Goal: Submit feedback/report problem: Submit feedback/report problem

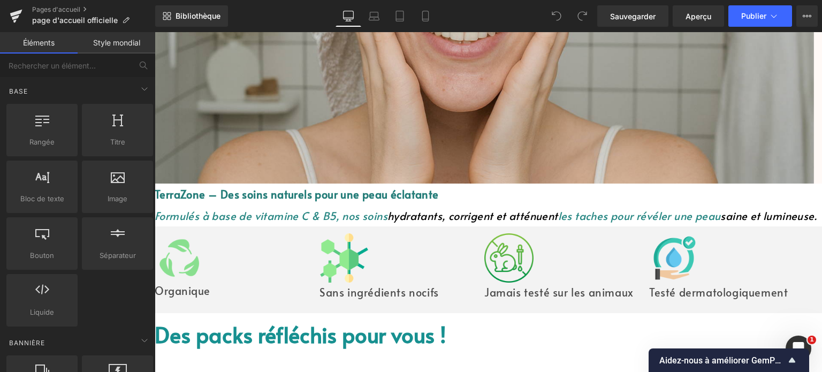
scroll to position [481, 0]
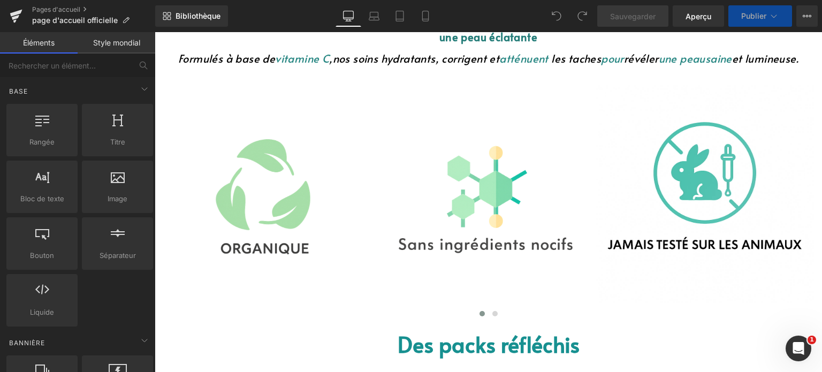
scroll to position [588, 0]
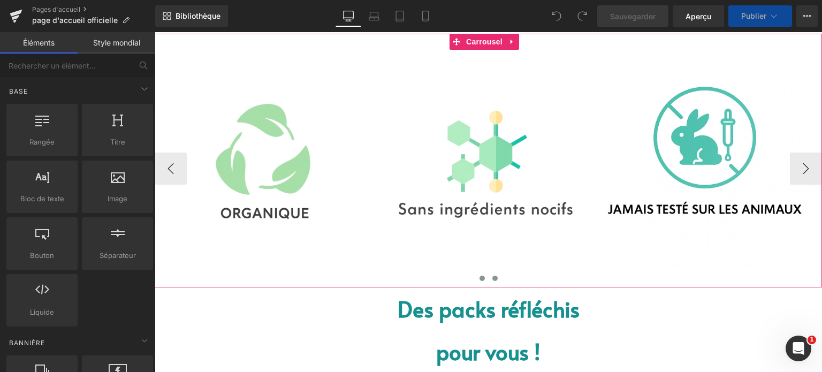
click at [494, 279] on button at bounding box center [494, 278] width 13 height 11
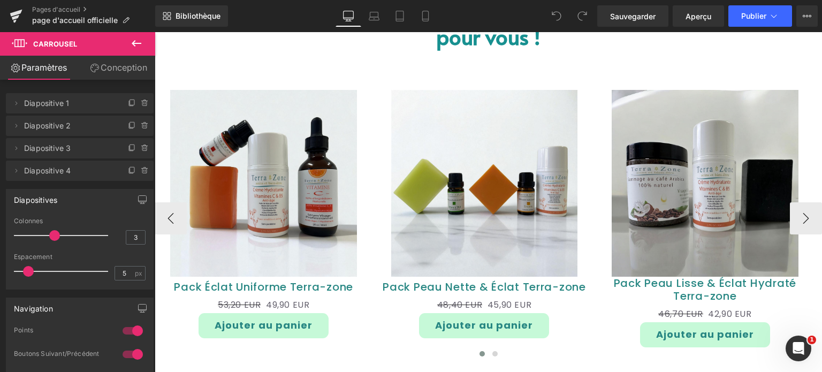
scroll to position [909, 0]
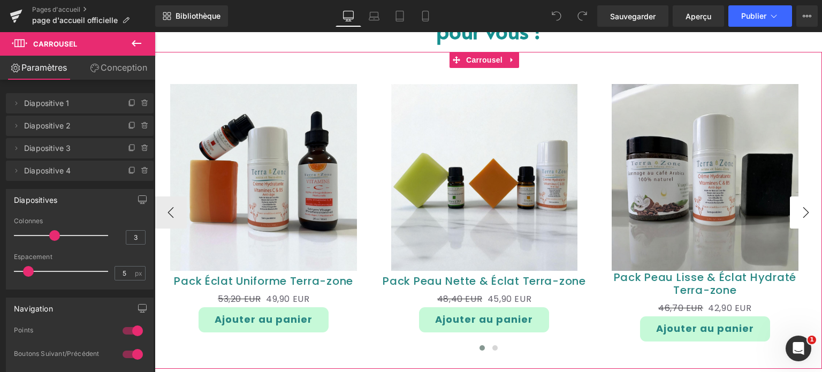
click at [799, 207] on button "›" at bounding box center [806, 212] width 32 height 32
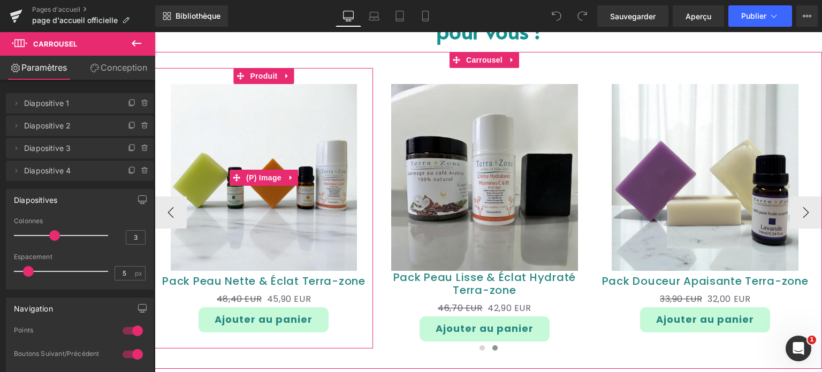
click at [190, 211] on img at bounding box center [264, 177] width 187 height 187
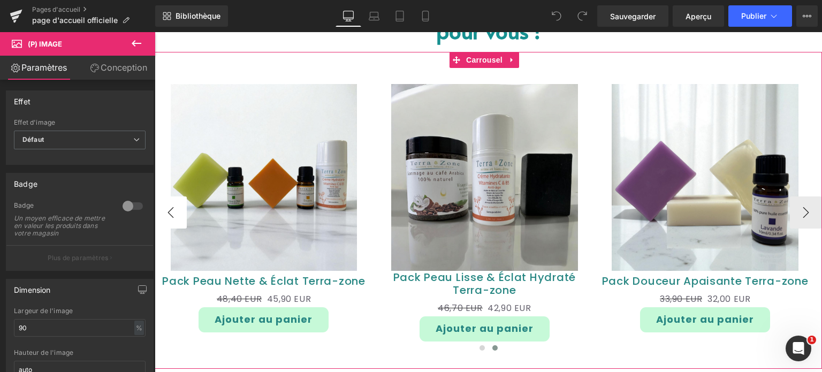
click at [179, 204] on button "‹" at bounding box center [171, 212] width 32 height 32
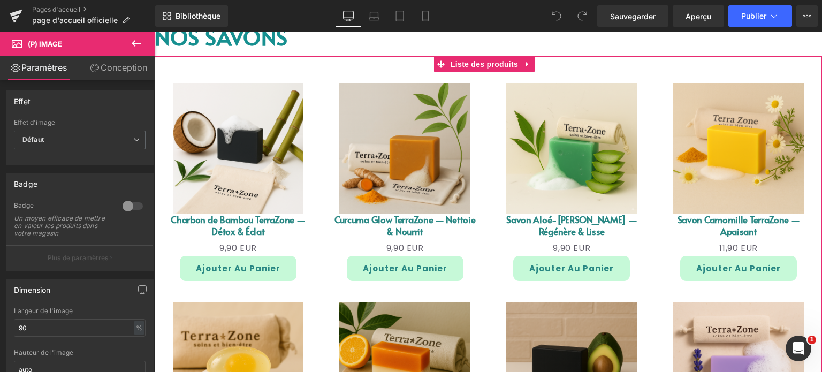
scroll to position [1177, 0]
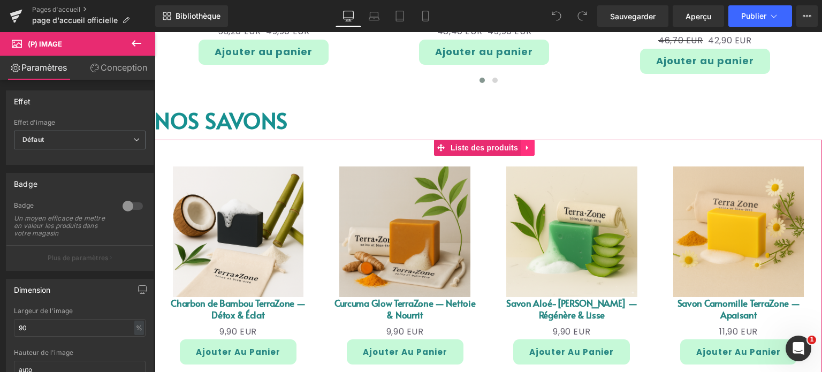
click at [531, 148] on link at bounding box center [527, 148] width 14 height 16
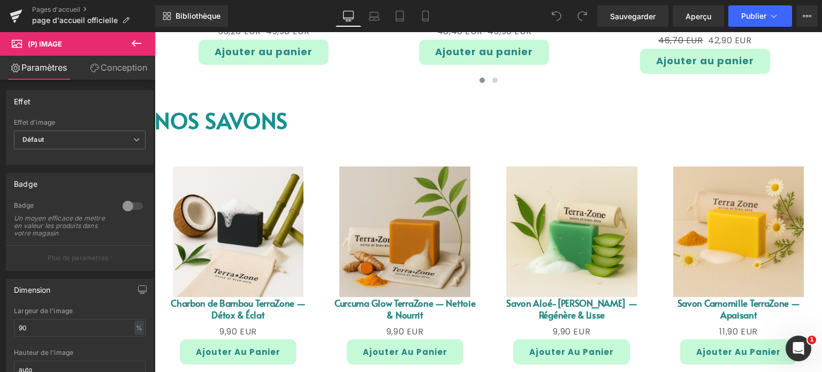
click at [466, 153] on div "Soldes (P) Image Charbon de Bambou TerraZone — Détox & Éclat (P) Titre 0 EUR 9,…" at bounding box center [488, 370] width 667 height 461
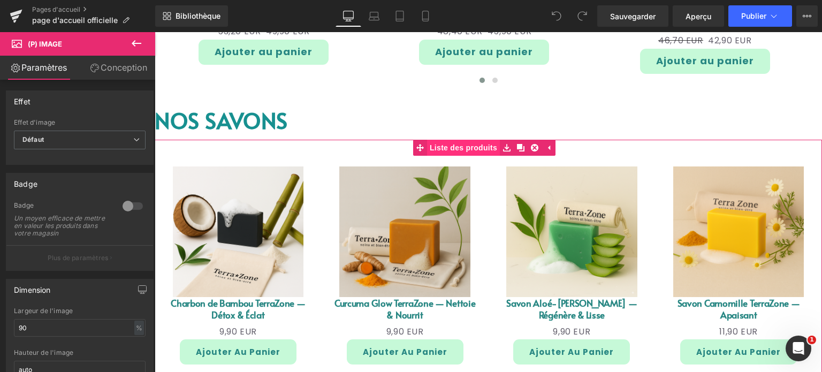
click at [462, 146] on font "Liste des produits" at bounding box center [463, 147] width 67 height 9
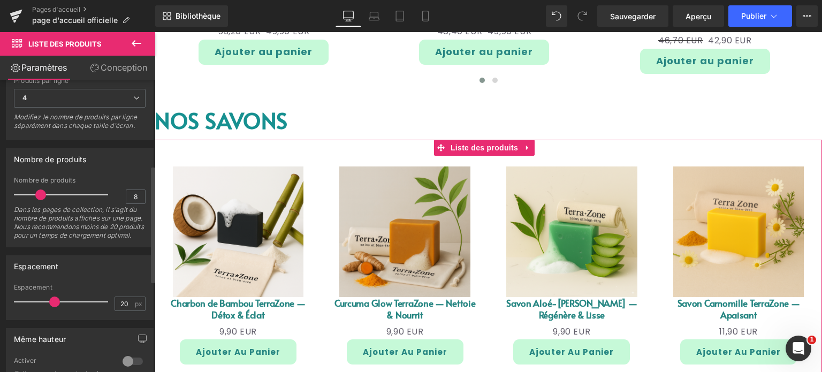
scroll to position [214, 0]
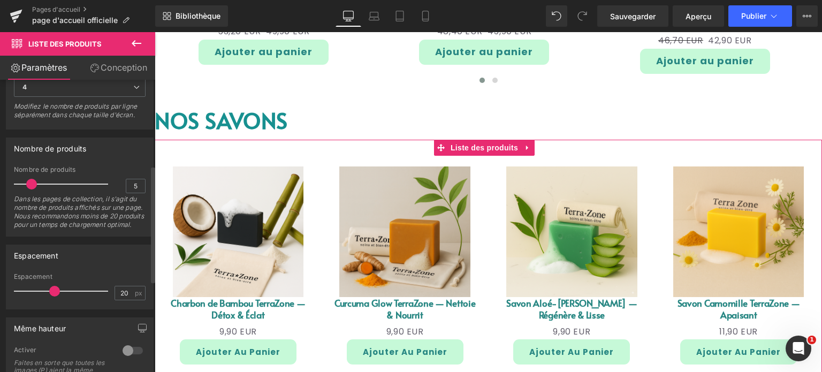
drag, startPoint x: 42, startPoint y: 190, endPoint x: 33, endPoint y: 190, distance: 9.6
click at [33, 189] on span at bounding box center [31, 184] width 11 height 11
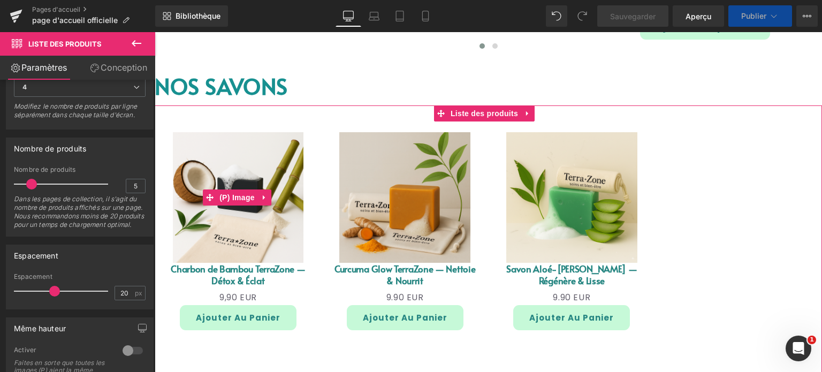
scroll to position [1284, 0]
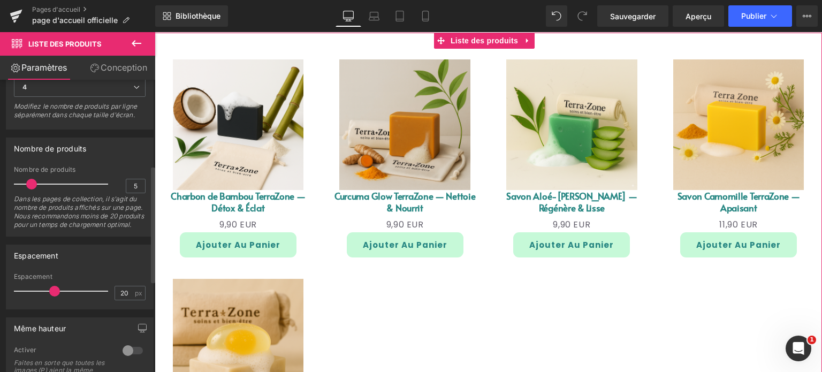
type input "4"
click at [33, 189] on span at bounding box center [28, 184] width 11 height 11
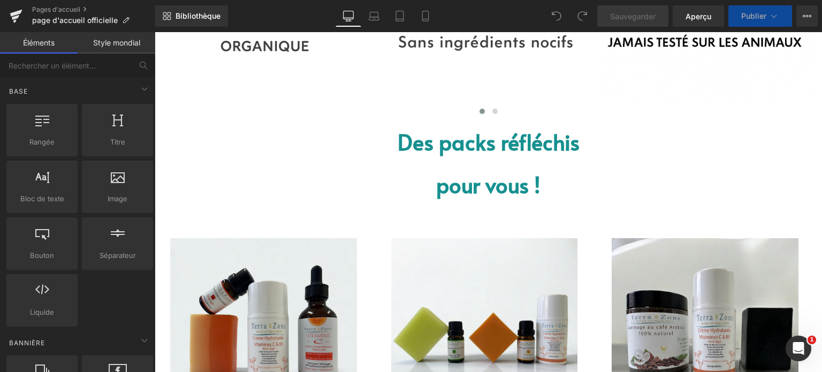
scroll to position [802, 0]
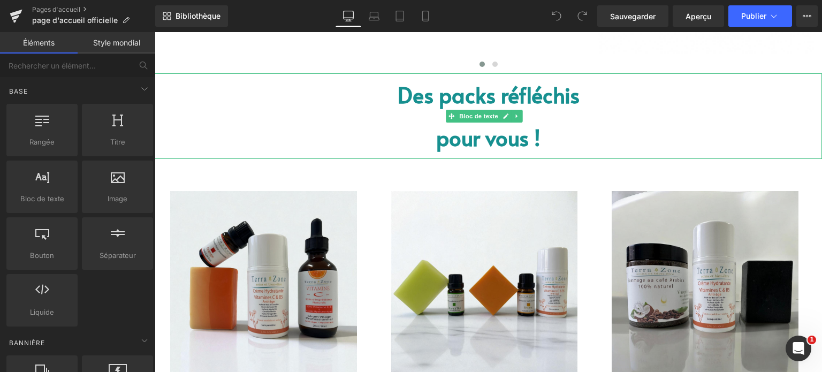
click at [426, 141] on p "pour vous !" at bounding box center [488, 137] width 667 height 43
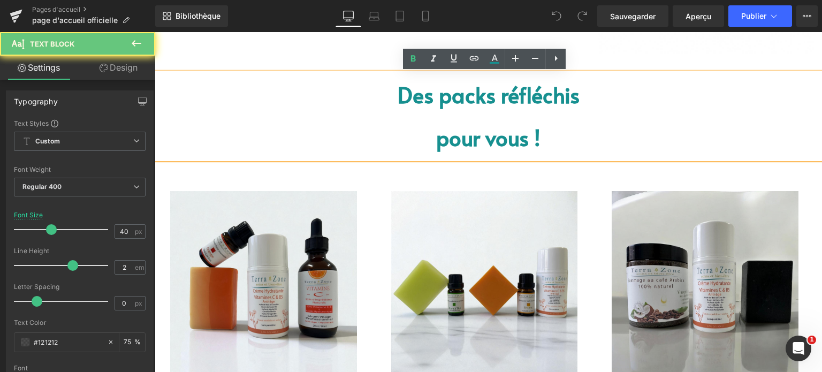
click at [436, 141] on font "pour vous !" at bounding box center [488, 137] width 104 height 29
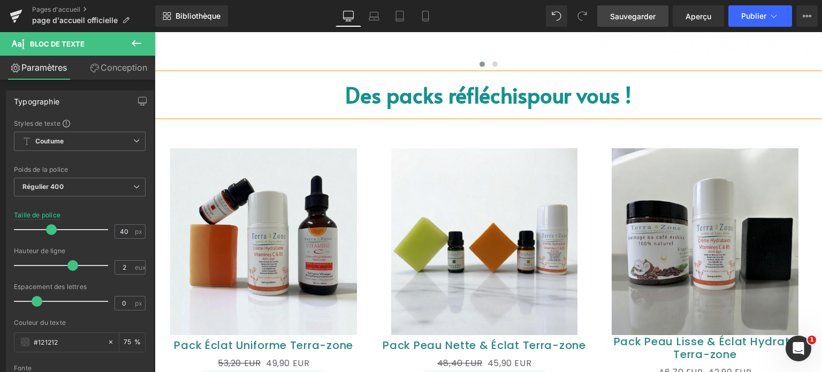
click at [621, 14] on font "Sauvegarder" at bounding box center [632, 16] width 45 height 9
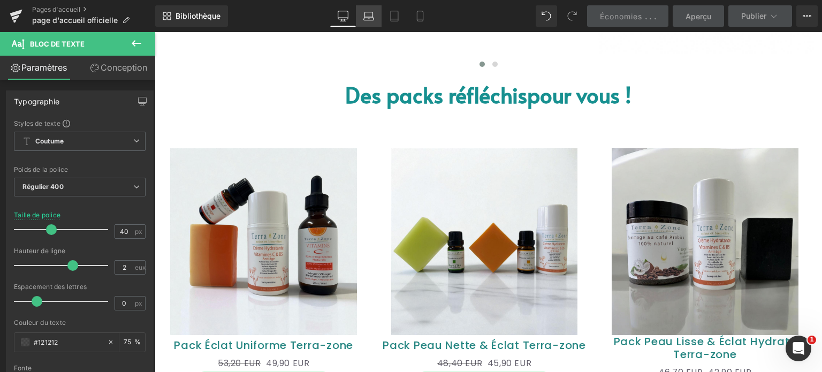
click at [364, 17] on link "Ordinateur portable" at bounding box center [369, 15] width 26 height 21
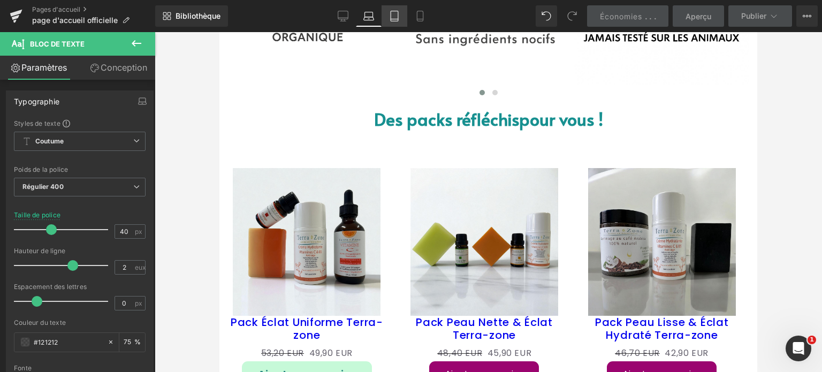
click at [389, 17] on link "Comprimé" at bounding box center [394, 15] width 26 height 21
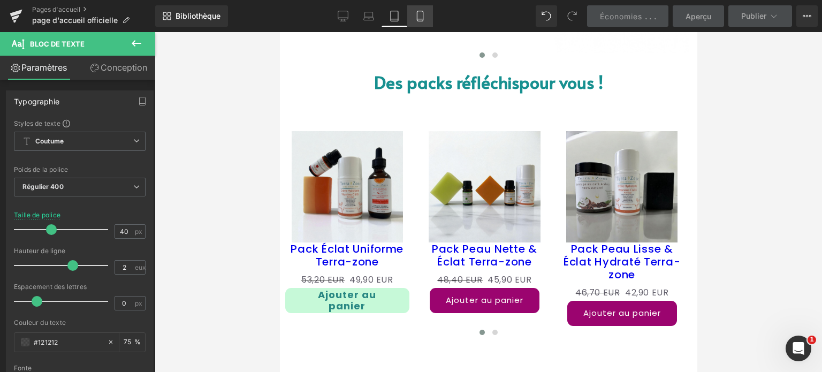
click at [422, 22] on link "Mobile" at bounding box center [420, 15] width 26 height 21
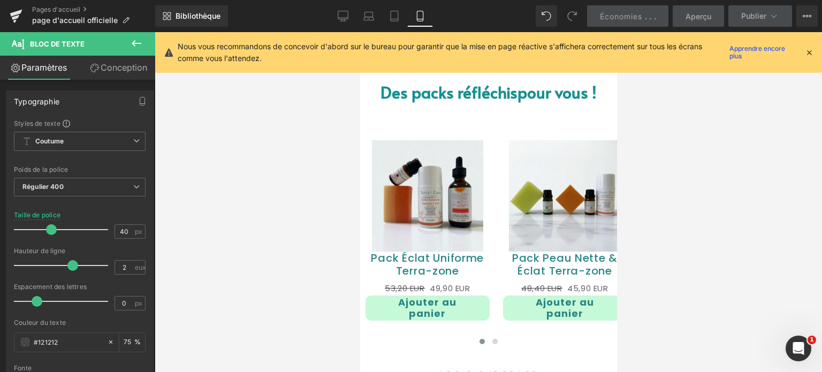
scroll to position [456, 0]
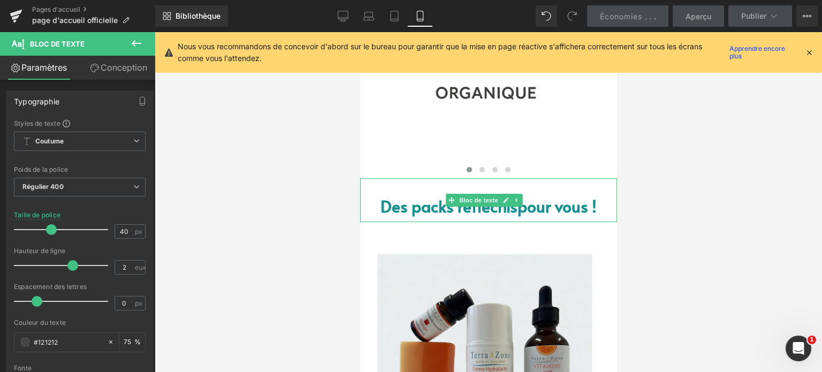
click at [517, 213] on font "pour vous !" at bounding box center [556, 206] width 79 height 22
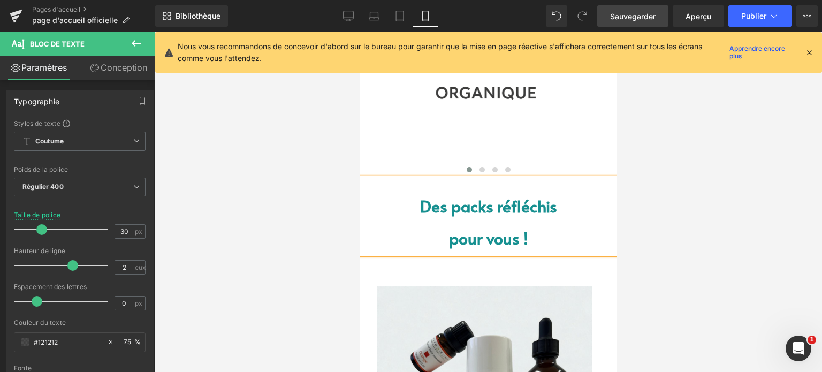
click at [813, 53] on div "Nous vous recommandons de concevoir d'abord sur le bureau pour garantir que la …" at bounding box center [488, 52] width 667 height 41
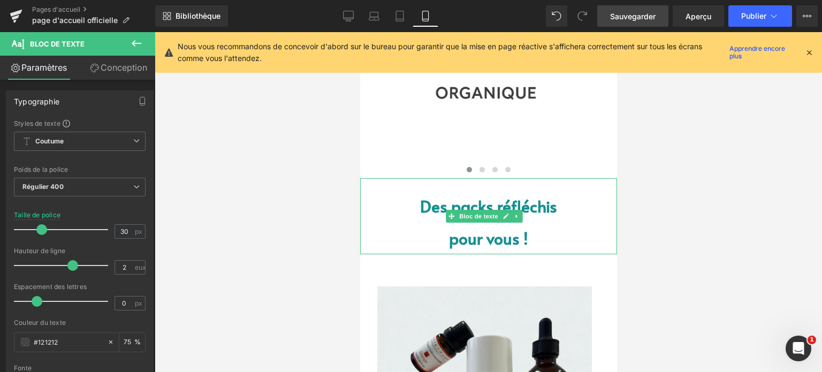
click at [471, 234] on font "pour vous !" at bounding box center [487, 238] width 79 height 22
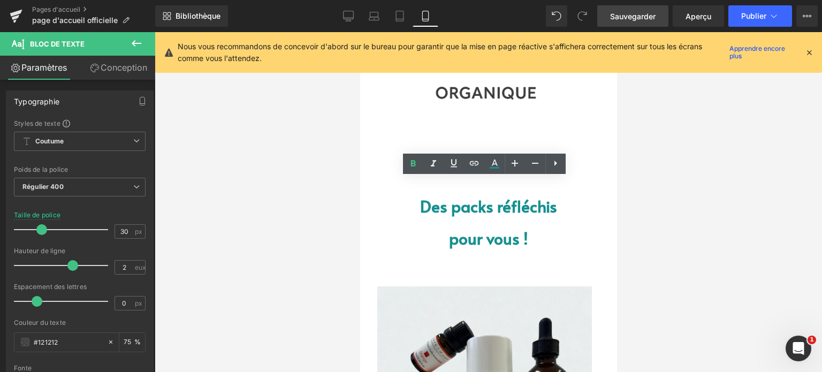
click at [633, 12] on font "Sauvegarder" at bounding box center [632, 16] width 45 height 9
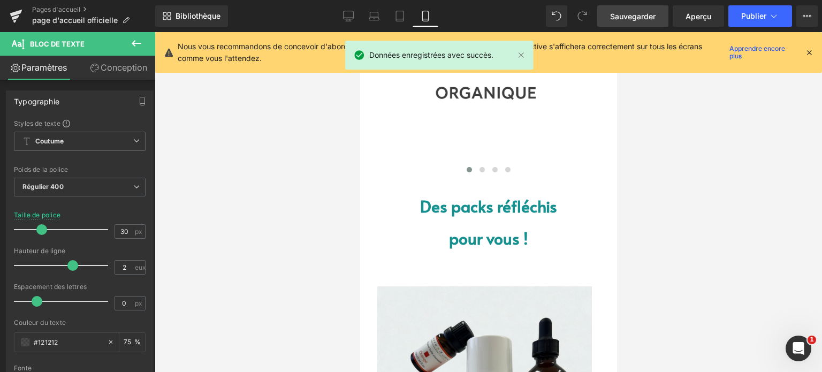
click at [802, 48] on div "Nous vous recommandons de concevoir d'abord sur le bureau pour garantir que la …" at bounding box center [491, 53] width 627 height 24
click at [810, 43] on div "Nous vous recommandons de concevoir d'abord sur le bureau pour garantir que la …" at bounding box center [496, 53] width 636 height 24
click at [809, 53] on icon at bounding box center [809, 53] width 10 height 10
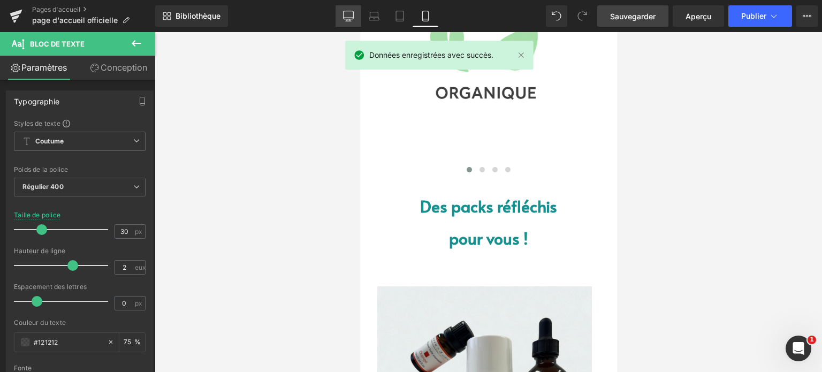
click at [350, 17] on icon at bounding box center [348, 16] width 11 height 11
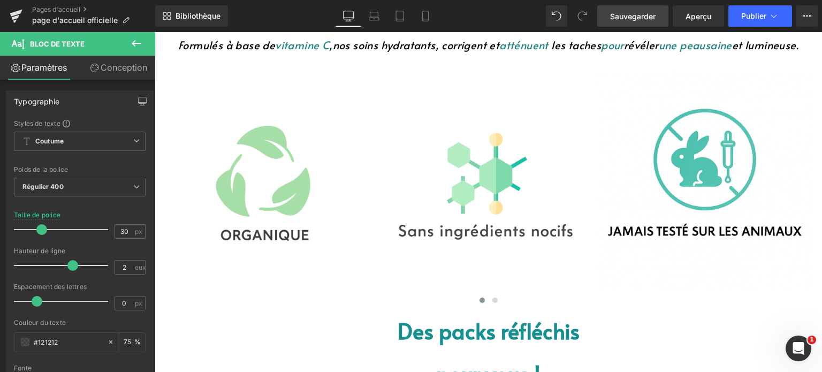
scroll to position [568, 0]
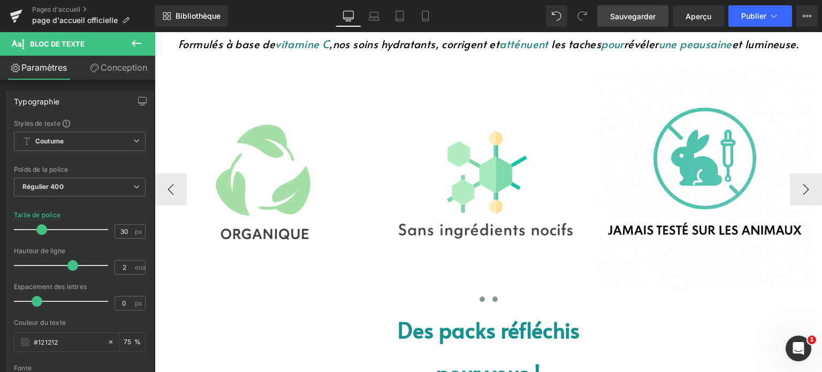
click at [492, 299] on span at bounding box center [494, 298] width 5 height 5
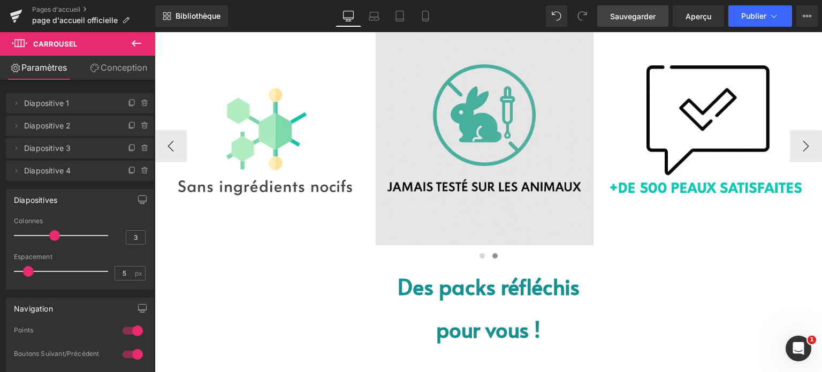
scroll to position [728, 0]
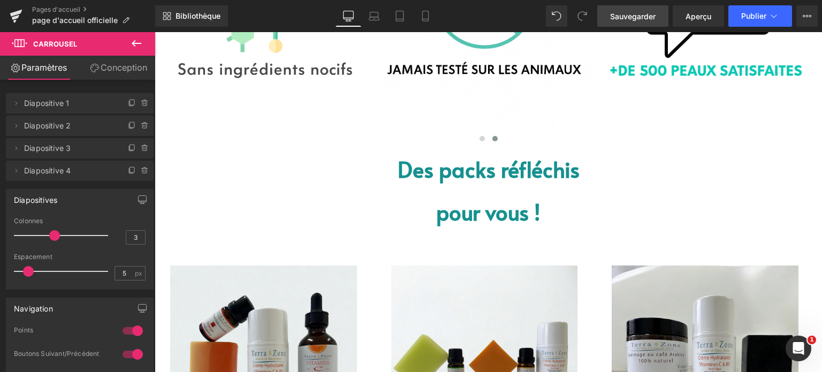
click at [415, 207] on p "pour vous !" at bounding box center [488, 211] width 667 height 43
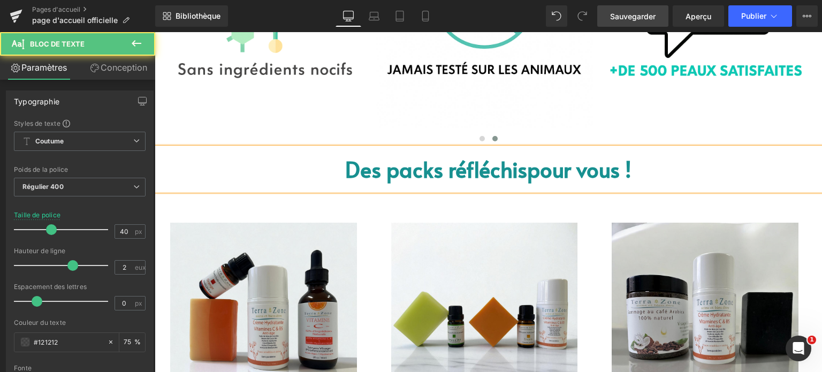
drag, startPoint x: 340, startPoint y: 166, endPoint x: 631, endPoint y: 169, distance: 291.6
click at [636, 167] on p "Des packs réfléchis pour vous !" at bounding box center [488, 169] width 667 height 43
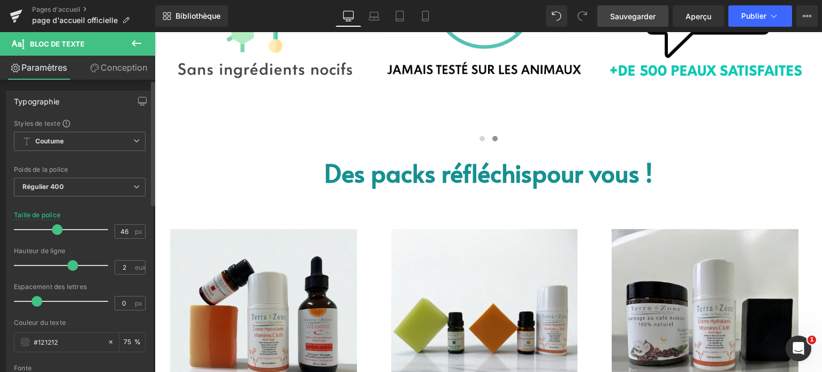
type input "47"
drag, startPoint x: 48, startPoint y: 229, endPoint x: 53, endPoint y: 232, distance: 6.3
click at [53, 232] on span at bounding box center [57, 229] width 11 height 11
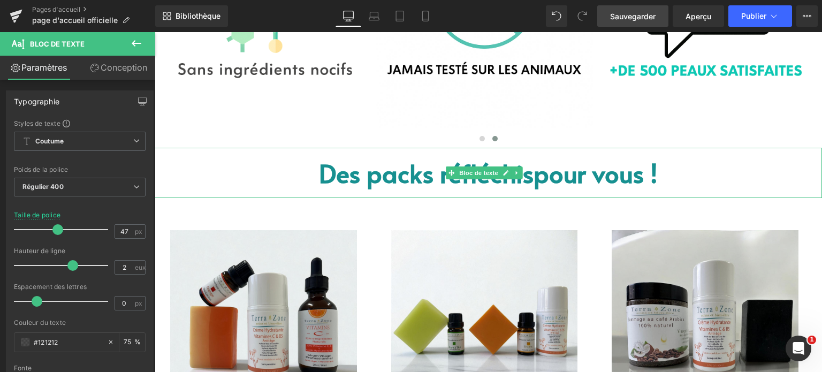
click at [276, 154] on p "Des packs réfléchis pour vous !" at bounding box center [488, 173] width 667 height 50
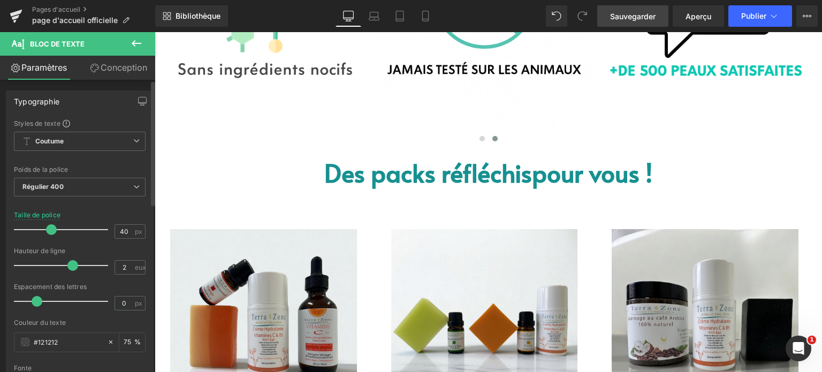
drag, startPoint x: 59, startPoint y: 226, endPoint x: 53, endPoint y: 226, distance: 5.9
click at [53, 226] on span at bounding box center [51, 229] width 11 height 11
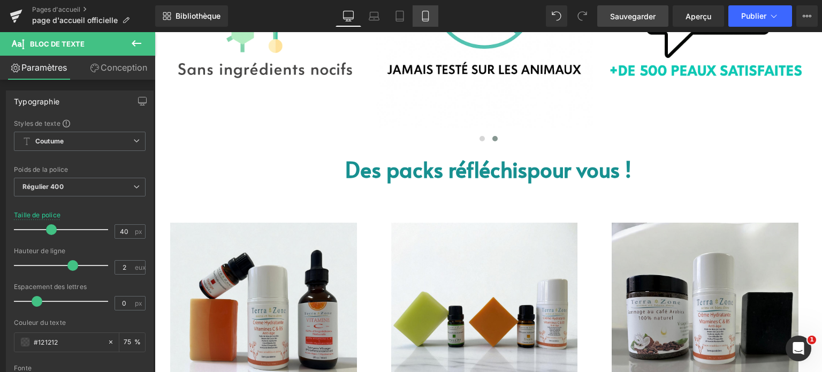
click at [422, 22] on link "Mobile" at bounding box center [425, 15] width 26 height 21
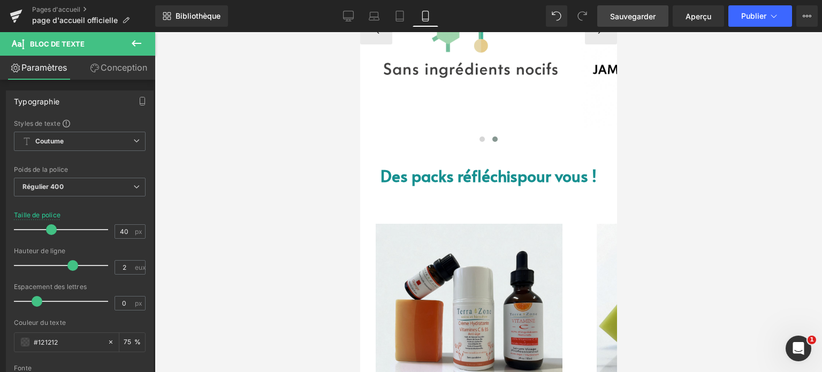
scroll to position [456, 0]
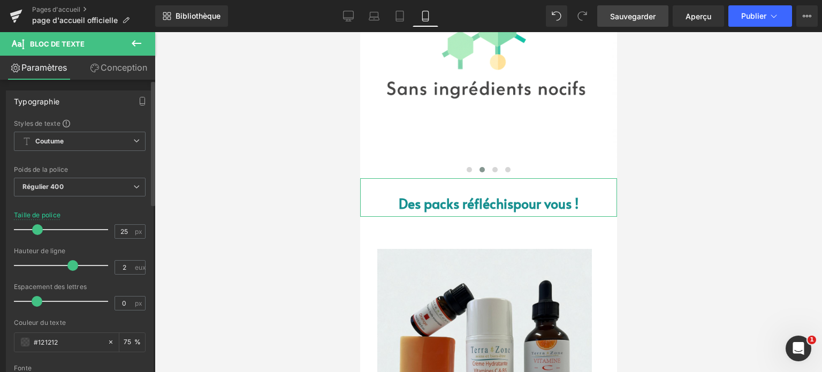
type input "24"
drag, startPoint x: 51, startPoint y: 231, endPoint x: 37, endPoint y: 225, distance: 15.8
click at [37, 225] on span at bounding box center [37, 229] width 11 height 11
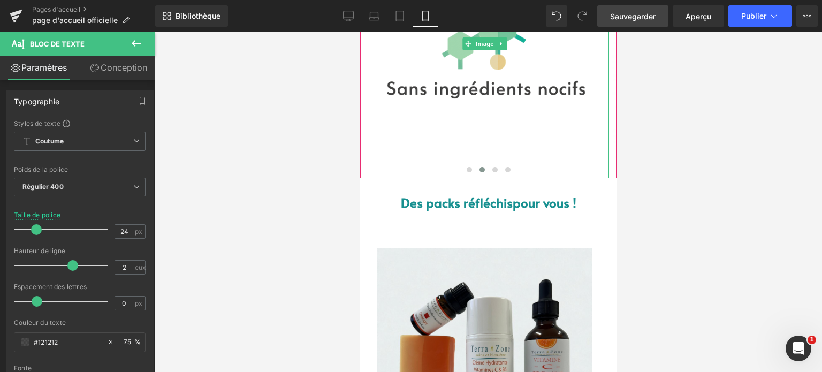
click at [591, 138] on img at bounding box center [483, 44] width 249 height 269
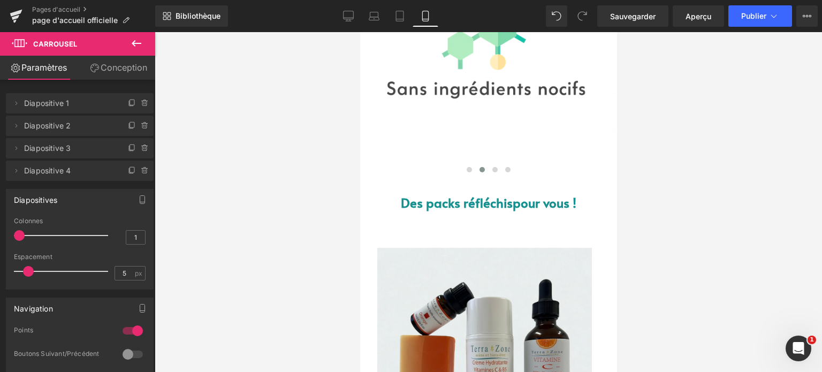
drag, startPoint x: 642, startPoint y: 14, endPoint x: 639, endPoint y: 79, distance: 64.2
click at [642, 14] on font "Sauvegarder" at bounding box center [632, 16] width 45 height 9
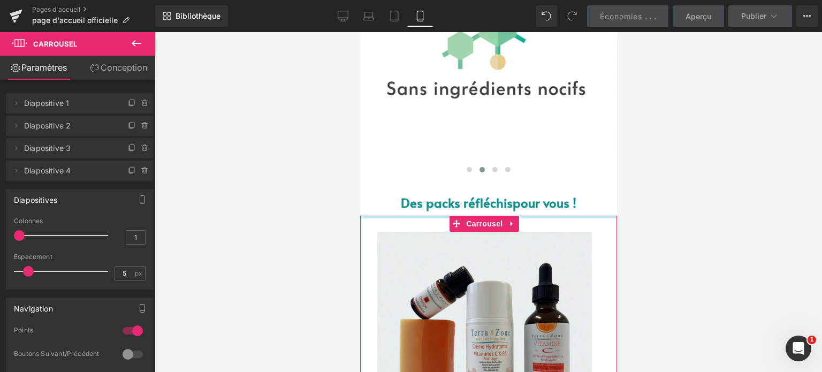
drag, startPoint x: 540, startPoint y: 225, endPoint x: 603, endPoint y: 128, distance: 116.0
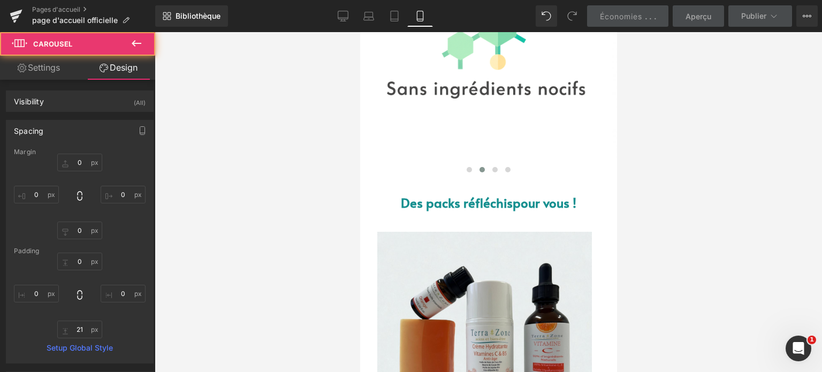
type input "0"
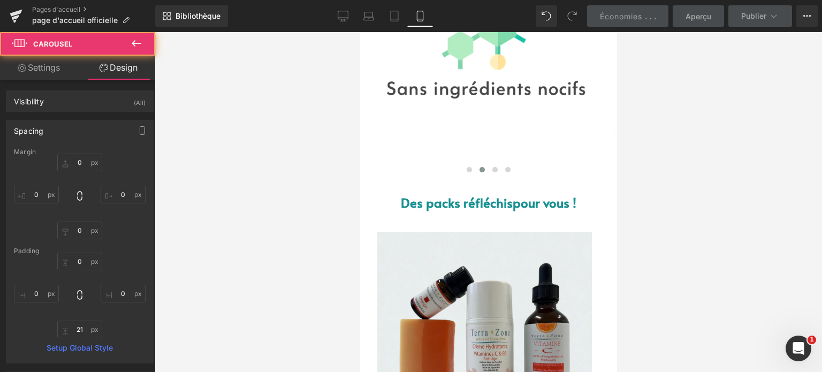
type input "0"
type input "21"
type input "0"
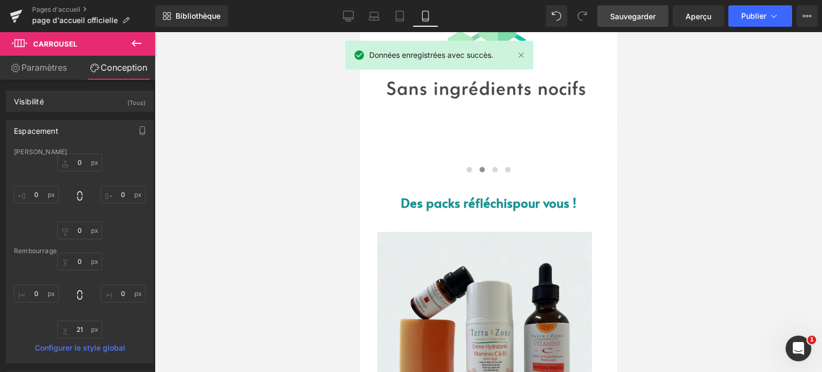
click at [613, 14] on font "Sauvegarder" at bounding box center [632, 16] width 45 height 9
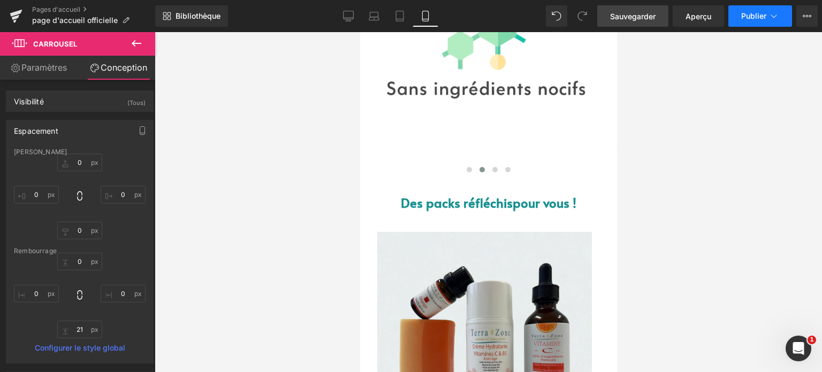
click at [764, 16] on font "Publier" at bounding box center [753, 15] width 25 height 9
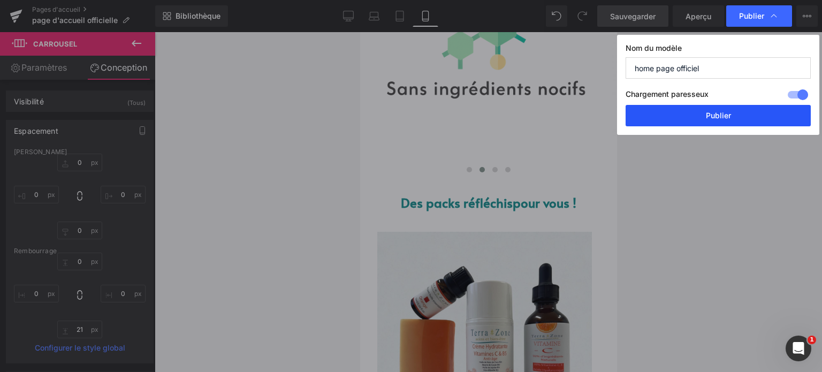
drag, startPoint x: 702, startPoint y: 114, endPoint x: 238, endPoint y: 202, distance: 471.9
click at [702, 114] on button "Publier" at bounding box center [717, 115] width 185 height 21
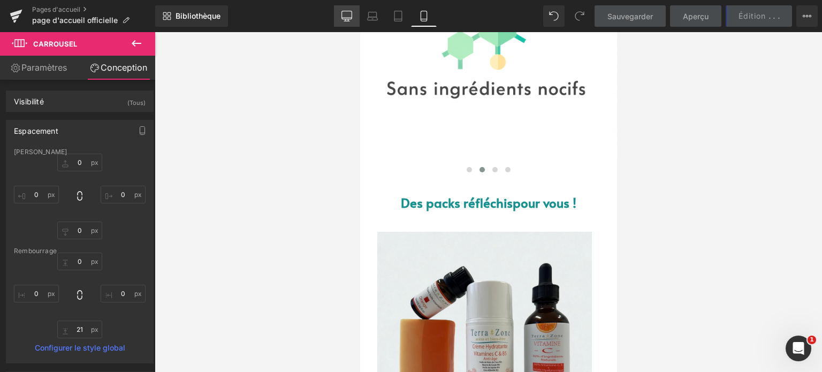
click at [348, 22] on link "Bureau" at bounding box center [347, 15] width 26 height 21
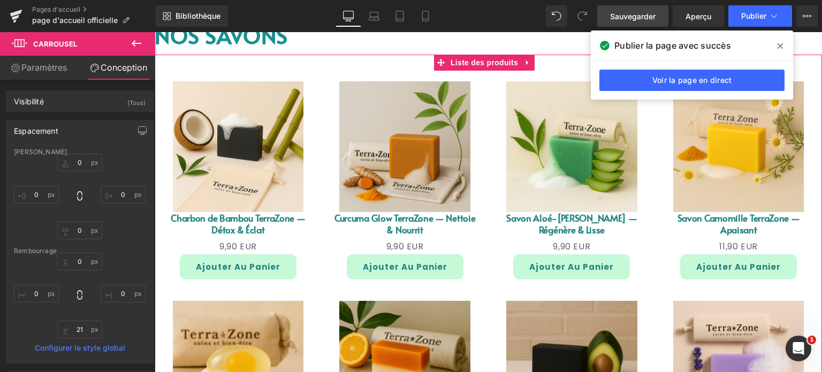
scroll to position [1162, 0]
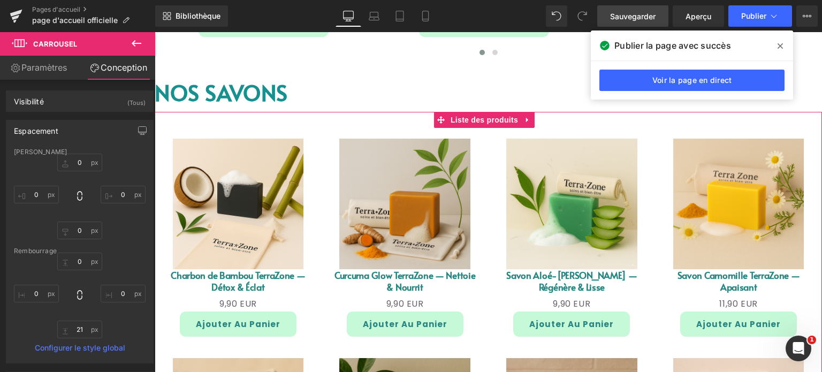
click at [336, 124] on div "Soldes (P) Image Charbon de Bambou TerraZone — Détox & Éclat (P) Titre 0 EUR 9,…" at bounding box center [488, 342] width 667 height 461
click at [584, 123] on div "Soldes (P) Image Charbon de Bambou TerraZone — Détox & Éclat (P) Titre 0 EUR 9,…" at bounding box center [488, 342] width 667 height 461
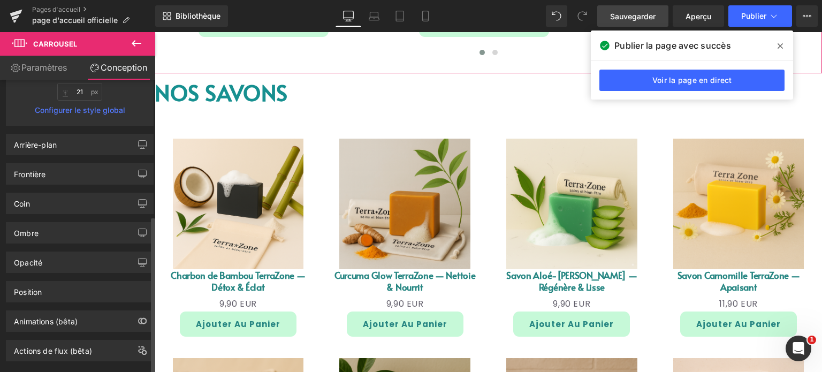
scroll to position [255, 0]
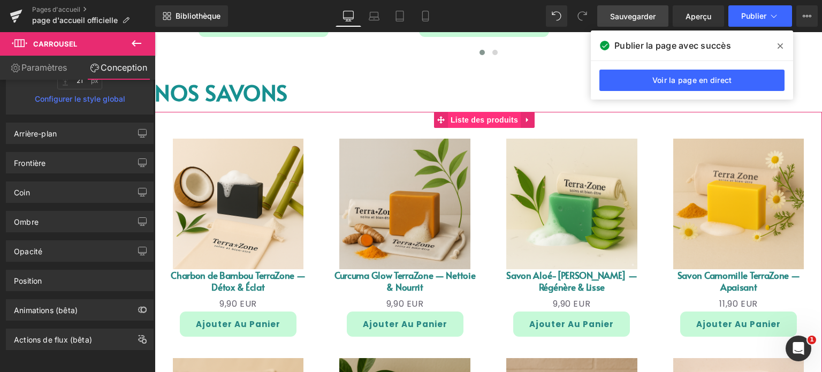
click at [473, 119] on font "Liste des produits" at bounding box center [483, 120] width 67 height 9
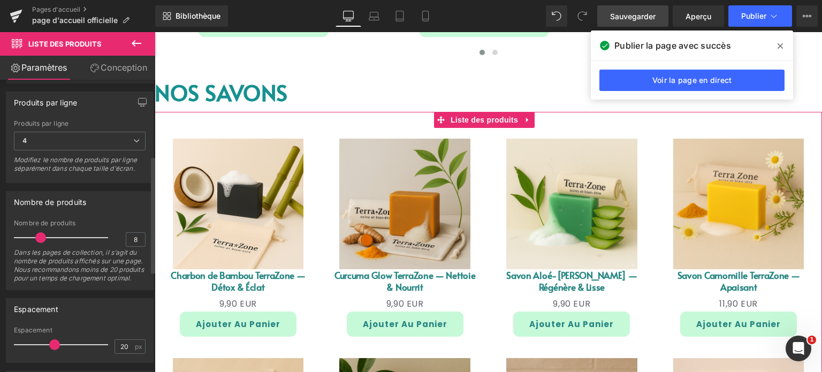
scroll to position [267, 0]
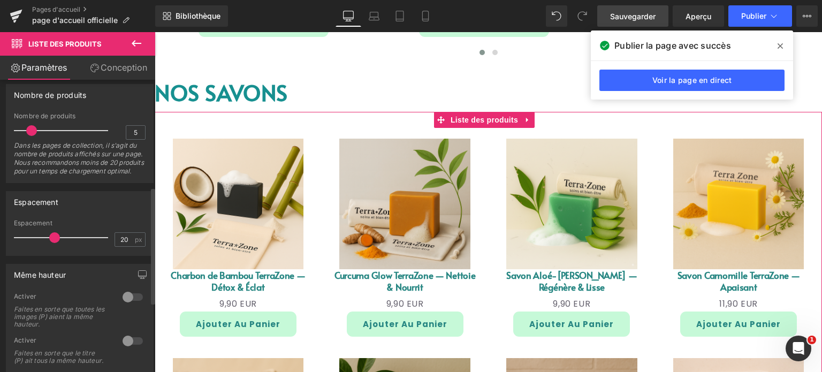
type input "4"
drag, startPoint x: 41, startPoint y: 137, endPoint x: 30, endPoint y: 135, distance: 10.9
click at [30, 135] on span at bounding box center [28, 130] width 11 height 11
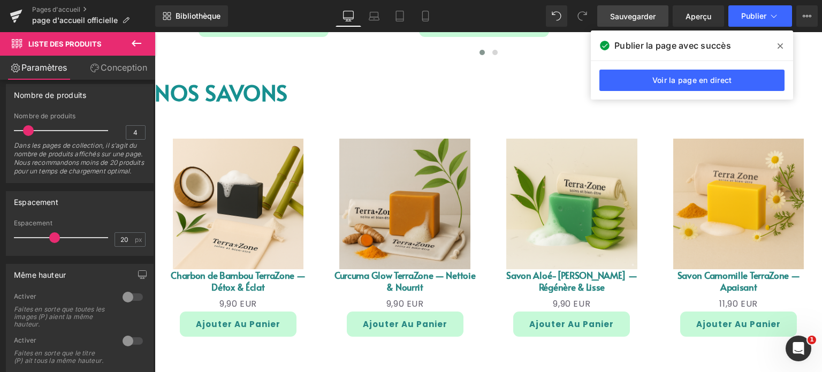
click at [783, 48] on span at bounding box center [779, 45] width 17 height 17
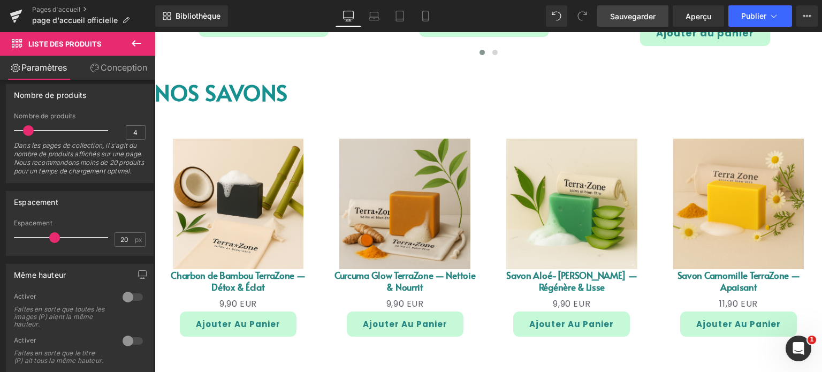
click at [580, 28] on div "Bibliothèque Bureau Bureau Ordinateur portable Comprimé Mobile Sauvegarder Aper…" at bounding box center [488, 16] width 667 height 32
click at [609, 26] on link "Sauvegarder" at bounding box center [632, 15] width 71 height 21
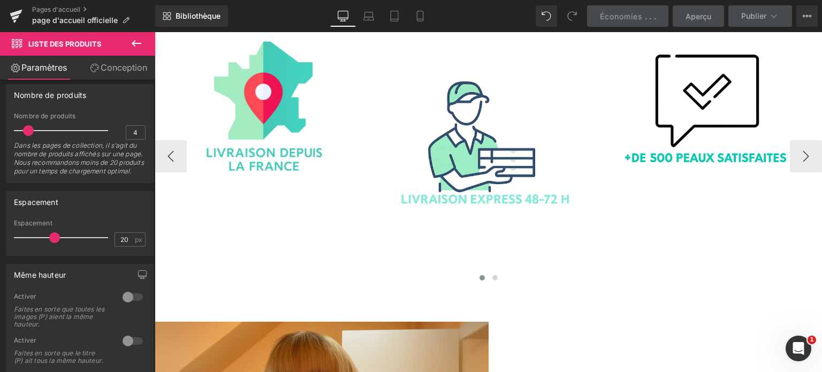
scroll to position [1804, 0]
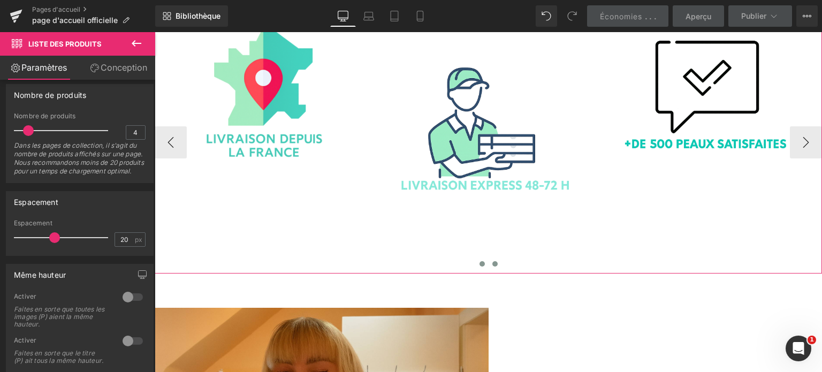
click at [494, 258] on button at bounding box center [494, 263] width 13 height 11
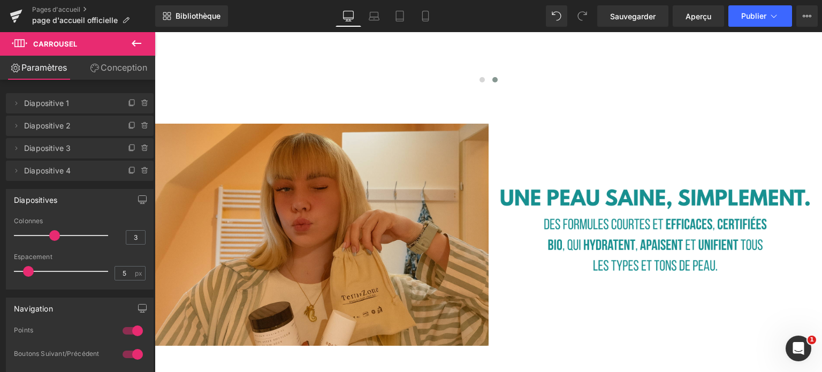
scroll to position [1916, 0]
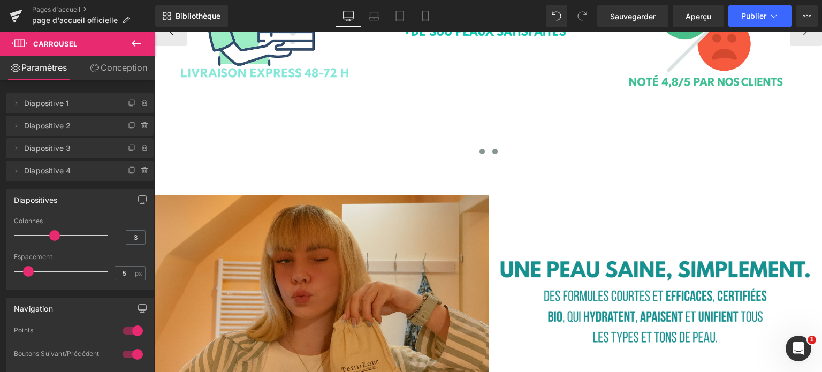
click at [480, 149] on span at bounding box center [481, 151] width 5 height 5
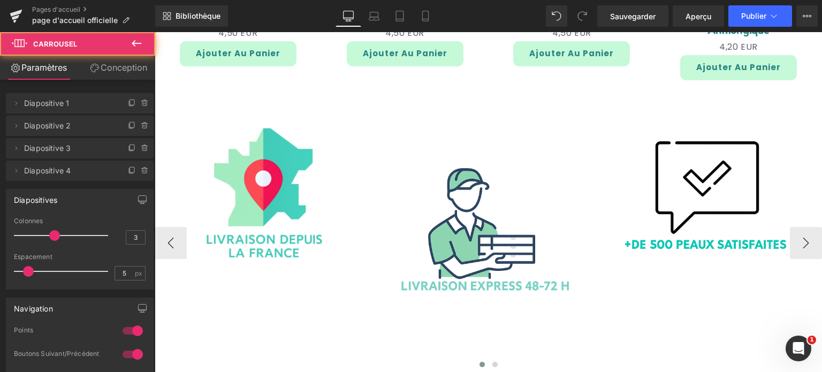
scroll to position [1702, 0]
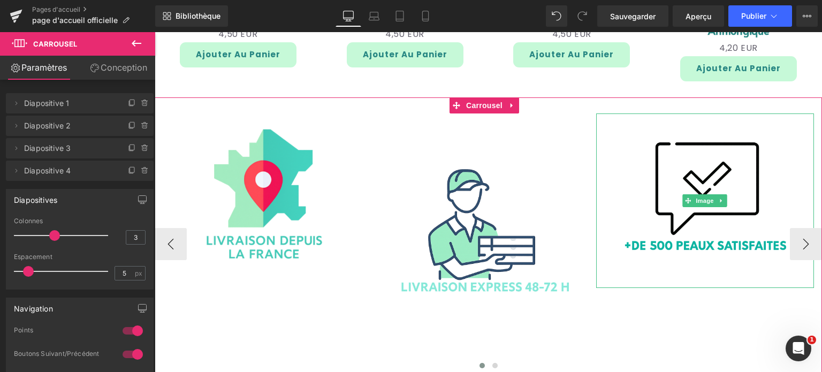
click at [776, 227] on img at bounding box center [704, 200] width 174 height 174
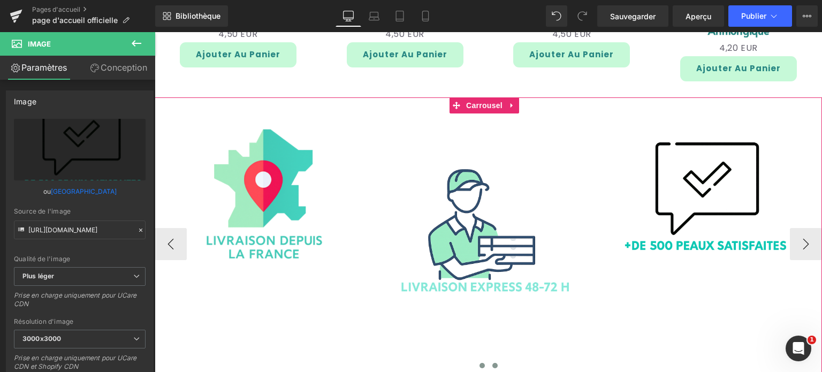
click at [493, 360] on button at bounding box center [494, 365] width 13 height 11
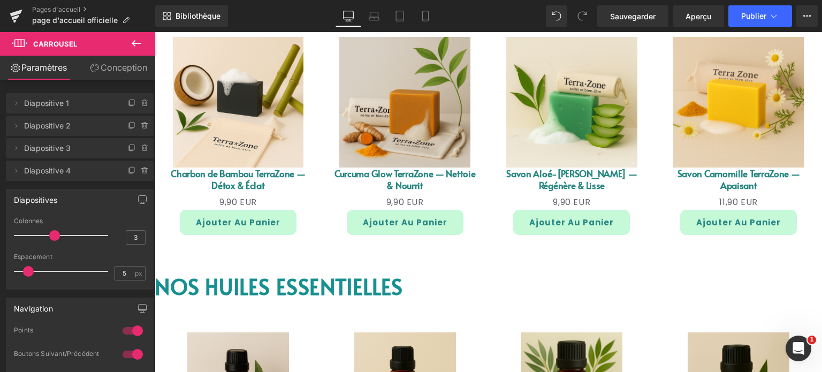
scroll to position [1328, 0]
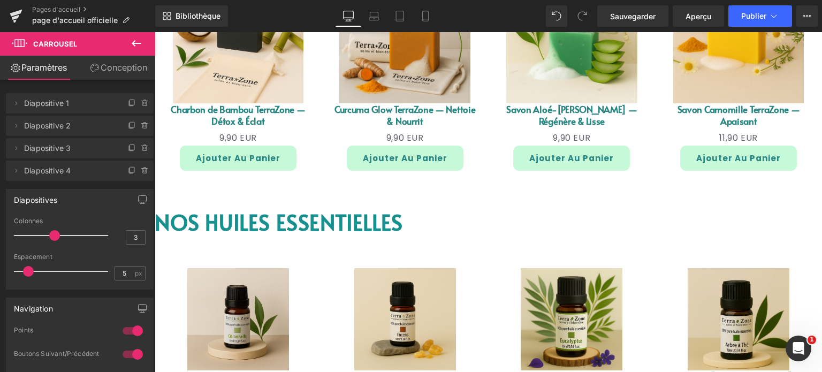
click at [132, 39] on icon at bounding box center [136, 43] width 13 height 13
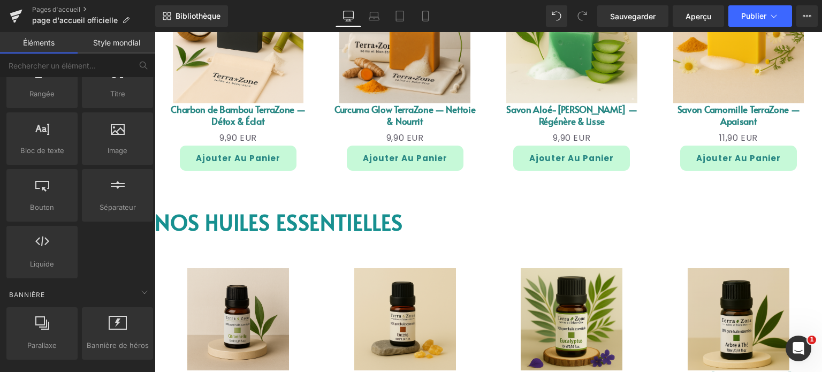
scroll to position [0, 0]
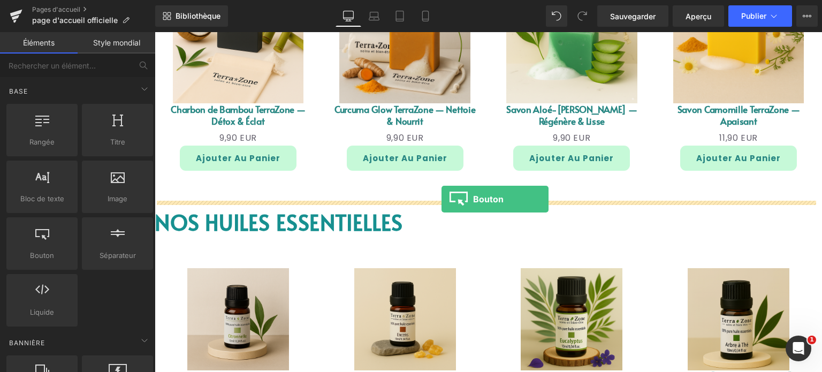
drag, startPoint x: 201, startPoint y: 275, endPoint x: 441, endPoint y: 199, distance: 252.4
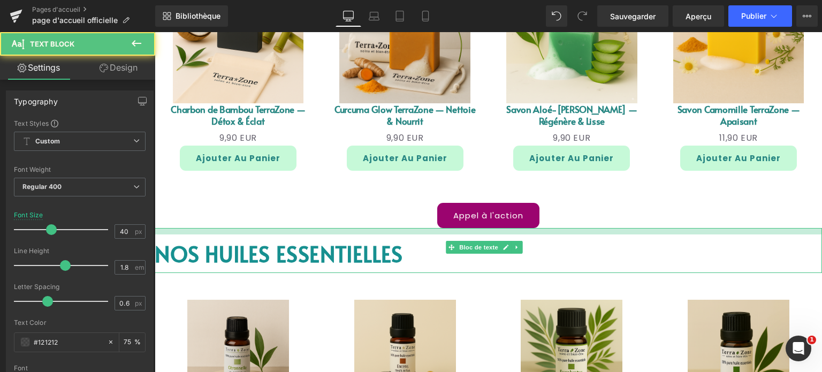
drag, startPoint x: 428, startPoint y: 226, endPoint x: 428, endPoint y: 233, distance: 6.4
click at [428, 233] on div "NOS HUILES ESSENTIELLES Bloc de texte" at bounding box center [488, 250] width 667 height 45
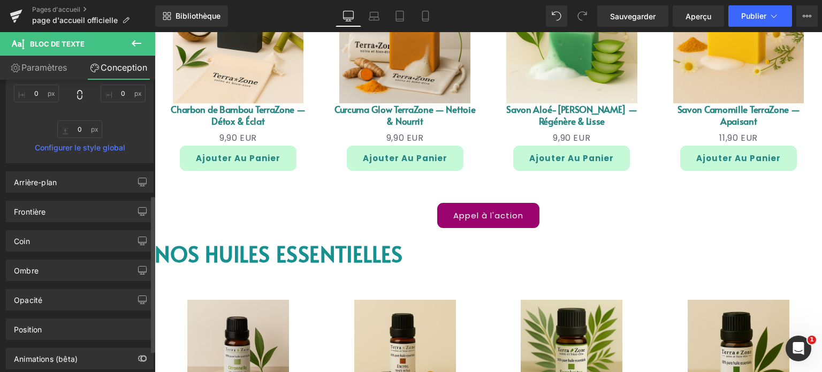
scroll to position [214, 0]
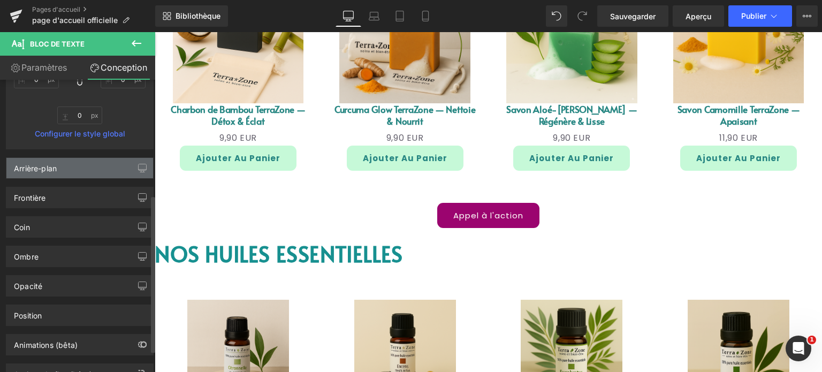
click at [112, 172] on div "Arrière-plan" at bounding box center [79, 168] width 147 height 20
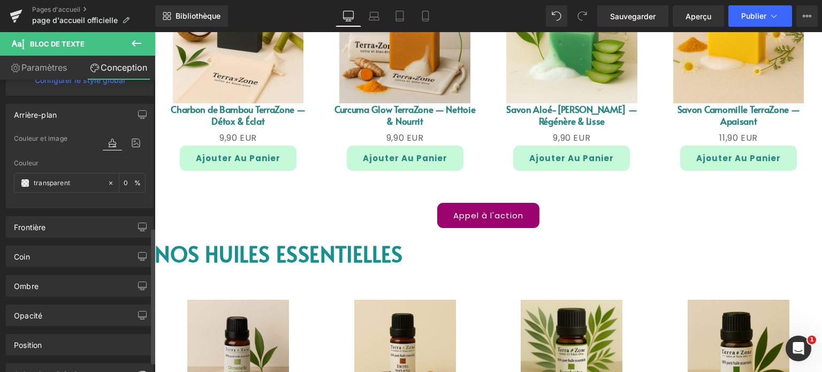
scroll to position [321, 0]
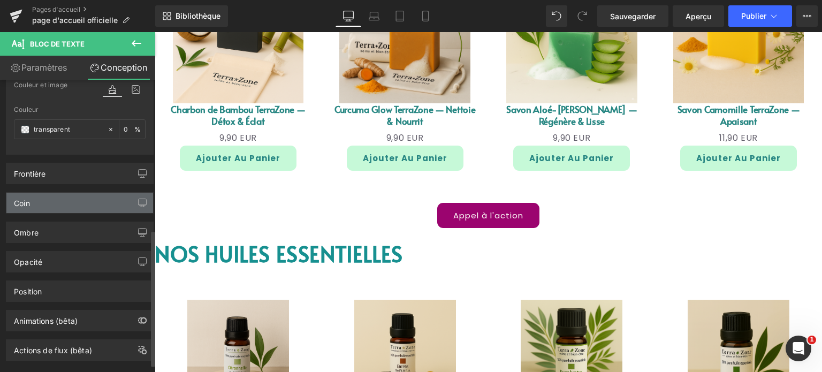
click at [73, 196] on div "Coin" at bounding box center [79, 203] width 147 height 20
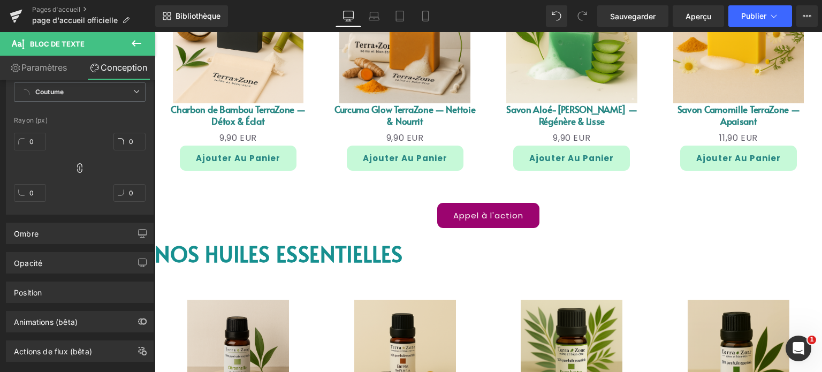
scroll to position [489, 0]
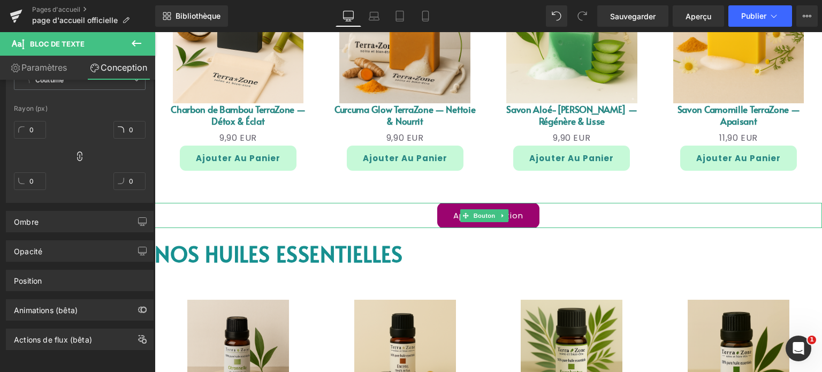
click at [453, 209] on link "Appel à l'action" at bounding box center [488, 215] width 102 height 25
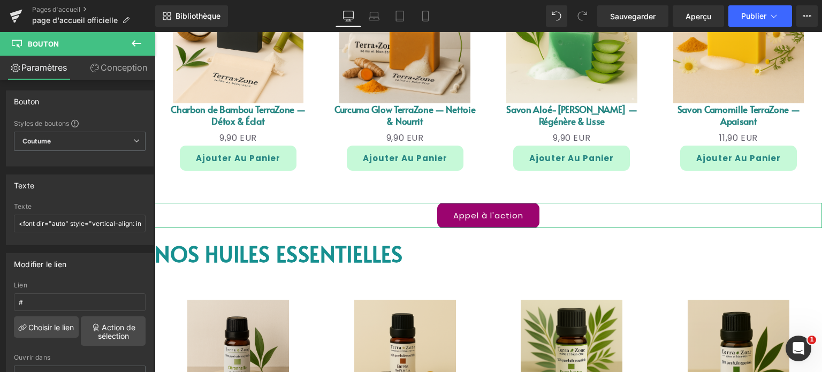
click at [112, 70] on font "Conception" at bounding box center [124, 67] width 47 height 11
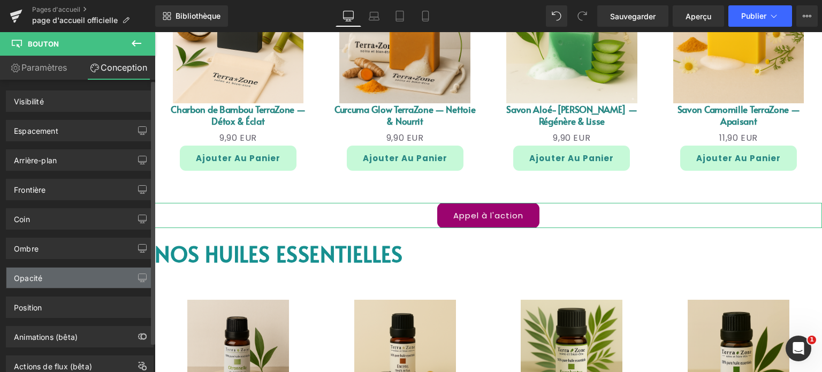
click at [49, 272] on div "Opacité" at bounding box center [79, 277] width 147 height 20
click at [74, 282] on div "Opacité" at bounding box center [79, 277] width 147 height 20
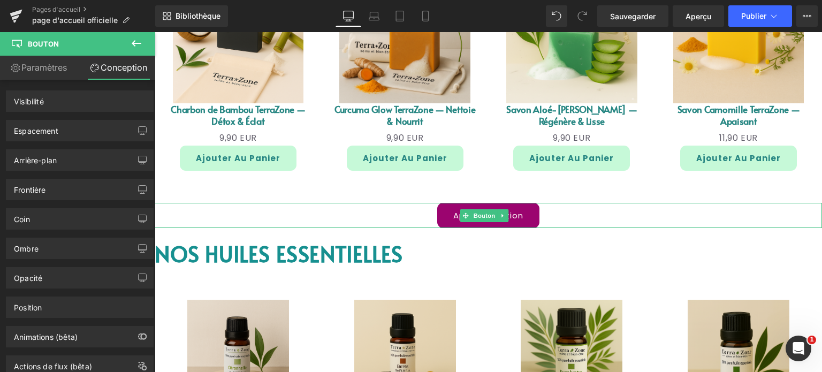
click at [354, 212] on div "Appel à l'action" at bounding box center [488, 215] width 667 height 25
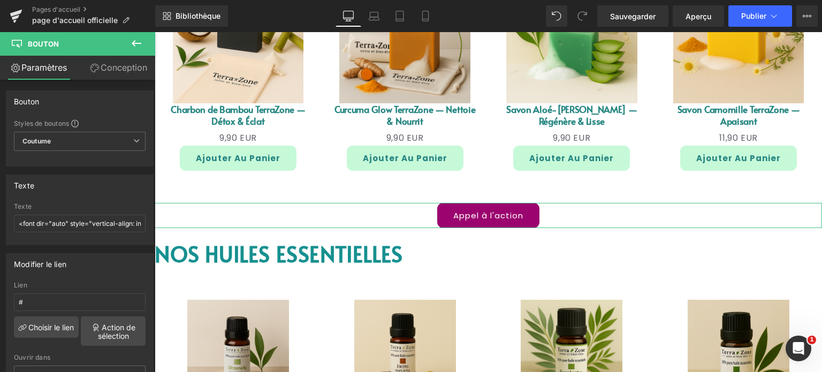
click at [126, 72] on font "Conception" at bounding box center [124, 67] width 47 height 11
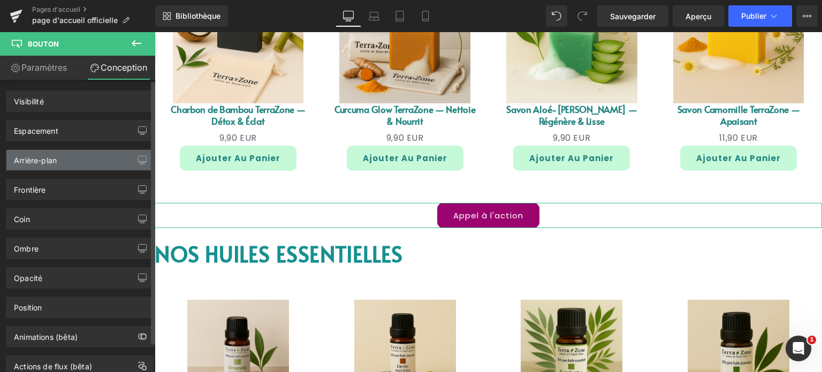
click at [26, 162] on font "Arrière-plan" at bounding box center [35, 160] width 43 height 9
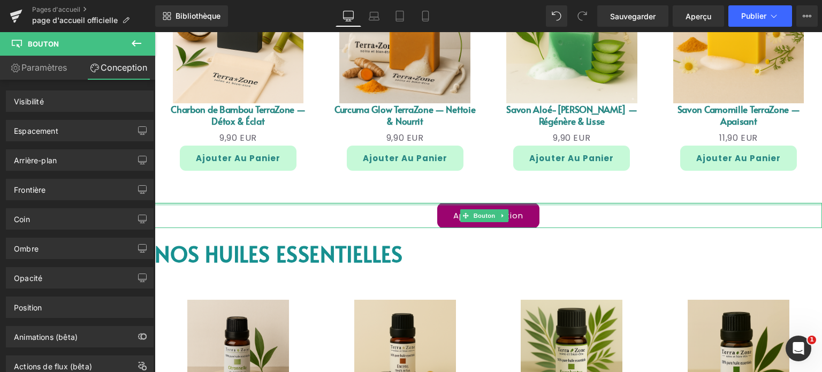
click at [353, 203] on div at bounding box center [488, 204] width 667 height 3
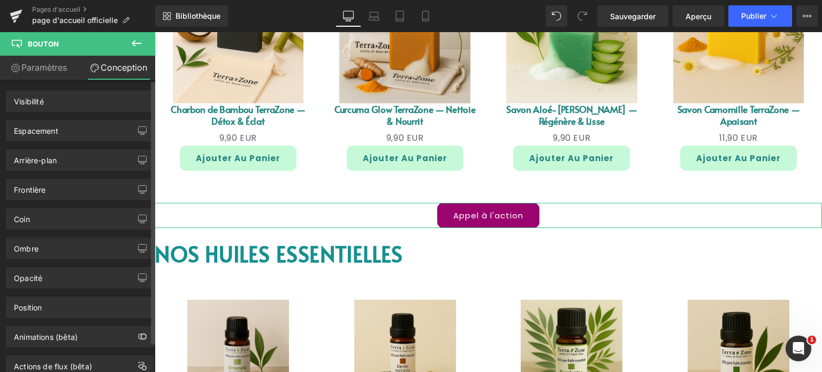
click at [78, 118] on div "Espacement Marge [GEOGRAPHIC_DATA]" at bounding box center [80, 126] width 160 height 29
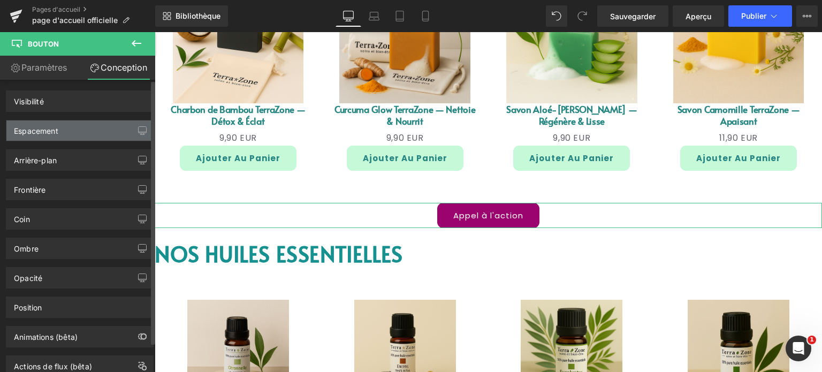
click at [78, 125] on div "Espacement" at bounding box center [79, 130] width 147 height 20
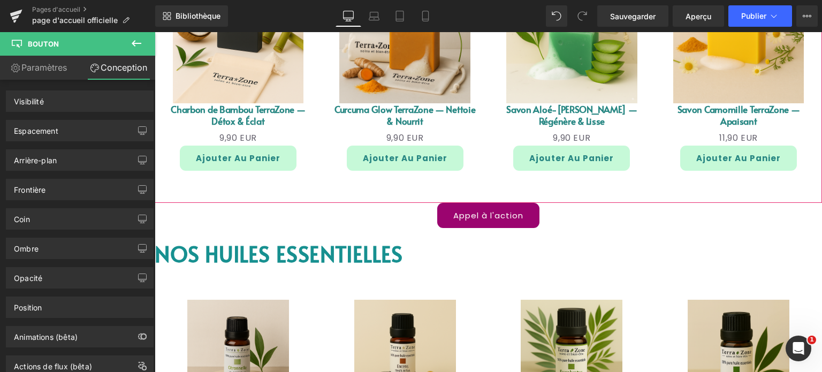
click at [393, 187] on div "Soldes (P) Image Charbon de Bambou TerraZone — Détox & Éclat (P) Titre 0 EUR 9,…" at bounding box center [488, 74] width 667 height 257
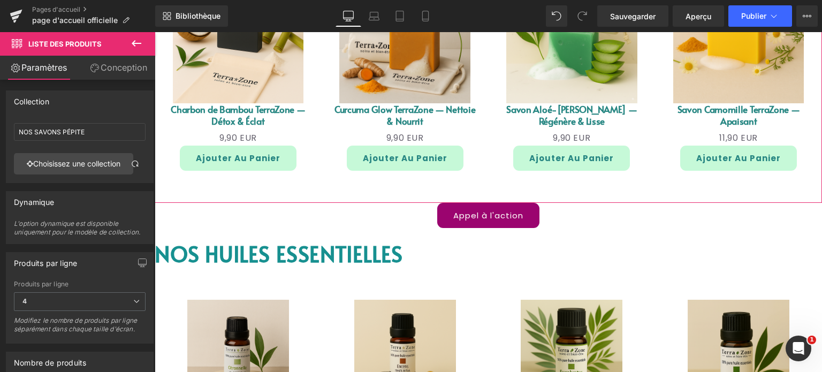
click at [113, 68] on font "Conception" at bounding box center [124, 67] width 47 height 11
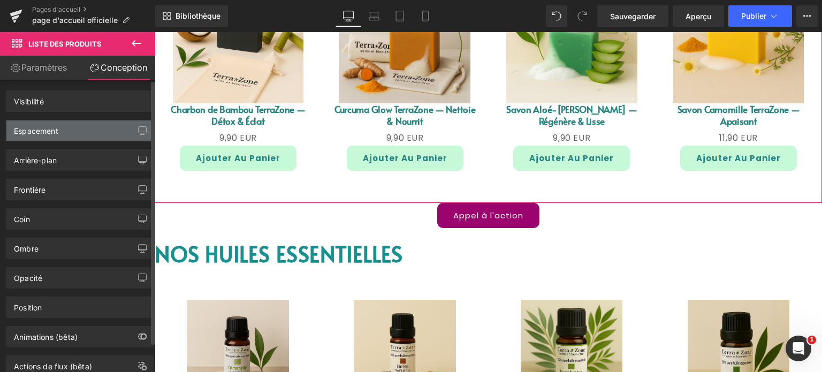
click at [45, 136] on div "Espacement" at bounding box center [79, 130] width 147 height 20
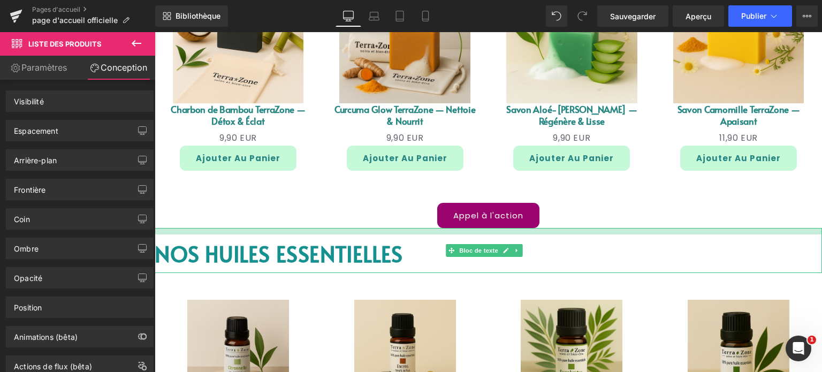
click at [396, 231] on div at bounding box center [488, 231] width 667 height 6
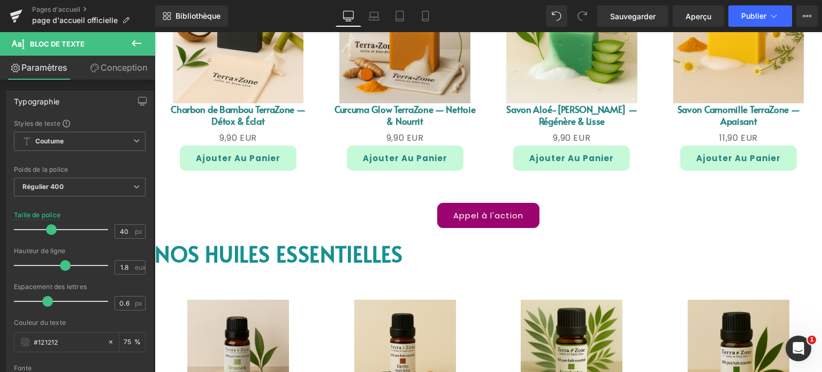
click at [117, 66] on font "Conception" at bounding box center [124, 67] width 47 height 11
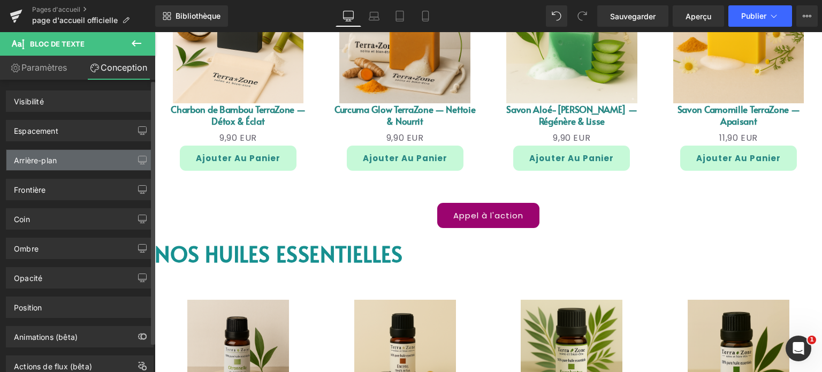
click at [47, 163] on font "Arrière-plan" at bounding box center [35, 160] width 43 height 9
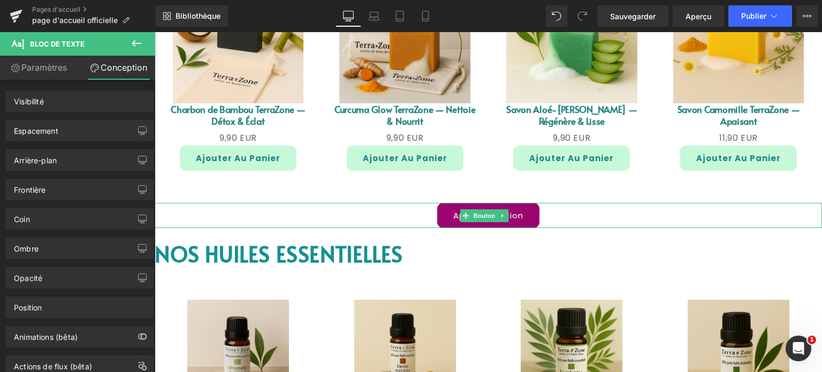
click at [455, 209] on link "Appel à l'action" at bounding box center [488, 215] width 102 height 25
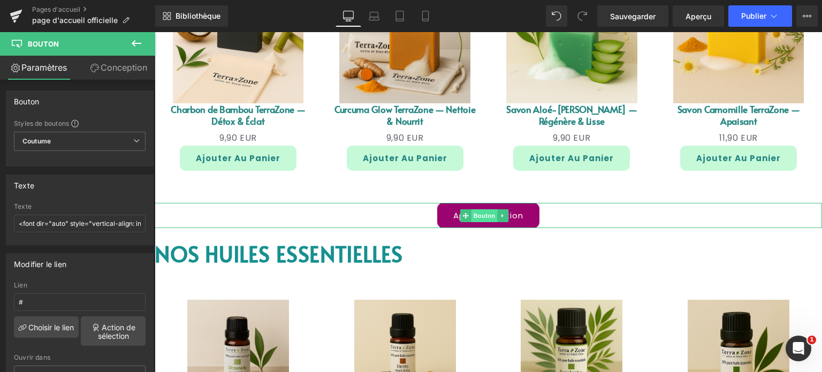
click at [489, 218] on font "Bouton" at bounding box center [484, 215] width 22 height 13
click at [491, 212] on font "Bouton" at bounding box center [484, 215] width 22 height 7
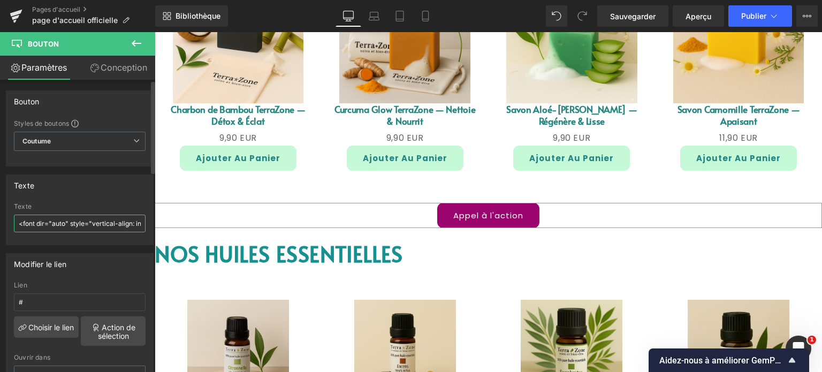
click at [30, 221] on input "<font dir="auto" style="vertical-align: inherit;"><font dir="auto" style="verti…" at bounding box center [80, 224] width 132 height 18
drag, startPoint x: 19, startPoint y: 223, endPoint x: 155, endPoint y: 226, distance: 135.9
click at [155, 226] on div "Bouton Styles de boutons Coutume Coutume Configurer le style global Coutume Con…" at bounding box center [77, 228] width 155 height 297
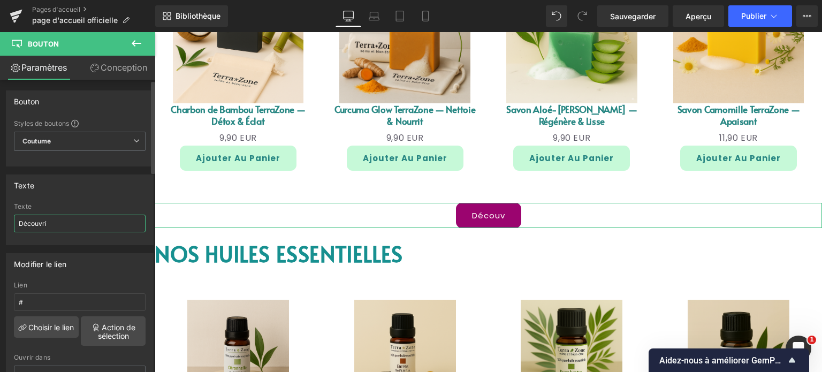
type input "Découvrir"
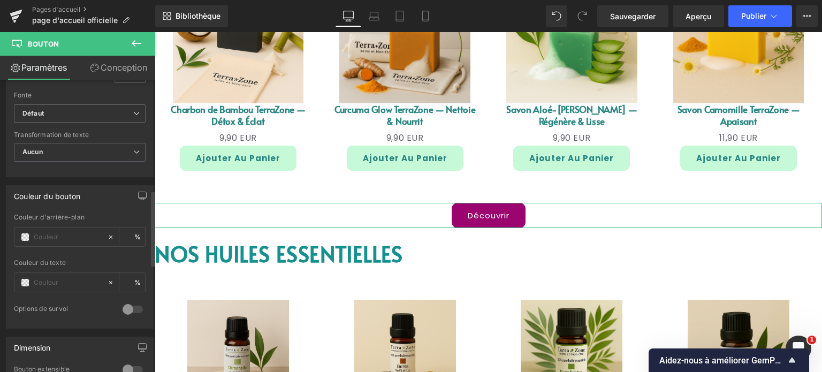
scroll to position [428, 0]
click at [144, 66] on font "Conception" at bounding box center [124, 67] width 47 height 11
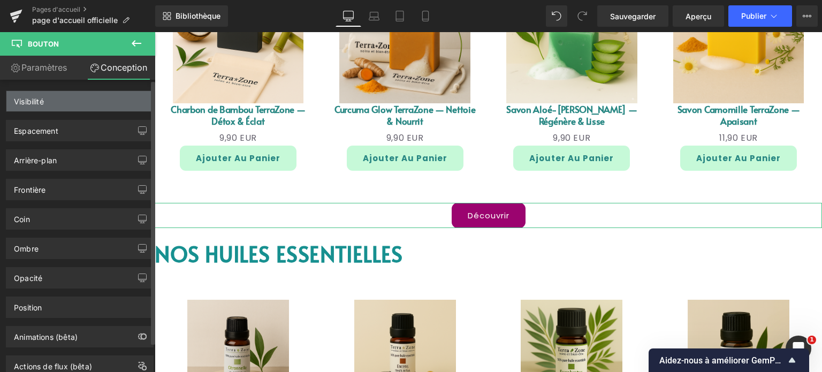
click at [47, 98] on div "Visibilité" at bounding box center [79, 101] width 147 height 20
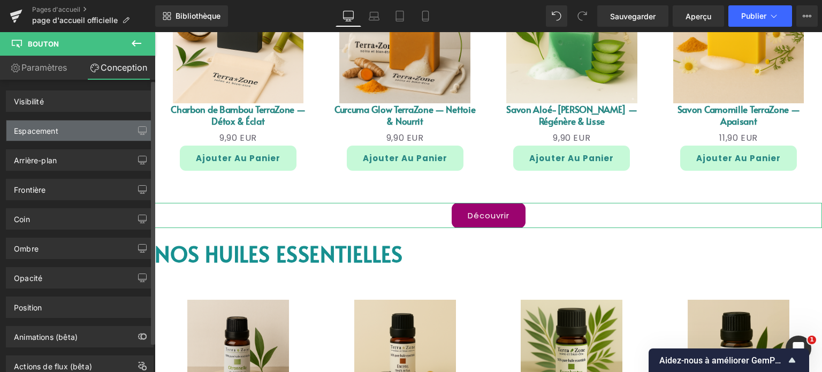
click at [49, 124] on div "Espacement" at bounding box center [36, 127] width 44 height 15
click at [138, 130] on icon "button" at bounding box center [142, 130] width 9 height 9
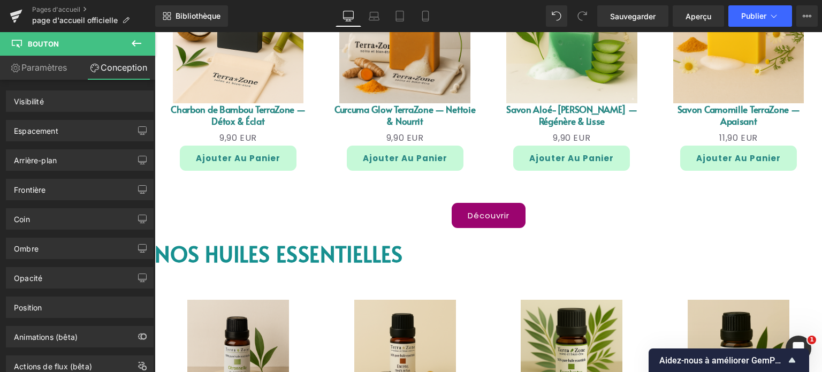
click at [140, 45] on icon at bounding box center [136, 43] width 13 height 13
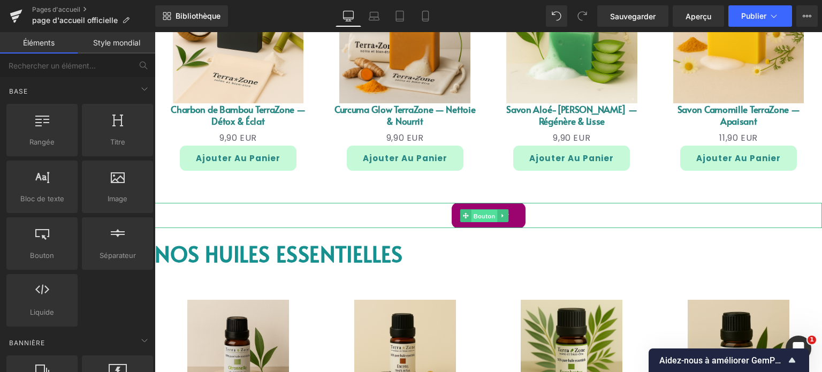
click at [476, 214] on font "Bouton" at bounding box center [484, 215] width 22 height 7
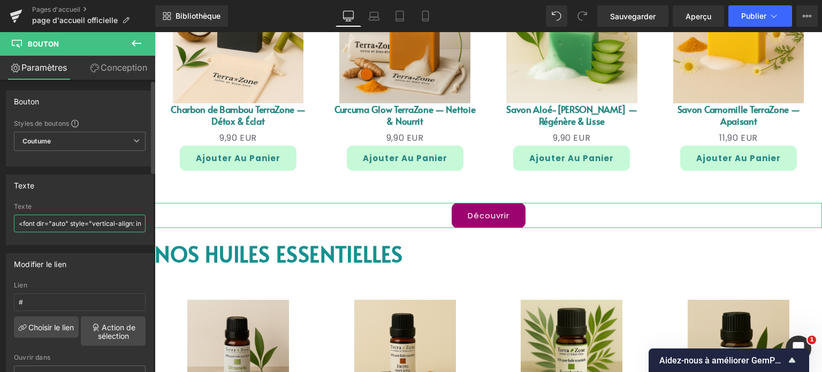
click at [26, 218] on input "<font dir="auto" style="vertical-align: inherit;"><font dir="auto" style="verti…" at bounding box center [80, 224] width 132 height 18
drag, startPoint x: 0, startPoint y: 241, endPoint x: 7, endPoint y: 255, distance: 15.6
click at [113, 224] on input "<font dir="auto" style="vertical-align: inherit;"><font dir="auto" style="verti…" at bounding box center [80, 224] width 132 height 18
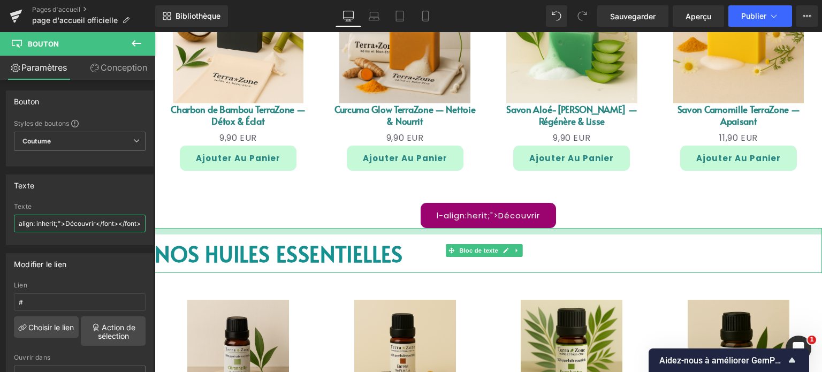
drag, startPoint x: 171, startPoint y: 256, endPoint x: 191, endPoint y: 228, distance: 34.1
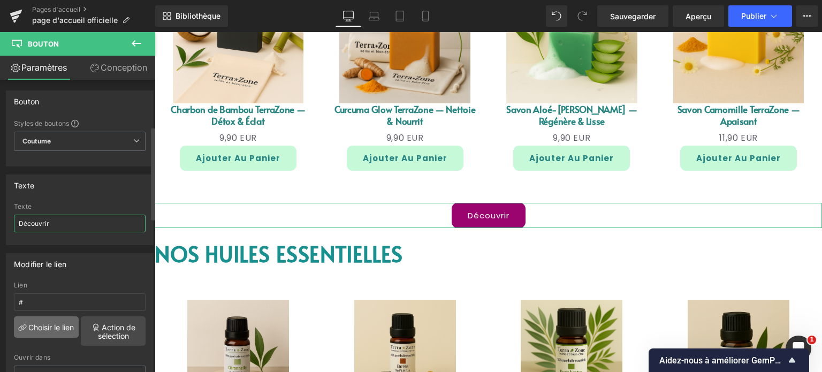
scroll to position [160, 0]
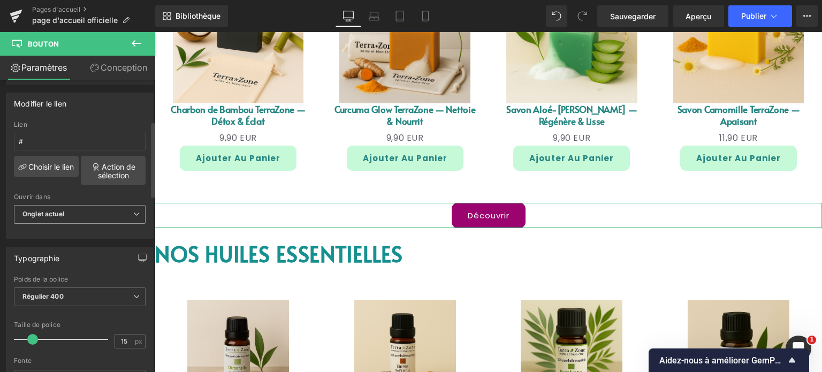
type input "Découvrir"
click at [133, 211] on icon at bounding box center [136, 214] width 6 height 6
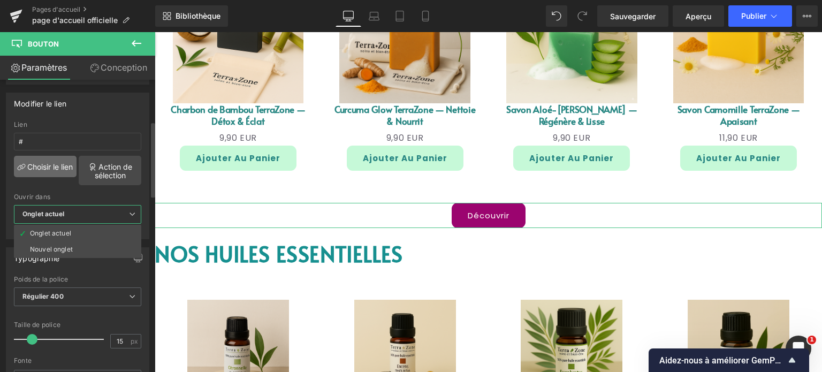
click at [64, 164] on font "Choisir le lien" at bounding box center [49, 166] width 45 height 9
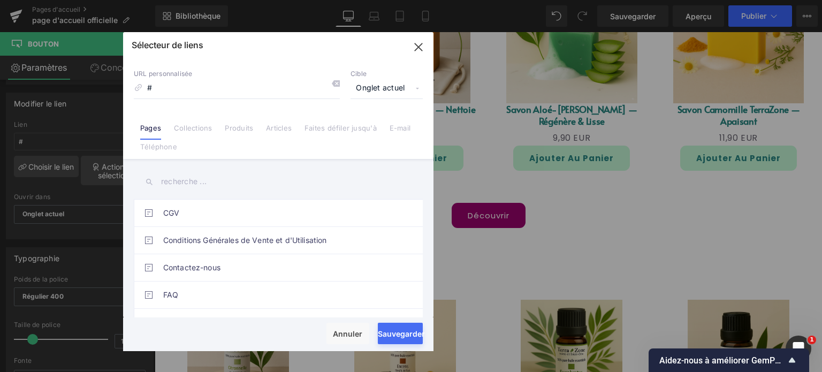
click at [242, 132] on font "Produits" at bounding box center [239, 128] width 28 height 9
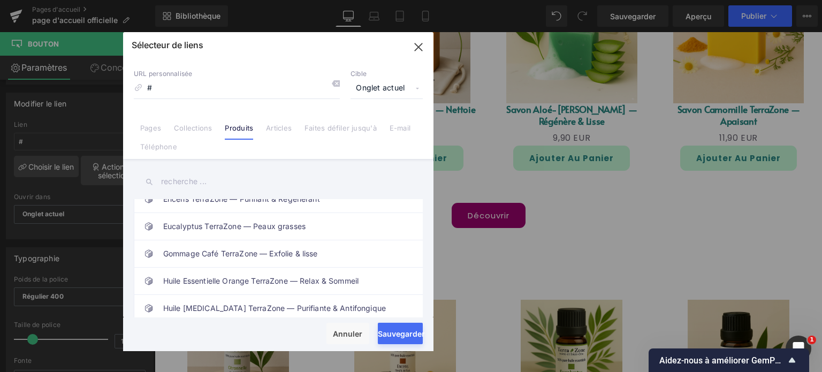
scroll to position [160, 0]
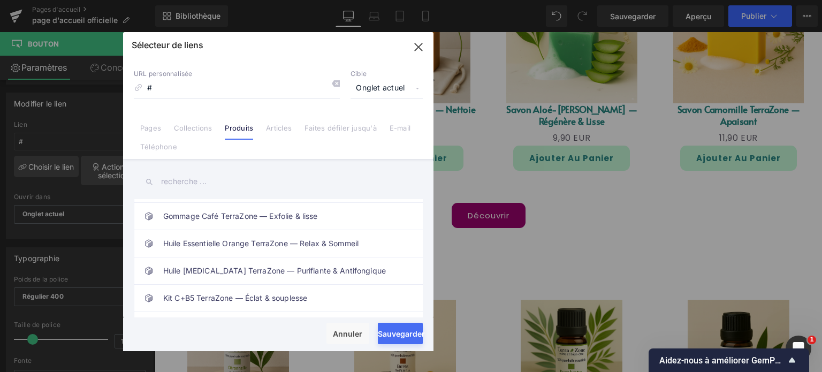
click at [193, 136] on link "Collections" at bounding box center [193, 132] width 38 height 16
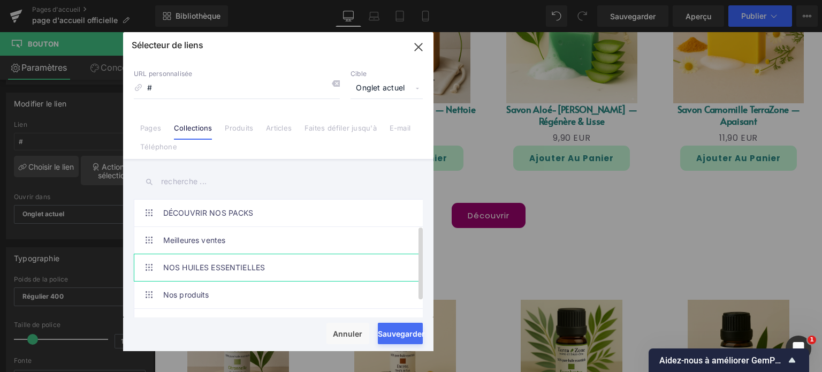
scroll to position [53, 0]
click at [197, 269] on font "Nos savons" at bounding box center [183, 268] width 41 height 9
type input "/collections/savons"
click at [403, 329] on font "Chargement des données produit" at bounding box center [411, 329] width 118 height 9
click at [405, 337] on font "Sauvegarder" at bounding box center [401, 333] width 47 height 9
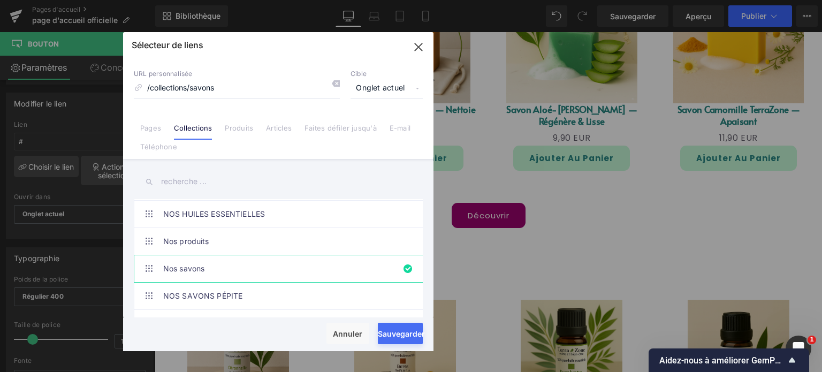
type input "/collections/savons"
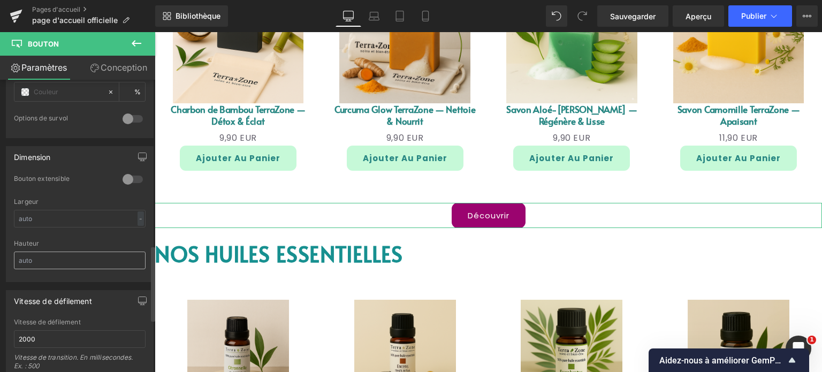
scroll to position [642, 0]
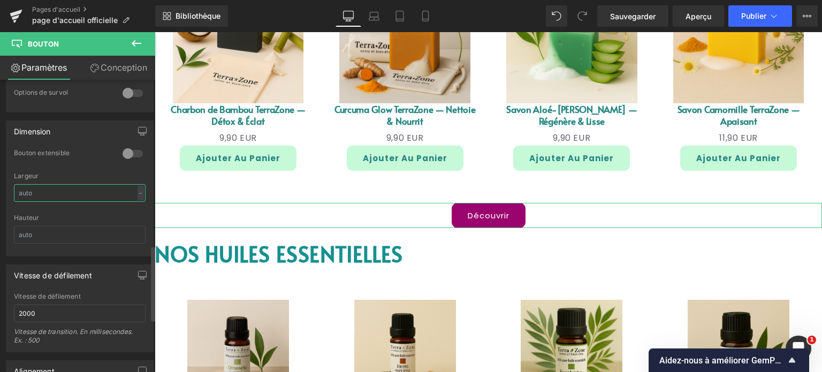
click at [110, 192] on input "text" at bounding box center [80, 193] width 132 height 18
type input "1"
click at [71, 226] on input "text" at bounding box center [80, 235] width 132 height 18
click at [53, 233] on input "text" at bounding box center [80, 235] width 132 height 18
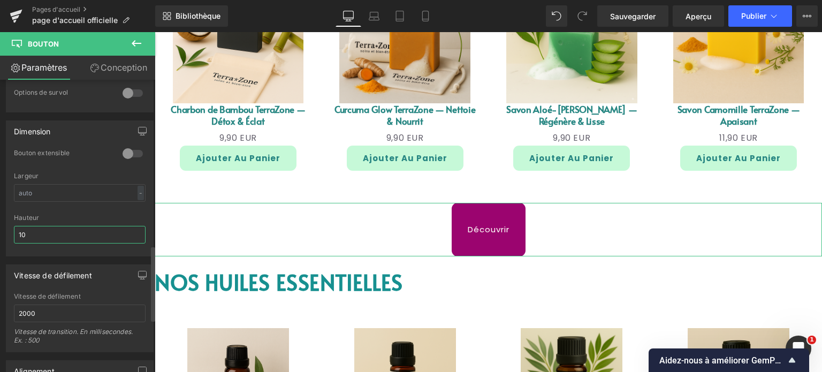
type input "1"
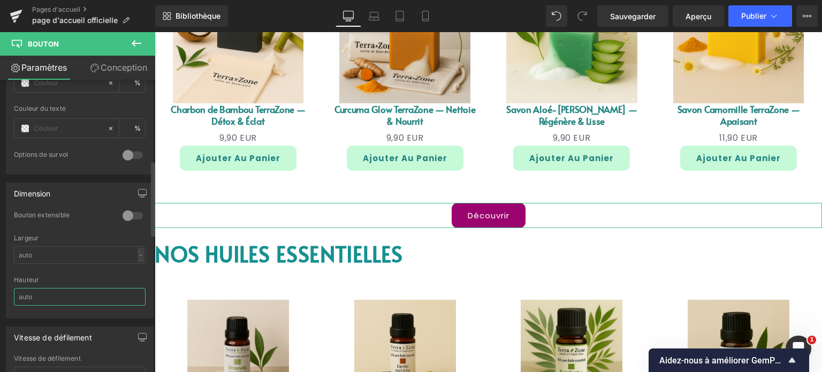
scroll to position [312, 0]
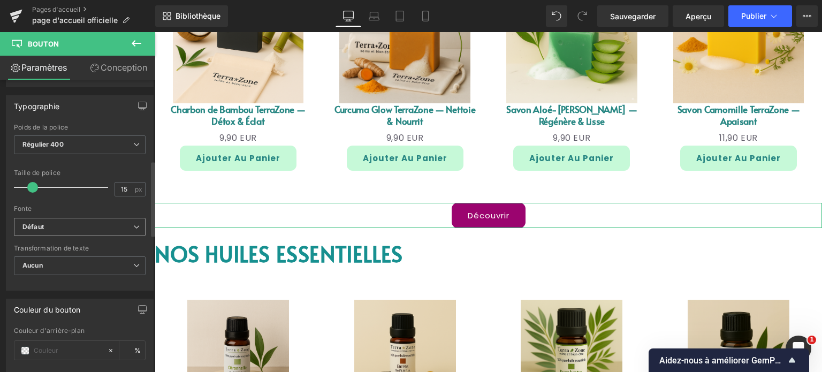
click at [119, 224] on b "Défaut" at bounding box center [77, 227] width 111 height 9
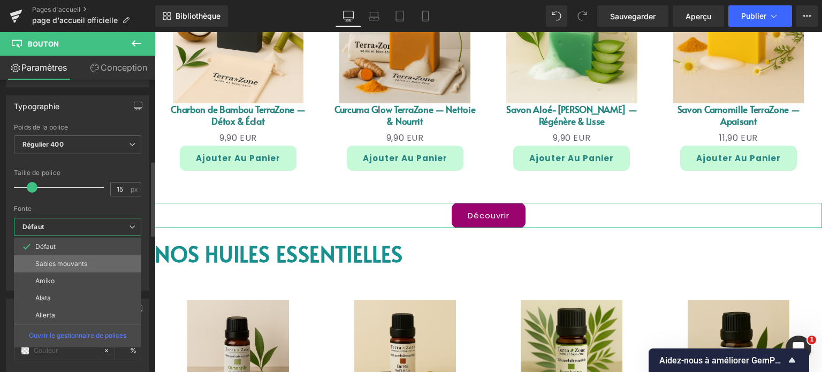
click at [95, 261] on li "Sables mouvants" at bounding box center [77, 263] width 127 height 17
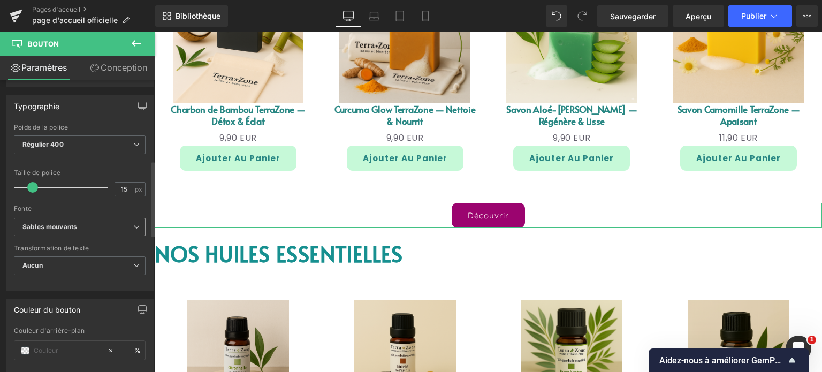
click at [125, 219] on span "Sables mouvants" at bounding box center [80, 227] width 132 height 19
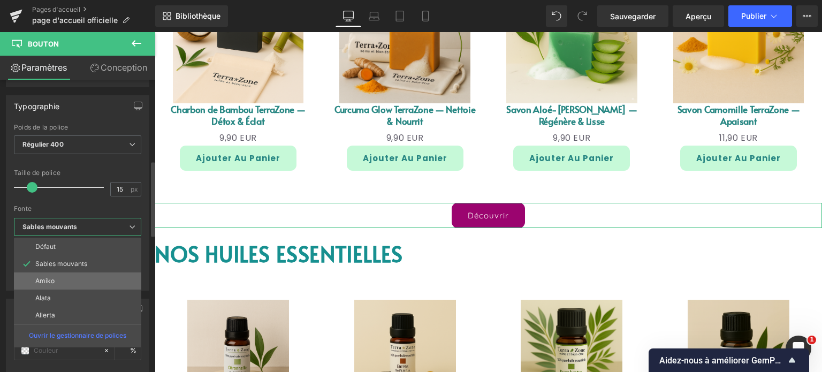
click at [66, 275] on li "Amiko" at bounding box center [77, 280] width 127 height 17
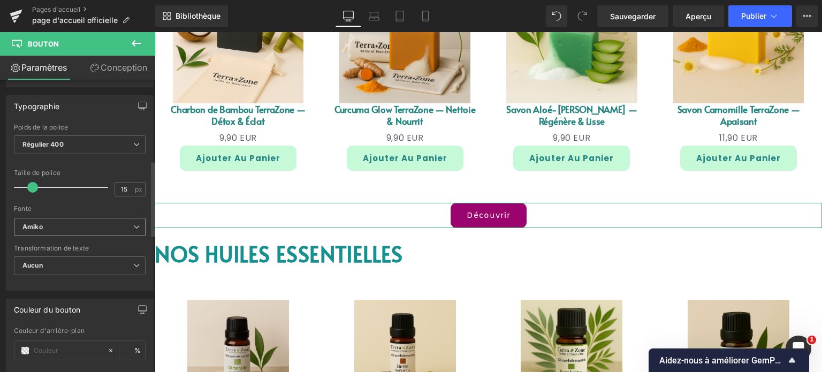
click at [131, 228] on span "Amiko" at bounding box center [80, 227] width 132 height 19
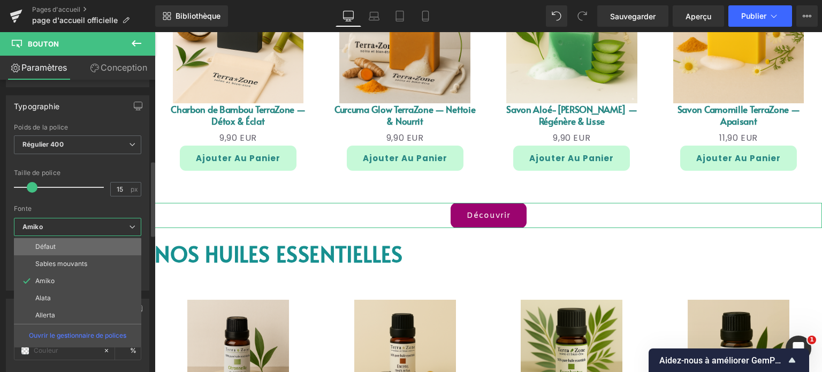
click at [56, 249] on li "Défaut" at bounding box center [77, 246] width 127 height 17
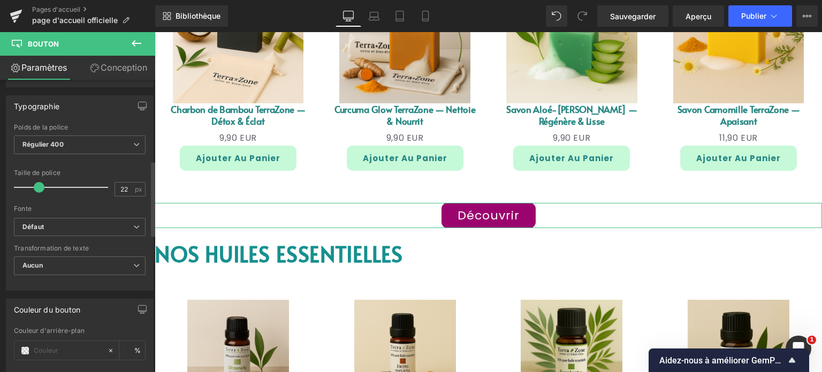
click at [37, 188] on div at bounding box center [63, 187] width 89 height 21
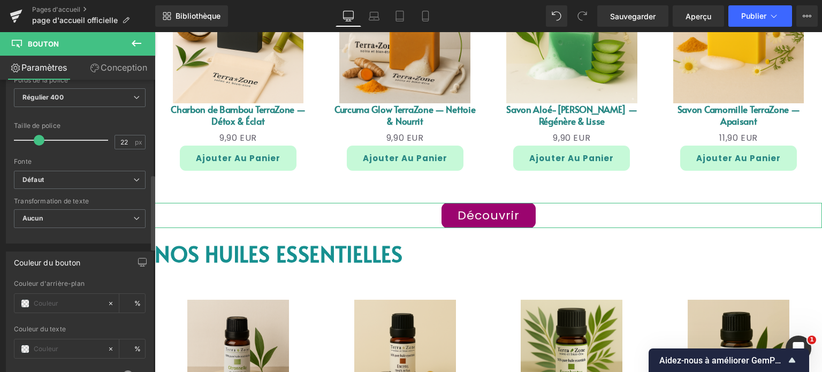
scroll to position [366, 0]
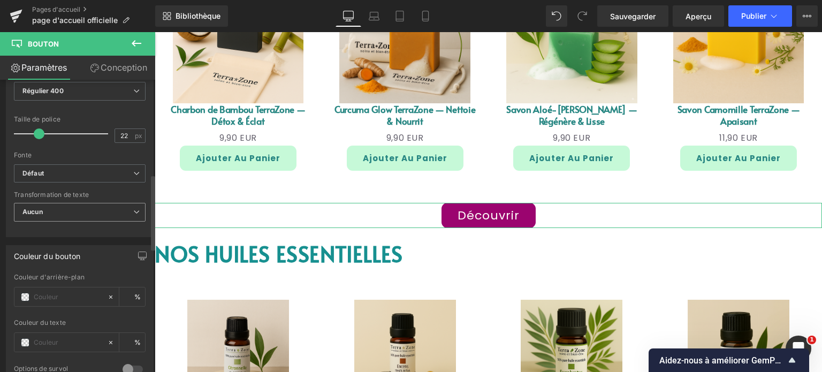
click at [98, 207] on span "Aucun" at bounding box center [80, 212] width 132 height 19
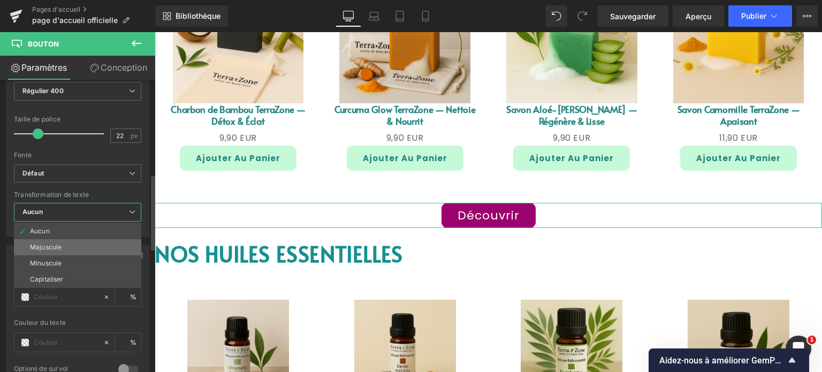
click at [70, 246] on li "Majuscule" at bounding box center [77, 247] width 127 height 16
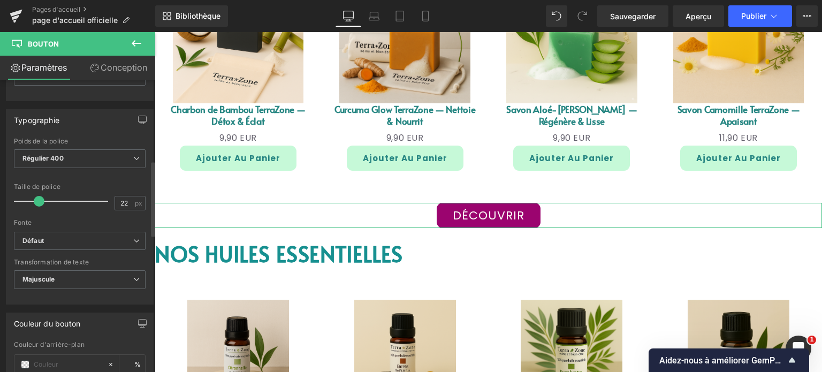
scroll to position [312, 0]
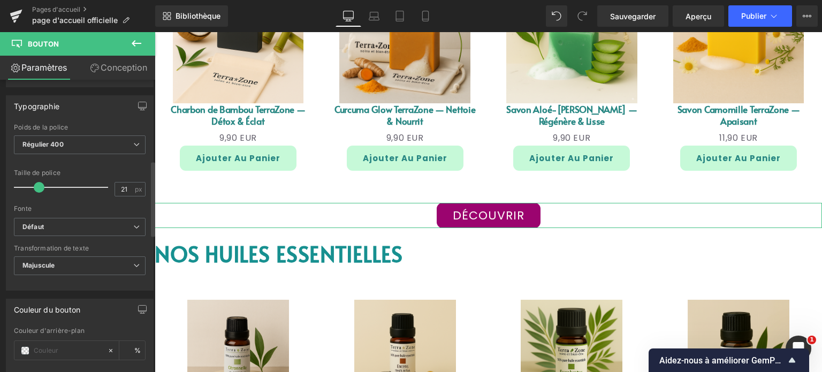
type input "19"
click at [36, 182] on span at bounding box center [36, 187] width 11 height 11
drag, startPoint x: 0, startPoint y: 119, endPoint x: 42, endPoint y: 121, distance: 42.3
click at [1, 119] on div "Typographie Mince 100 Semi-mince 200 Lumière 300 Régulier 400 Moyen 500 Semi-gr…" at bounding box center [80, 188] width 160 height 203
click at [86, 135] on span "Régulier 400" at bounding box center [80, 144] width 132 height 19
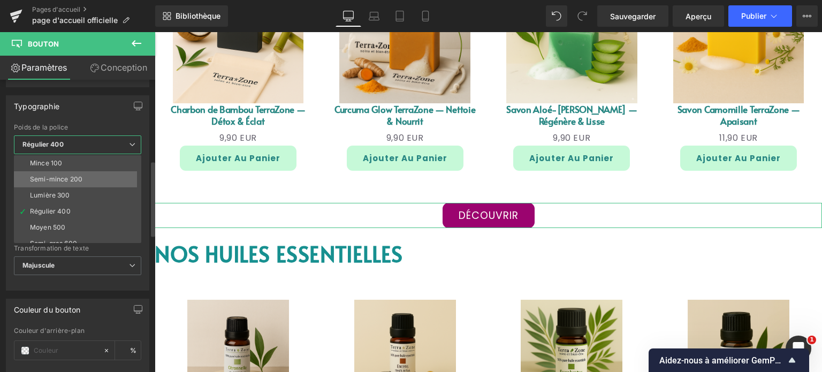
click at [80, 172] on li "Semi-mince 200" at bounding box center [80, 179] width 132 height 16
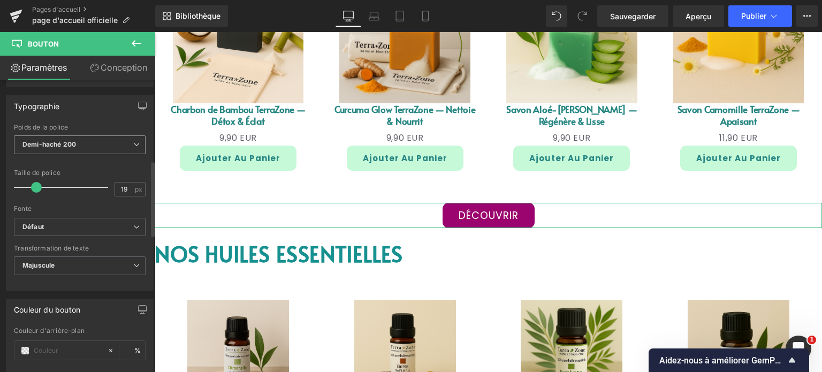
click at [97, 139] on span "Demi-haché 200" at bounding box center [80, 144] width 132 height 19
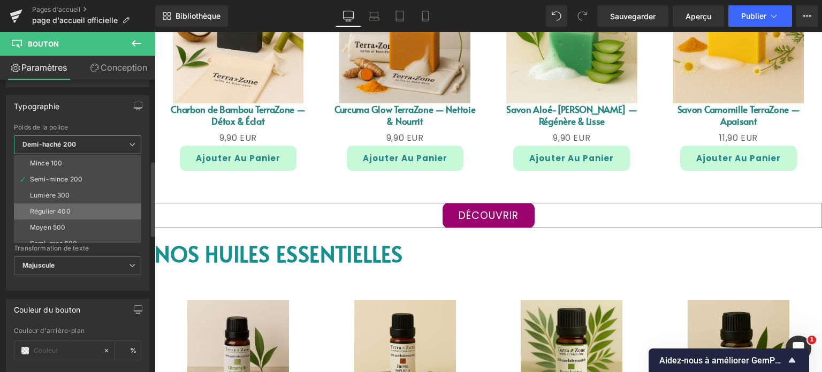
click at [68, 207] on font "Régulier 400" at bounding box center [50, 211] width 41 height 8
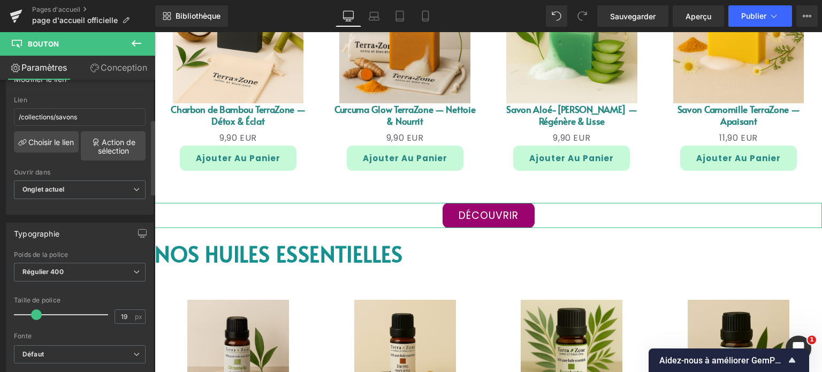
scroll to position [152, 0]
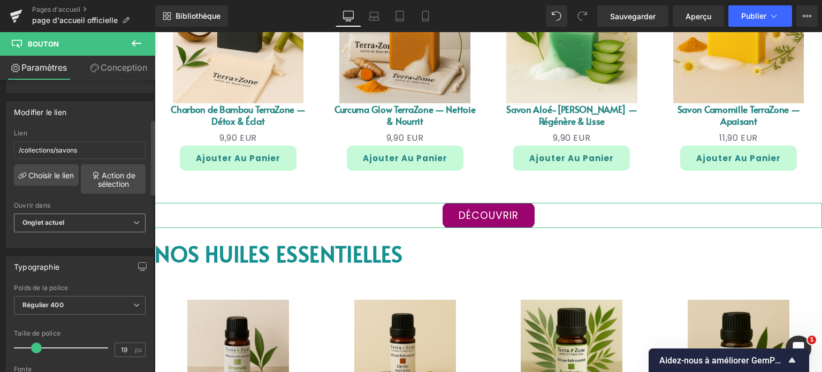
click at [95, 223] on span "Onglet actuel" at bounding box center [80, 222] width 132 height 19
click at [110, 197] on div "/collections/savons Lien /collections/savons Choisir le lien Action de sélectio…" at bounding box center [79, 188] width 147 height 118
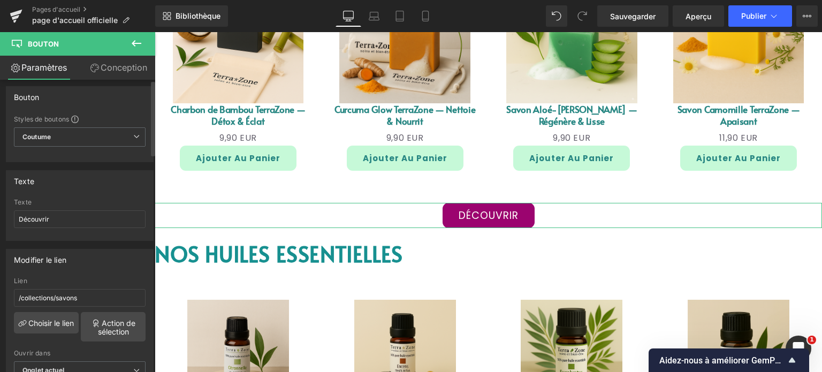
scroll to position [0, 0]
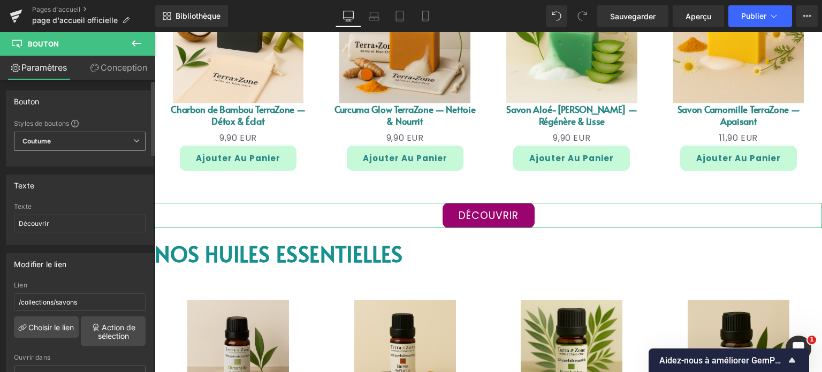
click at [133, 143] on icon at bounding box center [136, 140] width 6 height 6
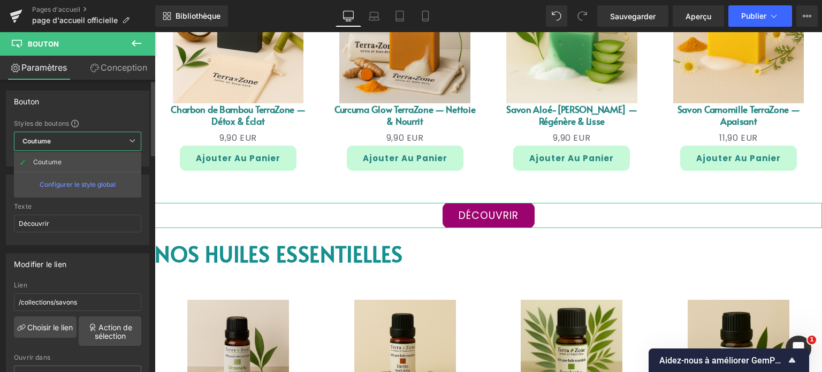
click at [88, 183] on font "Configurer le style global" at bounding box center [78, 184] width 76 height 8
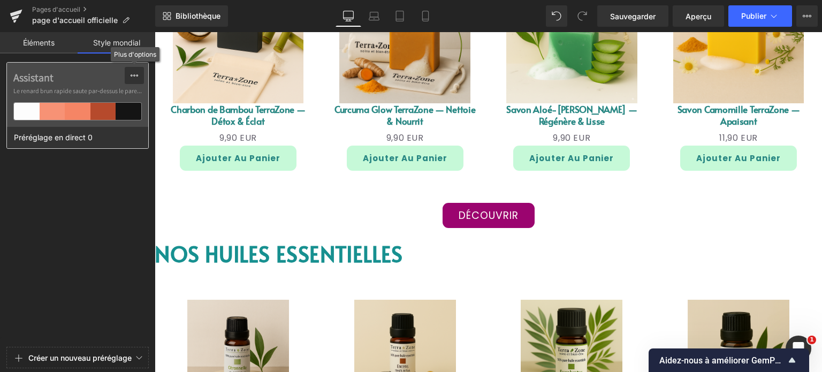
click at [133, 79] on icon at bounding box center [134, 75] width 9 height 9
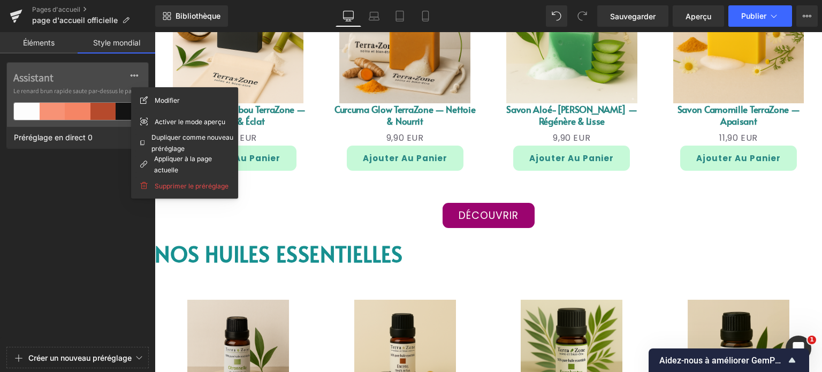
click at [85, 168] on div "Assistant Le renard brun rapide saute par-dessus le paresseux... Préréglage en …" at bounding box center [77, 202] width 155 height 281
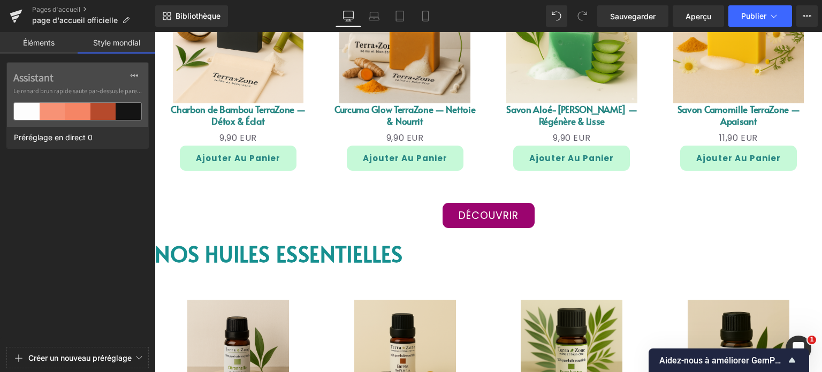
click at [71, 183] on div "Assistant Le renard brun rapide saute par-dessus le paresseux... Préréglage en …" at bounding box center [77, 202] width 155 height 281
click at [41, 49] on link "Éléments" at bounding box center [39, 42] width 78 height 21
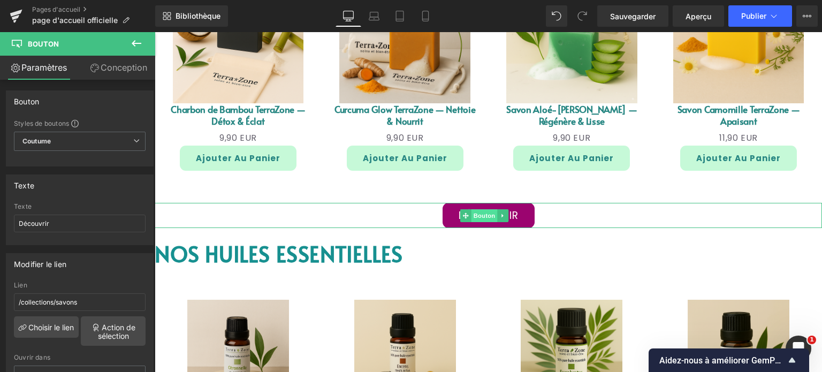
click at [480, 213] on font "Bouton" at bounding box center [484, 215] width 22 height 7
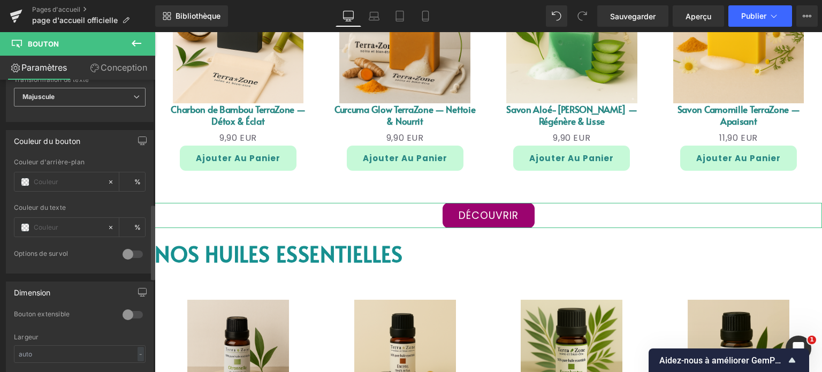
scroll to position [481, 0]
click at [41, 181] on input "text" at bounding box center [68, 181] width 68 height 12
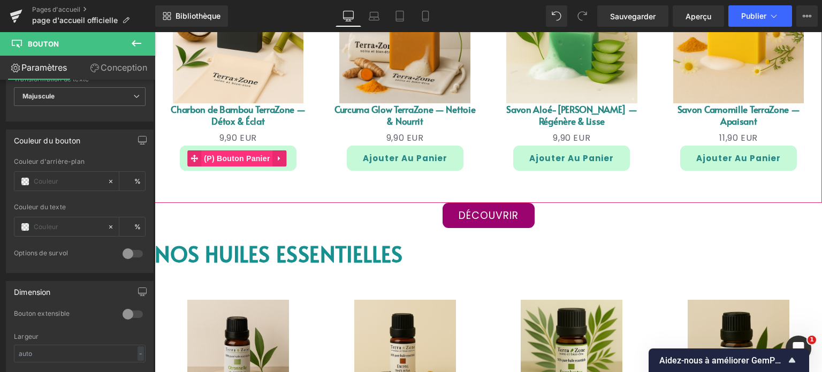
click at [254, 154] on font "(P) Bouton Panier" at bounding box center [237, 158] width 66 height 9
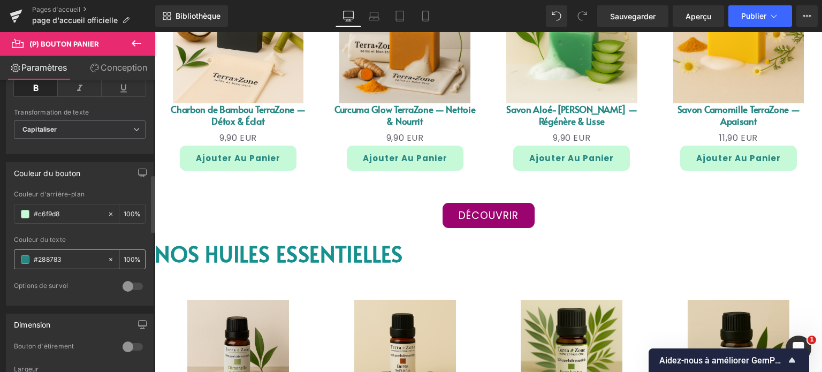
drag, startPoint x: 62, startPoint y: 258, endPoint x: 30, endPoint y: 255, distance: 31.7
click at [30, 257] on div "#288783" at bounding box center [60, 259] width 93 height 19
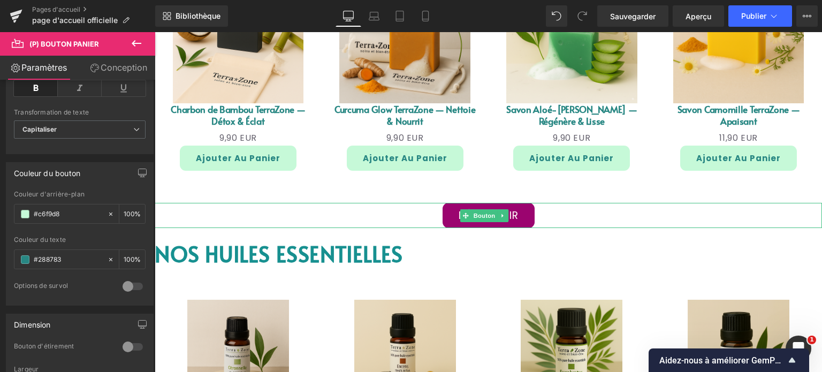
click at [451, 210] on link "Découvrir" at bounding box center [488, 215] width 92 height 25
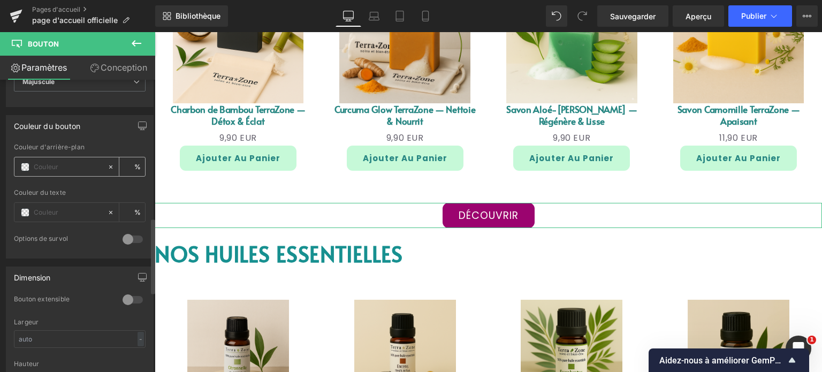
scroll to position [535, 0]
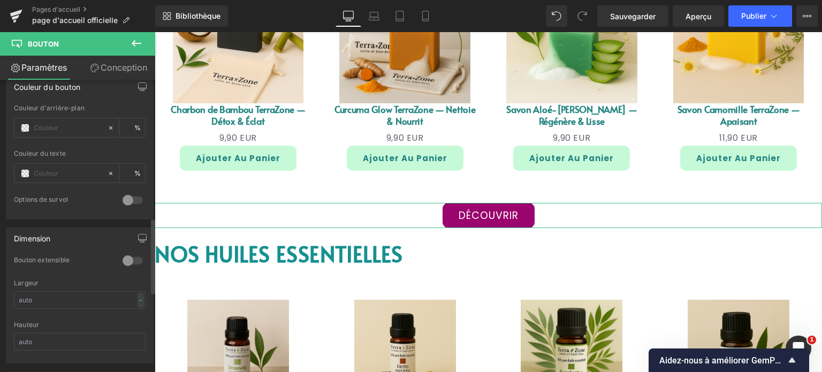
type input "#288783"
type input "0"
type input "#288783"
click at [82, 147] on div at bounding box center [80, 146] width 132 height 7
type input "100"
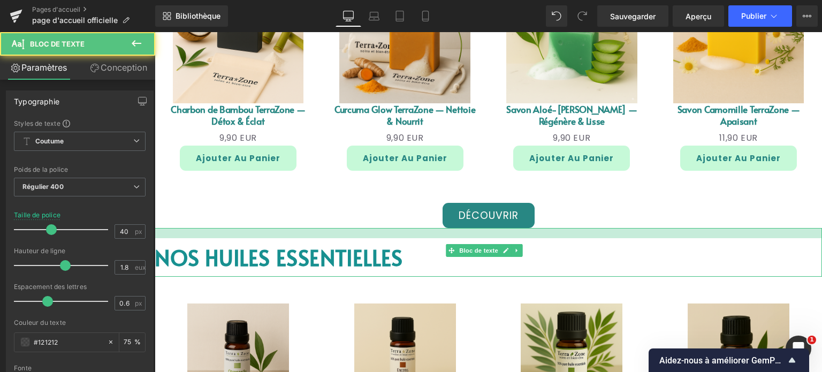
click at [336, 234] on div at bounding box center [488, 233] width 667 height 10
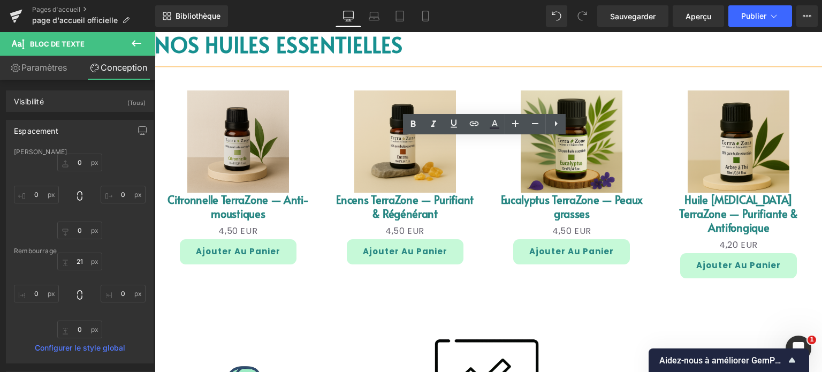
scroll to position [1381, 0]
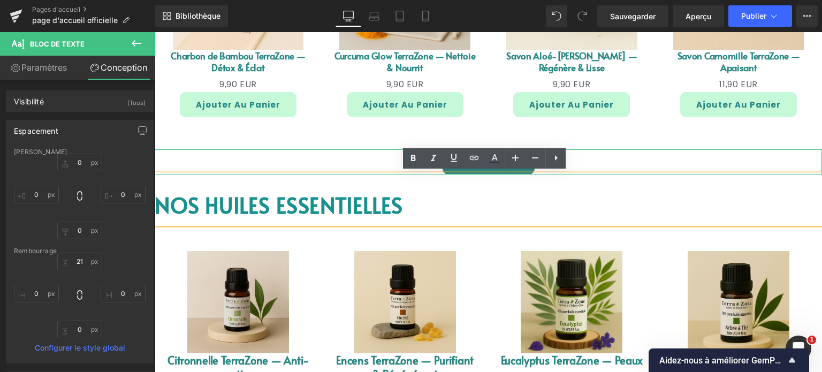
click at [352, 157] on div "Découvrir" at bounding box center [488, 161] width 667 height 25
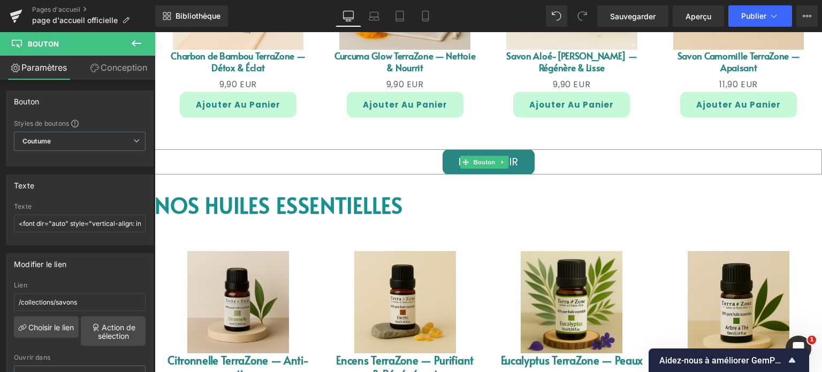
click at [571, 162] on div "Découvrir" at bounding box center [488, 161] width 667 height 25
click at [504, 162] on icon at bounding box center [503, 162] width 6 height 6
click at [495, 160] on icon at bounding box center [497, 162] width 6 height 6
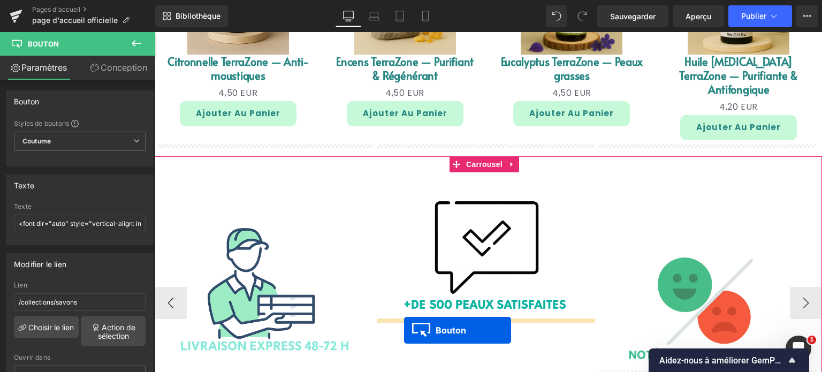
scroll to position [1749, 0]
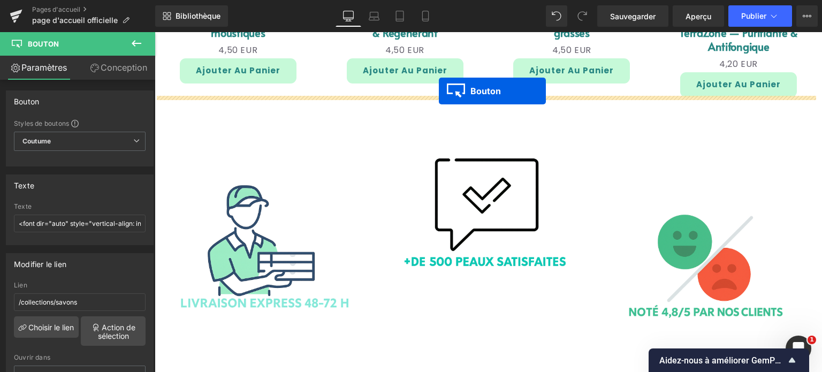
drag, startPoint x: 469, startPoint y: 182, endPoint x: 439, endPoint y: 91, distance: 96.3
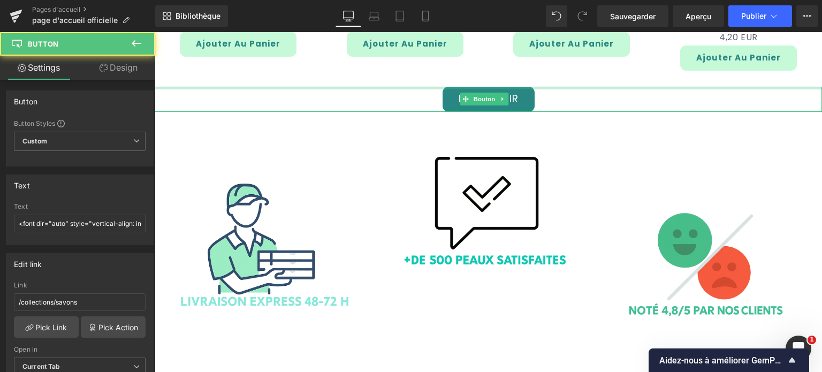
scroll to position [1723, 0]
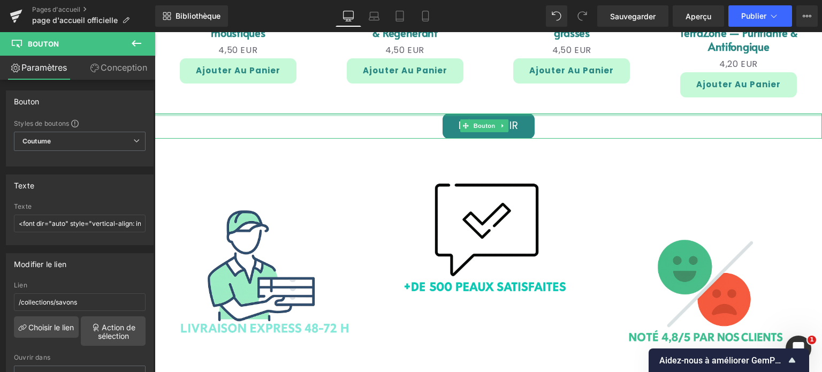
click at [430, 113] on div at bounding box center [488, 114] width 667 height 3
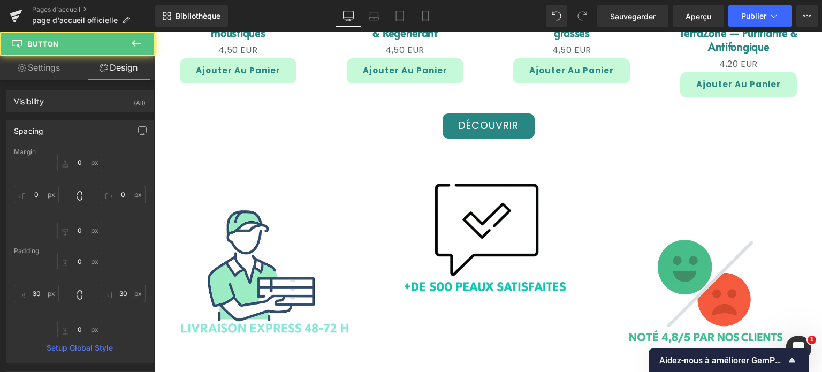
click at [374, 113] on div "Découvrir Bouton" at bounding box center [488, 125] width 667 height 25
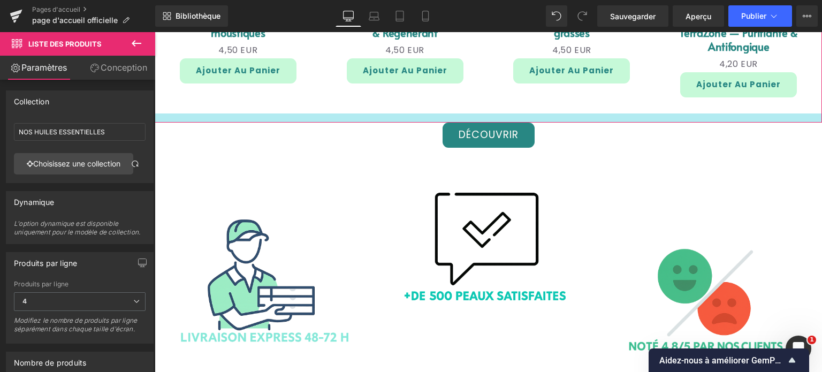
drag, startPoint x: 364, startPoint y: 95, endPoint x: 361, endPoint y: 104, distance: 9.5
click at [361, 113] on div at bounding box center [488, 117] width 667 height 9
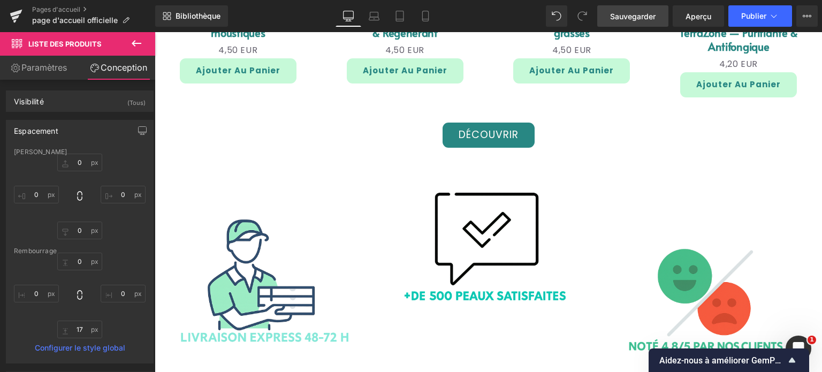
click at [622, 22] on link "Sauvegarder" at bounding box center [632, 15] width 71 height 21
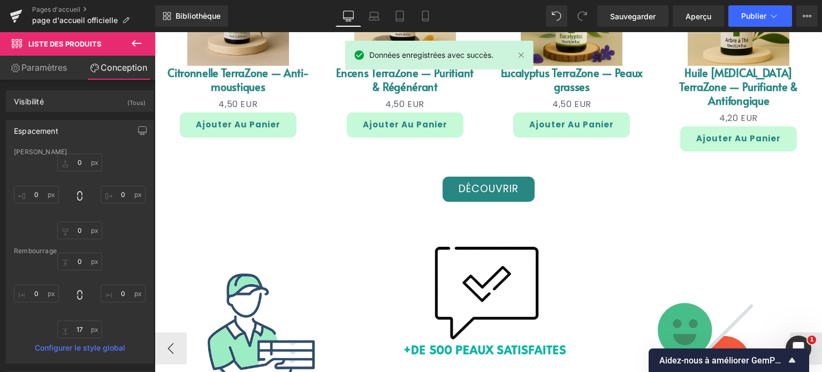
scroll to position [1669, 0]
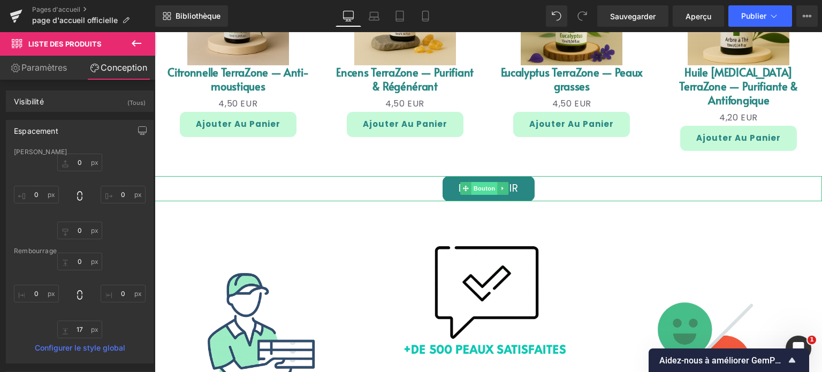
click at [484, 182] on font "Bouton" at bounding box center [484, 188] width 22 height 13
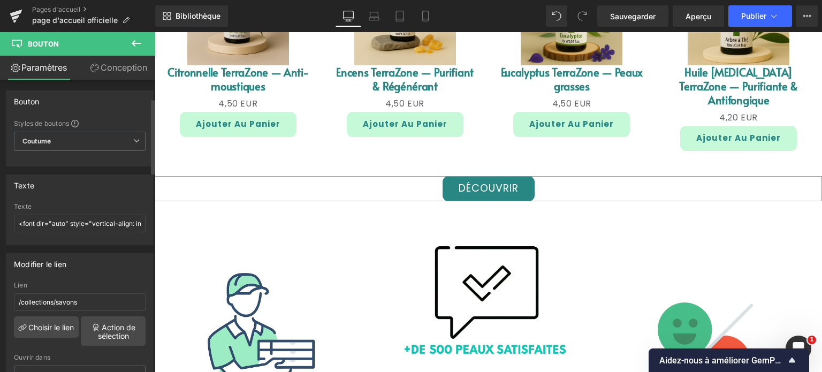
scroll to position [107, 0]
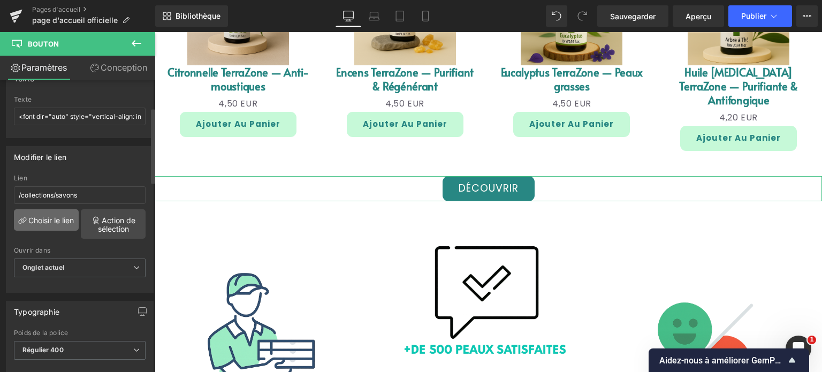
click at [57, 216] on font "Choisir le lien" at bounding box center [50, 220] width 45 height 9
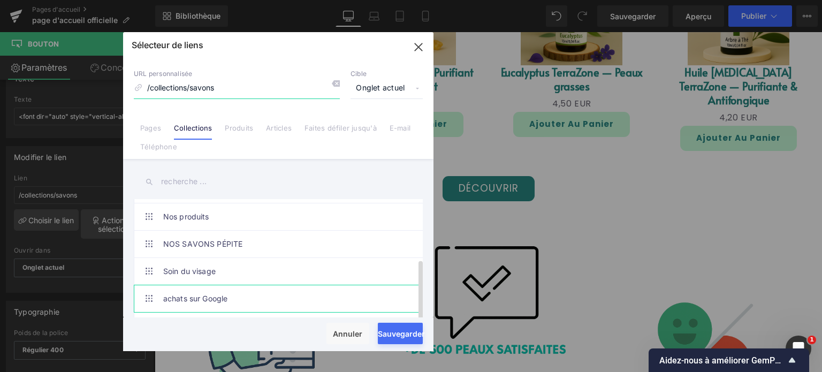
scroll to position [112, 0]
click at [236, 312] on link "Nos huiles essentielles" at bounding box center [280, 325] width 235 height 27
type input "/collections/nos-huiles-essentielles"
click at [392, 331] on font "Chargement des données produit" at bounding box center [411, 329] width 118 height 9
click at [396, 336] on font "Sauvegarder" at bounding box center [401, 333] width 47 height 9
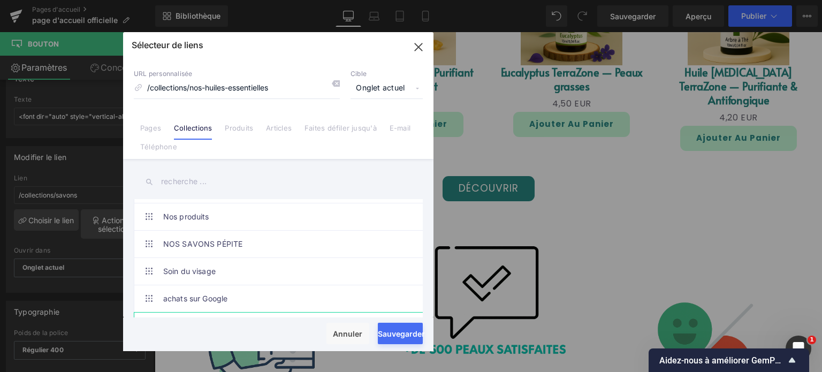
type input "/collections/nos-huiles-essentielles"
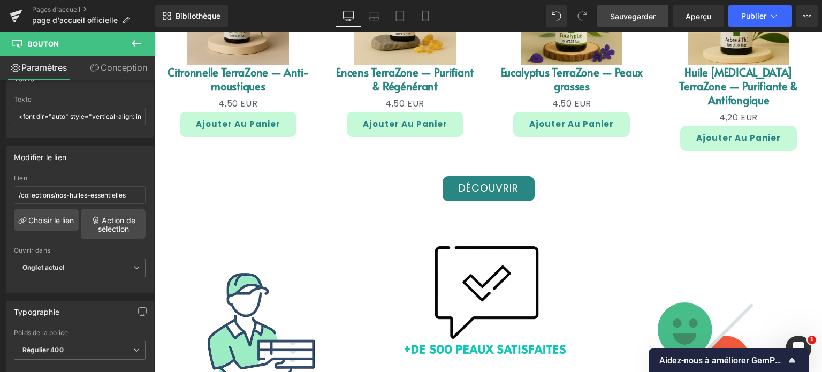
drag, startPoint x: 636, startPoint y: 25, endPoint x: 410, endPoint y: 90, distance: 234.8
click at [636, 25] on link "Sauvegarder" at bounding box center [632, 15] width 71 height 21
click at [606, 21] on link "Sauvegarder" at bounding box center [632, 15] width 71 height 21
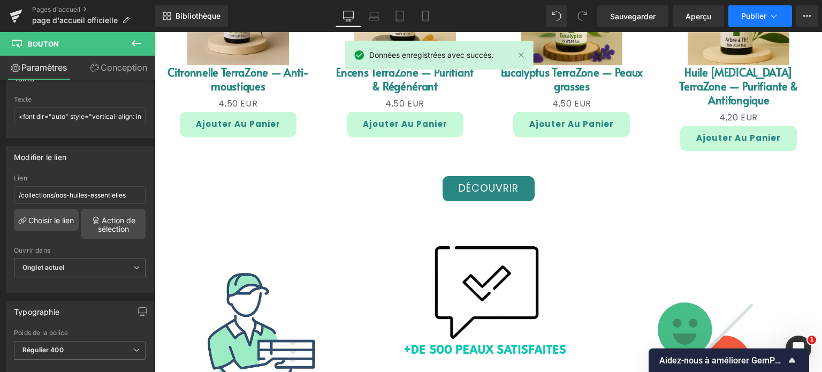
click at [764, 12] on font "Publier" at bounding box center [753, 15] width 25 height 9
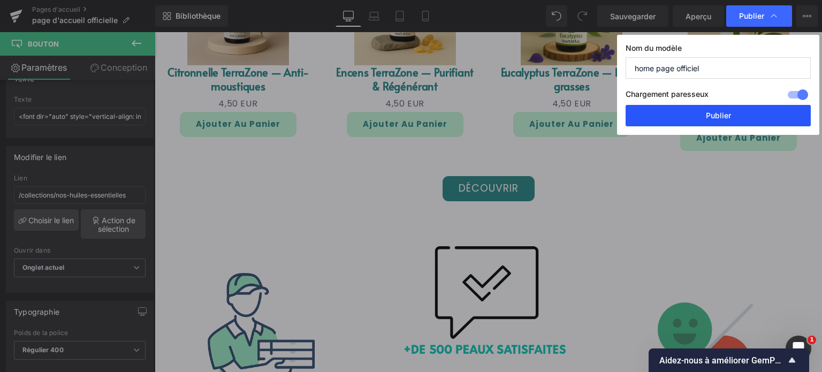
click at [703, 115] on button "Publier" at bounding box center [717, 115] width 185 height 21
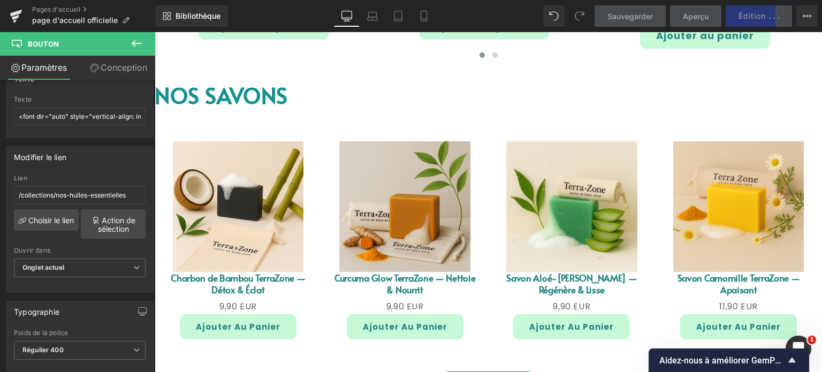
scroll to position [1230, 0]
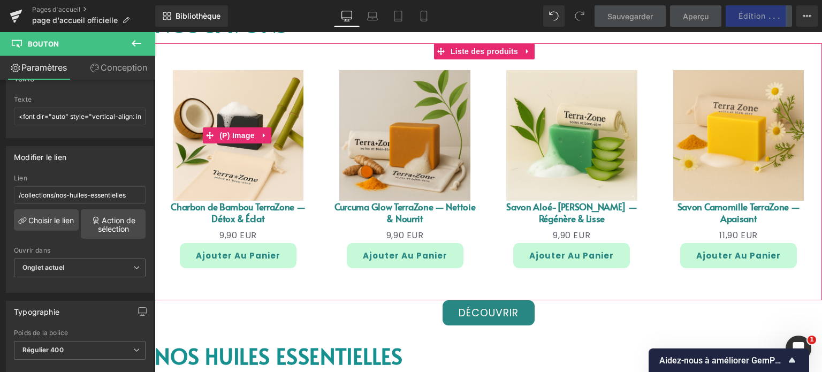
click at [272, 154] on img at bounding box center [238, 135] width 131 height 131
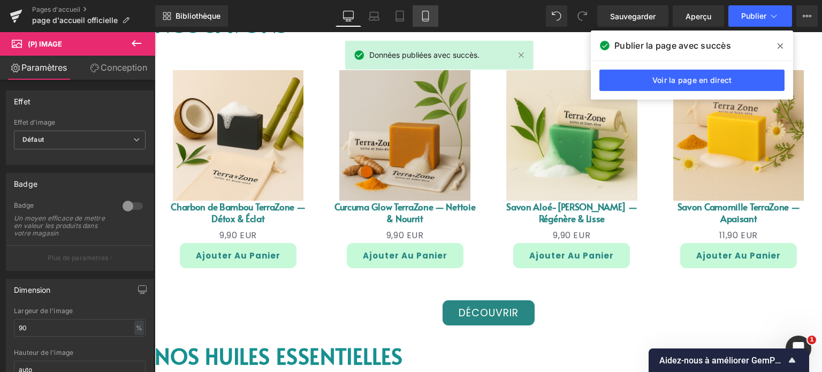
click at [430, 15] on icon at bounding box center [425, 16] width 11 height 11
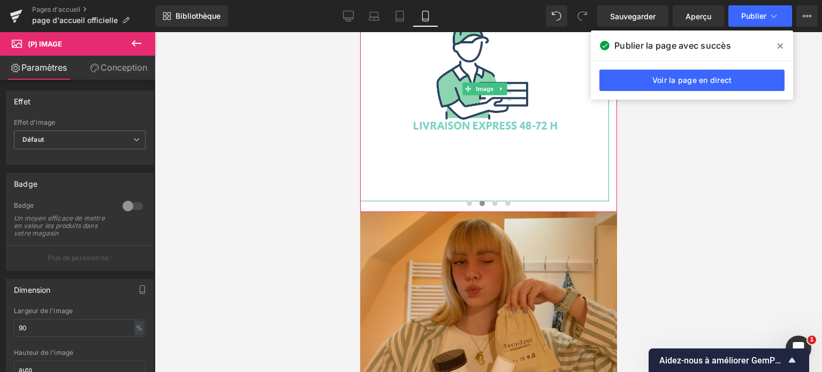
scroll to position [1867, 0]
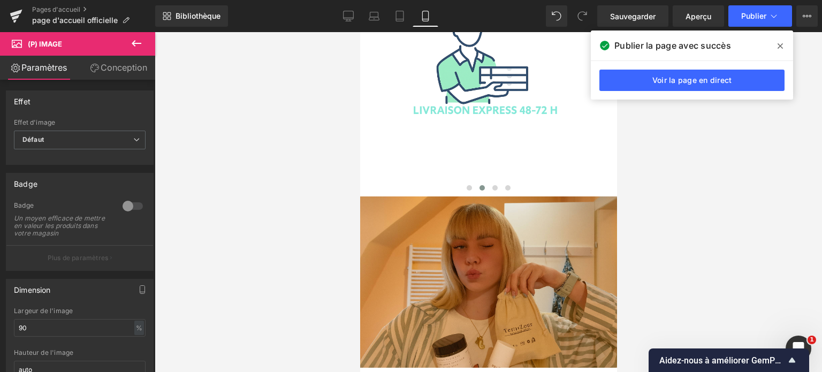
click at [778, 41] on span at bounding box center [779, 45] width 17 height 17
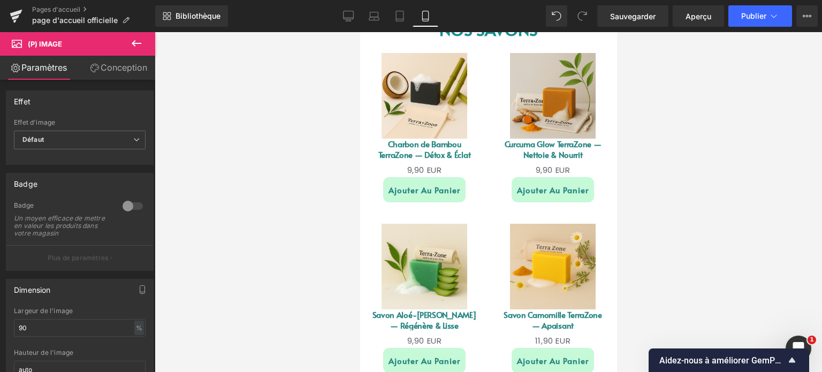
scroll to position [797, 0]
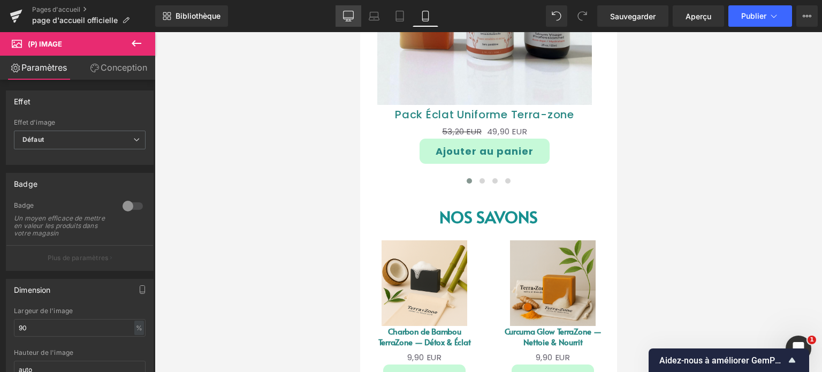
click at [351, 14] on icon at bounding box center [348, 16] width 11 height 11
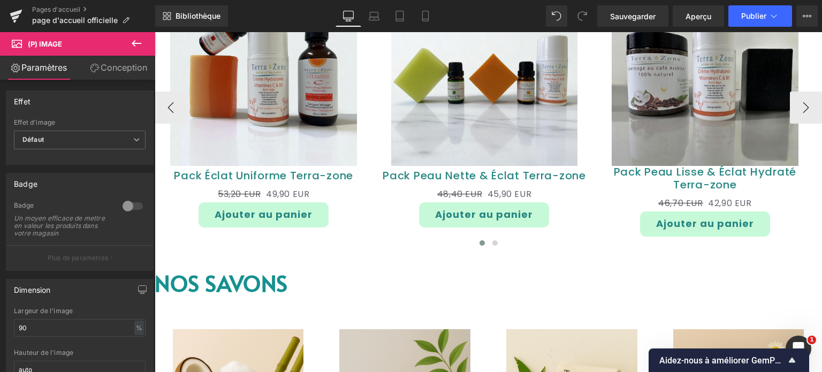
scroll to position [1016, 0]
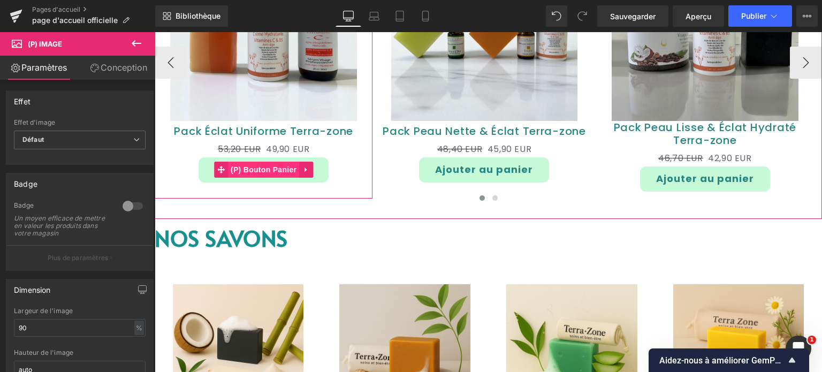
click at [248, 167] on font "(P) Bouton Panier" at bounding box center [264, 169] width 66 height 9
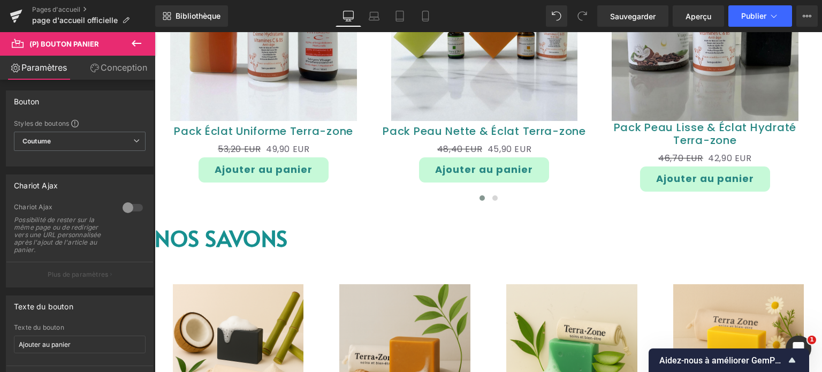
click at [128, 69] on font "Conception" at bounding box center [124, 67] width 47 height 11
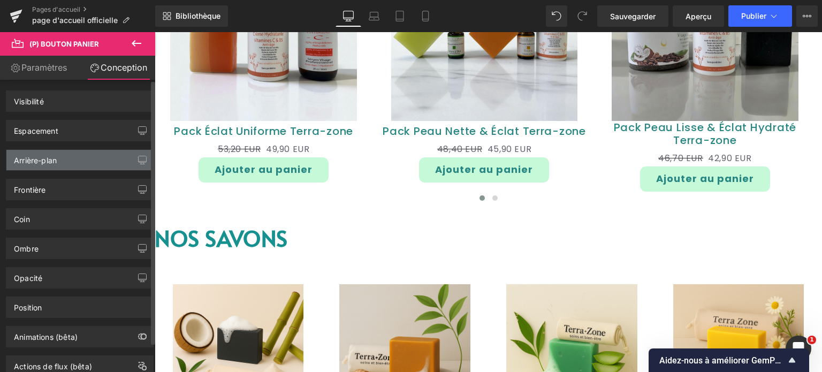
click at [79, 165] on div "Arrière-plan" at bounding box center [79, 160] width 147 height 20
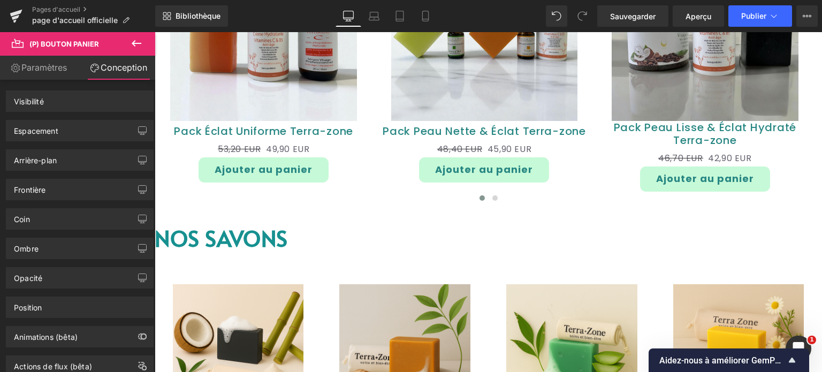
click at [60, 68] on font "Paramètres" at bounding box center [43, 67] width 45 height 11
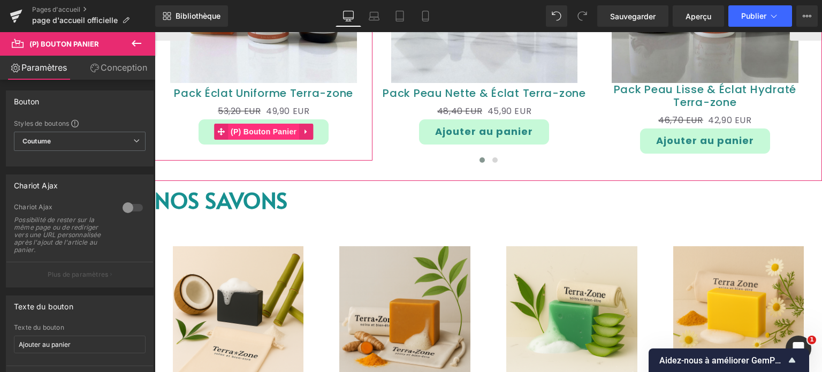
scroll to position [1070, 0]
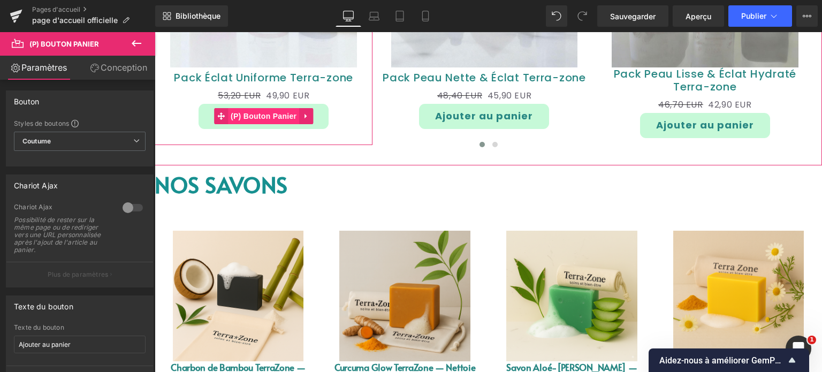
click at [258, 117] on font "(P) Bouton Panier" at bounding box center [264, 116] width 66 height 9
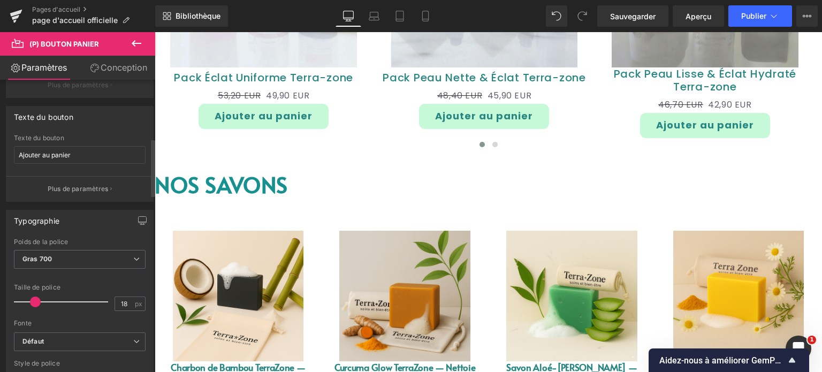
scroll to position [321, 0]
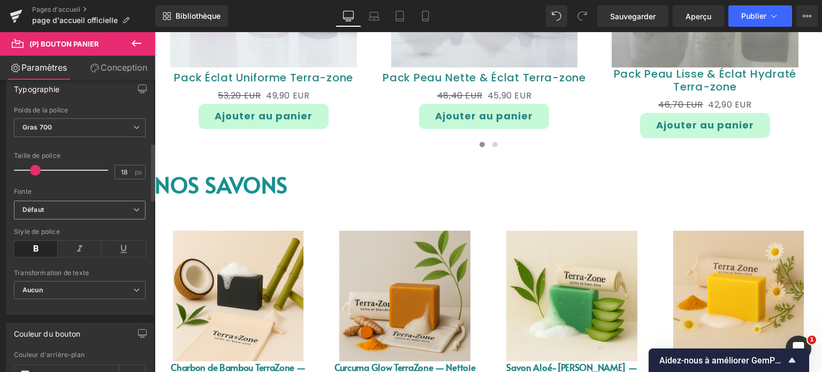
click at [89, 205] on b "Défaut" at bounding box center [77, 209] width 111 height 9
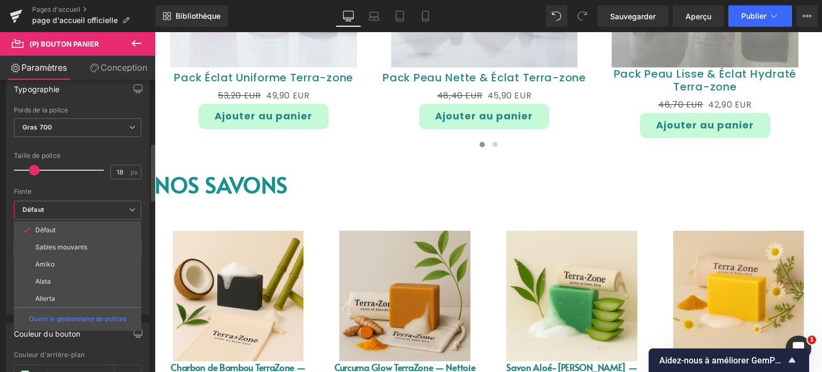
click at [88, 205] on b "Défaut" at bounding box center [75, 209] width 106 height 9
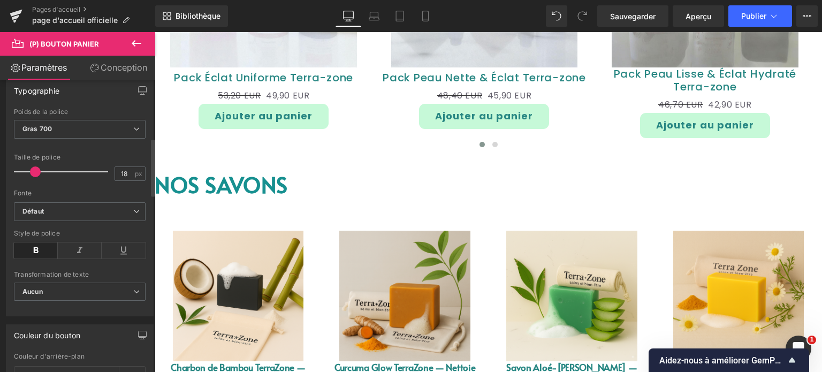
scroll to position [296, 0]
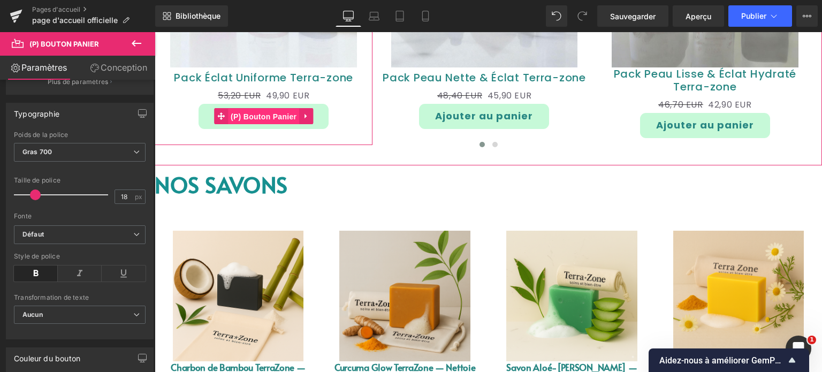
click at [257, 116] on font "(P) Bouton Panier" at bounding box center [264, 116] width 66 height 9
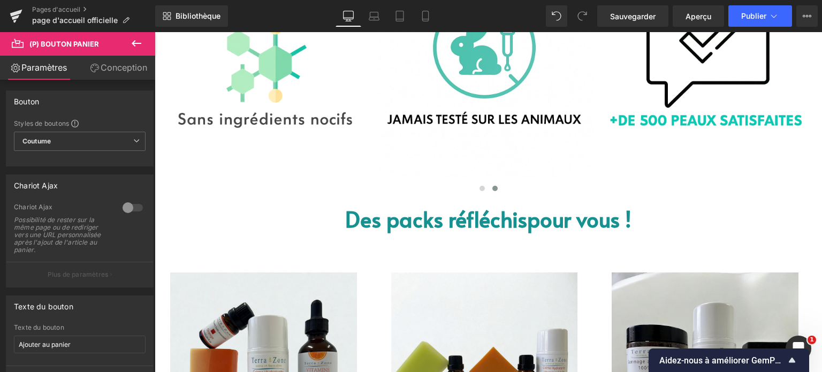
scroll to position [588, 0]
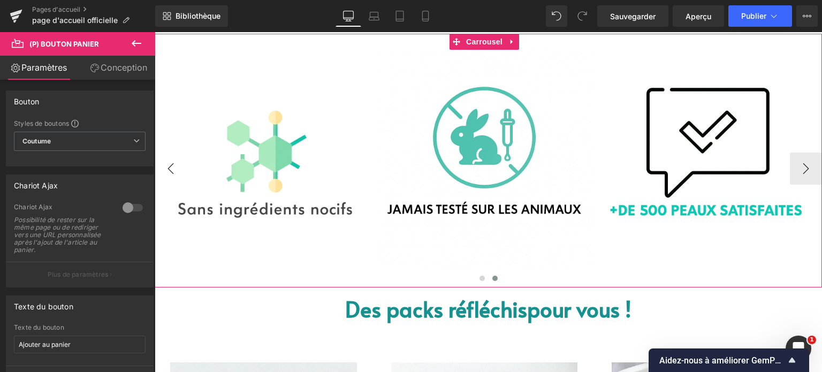
click at [167, 170] on button "‹" at bounding box center [171, 168] width 32 height 32
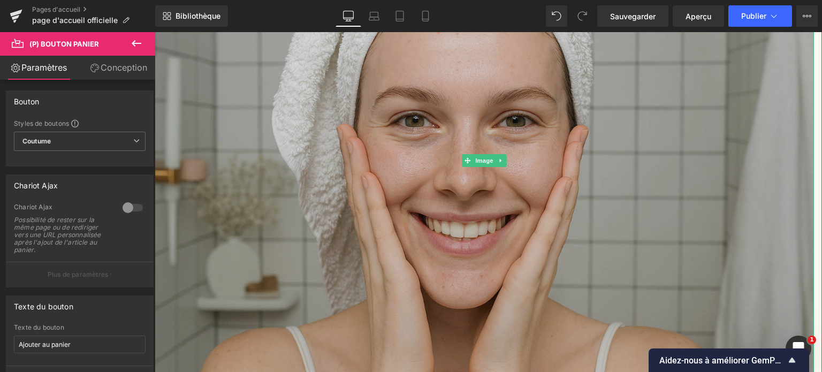
scroll to position [214, 0]
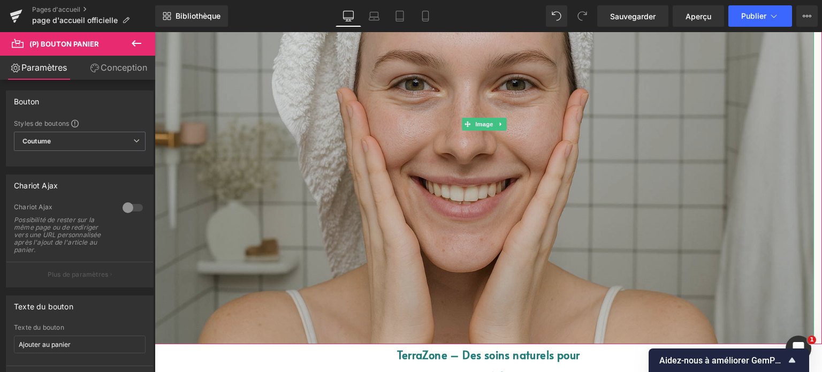
click at [348, 147] on img at bounding box center [484, 124] width 659 height 439
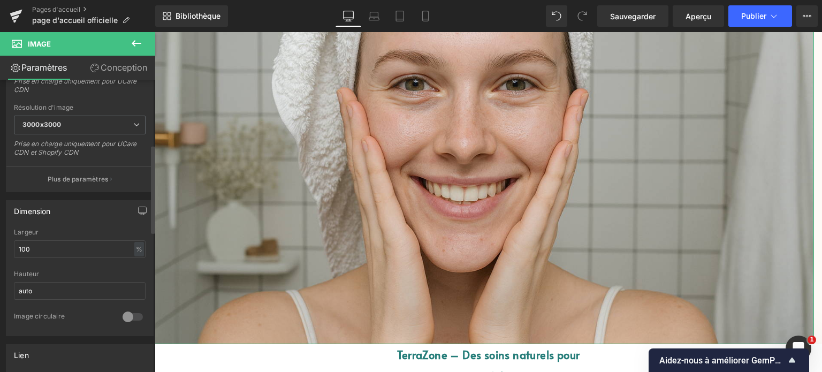
scroll to position [267, 0]
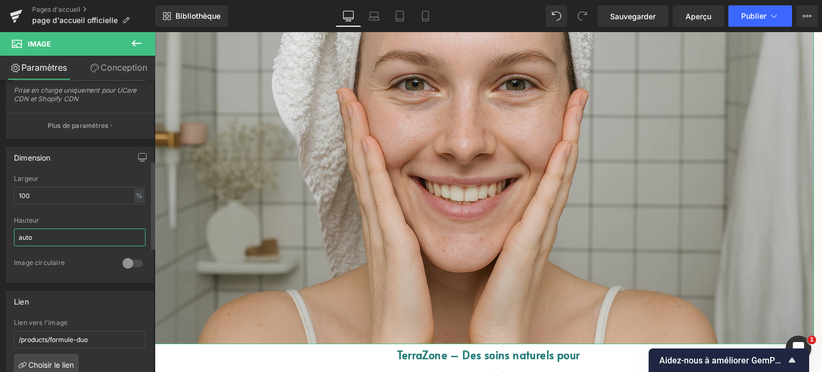
click at [66, 232] on input "auto" at bounding box center [80, 237] width 132 height 18
click at [420, 14] on icon at bounding box center [425, 16] width 11 height 11
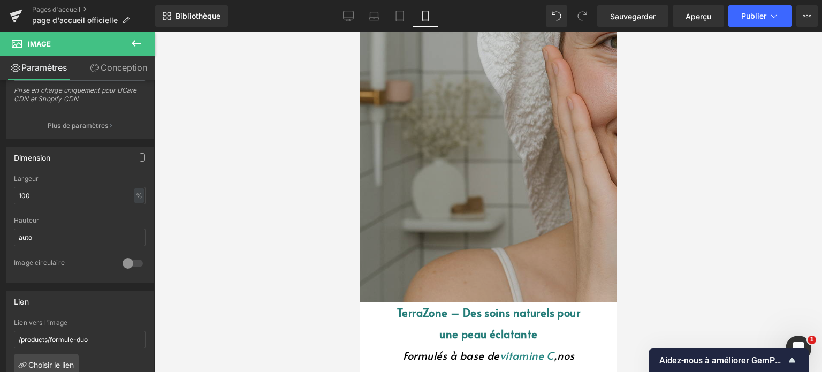
scroll to position [0, 0]
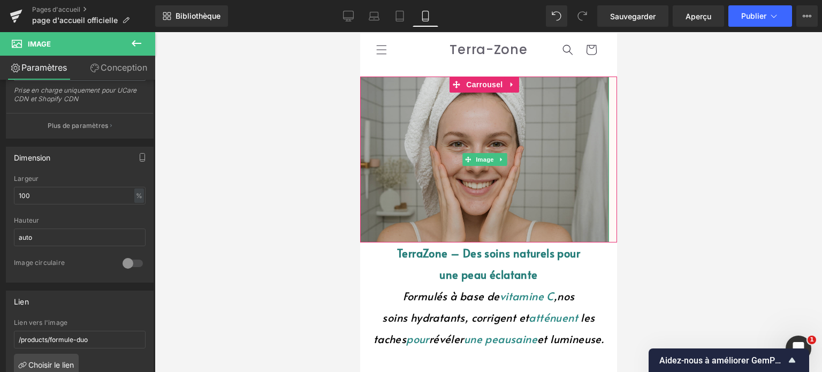
drag, startPoint x: 407, startPoint y: 136, endPoint x: 376, endPoint y: 141, distance: 31.3
click at [407, 136] on img at bounding box center [483, 159] width 249 height 166
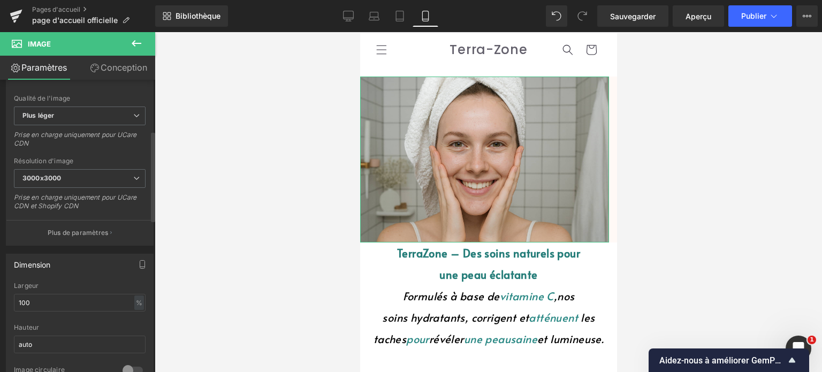
scroll to position [214, 0]
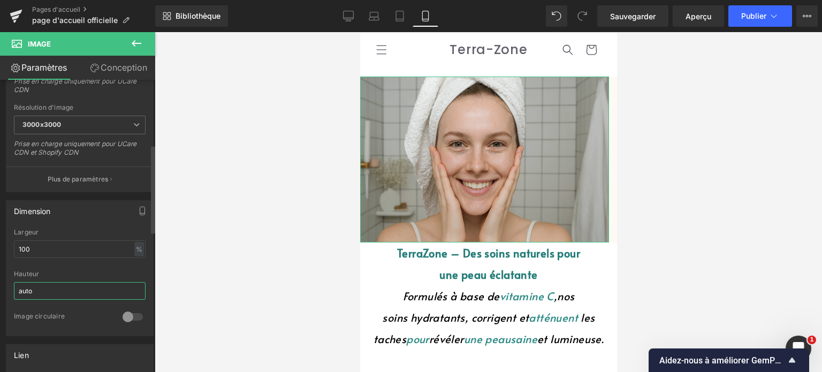
drag, startPoint x: 45, startPoint y: 290, endPoint x: 13, endPoint y: 294, distance: 32.3
click at [13, 294] on div "100% Largeur 100 % % px auto Hauteur auto 0 Image circulaire" at bounding box center [79, 281] width 147 height 107
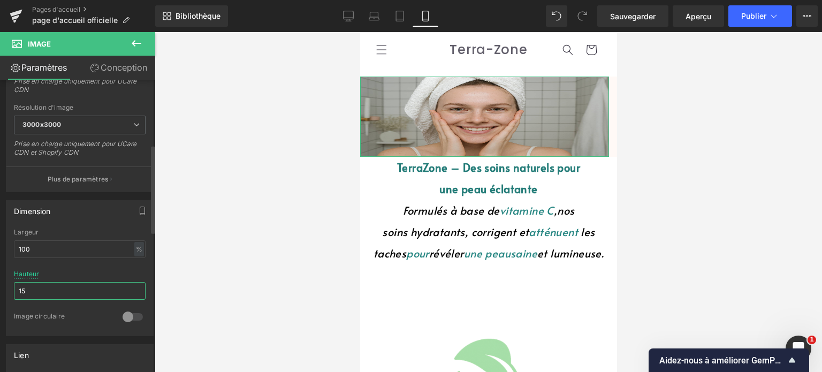
type input "1"
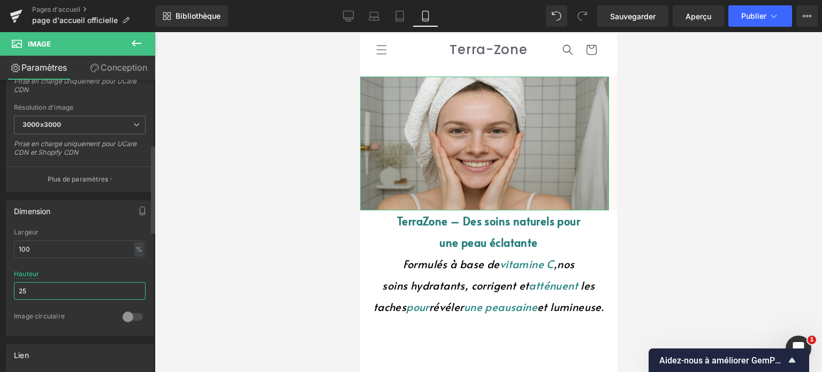
type input "2"
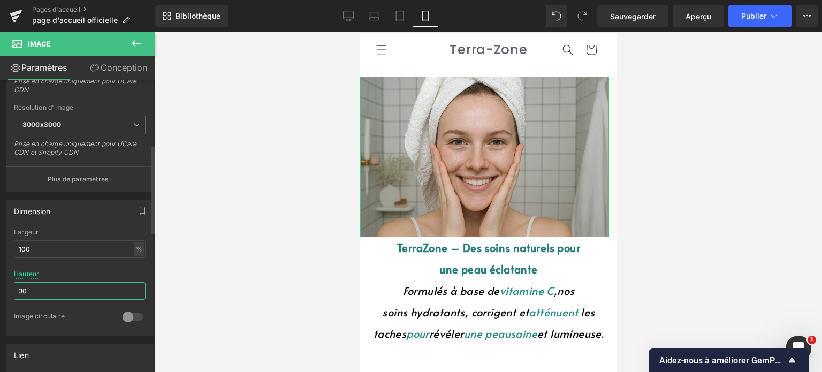
type input "3"
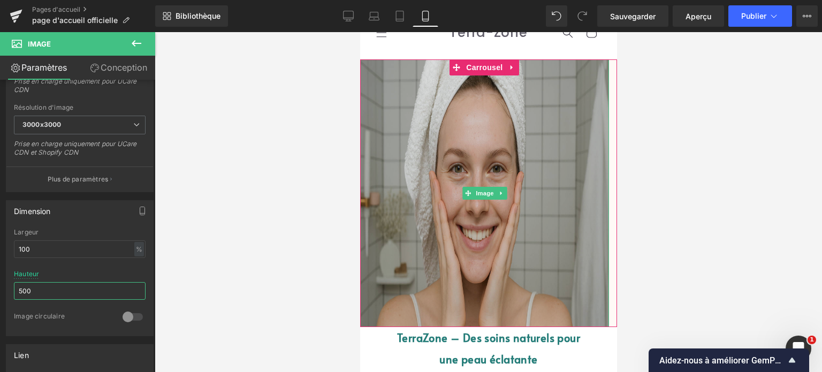
scroll to position [0, 0]
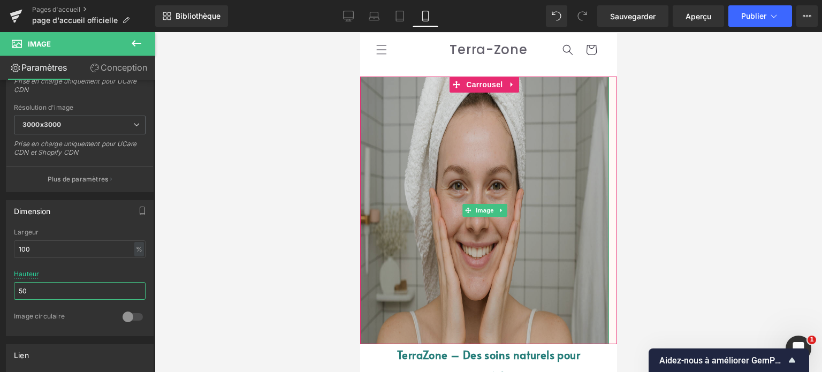
type input "5"
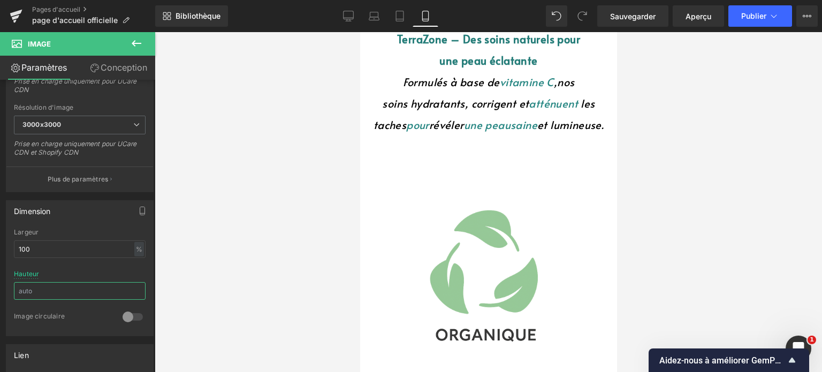
scroll to position [267, 0]
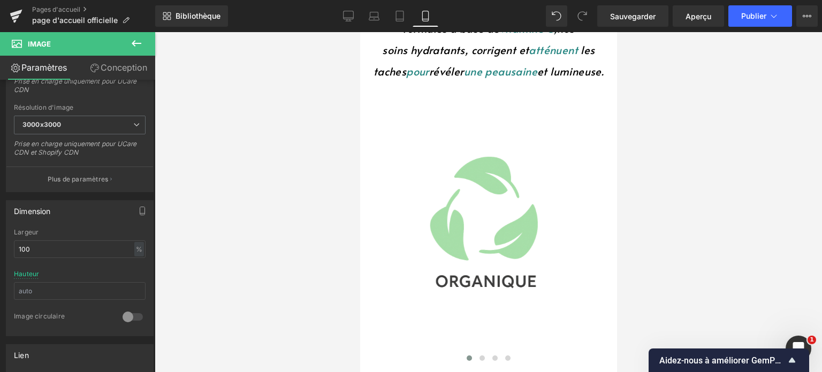
click at [483, 210] on div "Image" at bounding box center [483, 208] width 249 height 220
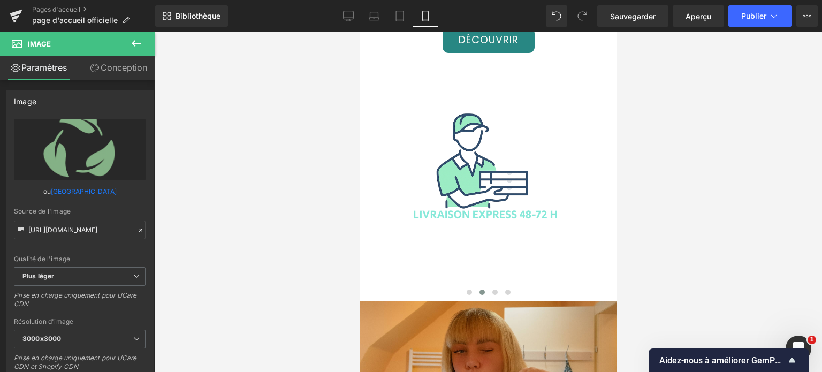
scroll to position [1765, 0]
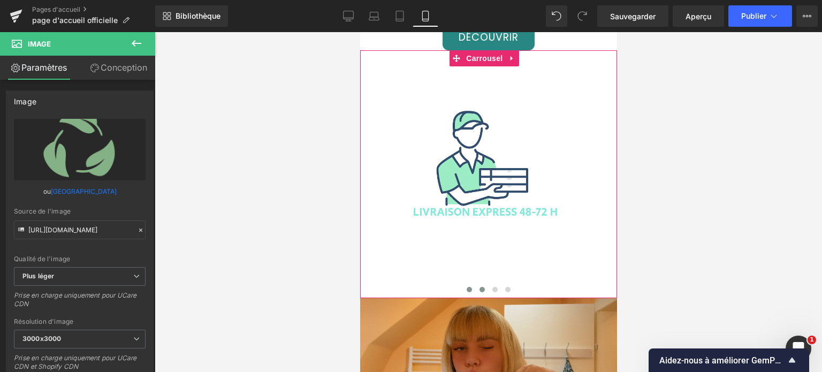
click at [469, 284] on button at bounding box center [468, 289] width 13 height 11
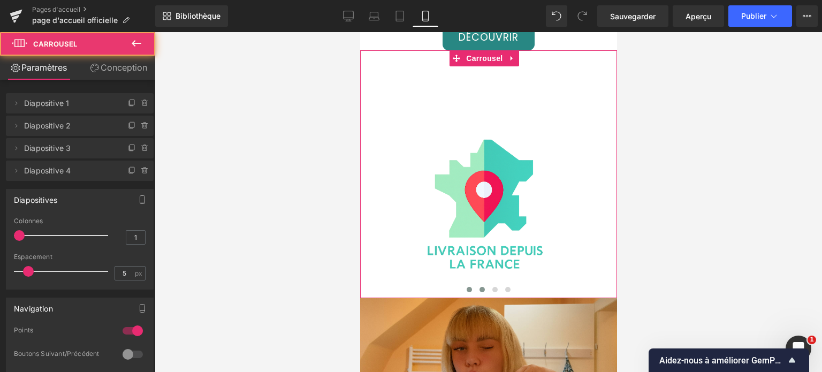
click at [475, 284] on button at bounding box center [481, 289] width 13 height 11
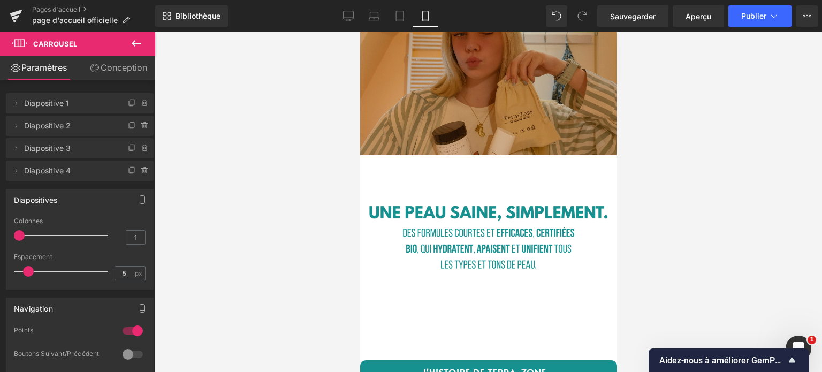
scroll to position [2056, 0]
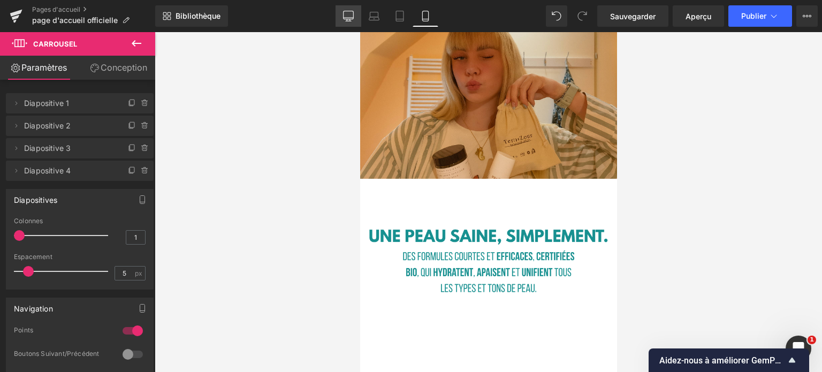
click at [359, 15] on link "Bureau" at bounding box center [348, 15] width 26 height 21
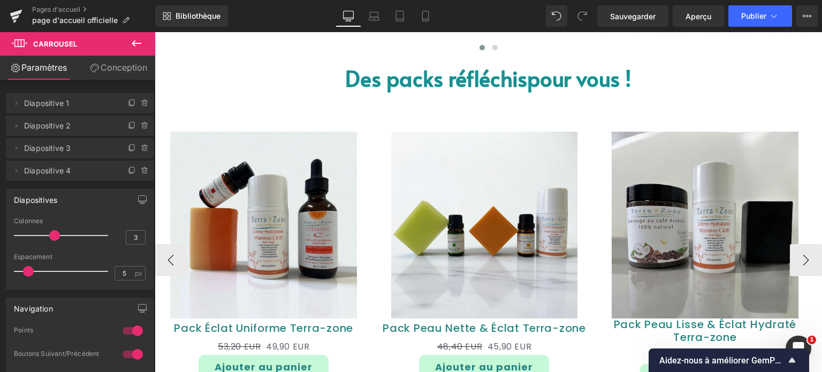
scroll to position [856, 0]
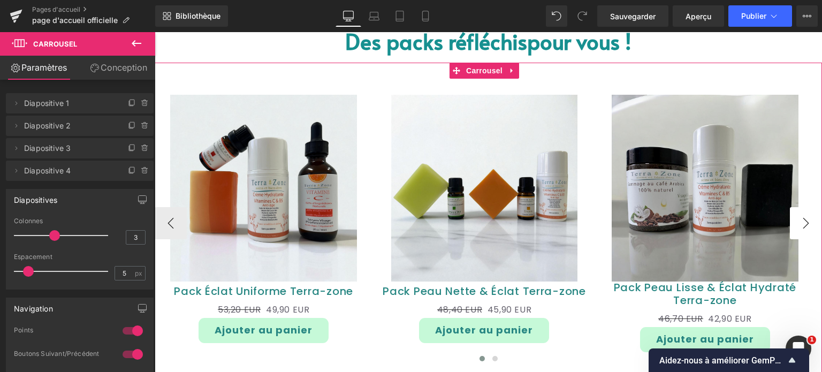
click at [790, 231] on button "›" at bounding box center [806, 223] width 32 height 32
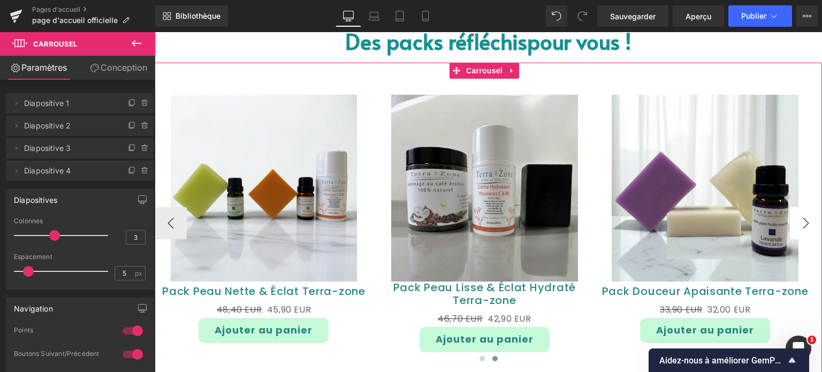
click at [790, 231] on button "›" at bounding box center [806, 223] width 32 height 32
click at [793, 226] on button "›" at bounding box center [806, 223] width 32 height 32
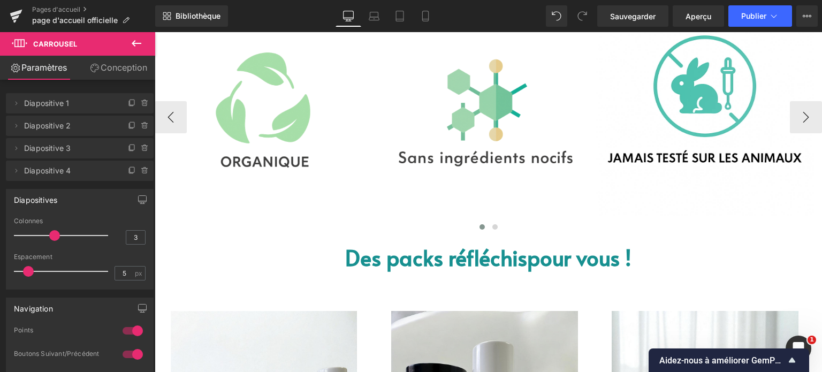
scroll to position [642, 0]
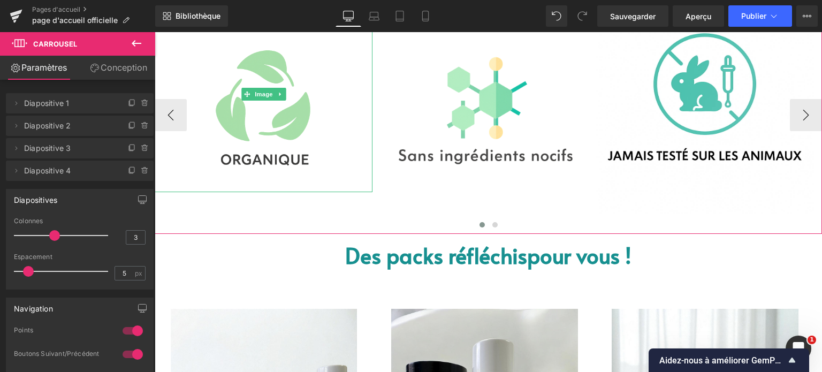
drag, startPoint x: 302, startPoint y: 135, endPoint x: 162, endPoint y: 195, distance: 151.9
click at [302, 135] on img at bounding box center [264, 94] width 174 height 196
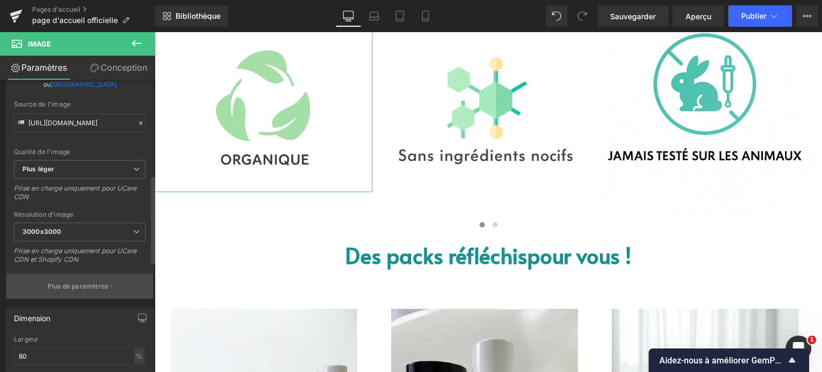
scroll to position [321, 0]
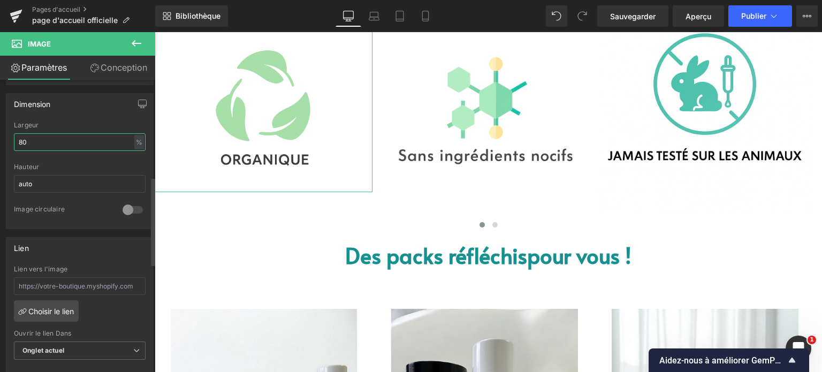
drag, startPoint x: 51, startPoint y: 140, endPoint x: 16, endPoint y: 140, distance: 35.3
click at [16, 140] on input "80" at bounding box center [80, 142] width 132 height 18
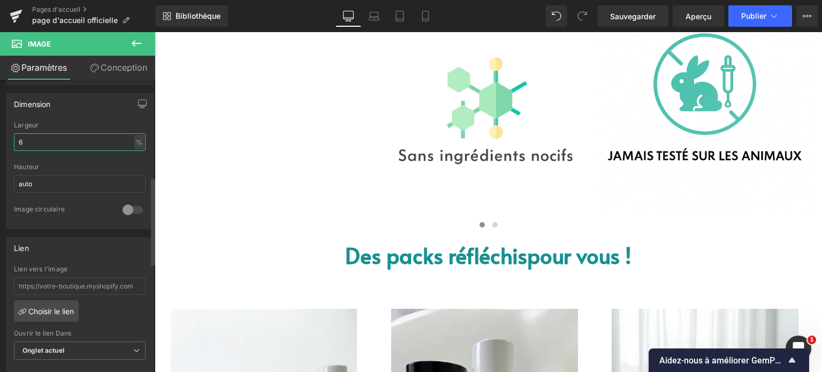
type input "60"
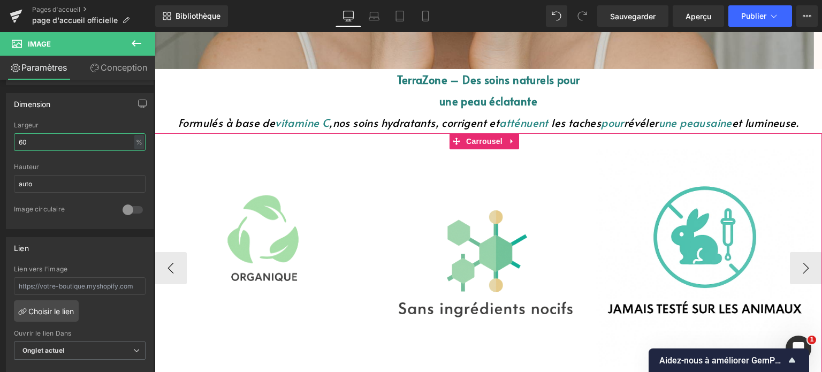
scroll to position [481, 0]
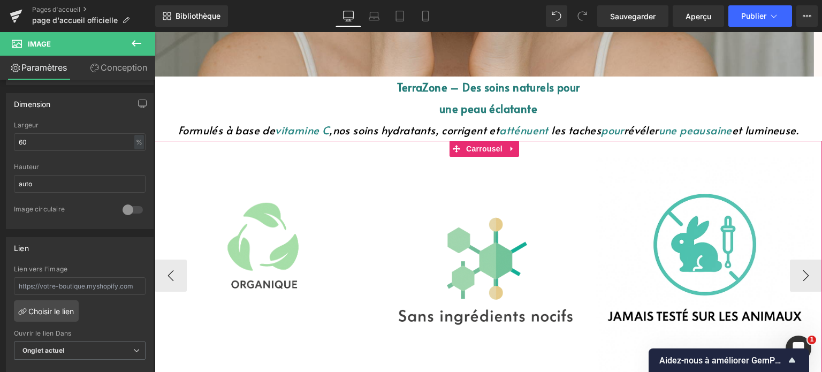
click at [487, 250] on img at bounding box center [484, 276] width 218 height 238
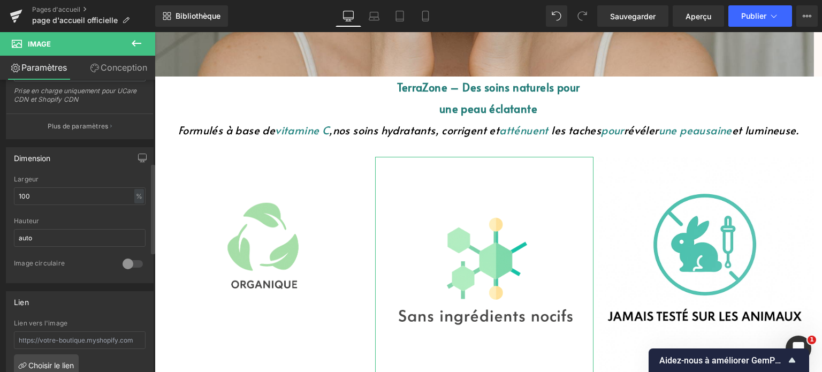
scroll to position [267, 0]
drag, startPoint x: 42, startPoint y: 195, endPoint x: 12, endPoint y: 197, distance: 30.0
click at [1, 197] on div "Dimension 100% Largeur 100 % % px auto Hauteur auto 0 Image circulaire" at bounding box center [80, 211] width 160 height 144
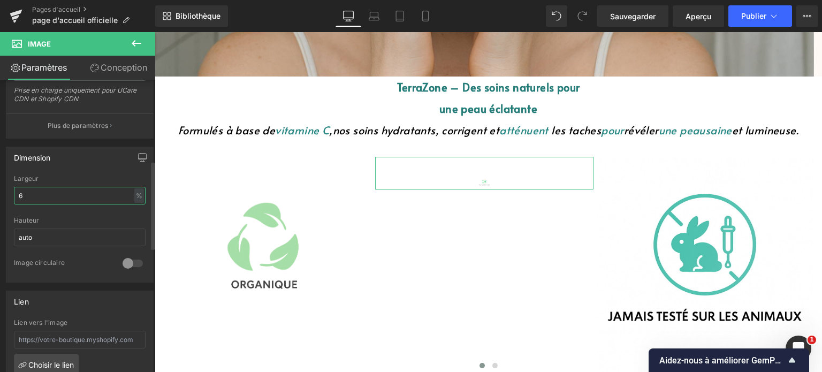
type input "60"
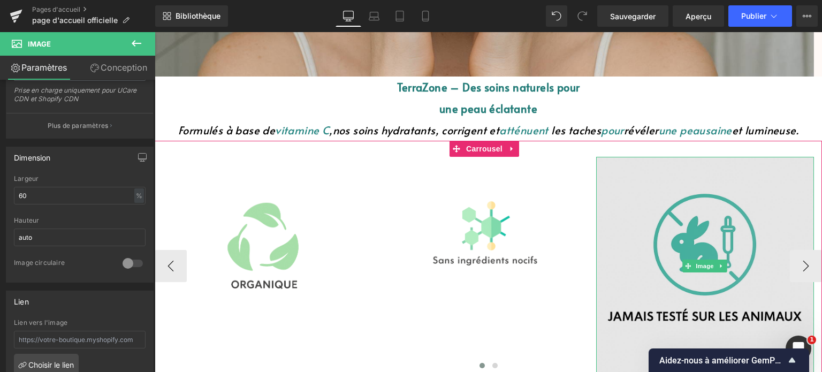
click at [714, 242] on img at bounding box center [705, 266] width 218 height 218
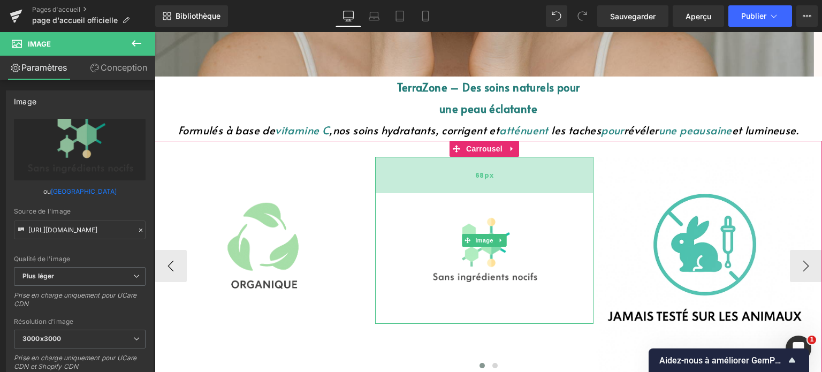
drag, startPoint x: 529, startPoint y: 156, endPoint x: 529, endPoint y: 173, distance: 16.6
click at [529, 173] on div "68px" at bounding box center [484, 175] width 218 height 36
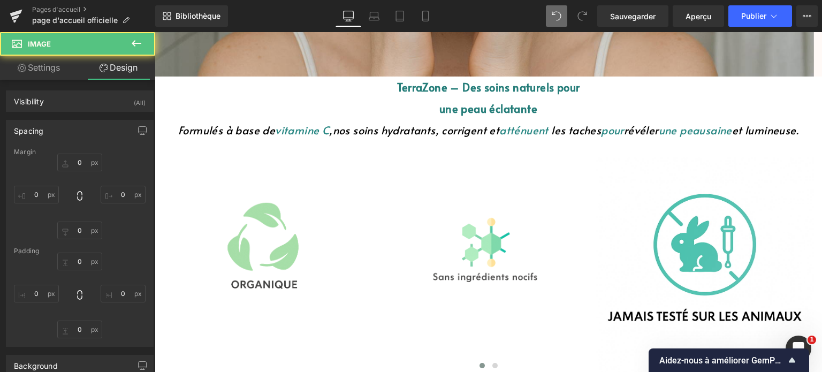
click at [550, 20] on span at bounding box center [556, 15] width 21 height 21
type input "0"
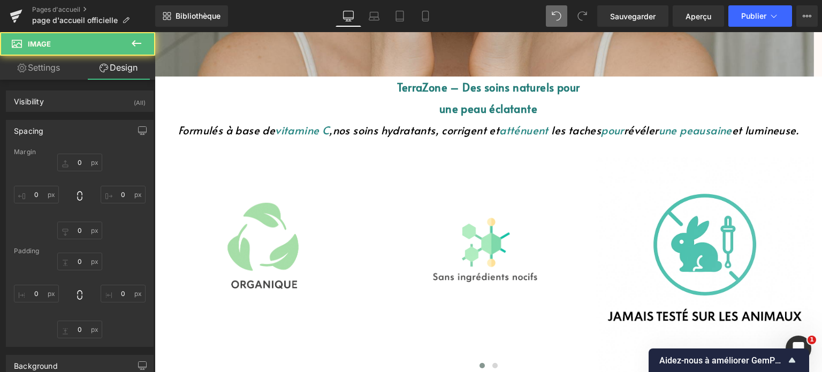
type input "68"
type input "0"
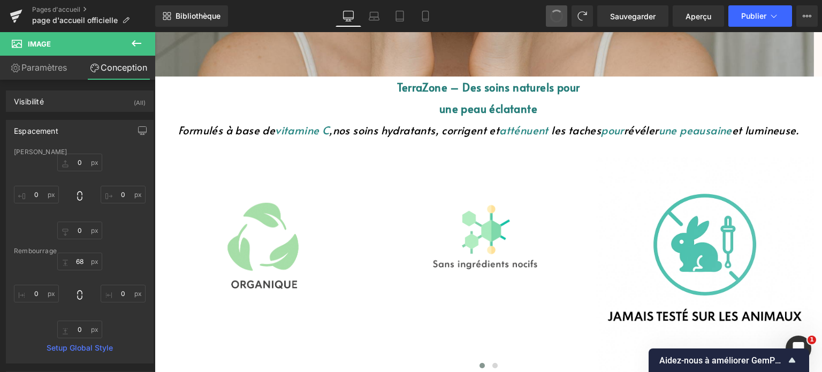
type input "0"
type input "68"
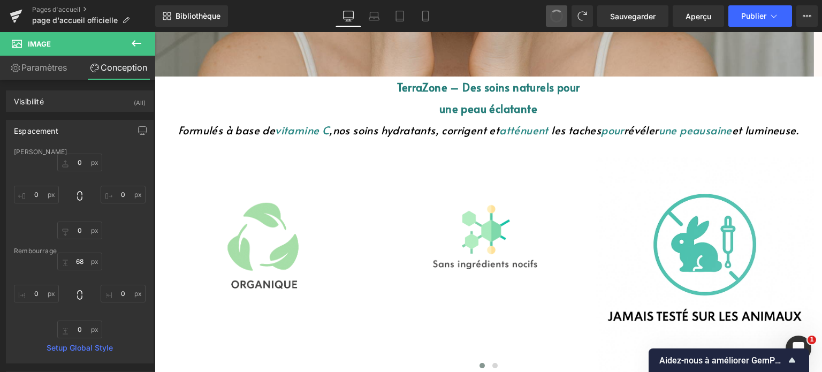
type input "0"
click at [550, 20] on span at bounding box center [556, 15] width 21 height 21
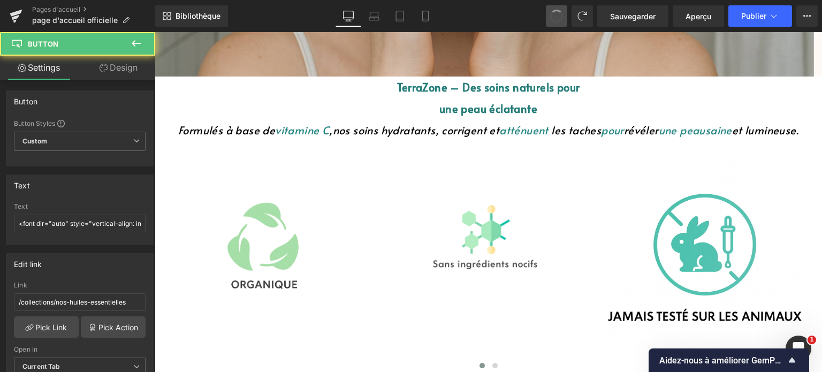
click at [550, 20] on button at bounding box center [556, 15] width 21 height 21
type input "<font dir="auto" style="vertical-align: inherit;"><font dir="auto" style="verti…"
type input "/collections/savons"
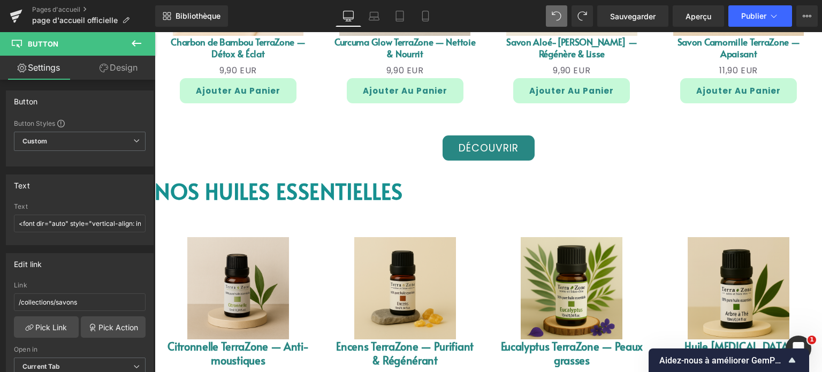
scroll to position [1629, 0]
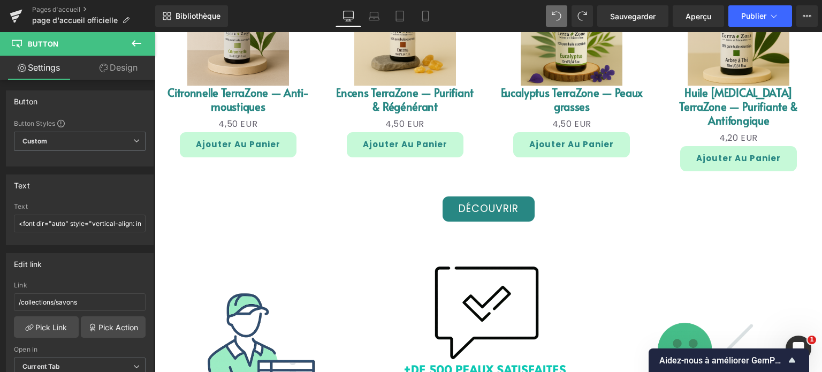
click at [550, 20] on span at bounding box center [556, 15] width 21 height 21
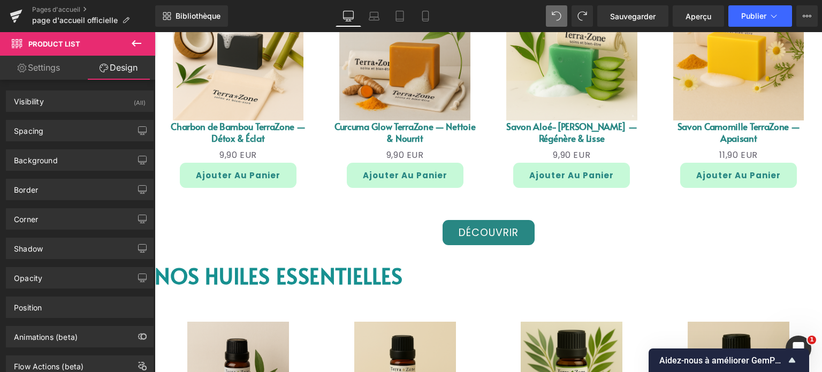
scroll to position [1288, 0]
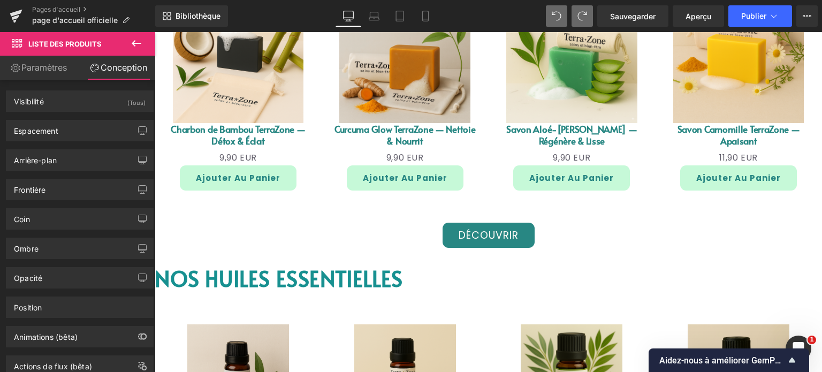
click at [579, 12] on icon at bounding box center [582, 16] width 10 height 10
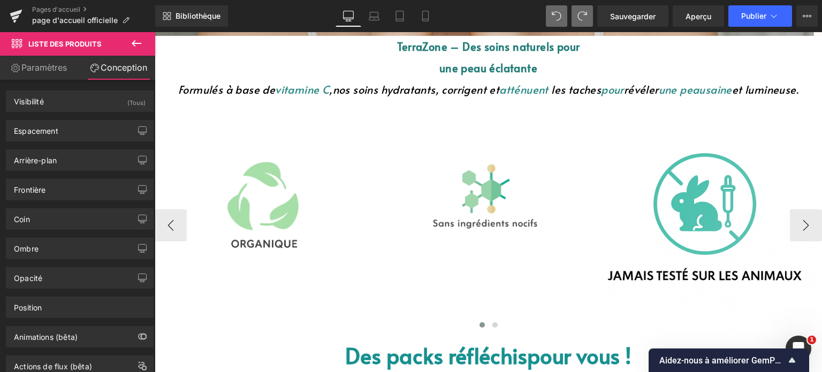
scroll to position [539, 0]
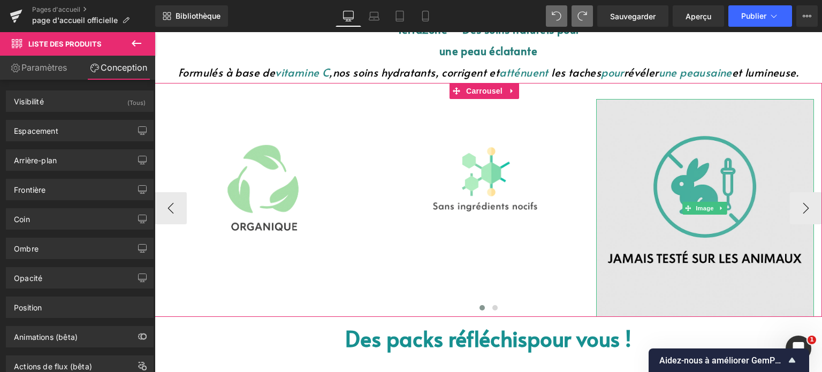
drag, startPoint x: 678, startPoint y: 196, endPoint x: 669, endPoint y: 192, distance: 10.1
click at [677, 196] on img at bounding box center [705, 208] width 218 height 218
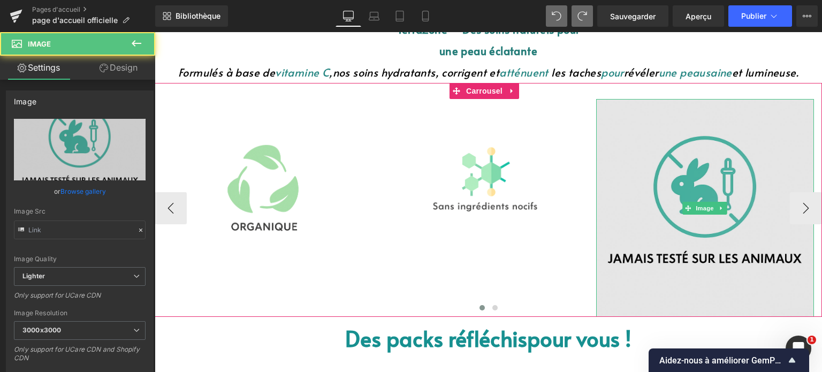
type input "https://ucarecdn.com/48419940-4edb-4445-8978-7de6a37754ac/-/format/auto/-/previ…"
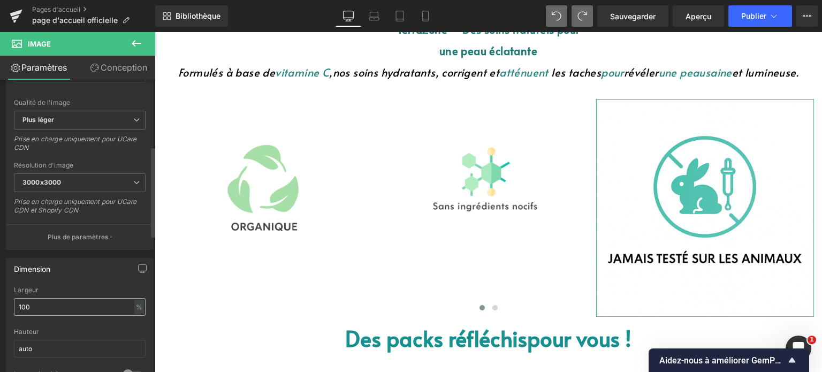
scroll to position [214, 0]
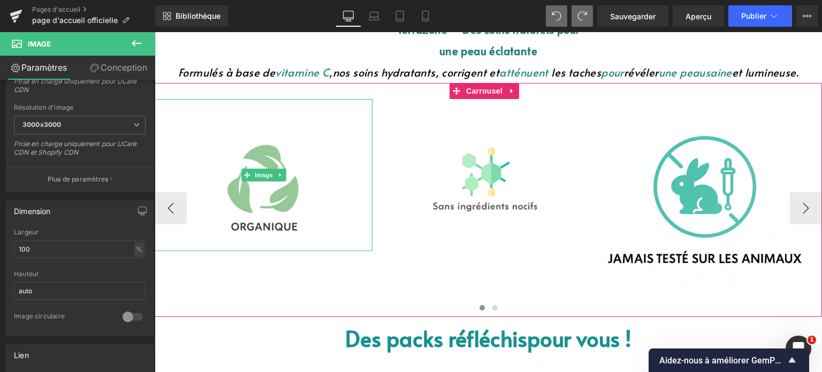
click at [287, 175] on img at bounding box center [263, 175] width 131 height 152
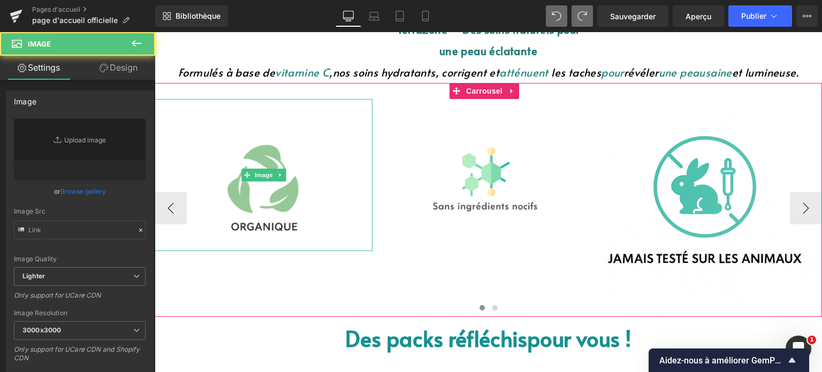
type input "https://ucarecdn.com/89e43b21-0f68-43a8-b735-c61060a531de/-/format/auto/-/previ…"
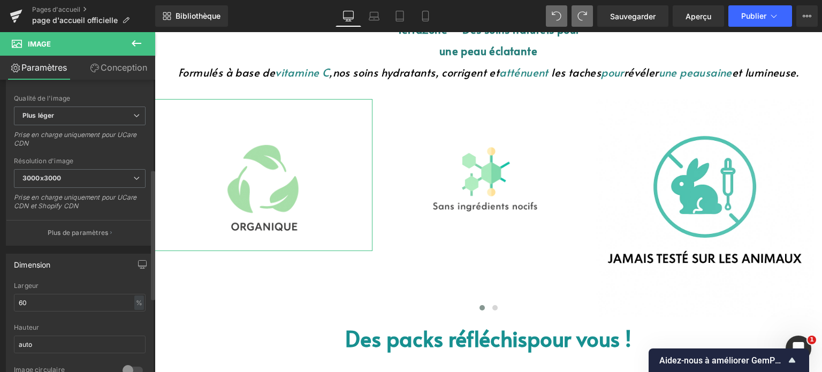
scroll to position [267, 0]
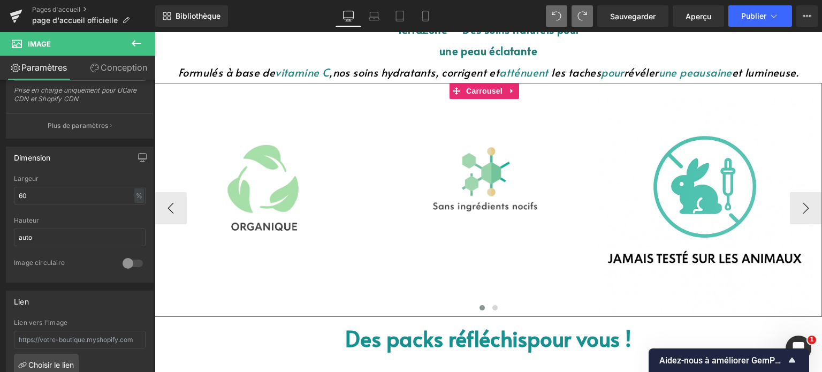
click at [457, 181] on img at bounding box center [484, 176] width 131 height 154
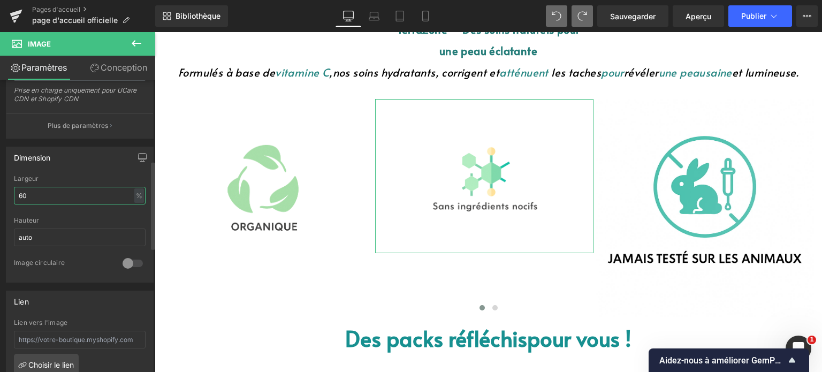
drag, startPoint x: 39, startPoint y: 194, endPoint x: 0, endPoint y: 196, distance: 38.6
click at [0, 196] on div "Dimension 60% Largeur 60 % % px auto Hauteur auto 0 Image circulaire" at bounding box center [80, 211] width 160 height 144
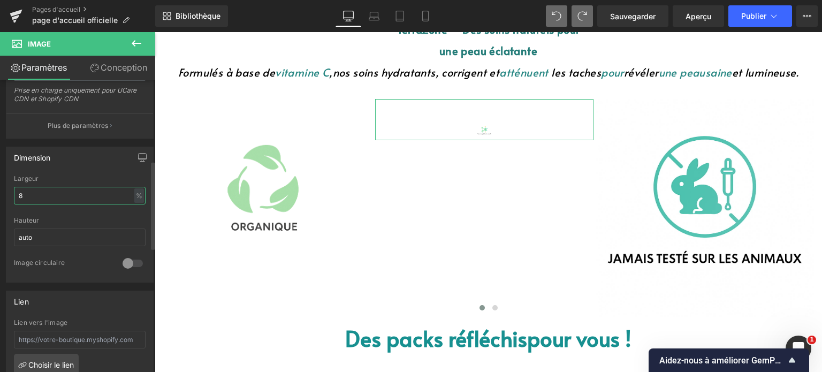
type input "80"
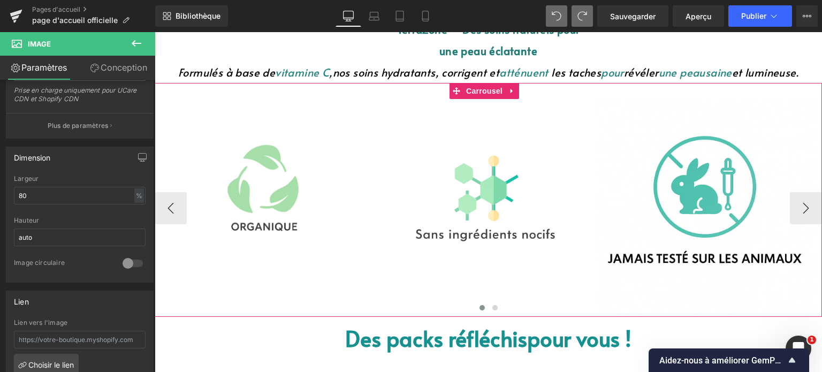
click at [533, 98] on div "Image Image Image Image ‹ › Carrousel" at bounding box center [488, 200] width 667 height 234
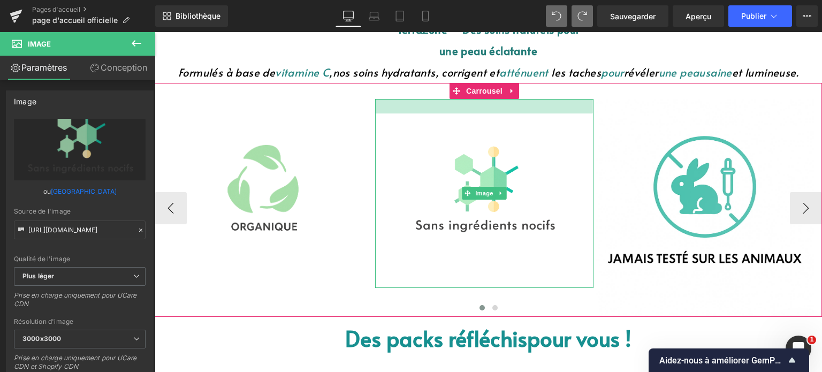
drag, startPoint x: 535, startPoint y: 100, endPoint x: 537, endPoint y: 91, distance: 9.3
click at [537, 91] on div "Image Image Image Image ‹ › Carrousel" at bounding box center [488, 200] width 667 height 234
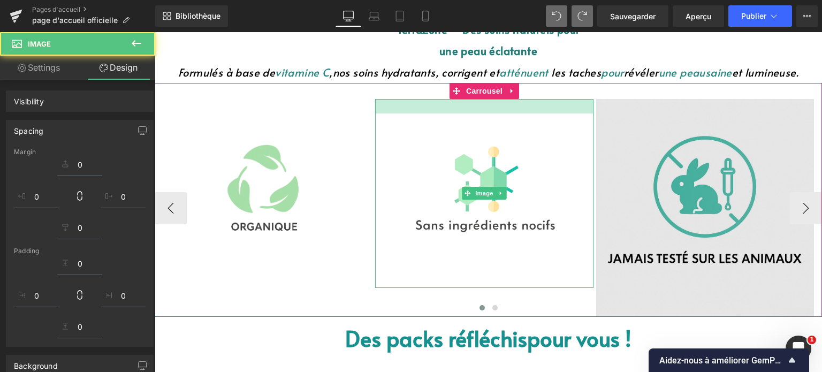
click at [686, 162] on img at bounding box center [705, 208] width 218 height 218
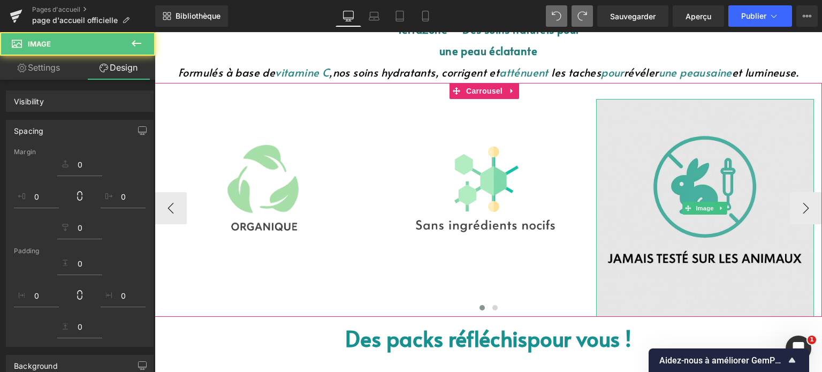
click at [685, 180] on img at bounding box center [705, 208] width 218 height 218
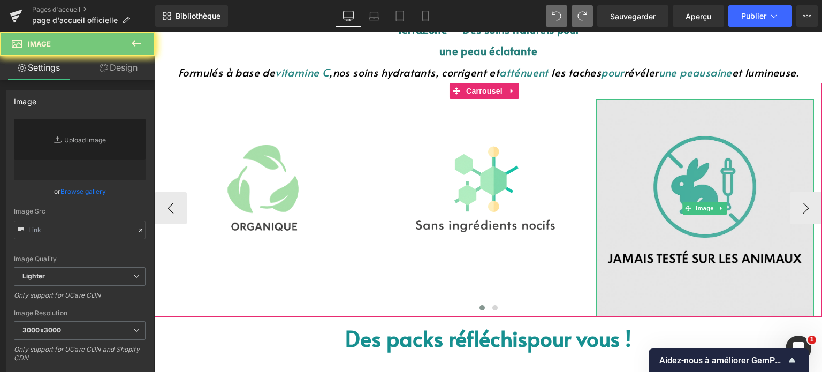
type input "https://ucarecdn.com/48419940-4edb-4445-8978-7de6a37754ac/-/format/auto/-/previ…"
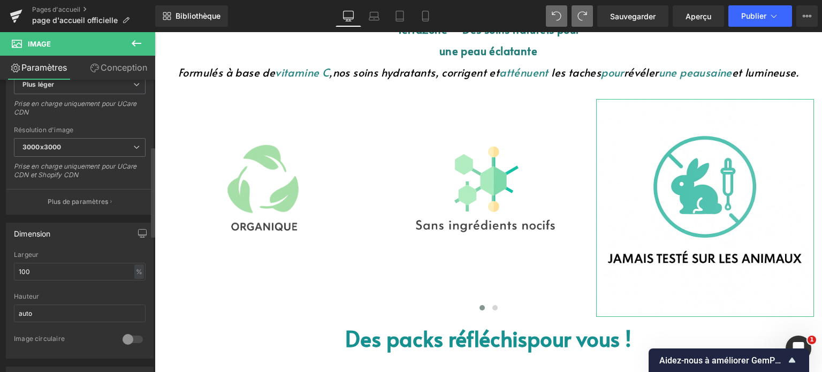
scroll to position [214, 0]
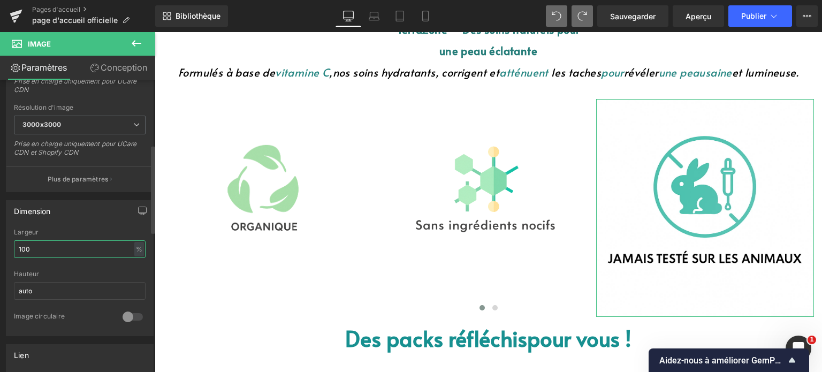
drag, startPoint x: 36, startPoint y: 242, endPoint x: 2, endPoint y: 243, distance: 34.3
click at [0, 243] on div "Dimension 100% Largeur 100 % % px auto Hauteur auto 0 Image circulaire" at bounding box center [80, 264] width 160 height 144
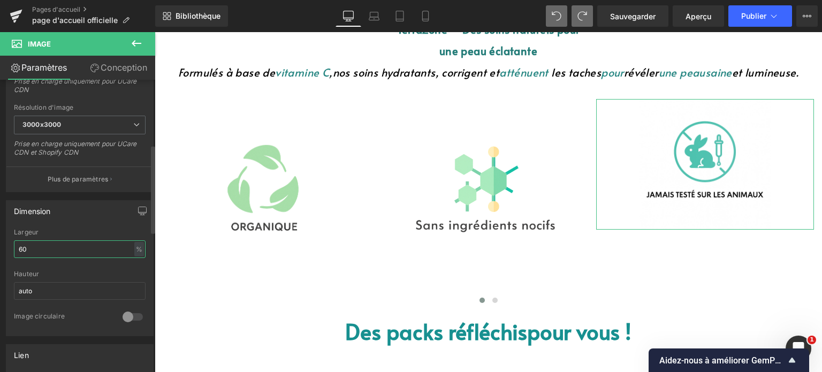
type input "6"
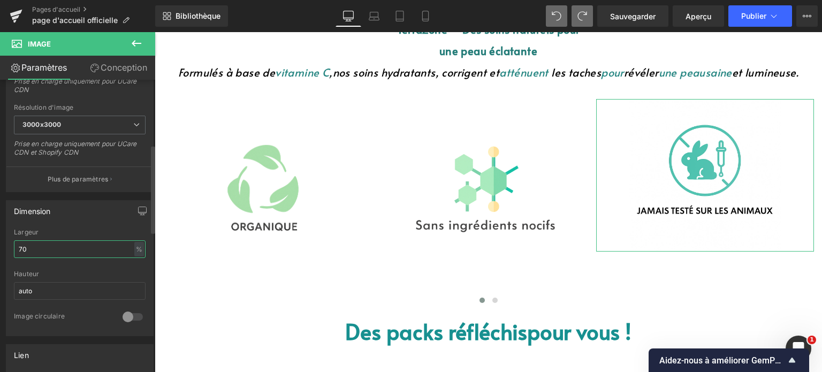
type input "7"
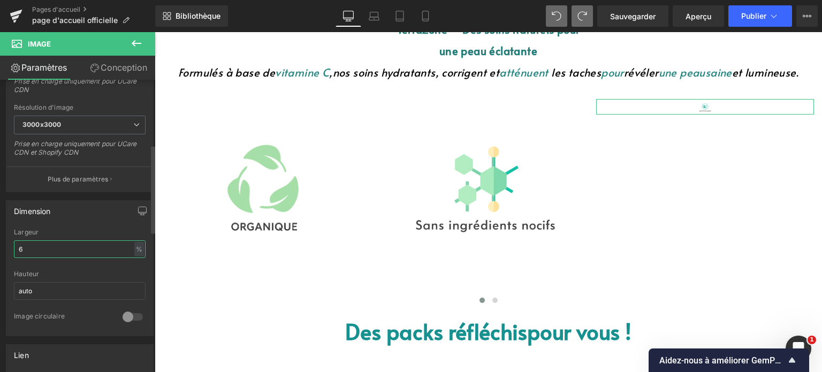
type input "60"
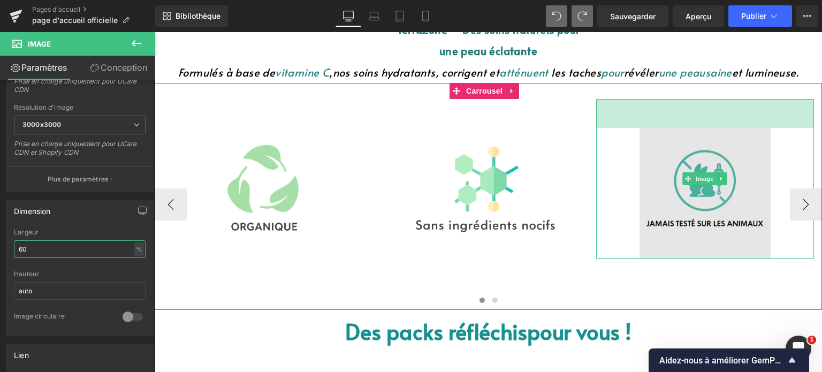
drag, startPoint x: 697, startPoint y: 99, endPoint x: 698, endPoint y: 128, distance: 28.9
click at [698, 128] on div "Image 54 px" at bounding box center [705, 178] width 218 height 159
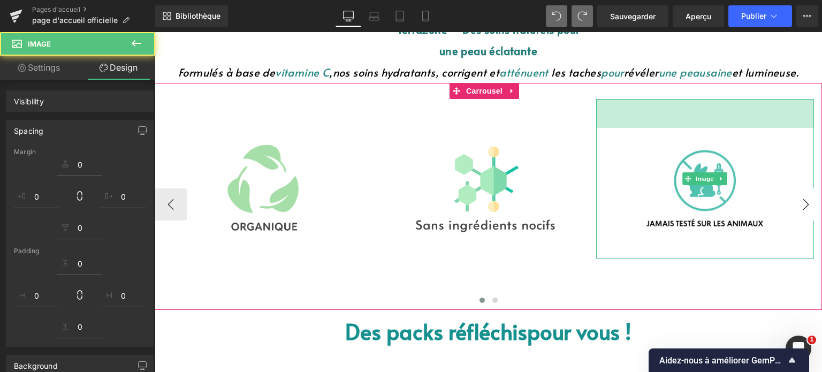
click at [797, 211] on button "›" at bounding box center [806, 204] width 32 height 32
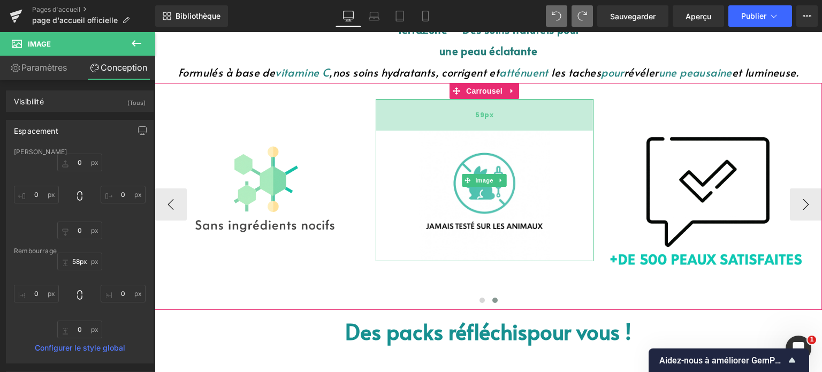
type input "57px"
click at [514, 120] on div "57px" at bounding box center [485, 114] width 218 height 30
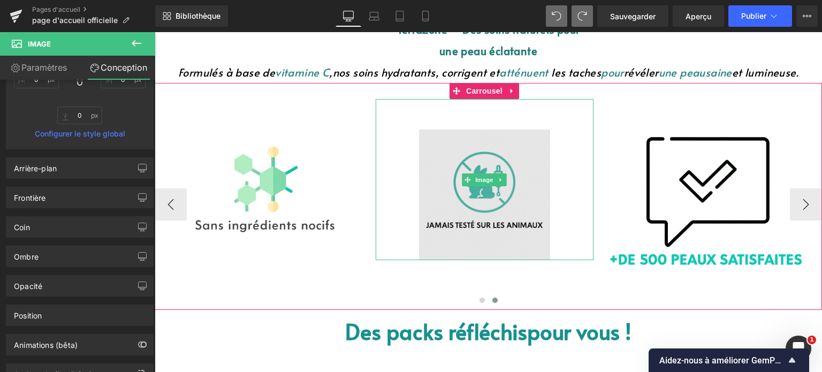
click at [464, 166] on img at bounding box center [484, 179] width 131 height 161
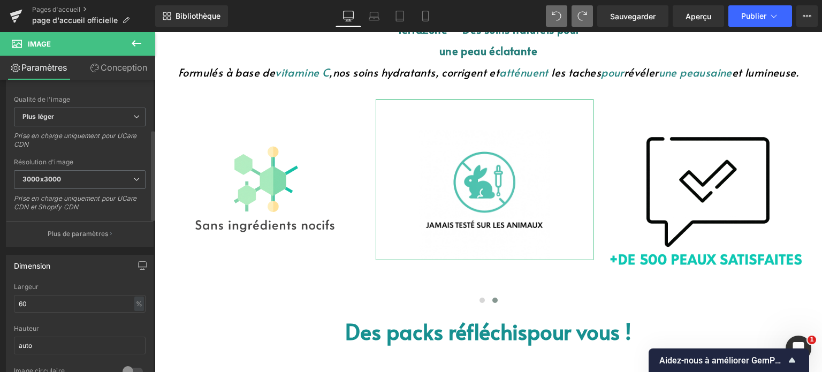
scroll to position [160, 0]
drag, startPoint x: 32, startPoint y: 299, endPoint x: 17, endPoint y: 304, distance: 16.4
click at [17, 303] on input "60" at bounding box center [80, 303] width 132 height 18
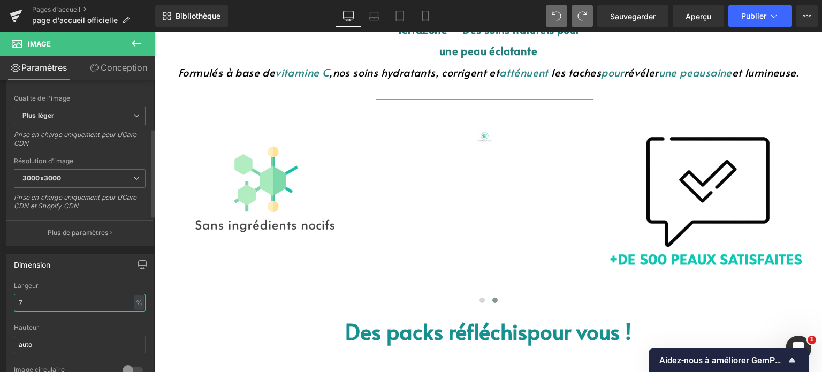
type input "70"
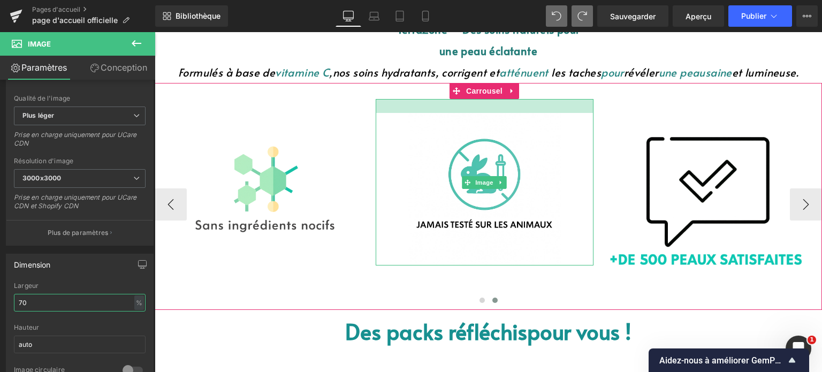
drag, startPoint x: 475, startPoint y: 118, endPoint x: 486, endPoint y: 101, distance: 19.7
click at [486, 101] on div at bounding box center [485, 106] width 218 height 14
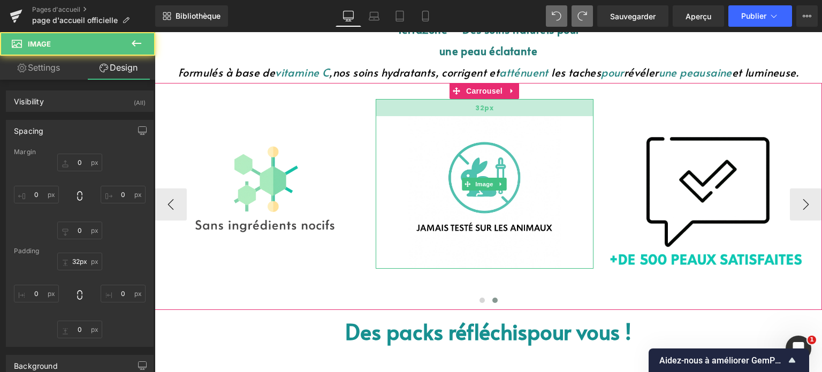
type input "0"
type input "27.324"
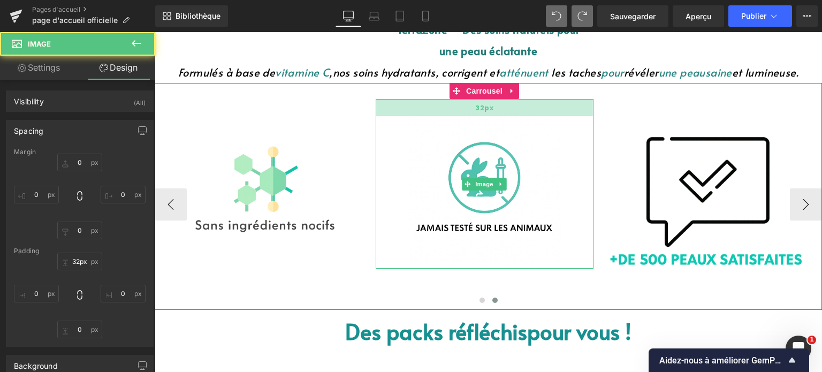
type input "0"
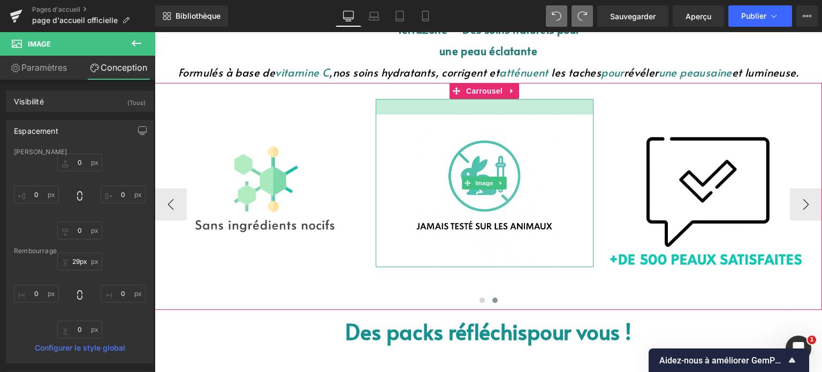
type input "28px"
click at [488, 100] on div at bounding box center [485, 106] width 218 height 15
click at [680, 151] on img at bounding box center [704, 204] width 207 height 211
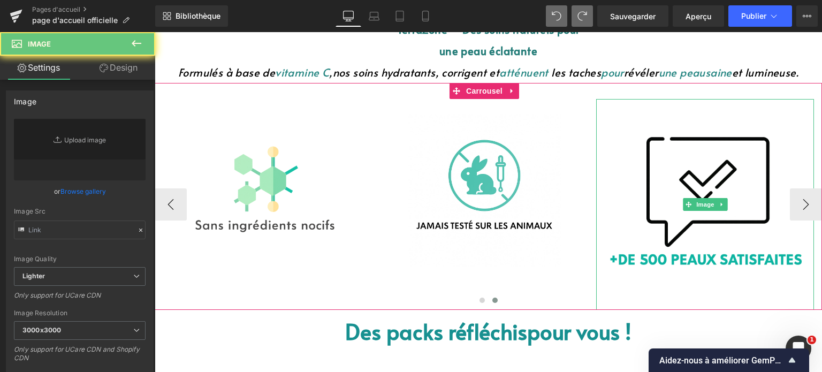
type input "https://ucarecdn.com/a780814d-5f75-4e30-a0bd-167ae50b071a/-/format/auto/-/previ…"
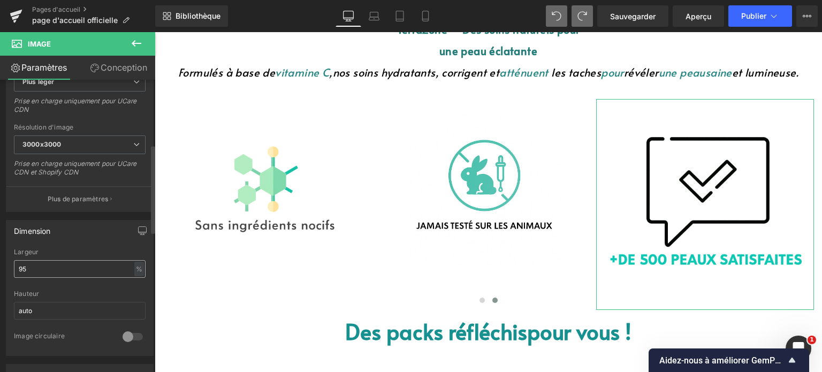
scroll to position [214, 0]
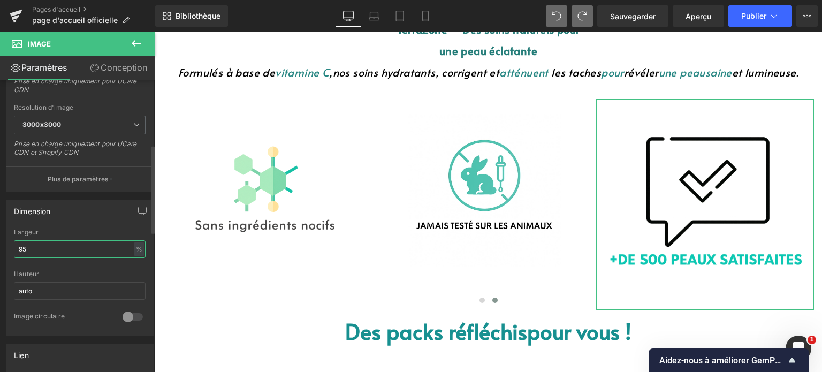
drag, startPoint x: 42, startPoint y: 243, endPoint x: 0, endPoint y: 250, distance: 42.2
click at [0, 250] on div "Dimension 95% Largeur 95 % % px auto Hauteur auto 0 Image circulaire" at bounding box center [80, 264] width 160 height 144
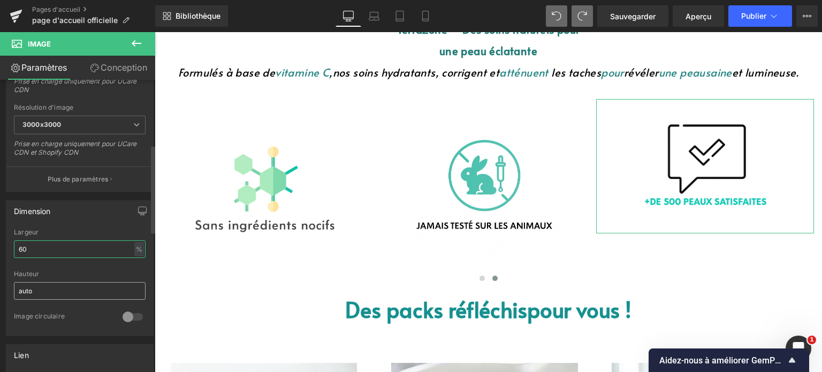
type input "6"
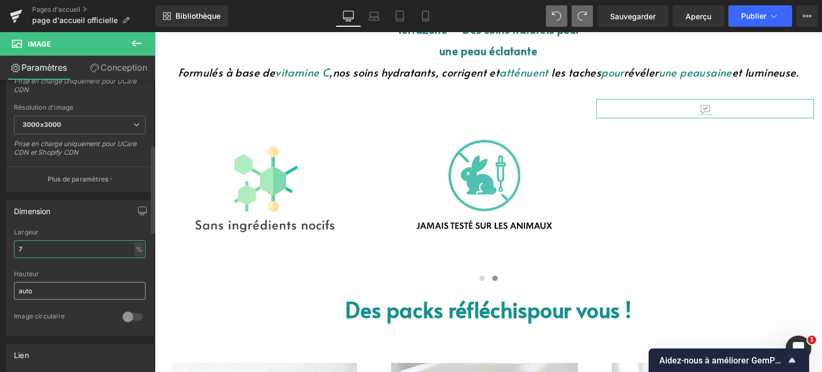
type input "70"
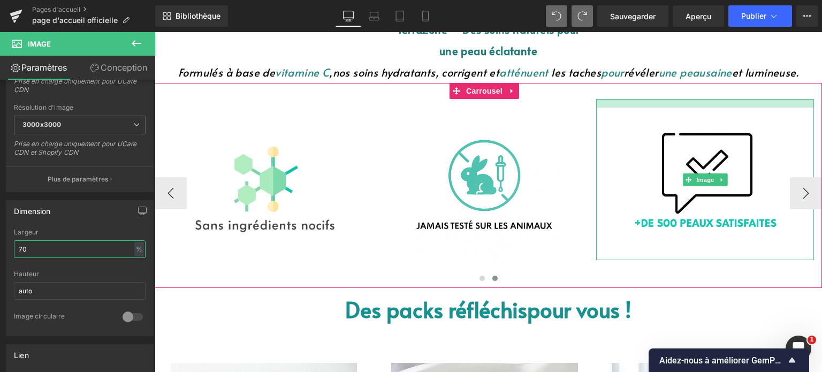
drag, startPoint x: 718, startPoint y: 101, endPoint x: 722, endPoint y: 105, distance: 6.1
click at [722, 105] on div at bounding box center [705, 103] width 218 height 9
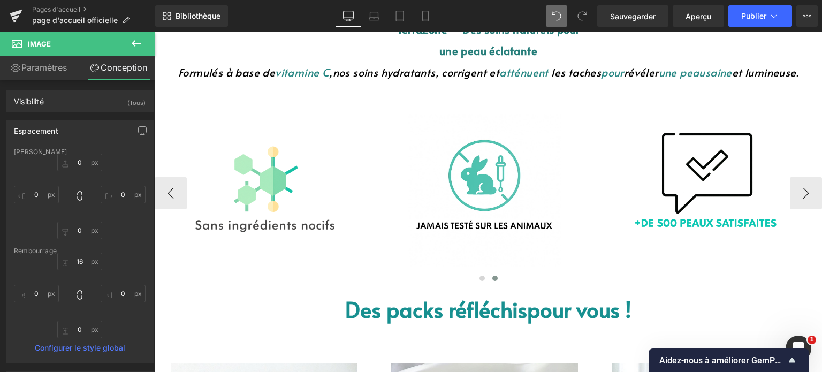
click at [701, 173] on font "Image" at bounding box center [705, 179] width 18 height 13
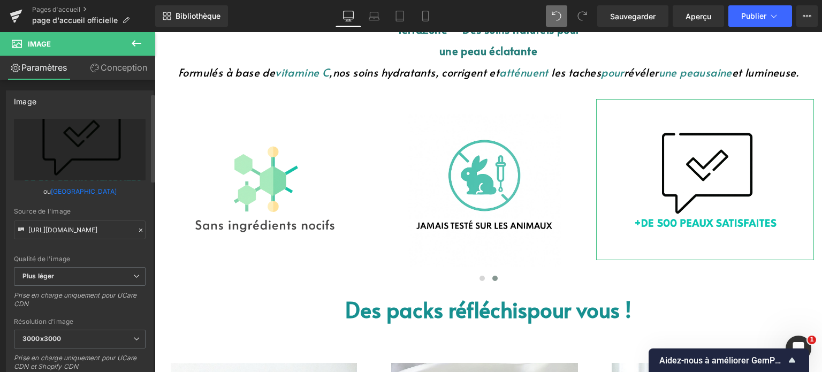
scroll to position [160, 0]
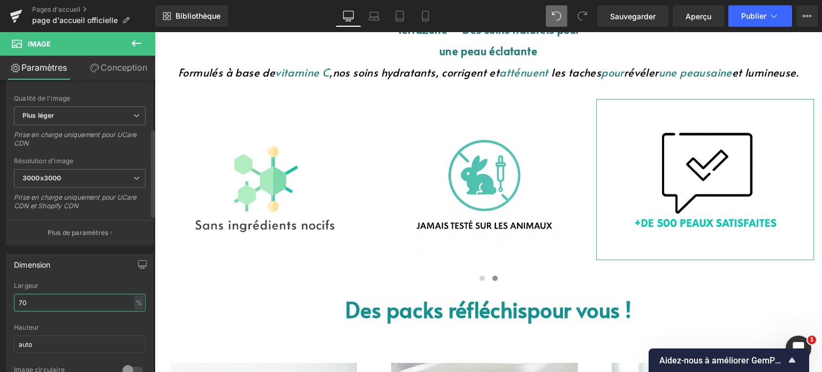
drag, startPoint x: 27, startPoint y: 294, endPoint x: 13, endPoint y: 300, distance: 15.6
click at [13, 300] on div "70% Largeur 70 % % px auto Hauteur auto 0 Image circulaire" at bounding box center [79, 335] width 147 height 107
type input "65"
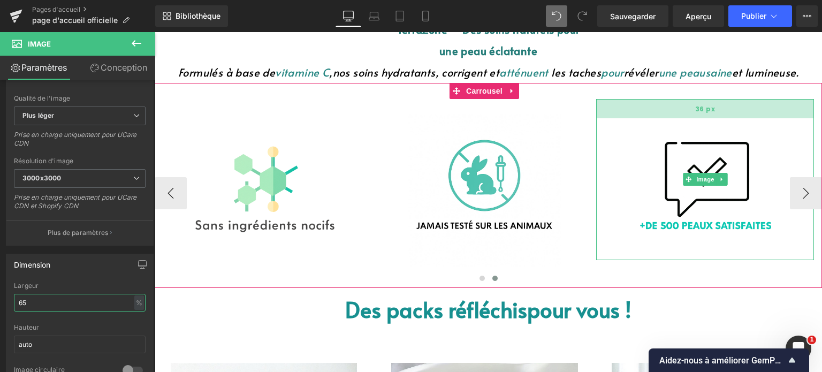
drag, startPoint x: 680, startPoint y: 104, endPoint x: 787, endPoint y: 56, distance: 118.0
click at [684, 115] on div "36 px" at bounding box center [705, 108] width 218 height 19
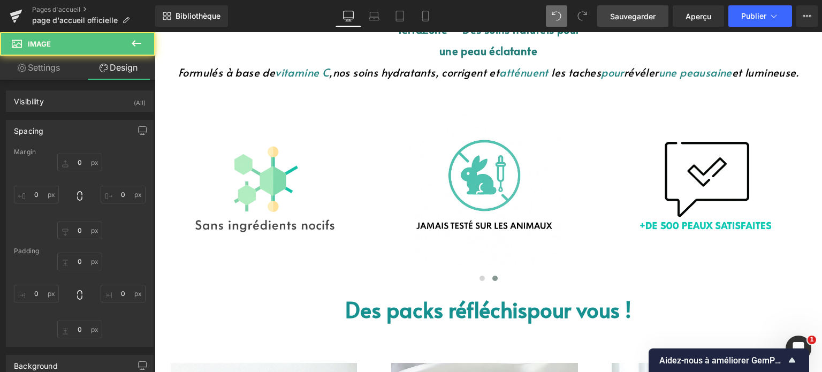
click at [632, 22] on link "Sauvegarder" at bounding box center [632, 15] width 71 height 21
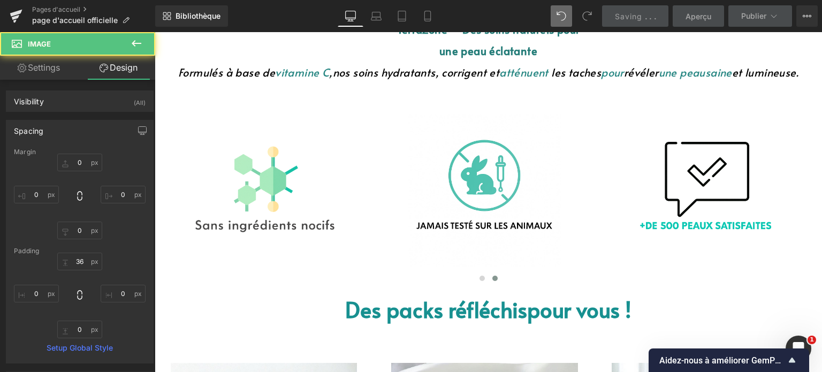
type input "0"
type input "36"
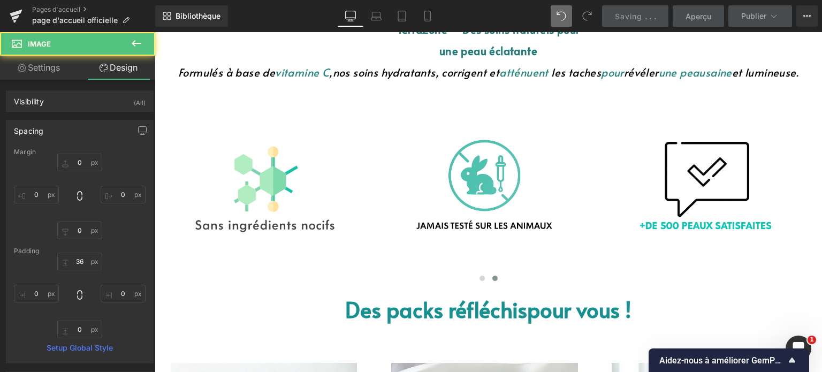
type input "0"
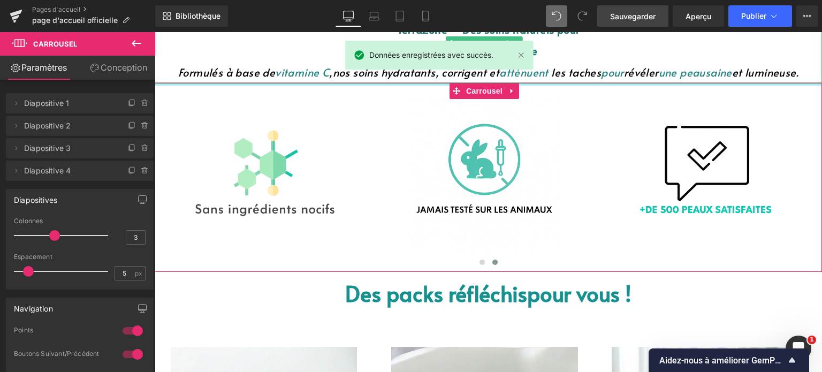
click at [643, 9] on link "Sauvegarder" at bounding box center [632, 15] width 71 height 21
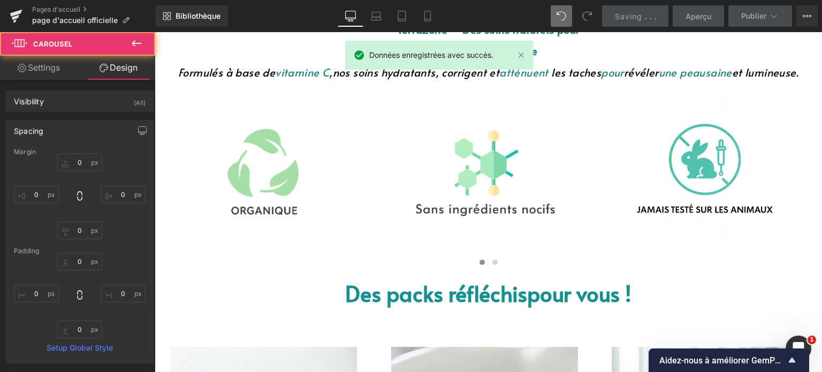
type input "0"
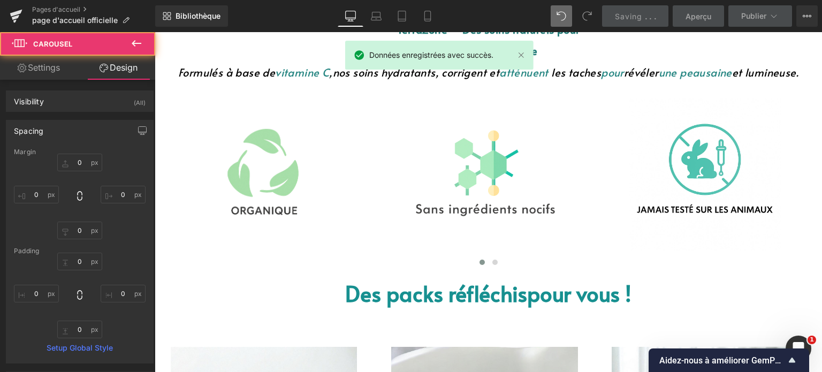
type input "0"
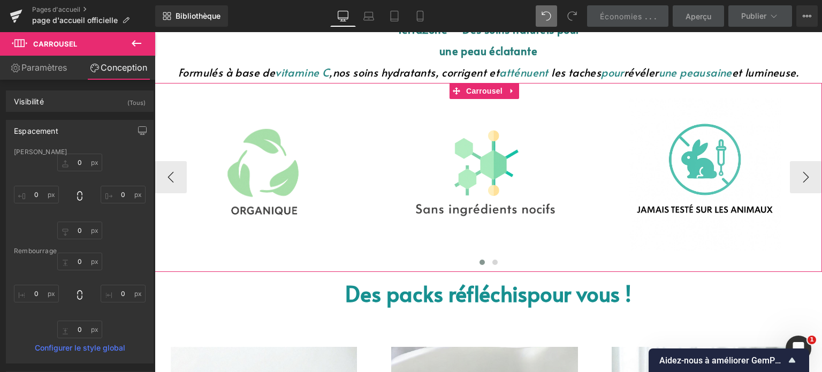
click at [479, 262] on span at bounding box center [481, 261] width 5 height 5
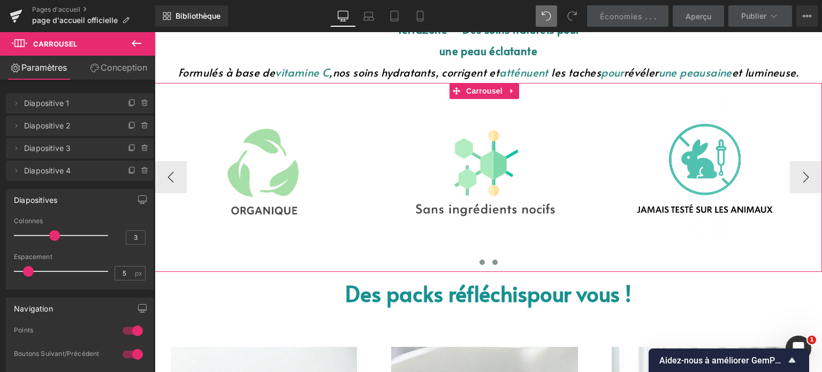
click at [488, 265] on button at bounding box center [494, 262] width 13 height 11
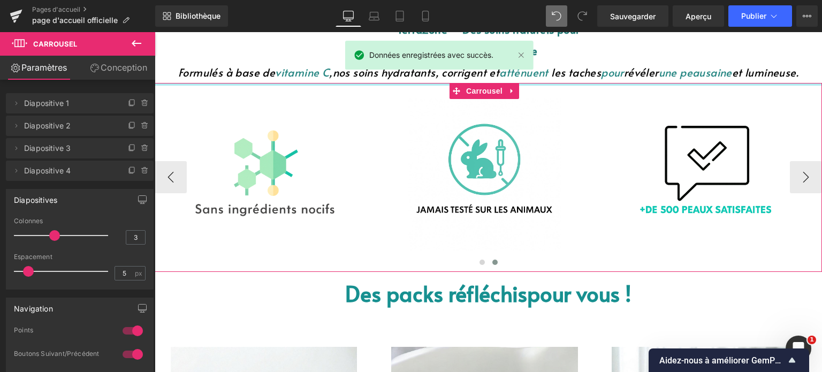
click at [555, 83] on div at bounding box center [488, 84] width 667 height 3
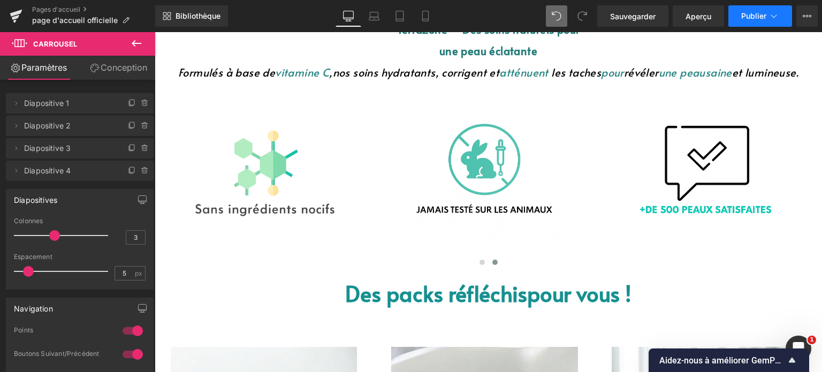
click at [757, 16] on font "Publier" at bounding box center [753, 15] width 25 height 9
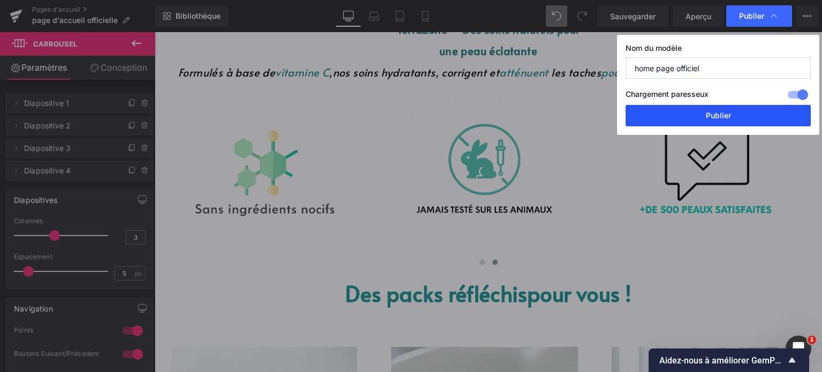
click at [734, 111] on button "Publier" at bounding box center [717, 115] width 185 height 21
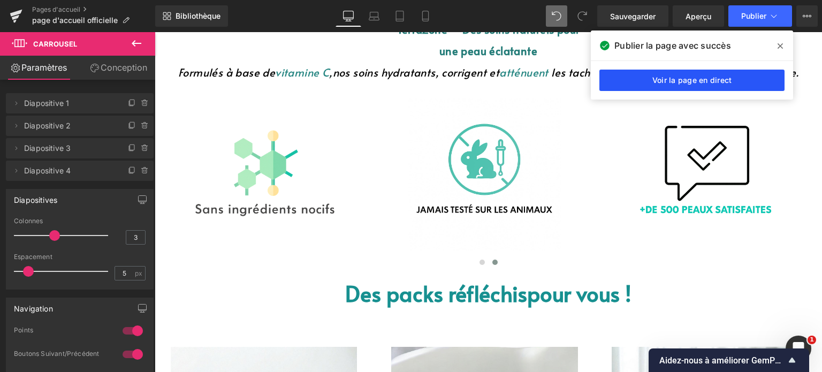
click at [705, 73] on link "Voir la page en direct" at bounding box center [691, 80] width 185 height 21
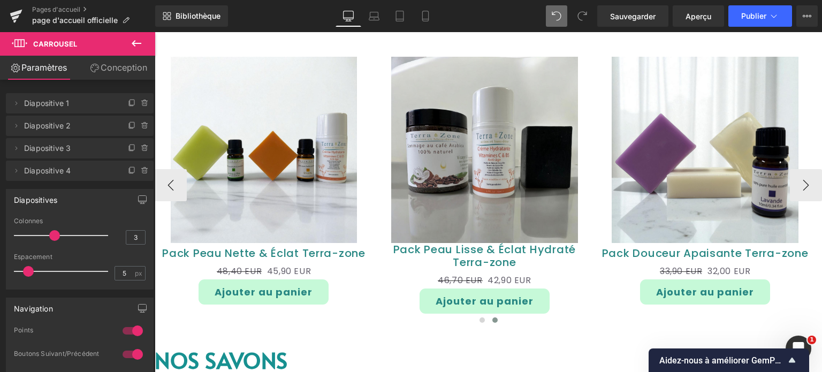
scroll to position [967, 0]
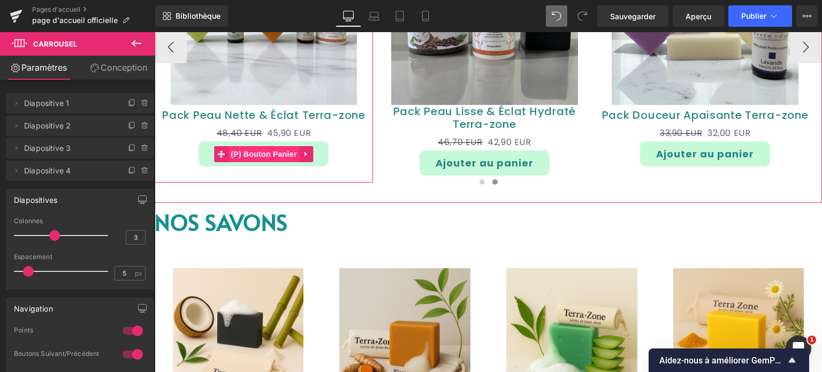
click at [255, 156] on font "(P) Bouton Panier" at bounding box center [264, 154] width 66 height 9
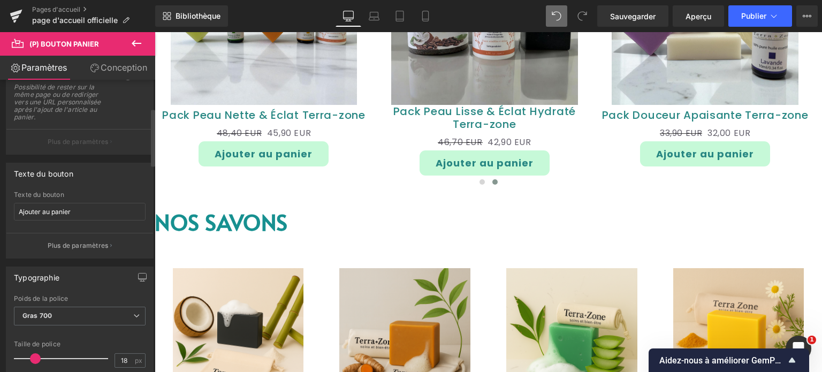
scroll to position [160, 0]
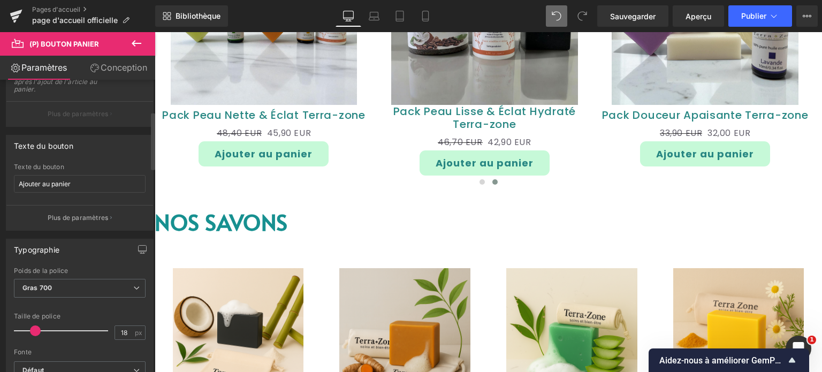
click at [85, 216] on font "Plus de paramètres" at bounding box center [78, 217] width 61 height 8
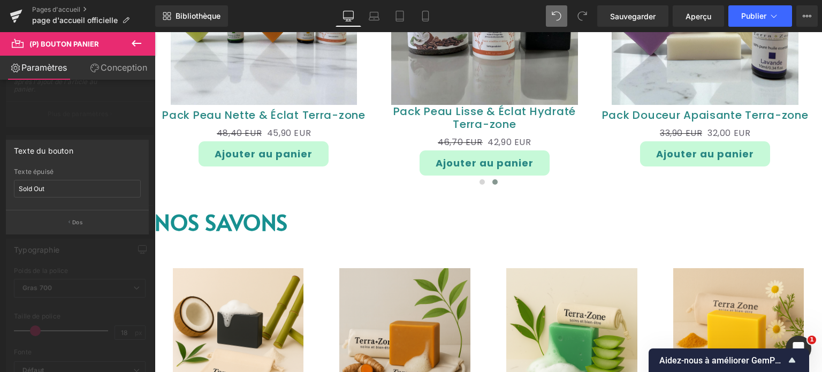
click at [36, 63] on font "Paramètres" at bounding box center [43, 67] width 45 height 11
click at [128, 45] on button at bounding box center [136, 44] width 37 height 24
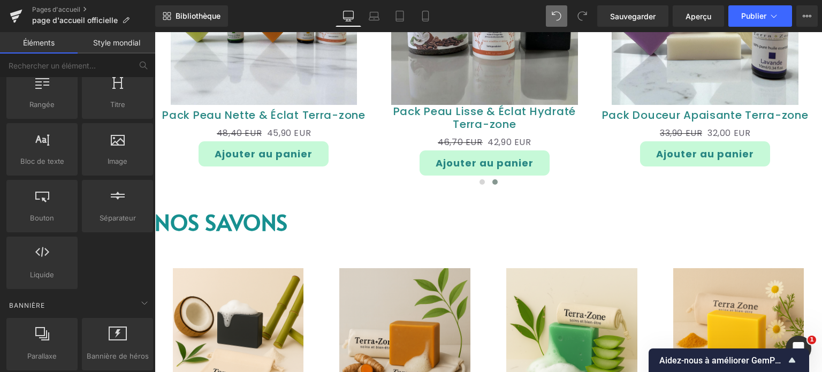
scroll to position [107, 0]
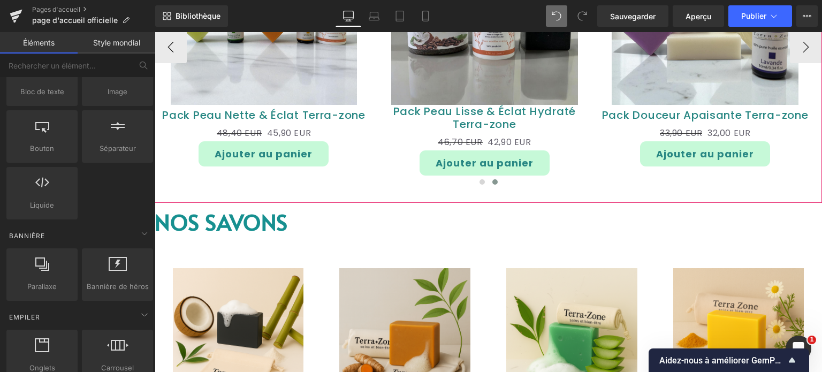
click at [267, 157] on font "(P) Bouton Panier" at bounding box center [264, 153] width 53 height 7
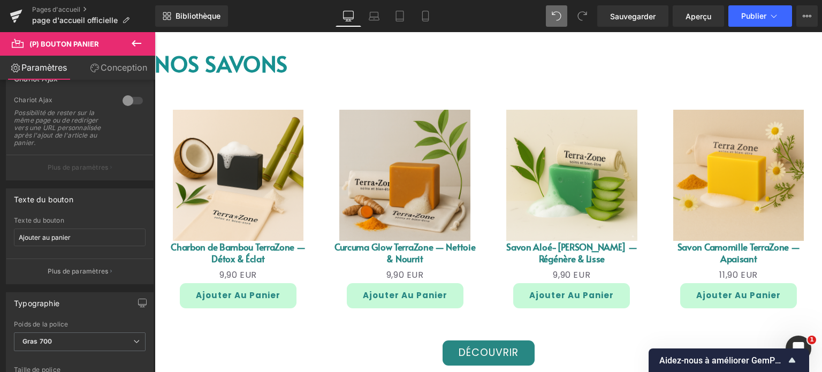
scroll to position [1128, 0]
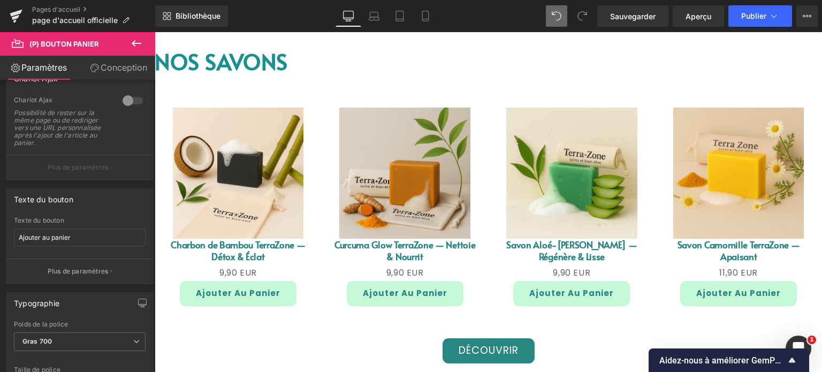
click at [290, 147] on img at bounding box center [238, 173] width 131 height 131
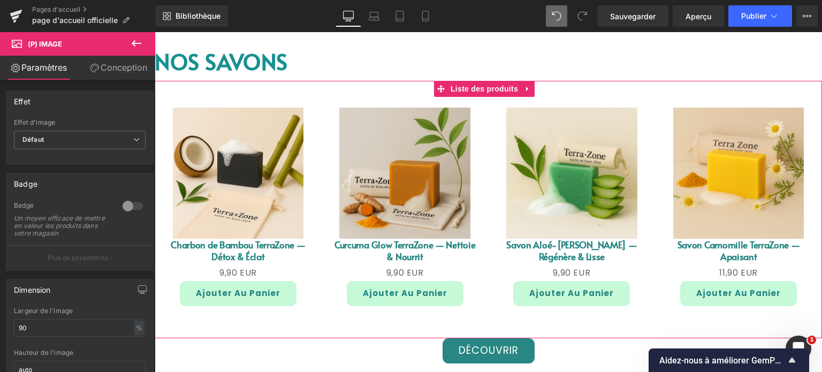
click at [375, 88] on div "Soldes (P) Image Charbon de Bambou TerraZone — Détox & Éclat (P) Titre 0 EUR 9,…" at bounding box center [488, 201] width 667 height 241
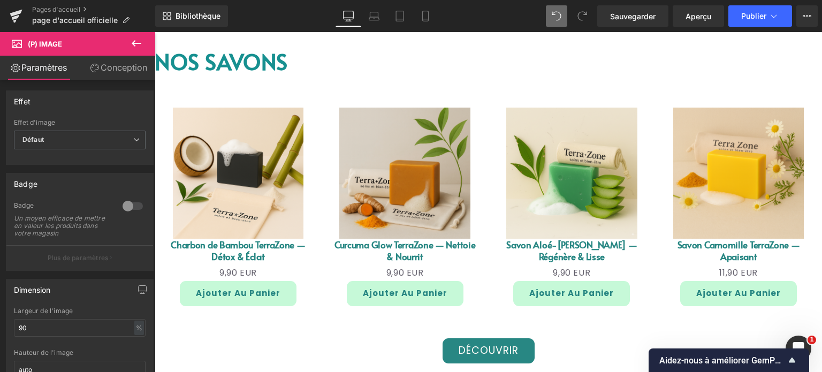
click at [113, 72] on font "Conception" at bounding box center [124, 67] width 47 height 11
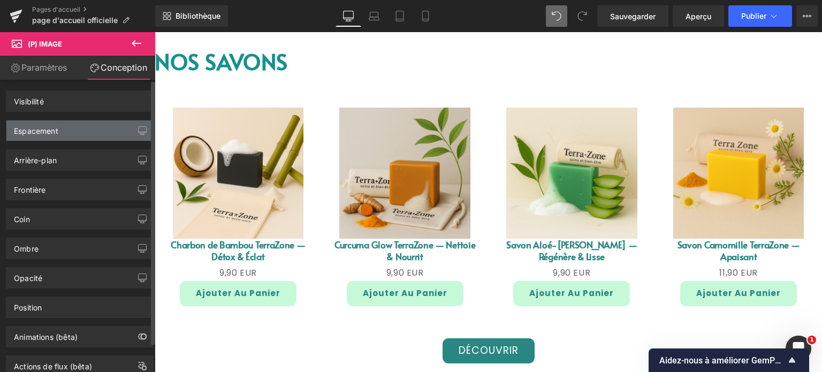
click at [68, 134] on div "Espacement" at bounding box center [79, 130] width 147 height 20
click at [45, 131] on font "Espacement" at bounding box center [36, 130] width 44 height 9
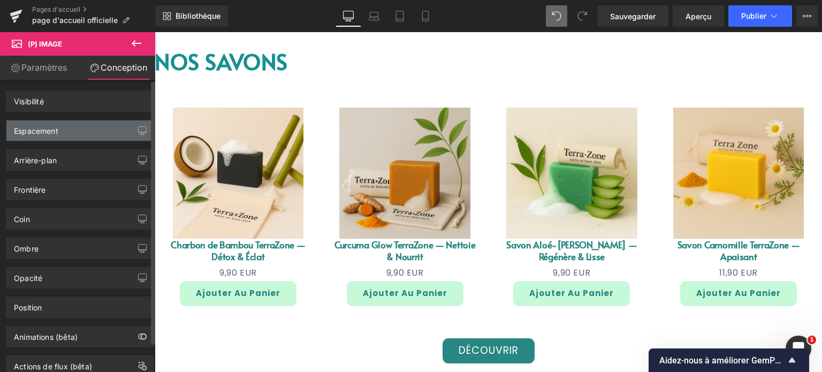
click at [45, 131] on font "Espacement" at bounding box center [36, 130] width 44 height 9
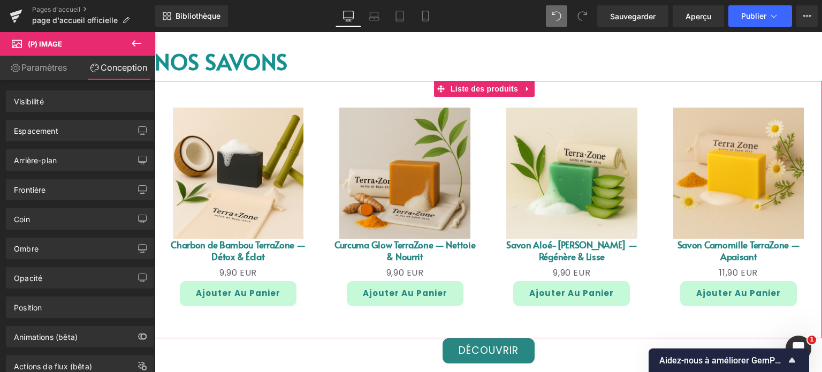
click at [324, 120] on div "Soldes (P) Image Curcuma Glow TerraZone — Nettoie & Nourrit (P) Titre 0 EUR 9,9…" at bounding box center [404, 207] width 167 height 220
click at [471, 89] on font "Liste des produits" at bounding box center [483, 89] width 67 height 9
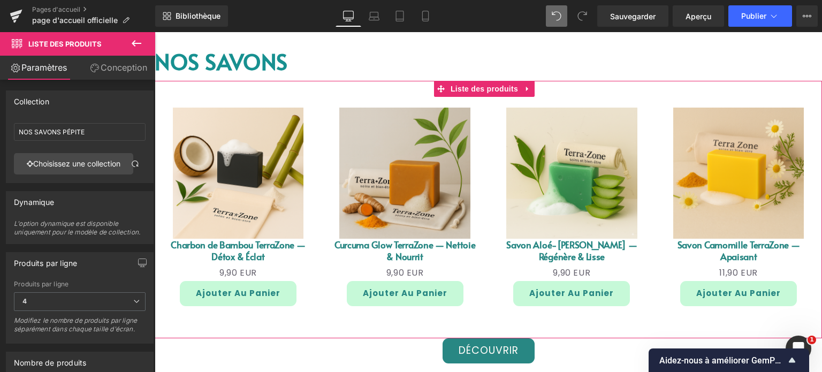
click at [108, 69] on font "Conception" at bounding box center [124, 67] width 47 height 11
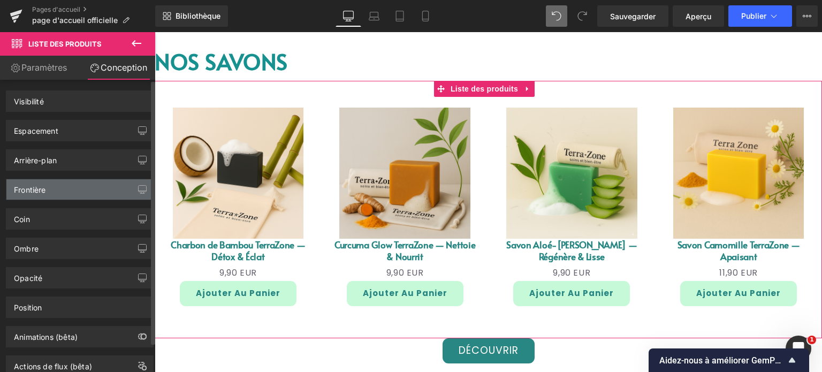
click at [49, 180] on div "Frontière" at bounding box center [79, 189] width 147 height 20
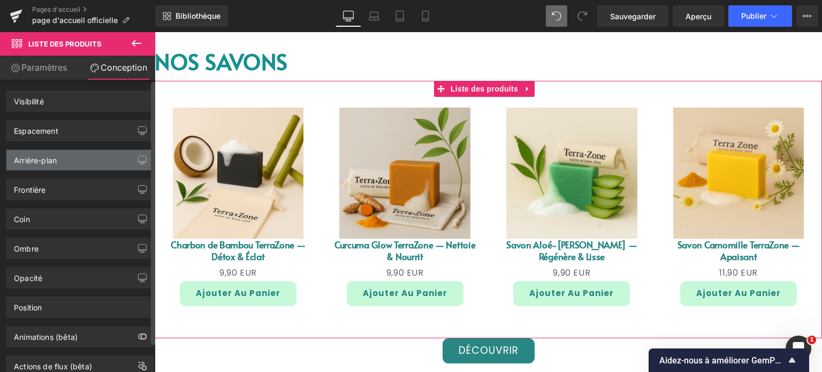
click at [43, 155] on div "Arrière-plan" at bounding box center [35, 157] width 43 height 15
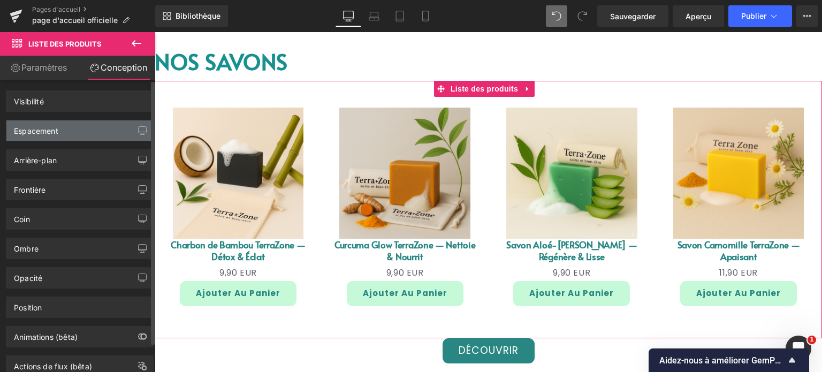
click at [47, 130] on font "Espacement" at bounding box center [36, 130] width 44 height 9
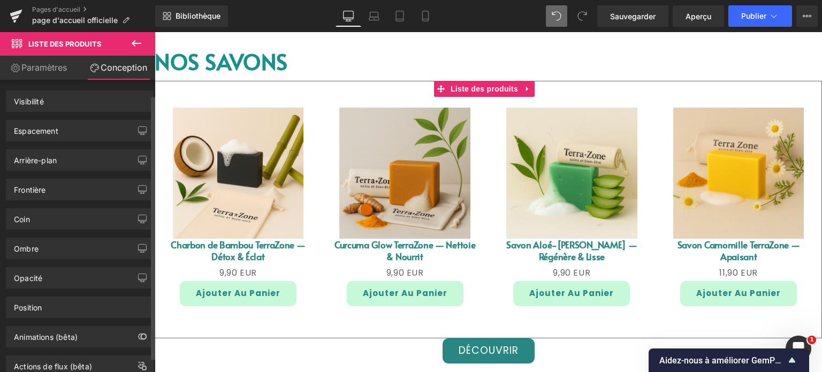
scroll to position [32, 0]
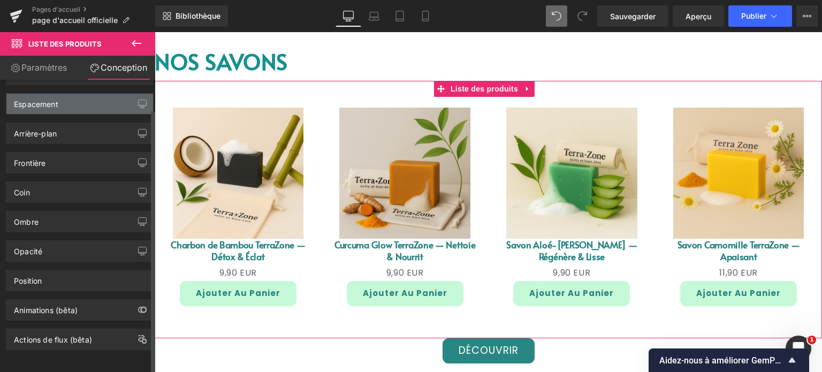
click at [60, 94] on div "Espacement" at bounding box center [79, 104] width 147 height 20
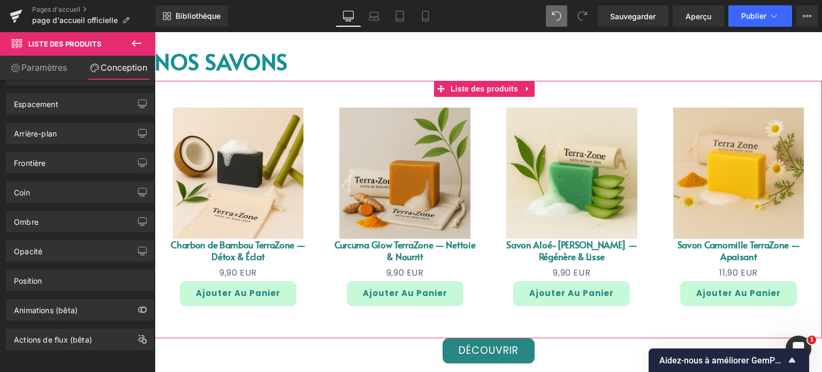
click at [50, 70] on font "Paramètres" at bounding box center [43, 67] width 45 height 11
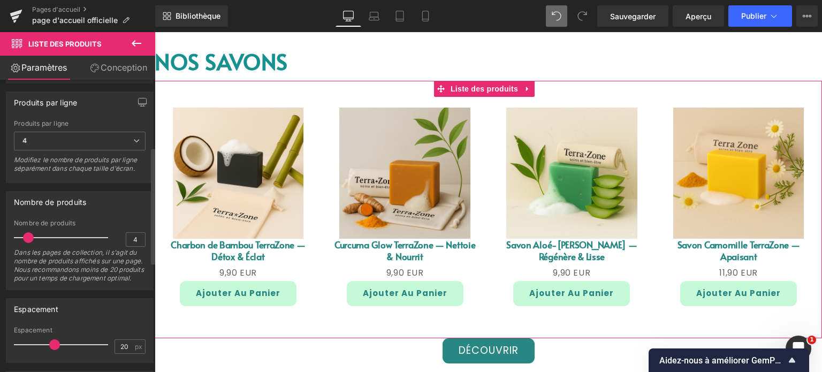
scroll to position [214, 0]
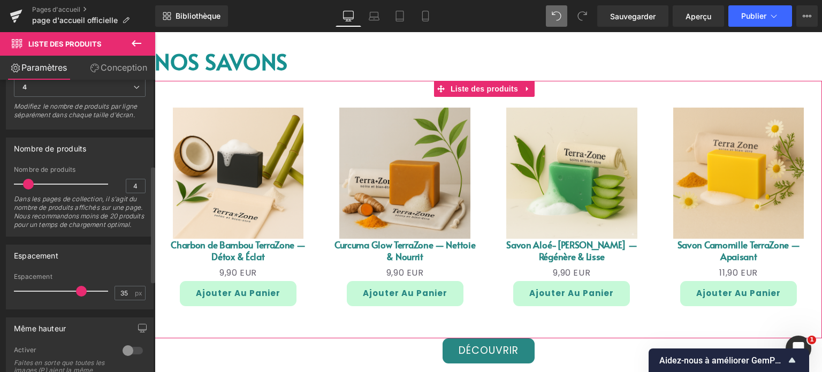
drag, startPoint x: 51, startPoint y: 306, endPoint x: 76, endPoint y: 310, distance: 25.5
click at [76, 296] on span at bounding box center [81, 291] width 11 height 11
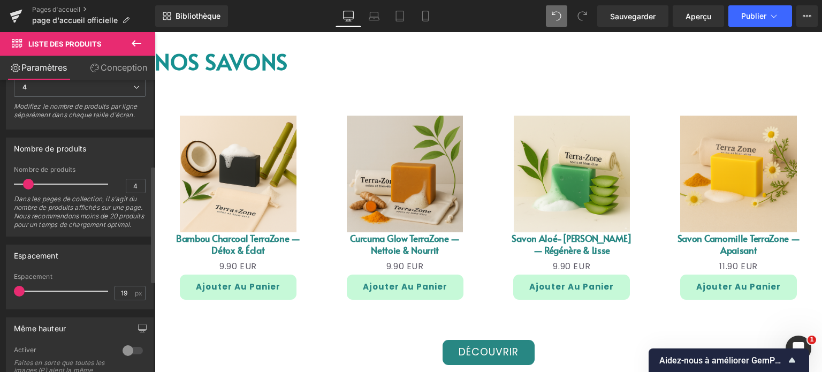
type input "0"
drag, startPoint x: 83, startPoint y: 306, endPoint x: 0, endPoint y: 301, distance: 83.1
click at [0, 301] on div "Espacement 0px Espacement 0 px" at bounding box center [80, 272] width 160 height 73
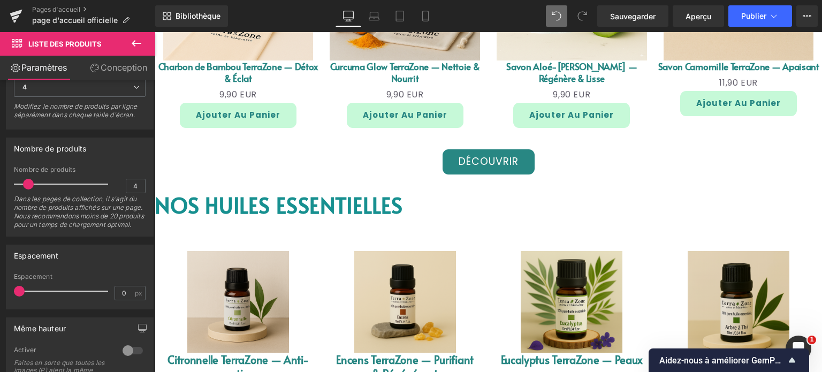
scroll to position [1395, 0]
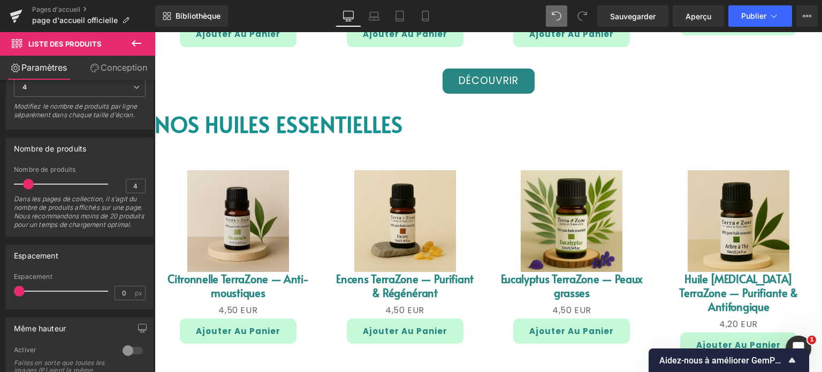
click at [288, 181] on link "Soldes" at bounding box center [238, 221] width 146 height 102
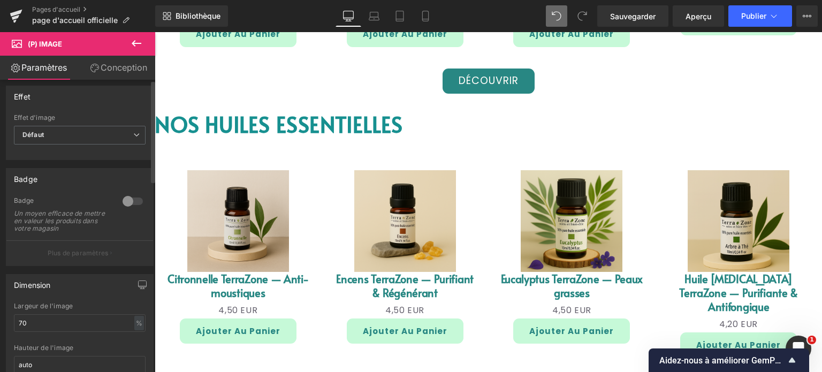
scroll to position [0, 0]
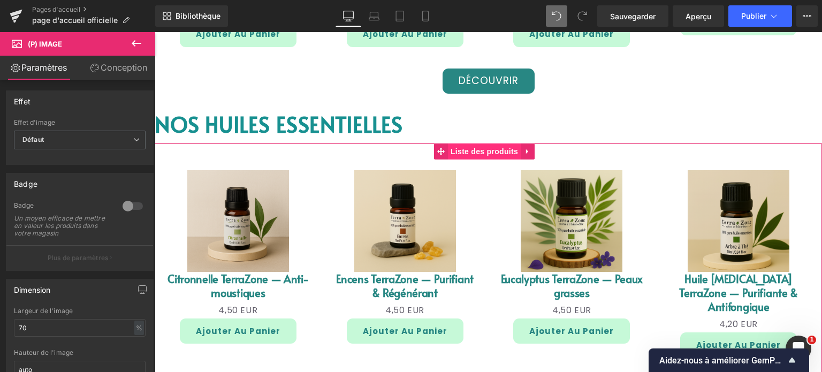
click at [469, 148] on font "Liste des produits" at bounding box center [483, 151] width 67 height 9
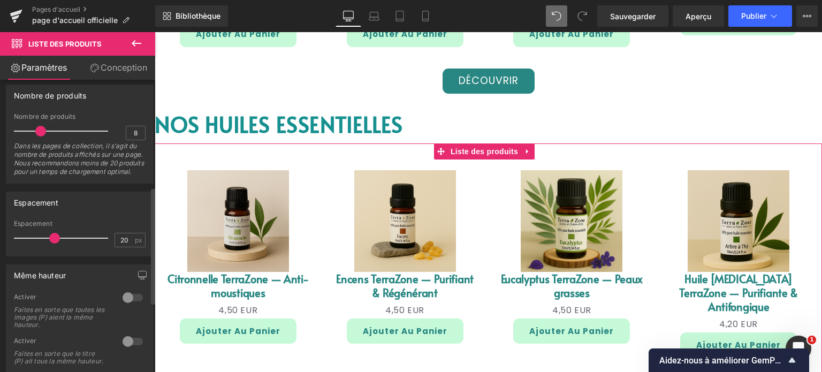
scroll to position [267, 0]
drag, startPoint x: 49, startPoint y: 252, endPoint x: 0, endPoint y: 261, distance: 50.0
click at [0, 256] on div "Espacement 20px Espacement 20 px" at bounding box center [80, 219] width 160 height 73
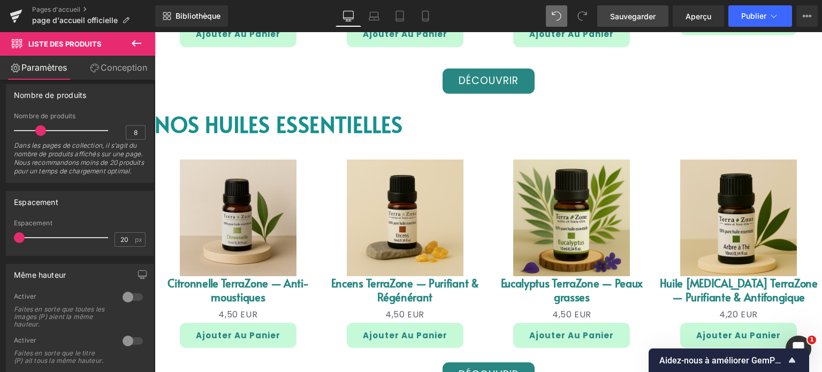
click at [627, 12] on font "Sauvegarder" at bounding box center [632, 16] width 45 height 9
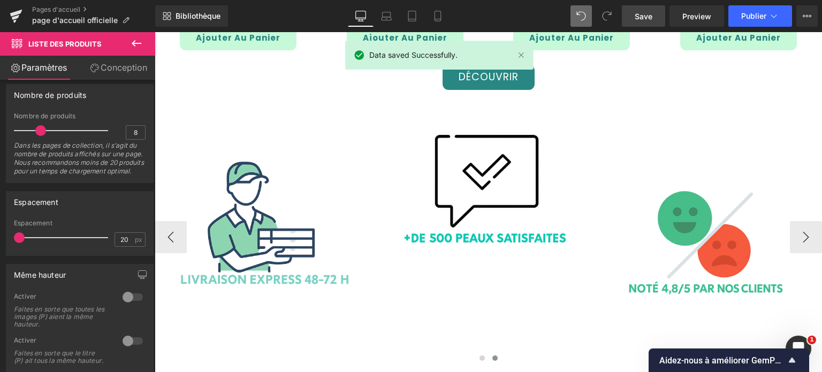
scroll to position [1663, 0]
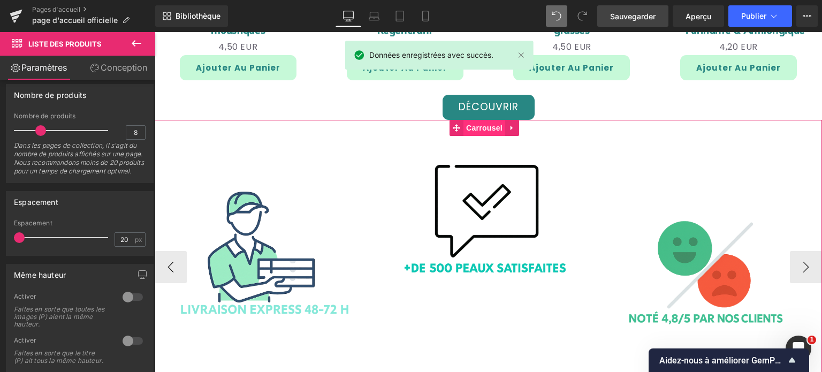
click at [486, 124] on font "Carrousel" at bounding box center [484, 128] width 36 height 9
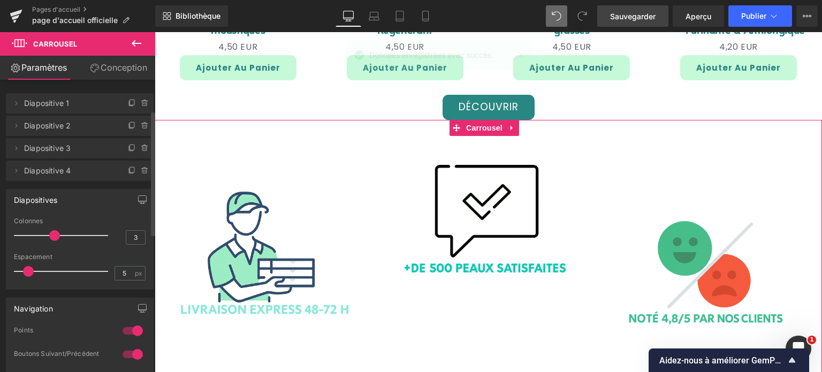
scroll to position [107, 0]
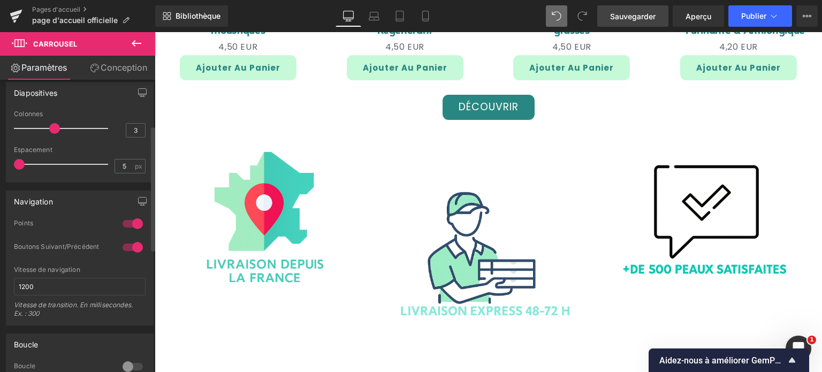
drag, startPoint x: 26, startPoint y: 162, endPoint x: 0, endPoint y: 165, distance: 26.3
click at [0, 165] on div "Diapositives 3 Colonnes 3 3 Colonnes 3 3 Colonnes 3 1 Colonnes 1 5px Espacement…" at bounding box center [80, 128] width 160 height 109
click at [647, 17] on font "Sauvegarder" at bounding box center [632, 16] width 45 height 9
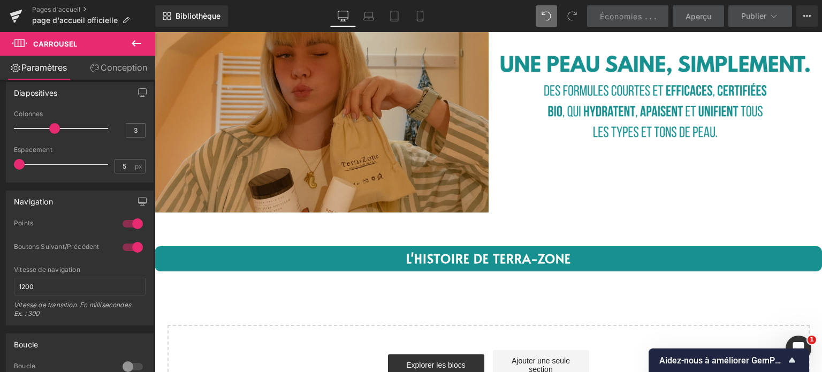
scroll to position [2037, 0]
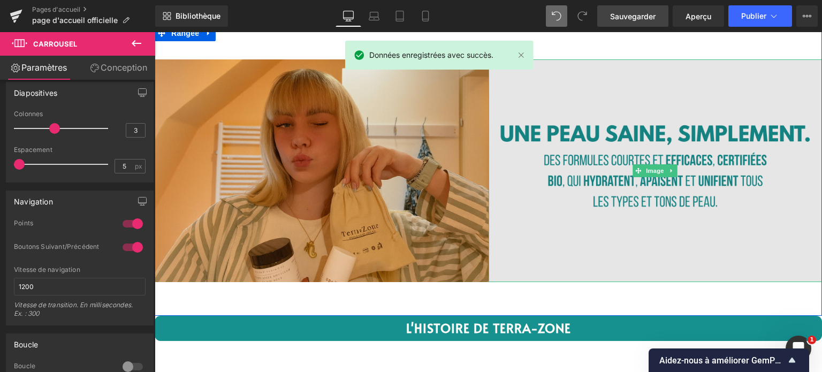
click at [637, 127] on img at bounding box center [655, 170] width 334 height 223
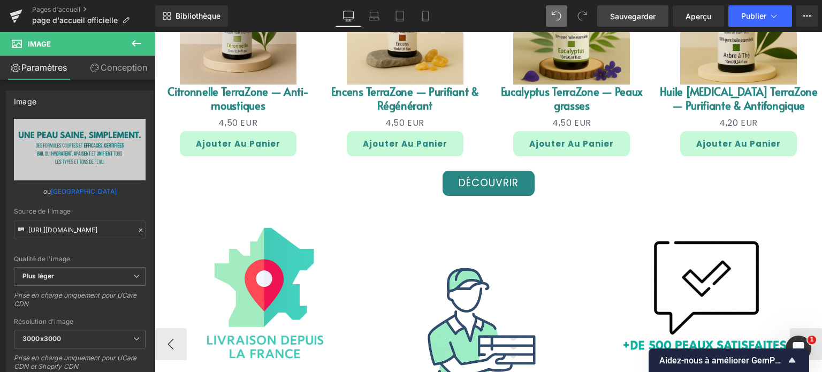
scroll to position [1663, 0]
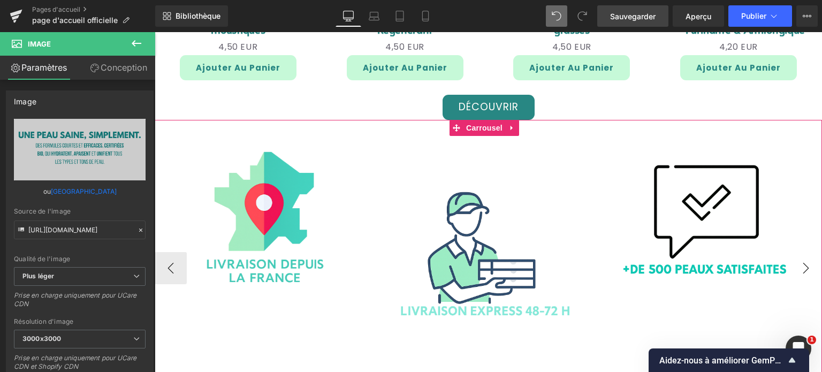
click at [802, 258] on button "›" at bounding box center [806, 268] width 32 height 32
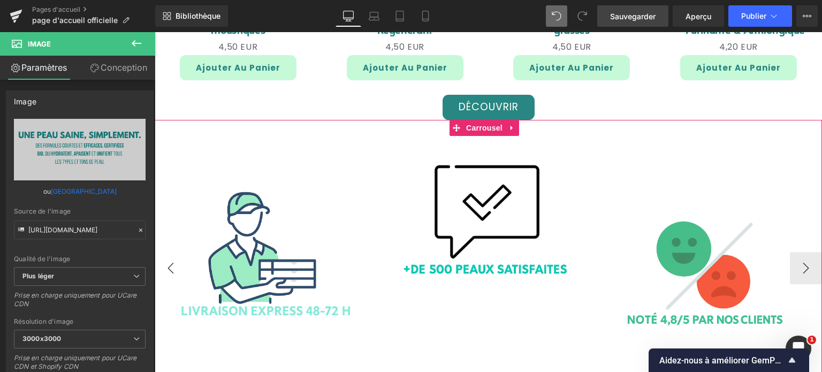
click at [172, 273] on button "‹" at bounding box center [171, 268] width 32 height 32
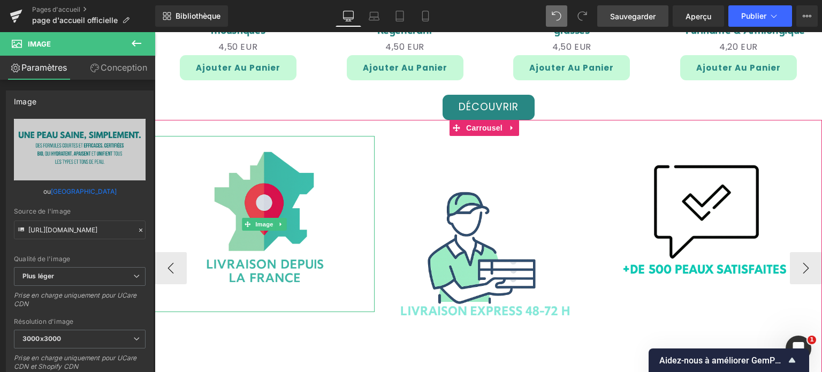
click at [239, 231] on img at bounding box center [265, 224] width 176 height 176
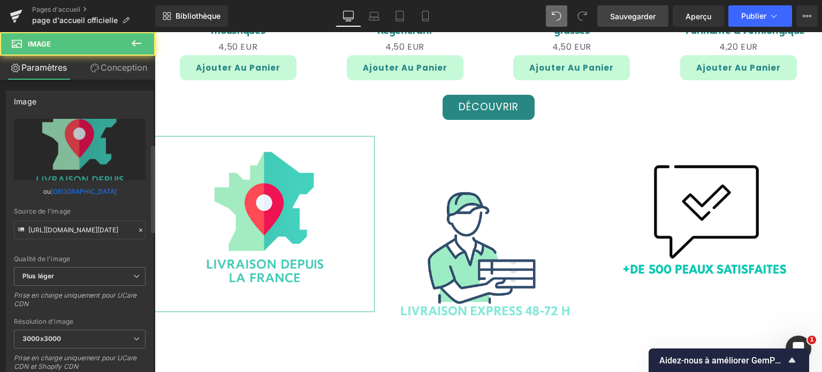
scroll to position [214, 0]
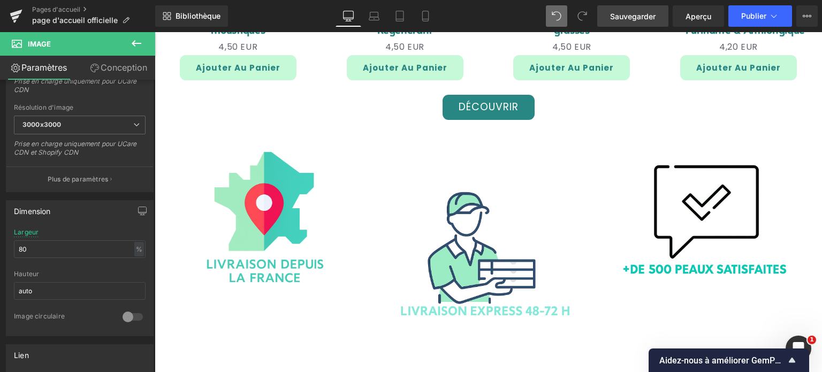
click at [642, 20] on font "Sauvegarder" at bounding box center [632, 16] width 45 height 9
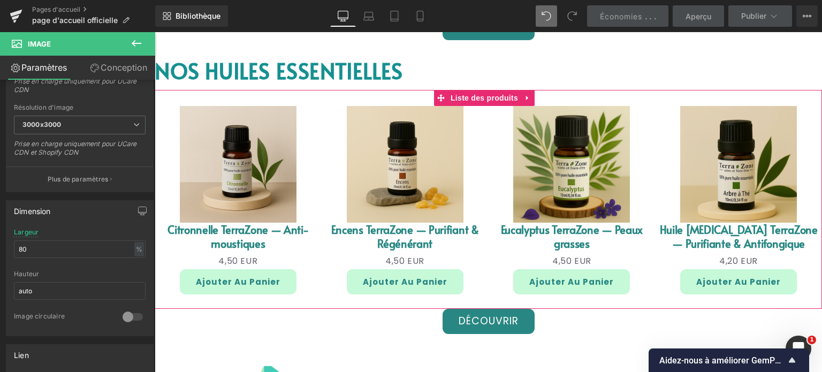
scroll to position [1449, 0]
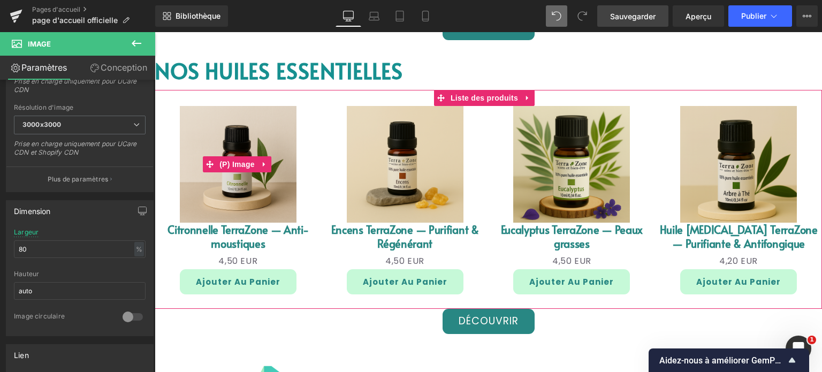
click at [317, 141] on link "Soldes" at bounding box center [238, 164] width 167 height 117
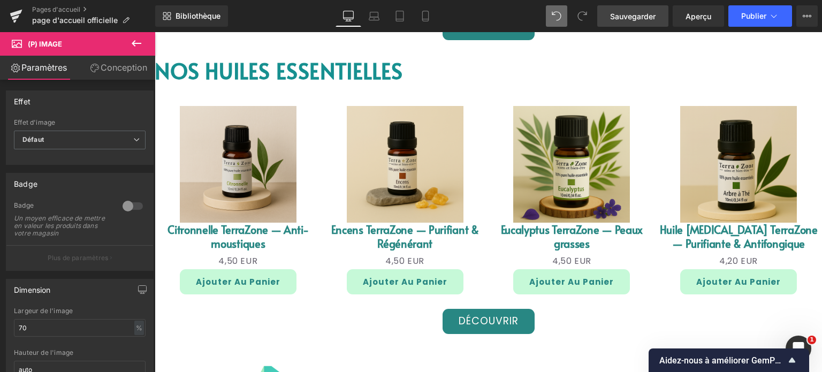
click at [261, 172] on img at bounding box center [238, 164] width 117 height 117
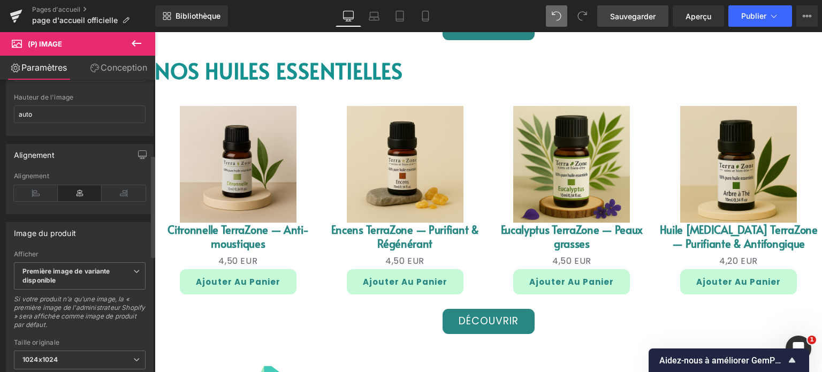
scroll to position [267, 0]
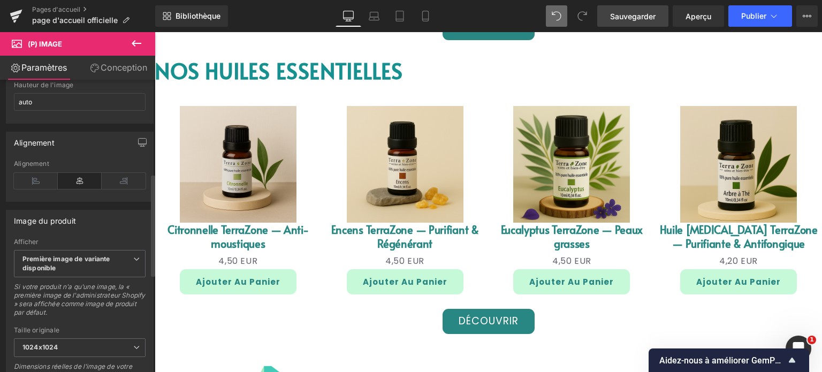
click at [126, 195] on div "Alignement" at bounding box center [80, 180] width 132 height 41
click at [126, 189] on icon at bounding box center [124, 181] width 44 height 16
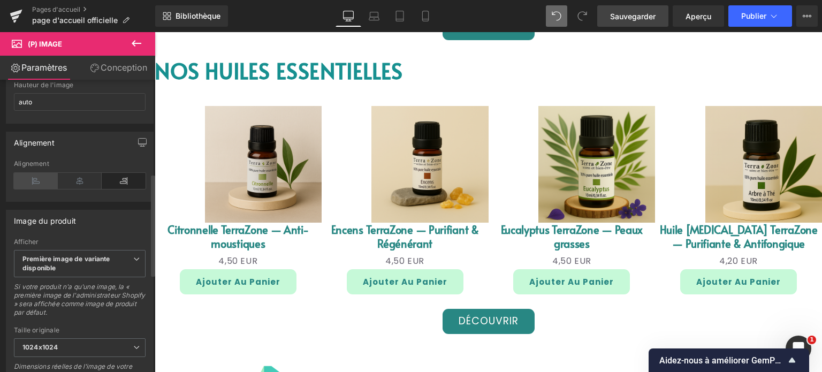
click at [43, 186] on icon at bounding box center [36, 181] width 44 height 16
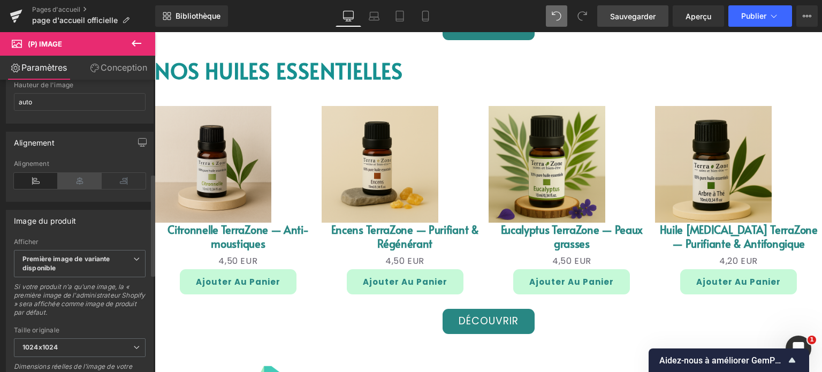
click at [73, 183] on icon at bounding box center [80, 181] width 44 height 16
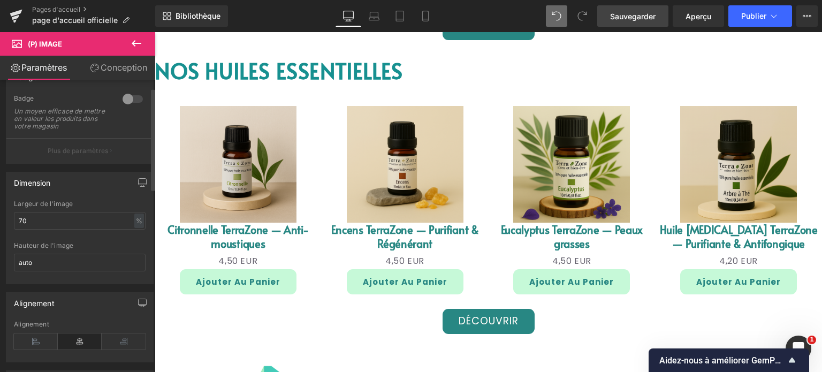
scroll to position [0, 0]
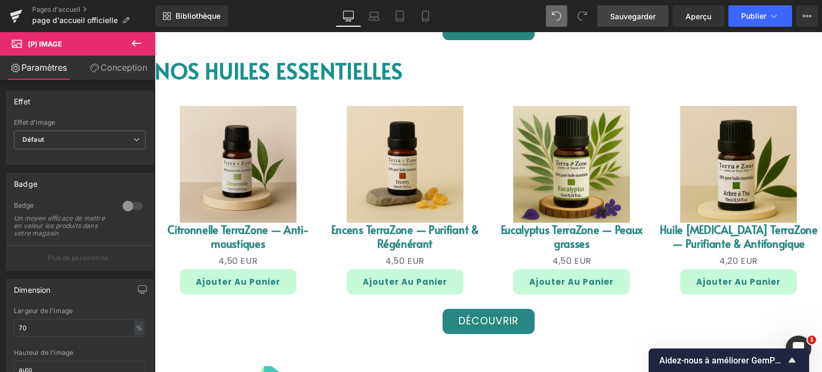
click at [124, 57] on link "Conception" at bounding box center [119, 68] width 78 height 24
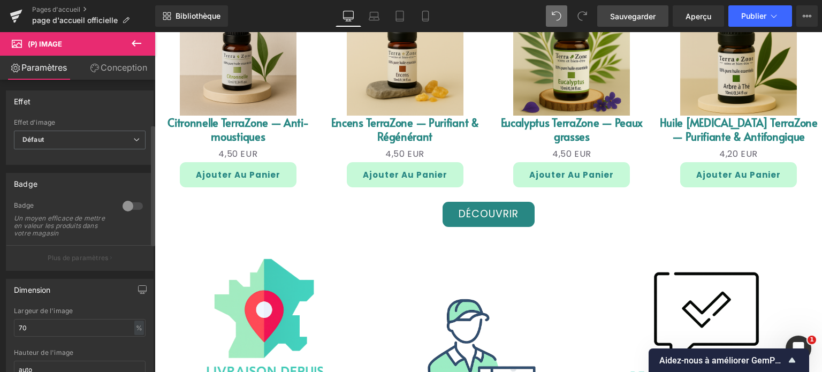
scroll to position [107, 0]
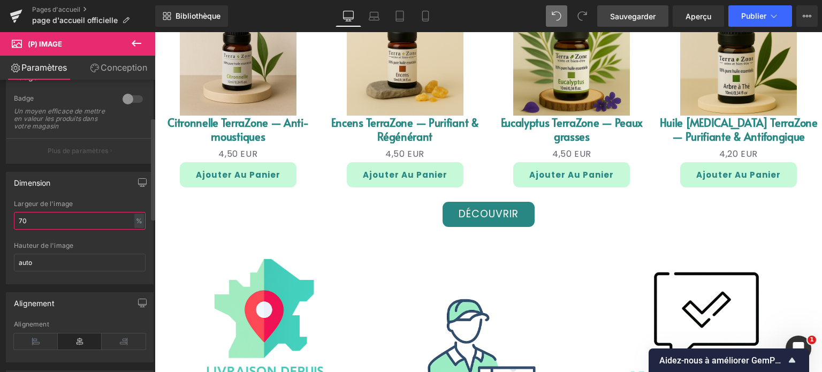
drag, startPoint x: 0, startPoint y: 240, endPoint x: 7, endPoint y: 240, distance: 7.5
click at [0, 241] on div "Dimension 70% Largeur de l'image 70 % % px auto Hauteur de l'image auto" at bounding box center [80, 224] width 160 height 120
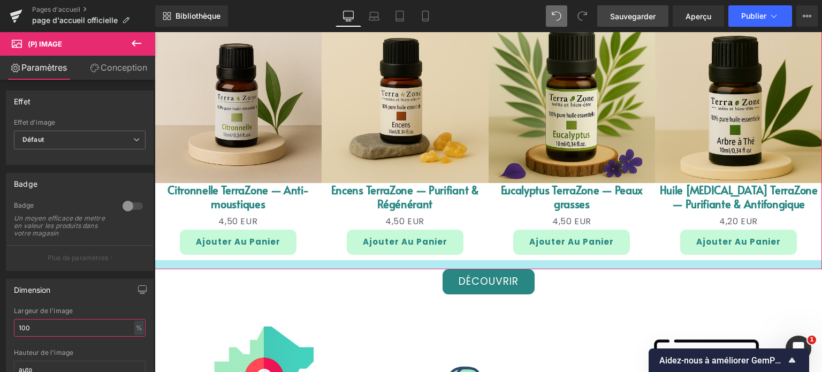
scroll to position [1449, 0]
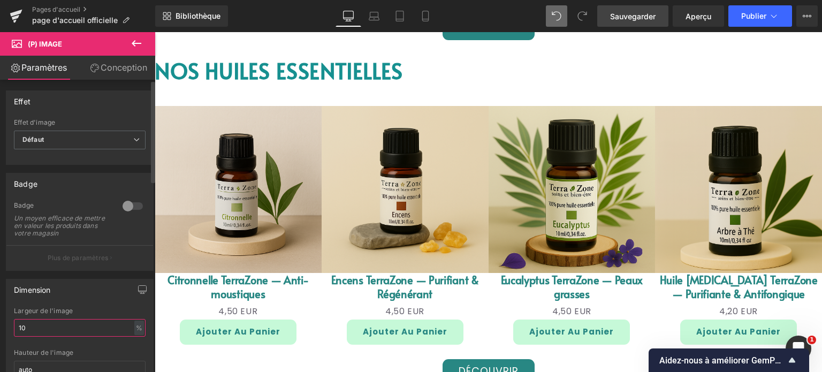
type input "1"
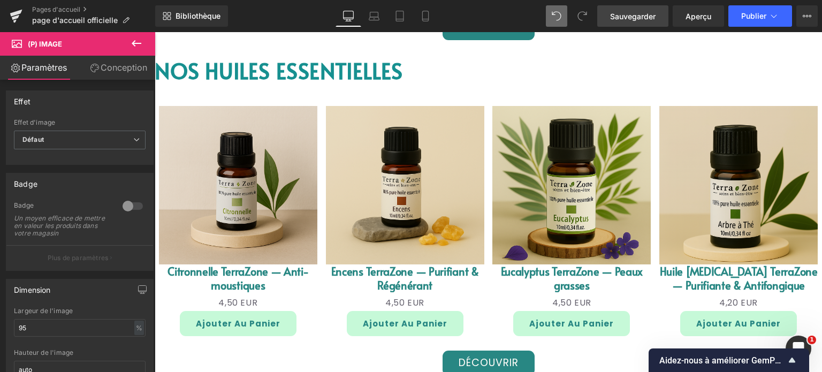
click at [633, 25] on link "Sauvegarder" at bounding box center [632, 15] width 71 height 21
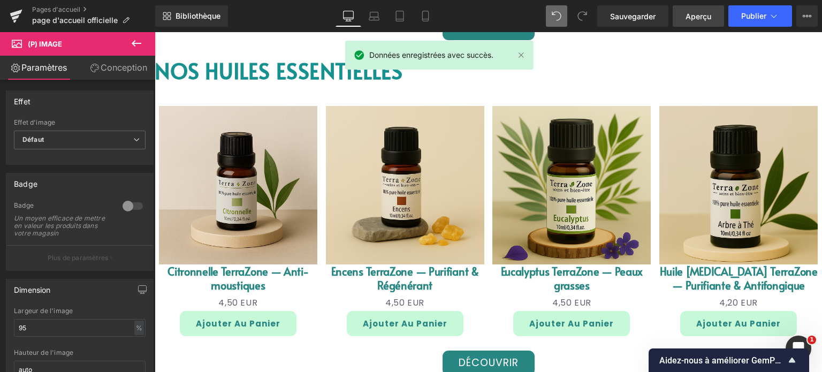
click at [691, 23] on link "Aperçu" at bounding box center [697, 15] width 51 height 21
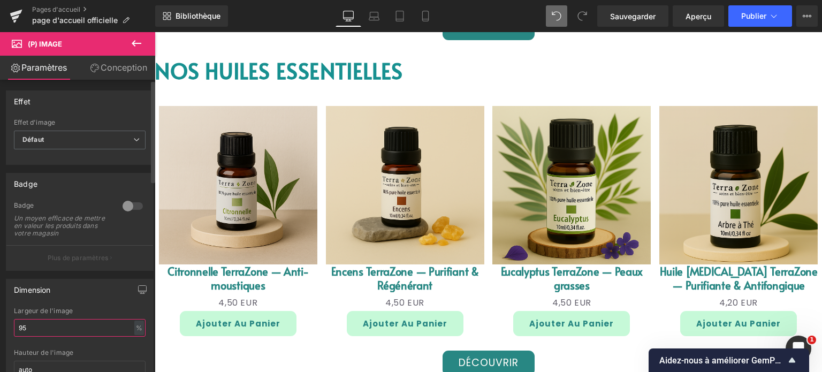
click at [35, 336] on input "95" at bounding box center [80, 328] width 132 height 18
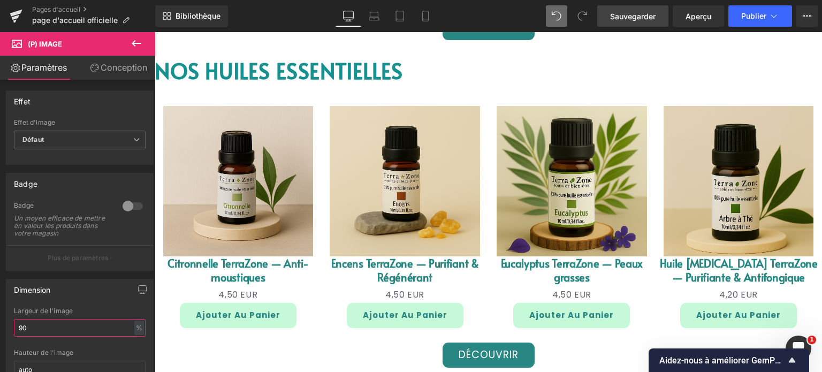
type input "90"
click at [625, 24] on link "Sauvegarder" at bounding box center [632, 15] width 71 height 21
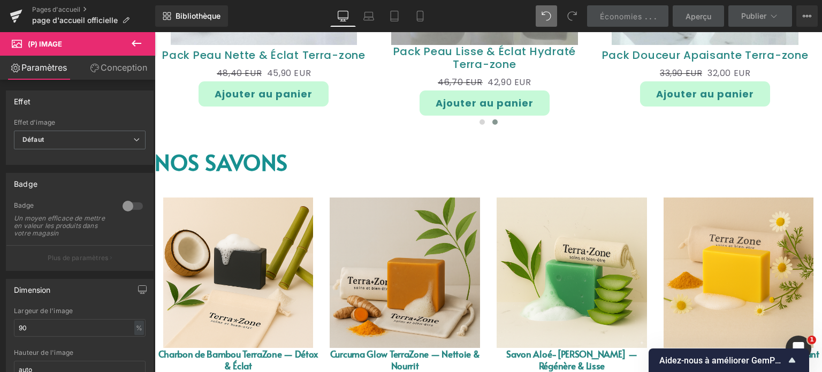
scroll to position [1021, 0]
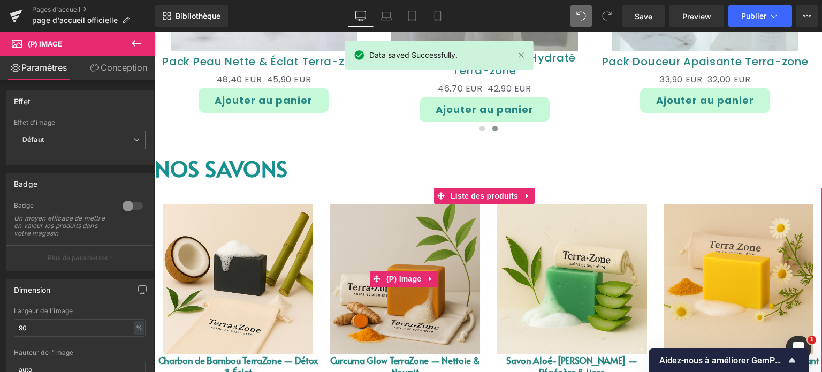
click at [275, 279] on img at bounding box center [238, 279] width 150 height 150
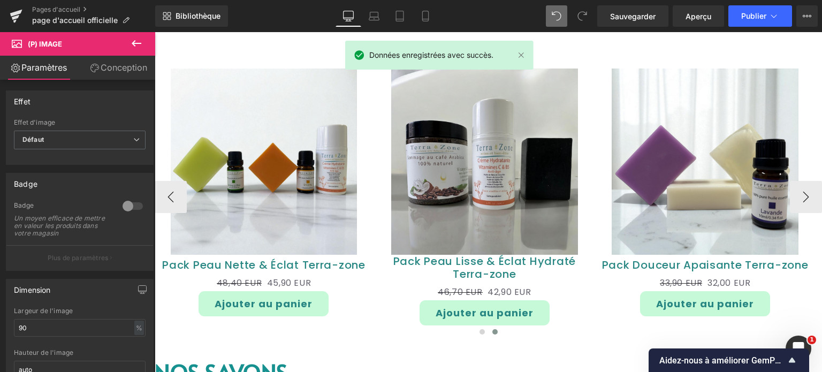
scroll to position [753, 0]
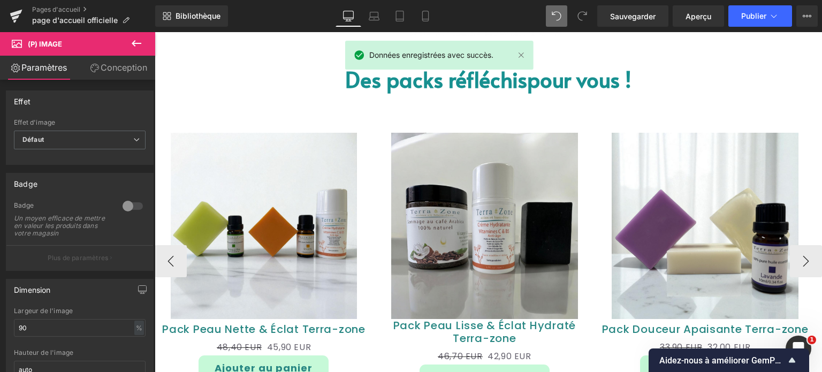
click at [306, 226] on img at bounding box center [264, 226] width 187 height 187
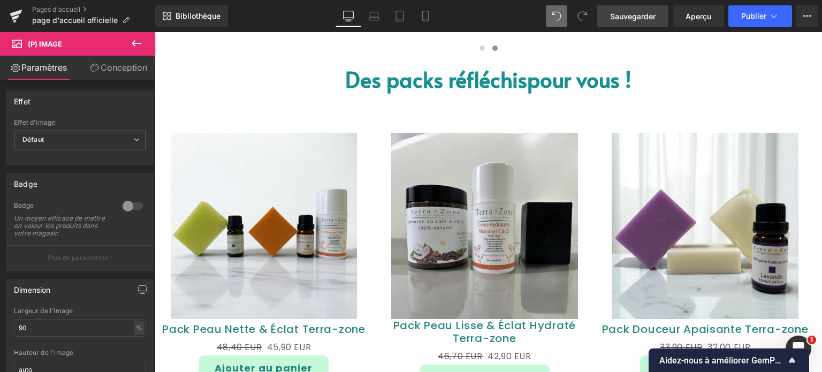
click at [629, 20] on span "Sauvegarder" at bounding box center [632, 16] width 45 height 11
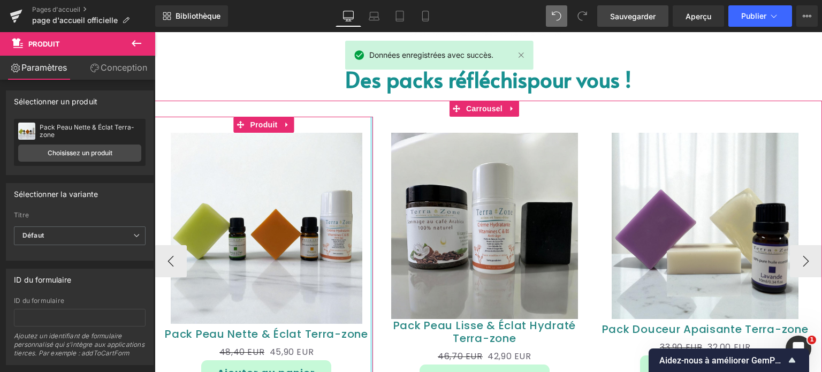
drag, startPoint x: 372, startPoint y: 149, endPoint x: 392, endPoint y: 160, distance: 23.2
click at [384, 149] on div "Soldes (P) Image Pack Éclat Uniforme Terra-zone (P) Titre 53,20 EUR 49,90 EUR (…" at bounding box center [375, 261] width 883 height 289
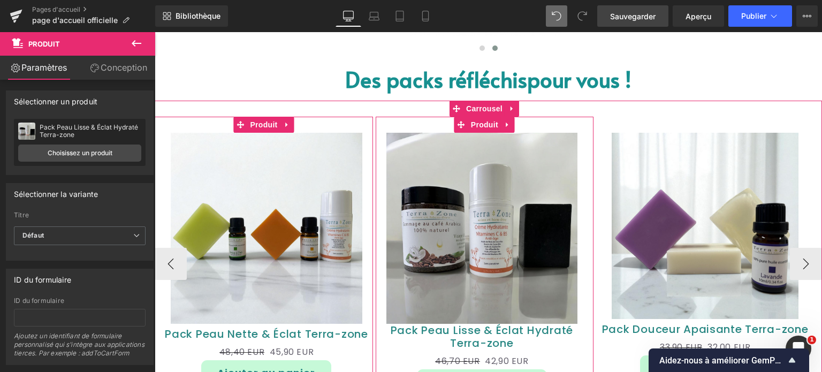
drag, startPoint x: 376, startPoint y: 180, endPoint x: 371, endPoint y: 175, distance: 7.6
click at [371, 175] on div "Soldes (P) Image Pack Éclat Uniforme Terra-zone (P) Titre 53,20 EUR 49,90 EUR (…" at bounding box center [375, 264] width 883 height 294
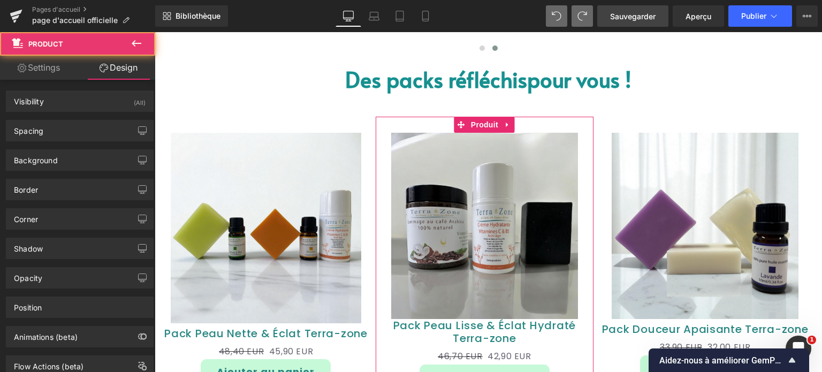
click at [555, 12] on icon at bounding box center [557, 16] width 10 height 10
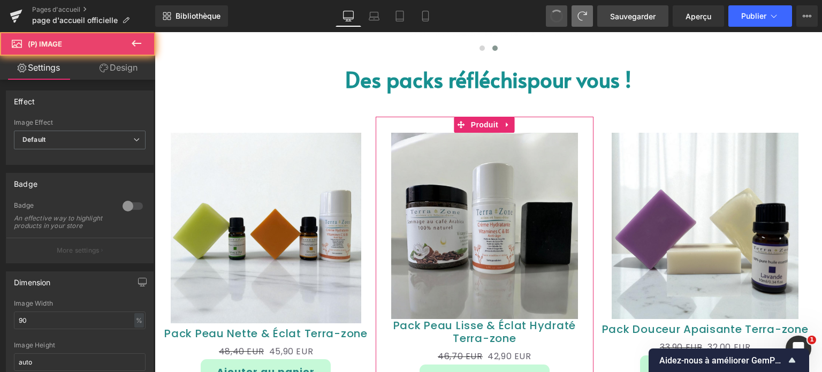
click at [555, 12] on span at bounding box center [556, 16] width 13 height 13
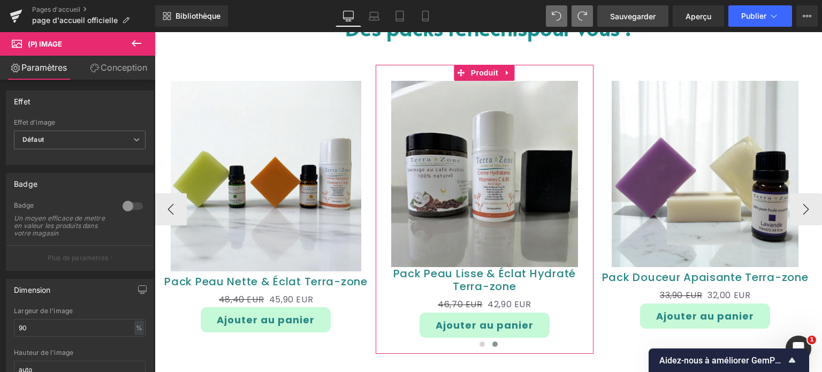
scroll to position [710, 0]
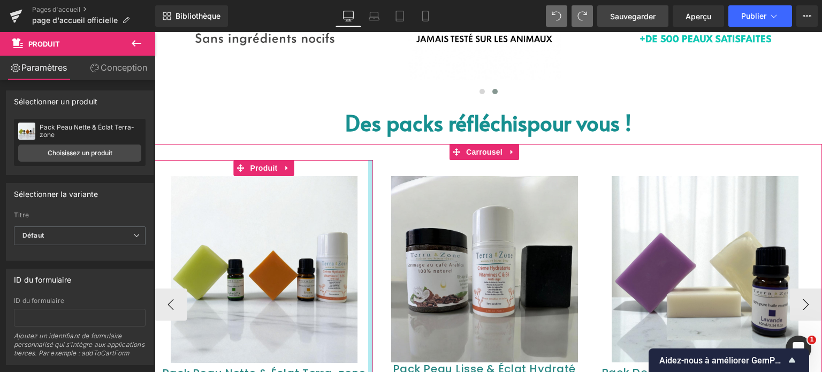
click at [368, 241] on div at bounding box center [370, 300] width 5 height 280
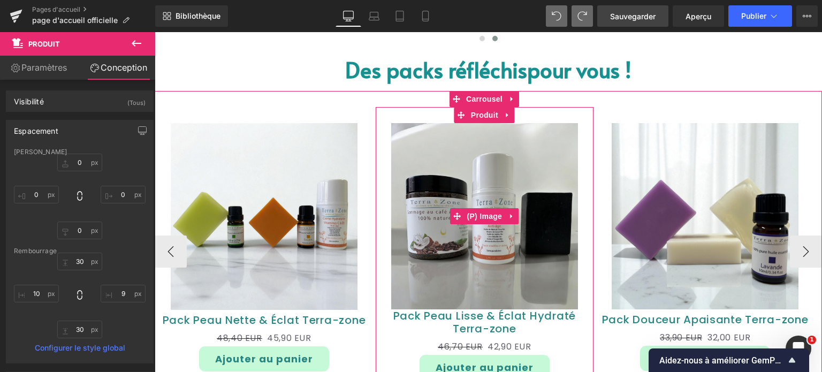
scroll to position [763, 0]
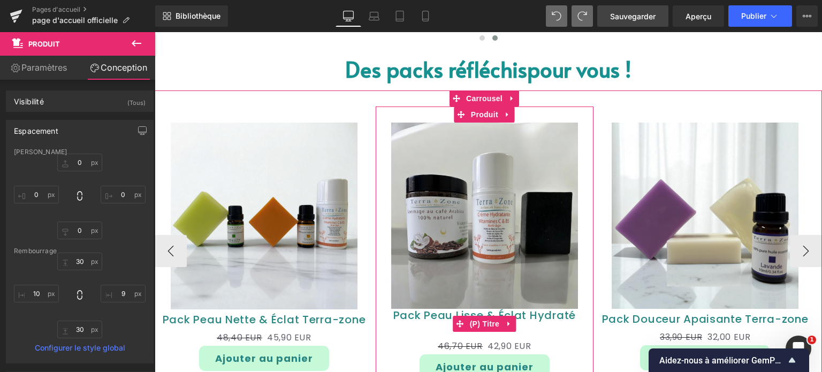
click at [455, 313] on font "Pack Peau Lisse & Éclat Hydraté Terra-zone" at bounding box center [484, 322] width 182 height 28
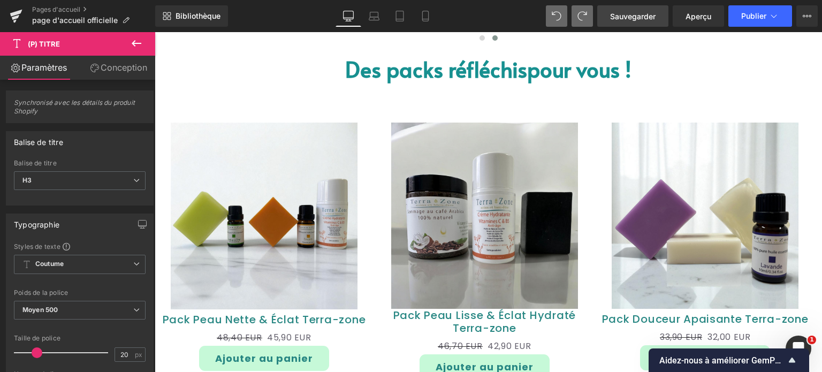
click at [109, 70] on font "Conception" at bounding box center [124, 67] width 47 height 11
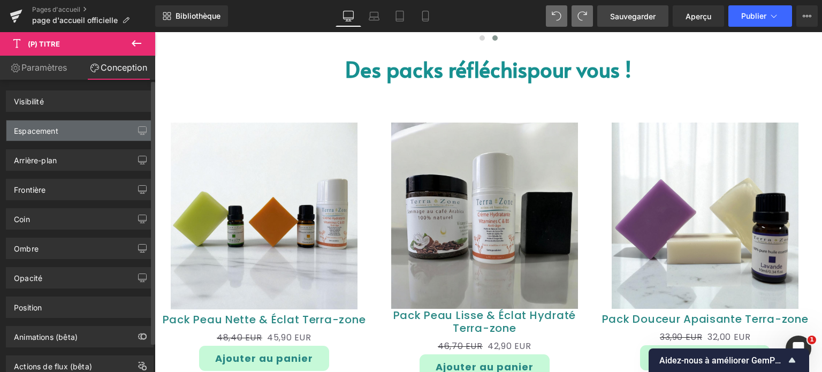
click at [41, 131] on font "Espacement" at bounding box center [36, 130] width 44 height 9
click at [42, 131] on font "Espacement" at bounding box center [36, 130] width 44 height 9
click at [43, 131] on font "Espacement" at bounding box center [36, 130] width 44 height 9
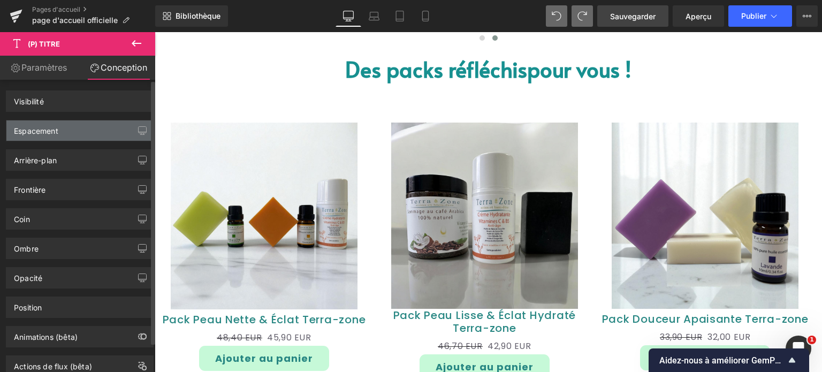
click at [52, 130] on font "Espacement" at bounding box center [36, 130] width 44 height 9
drag, startPoint x: 126, startPoint y: 126, endPoint x: 133, endPoint y: 127, distance: 7.0
click at [127, 126] on div "Espacement" at bounding box center [79, 130] width 147 height 20
click at [138, 127] on icon "button" at bounding box center [142, 130] width 9 height 9
click at [139, 127] on icon "button" at bounding box center [142, 130] width 9 height 9
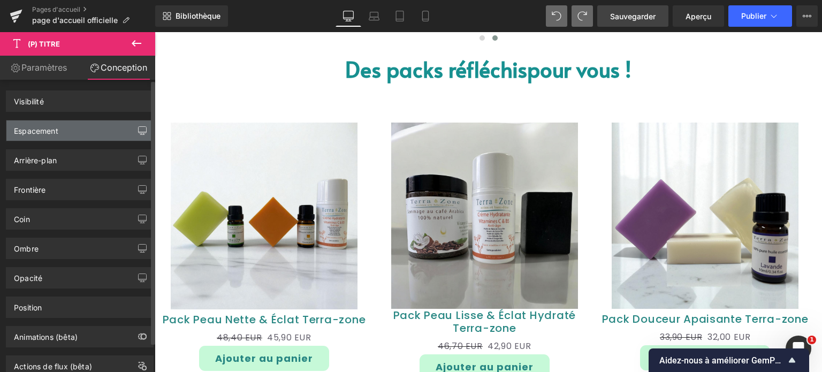
click at [139, 128] on icon "button" at bounding box center [142, 130] width 9 height 9
click at [138, 129] on icon "button" at bounding box center [142, 130] width 9 height 9
drag, startPoint x: 135, startPoint y: 129, endPoint x: 74, endPoint y: 125, distance: 60.6
click at [120, 128] on div "Espacement" at bounding box center [79, 130] width 147 height 20
click at [71, 126] on div "Espacement" at bounding box center [79, 130] width 147 height 20
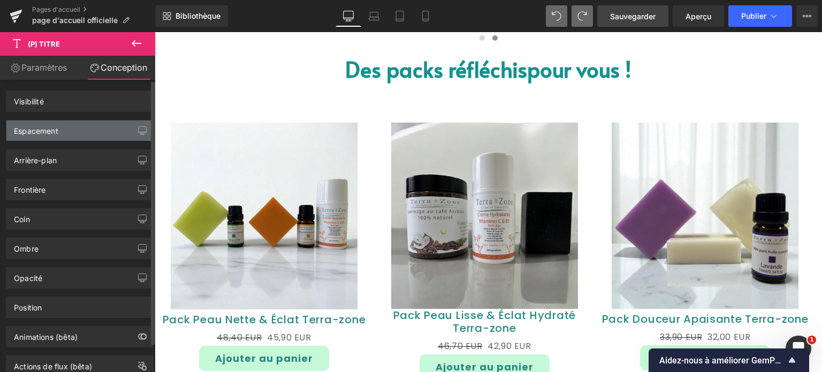
click at [71, 126] on div "Espacement" at bounding box center [79, 130] width 147 height 20
click at [70, 126] on div "Espacement" at bounding box center [79, 130] width 147 height 20
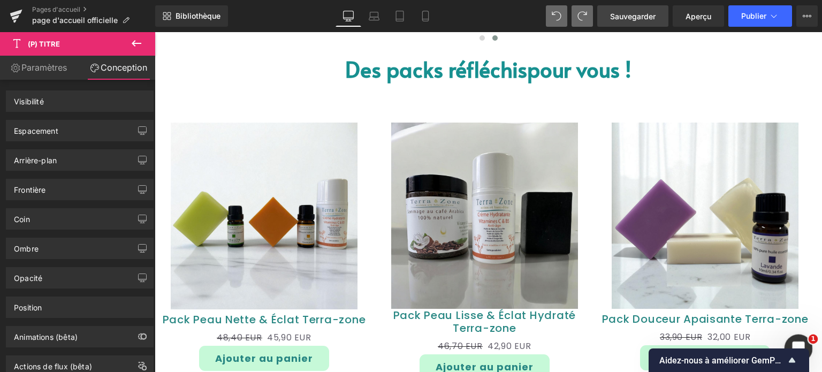
click at [795, 340] on icon "Ouvrir le Messenger Intercom" at bounding box center [797, 347] width 18 height 18
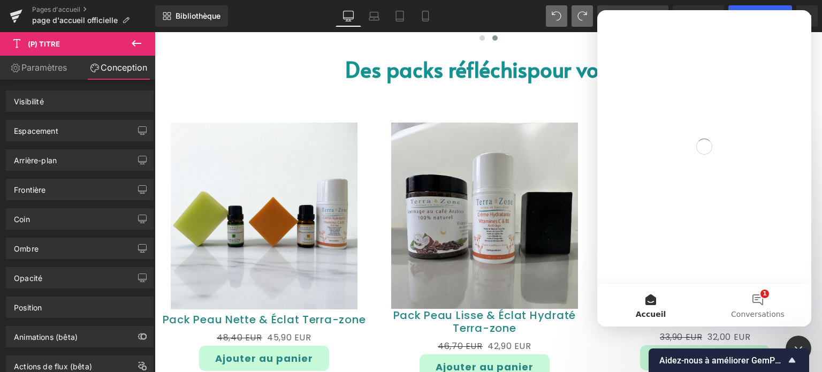
scroll to position [0, 0]
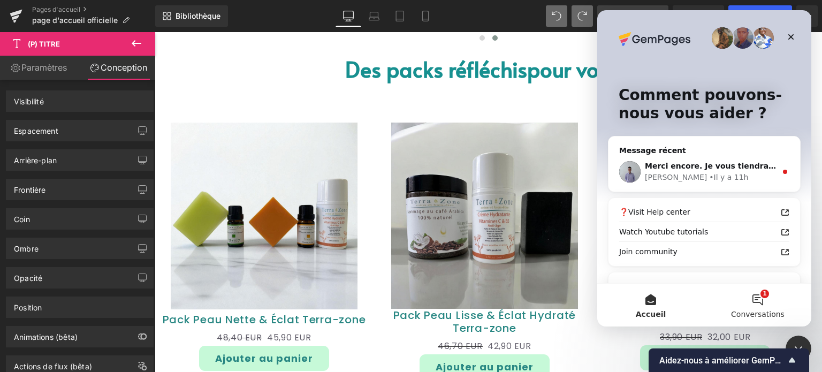
click at [762, 297] on button "1 Conversations" at bounding box center [757, 305] width 107 height 43
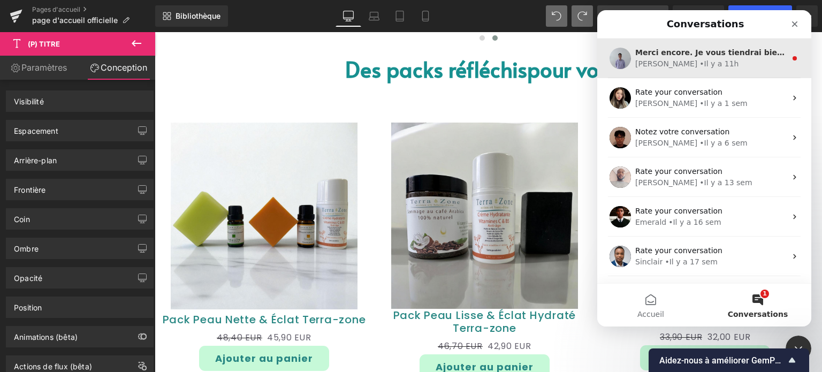
click at [682, 51] on span "Merci encore. Je vous tiendrai bientôt au courant." at bounding box center [740, 52] width 210 height 9
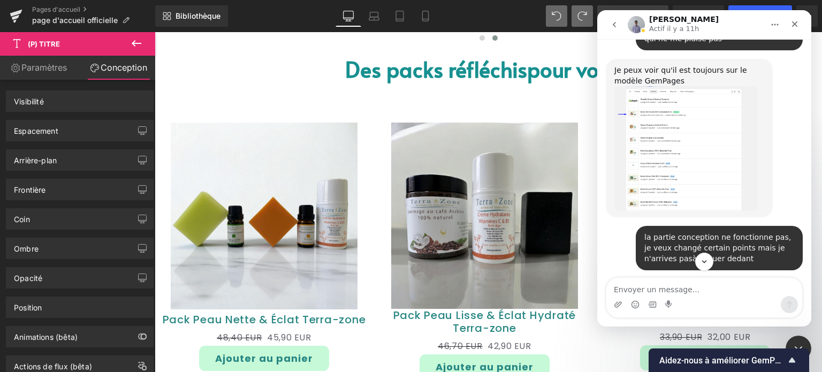
scroll to position [6613, 0]
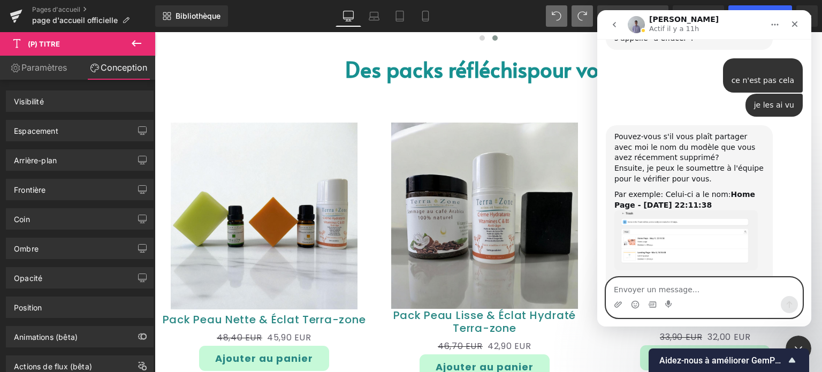
click at [667, 288] on textarea "Envoyer un message..." at bounding box center [704, 287] width 196 height 18
type textarea "Bonsoir"
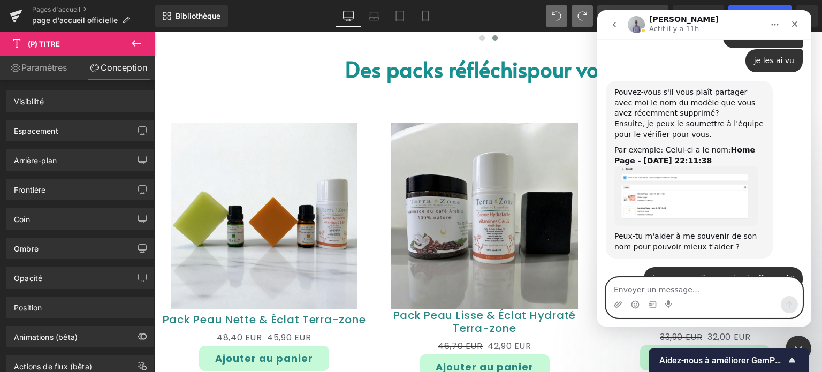
scroll to position [6660, 0]
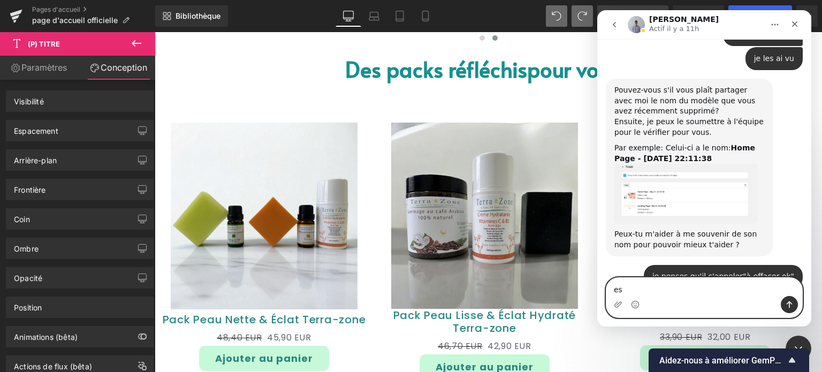
type textarea "e"
type textarea "toute la section conception ne fonctionne pas"
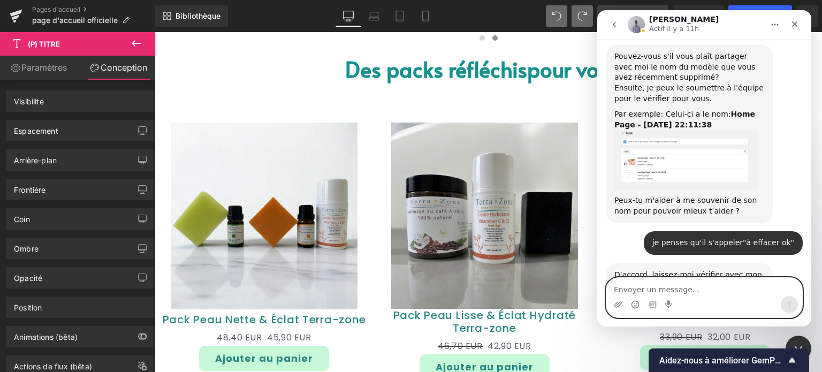
scroll to position [6695, 0]
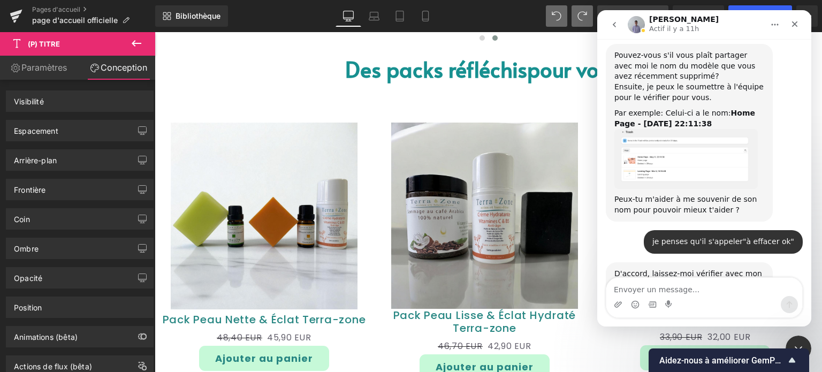
click at [614, 22] on icon "go back" at bounding box center [614, 24] width 9 height 9
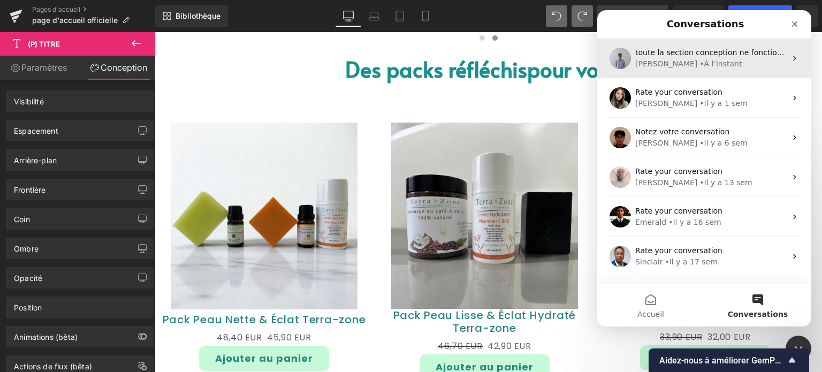
scroll to position [0, 0]
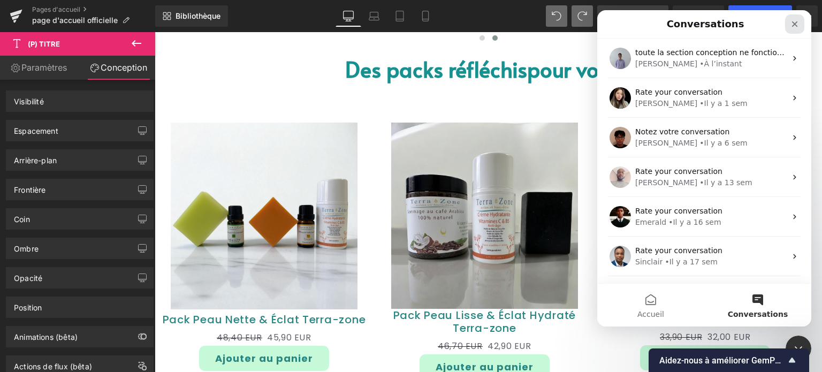
click at [790, 23] on div "Fermer" at bounding box center [794, 23] width 19 height 19
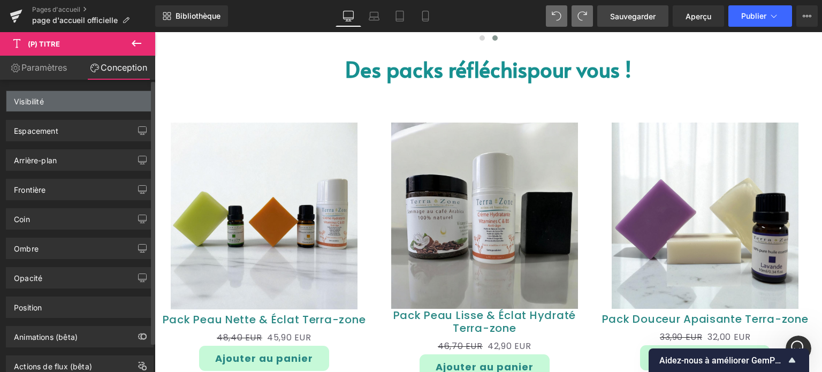
click at [54, 105] on div "Visibilité" at bounding box center [79, 101] width 147 height 20
click at [54, 104] on div "Visibilité" at bounding box center [79, 101] width 147 height 20
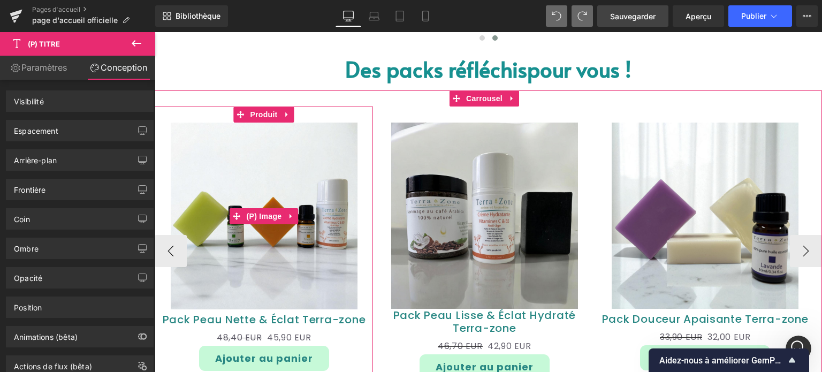
click at [259, 130] on img at bounding box center [264, 216] width 187 height 187
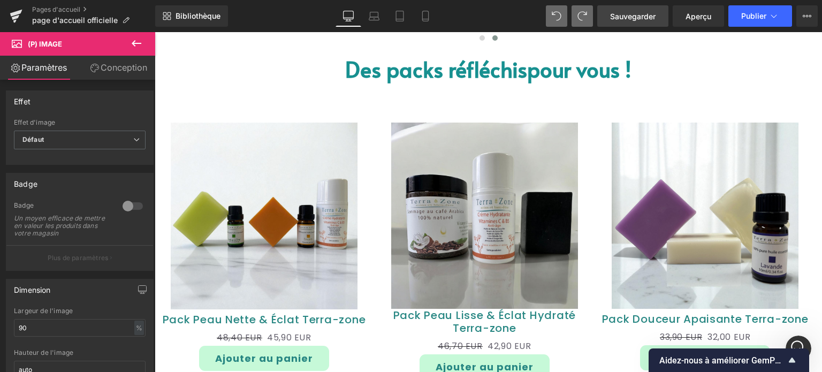
click at [125, 72] on font "Conception" at bounding box center [124, 67] width 47 height 11
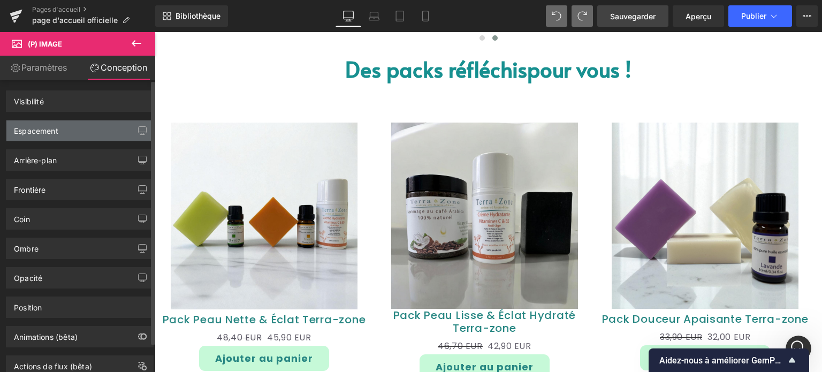
click at [75, 126] on div "Espacement" at bounding box center [79, 130] width 147 height 20
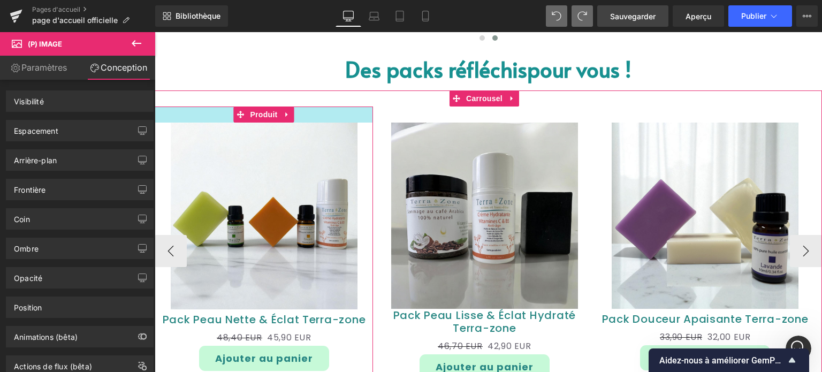
click at [348, 111] on div at bounding box center [264, 114] width 218 height 16
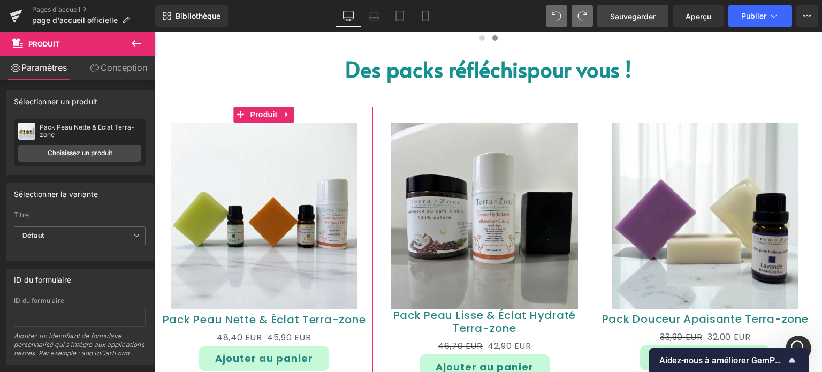
click at [129, 70] on font "Conception" at bounding box center [124, 67] width 47 height 11
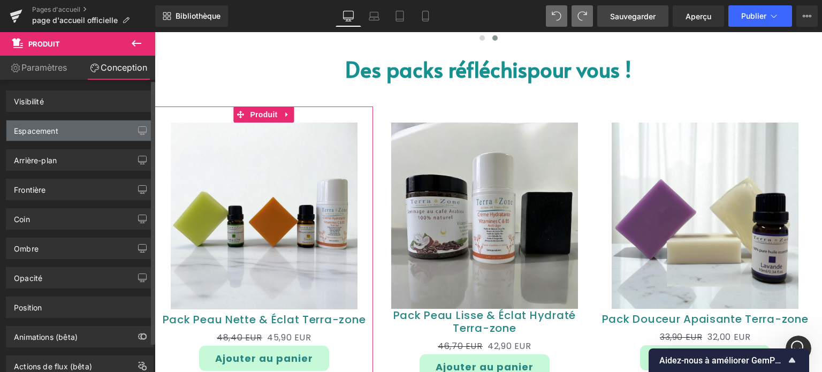
click at [39, 136] on div "Espacement" at bounding box center [79, 130] width 147 height 20
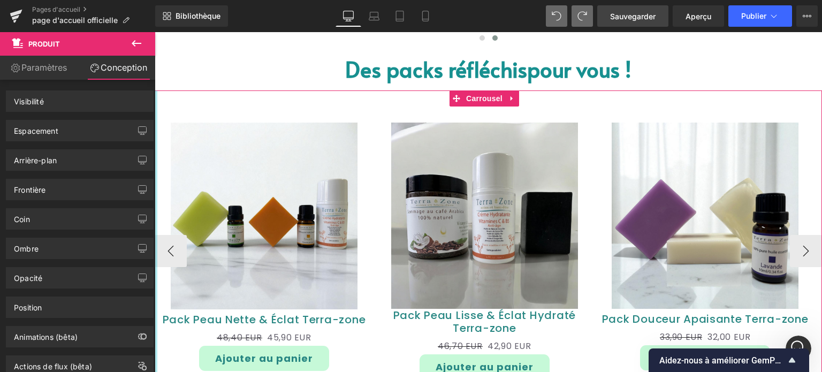
click at [156, 97] on div at bounding box center [156, 248] width 3 height 316
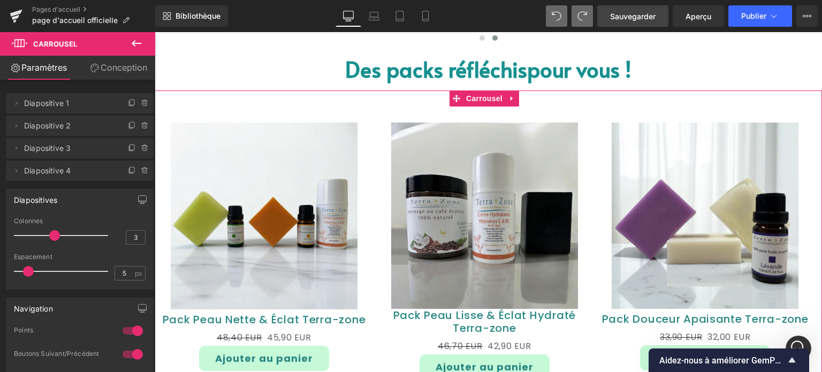
click at [116, 72] on font "Conception" at bounding box center [124, 67] width 47 height 11
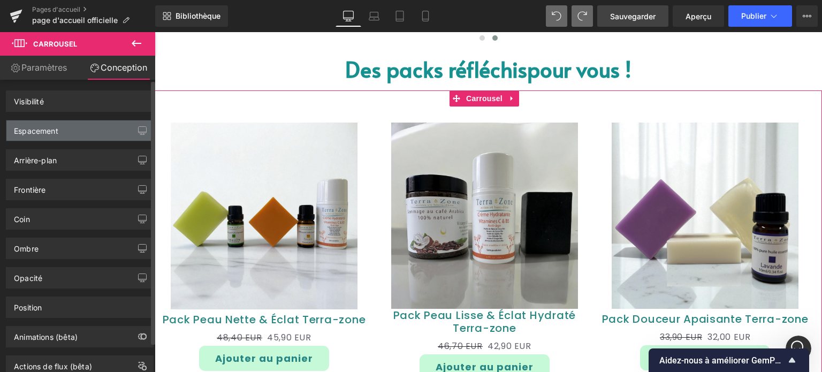
click at [26, 123] on div "Espacement" at bounding box center [36, 127] width 44 height 15
click at [25, 123] on div "Espacement" at bounding box center [36, 127] width 44 height 15
click at [25, 124] on div "Espacement" at bounding box center [36, 127] width 44 height 15
click at [26, 124] on div "Espacement" at bounding box center [36, 127] width 44 height 15
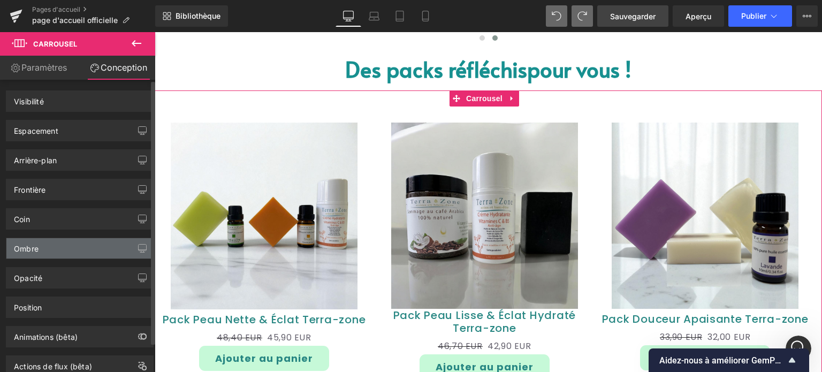
scroll to position [32, 0]
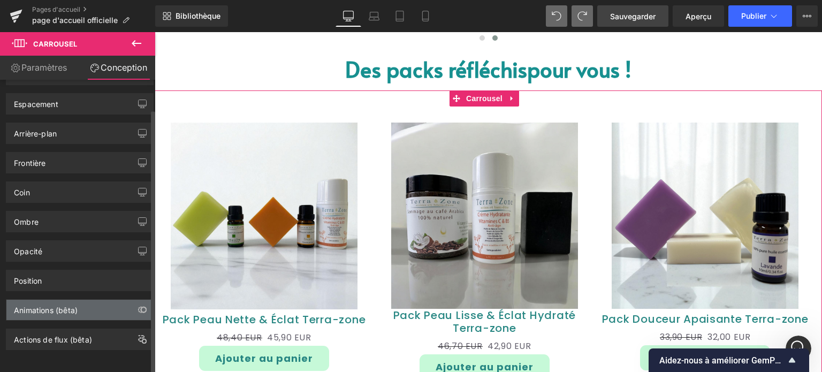
click at [74, 308] on div "Animations (bêta)" at bounding box center [79, 310] width 147 height 20
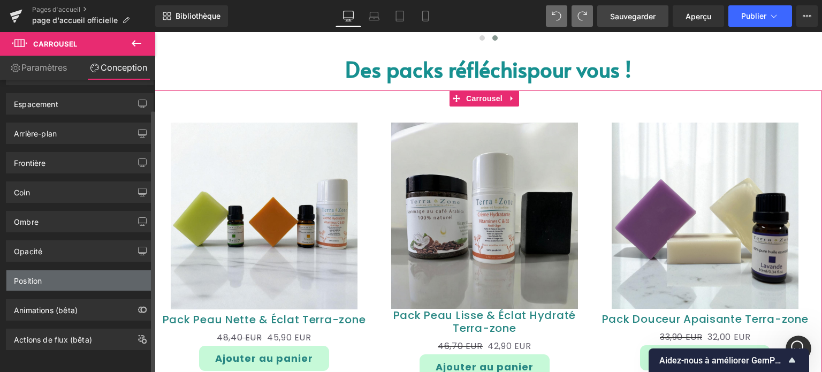
click at [55, 270] on div "Position" at bounding box center [79, 280] width 147 height 20
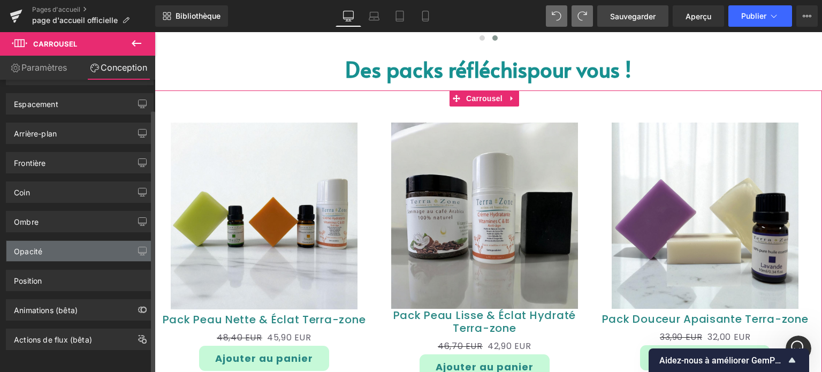
click at [46, 249] on div "Opacité" at bounding box center [79, 251] width 147 height 20
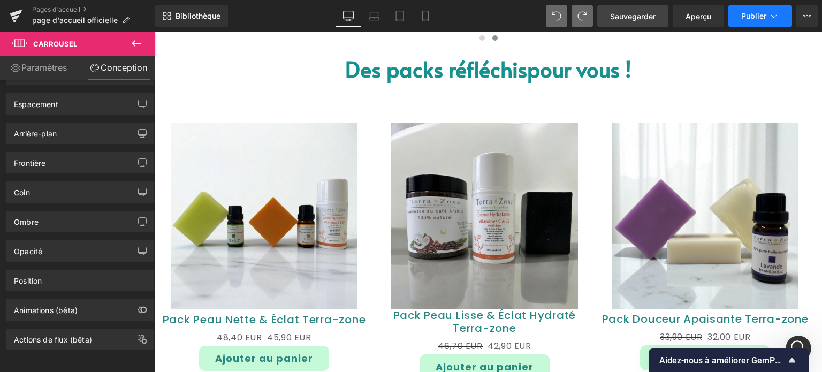
click at [744, 17] on font "Publier" at bounding box center [753, 15] width 25 height 9
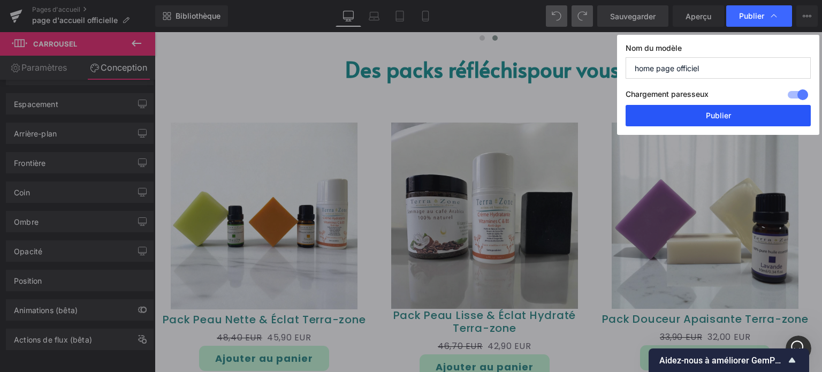
drag, startPoint x: 697, startPoint y: 112, endPoint x: 389, endPoint y: 76, distance: 309.6
click at [697, 112] on button "Publier" at bounding box center [717, 115] width 185 height 21
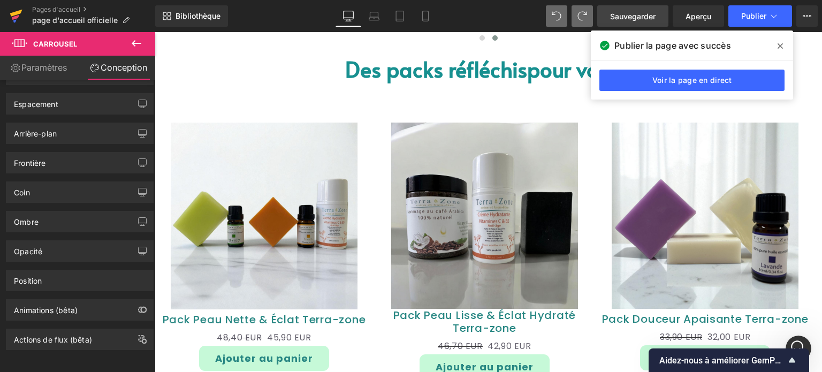
click at [23, 12] on link at bounding box center [16, 16] width 32 height 32
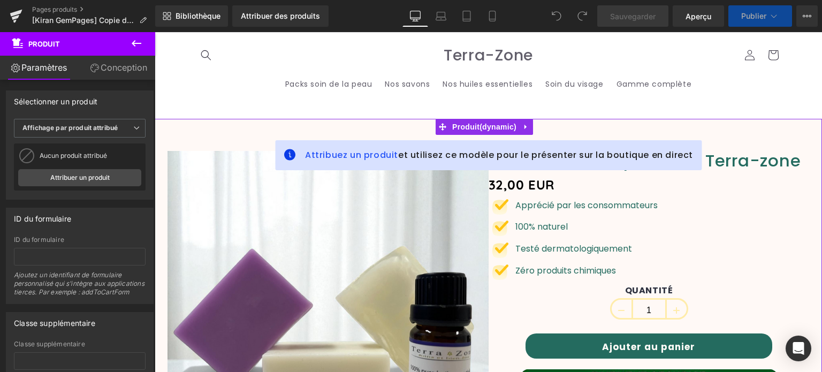
click at [116, 61] on link "Conception" at bounding box center [119, 68] width 78 height 24
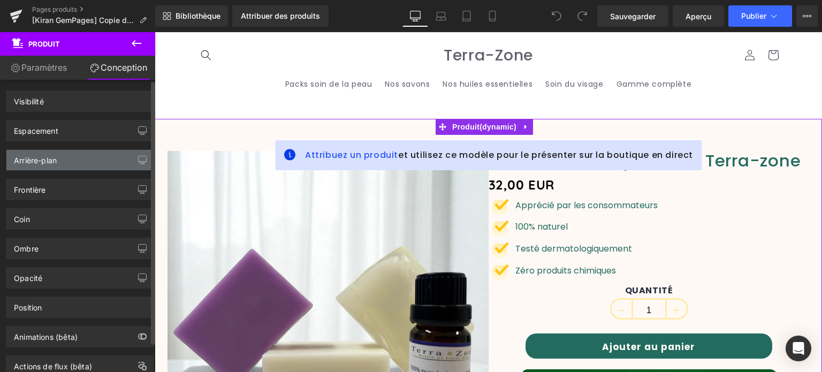
click at [55, 159] on font "Arrière-plan" at bounding box center [35, 160] width 43 height 9
click at [57, 159] on font "Arrière-plan" at bounding box center [35, 160] width 43 height 9
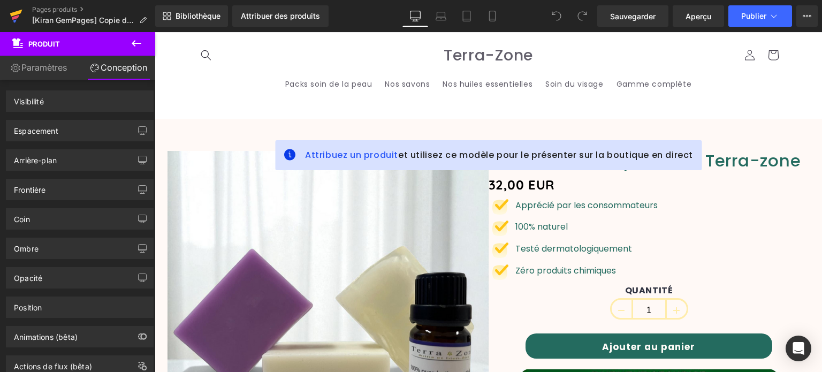
click at [11, 12] on icon at bounding box center [16, 16] width 13 height 27
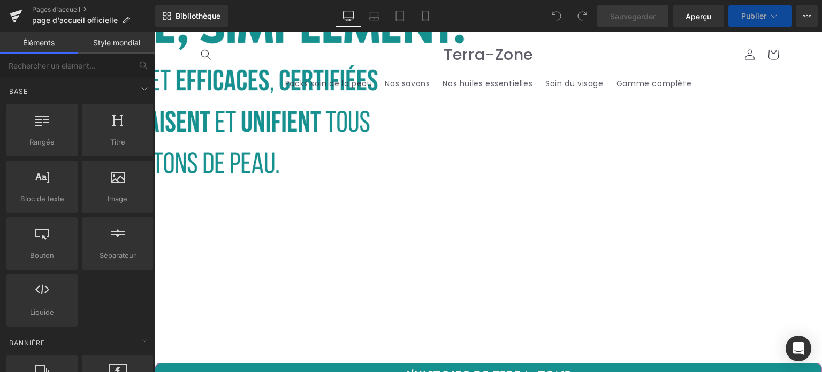
scroll to position [1872, 0]
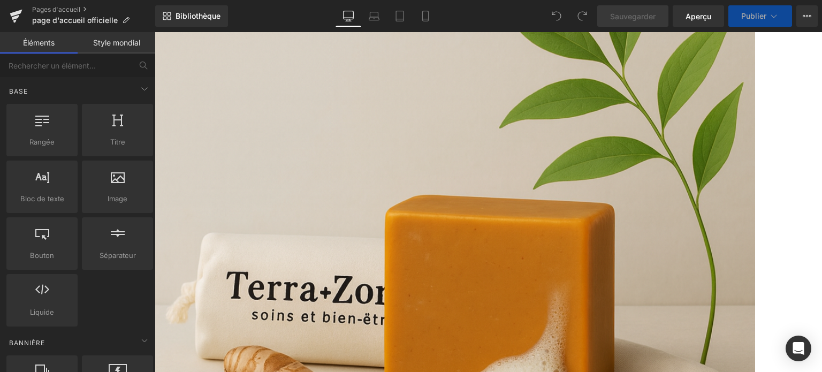
scroll to position [2344, 0]
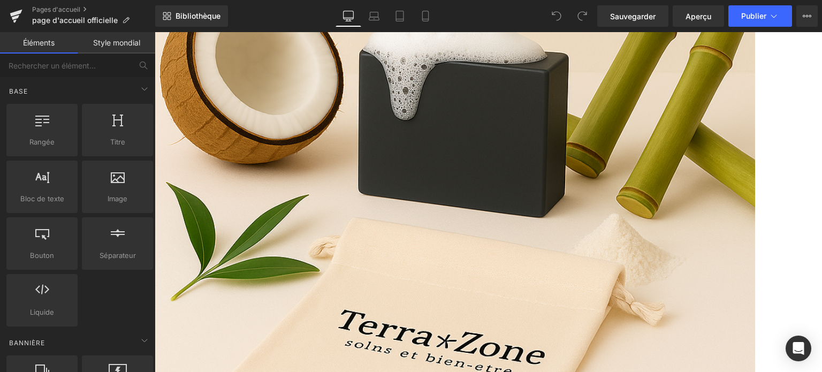
scroll to position [1434, 0]
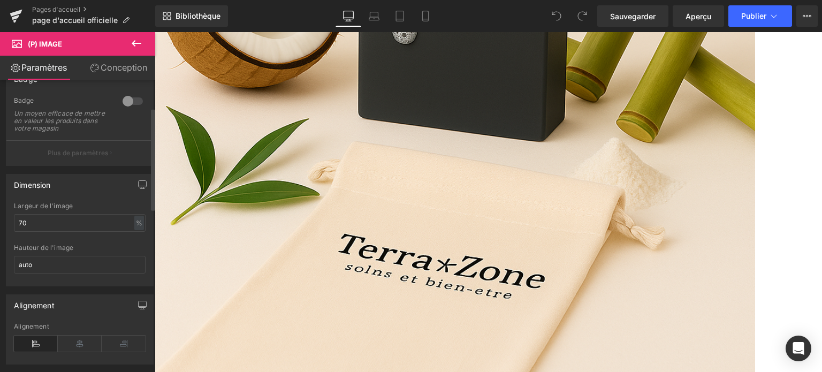
scroll to position [107, 0]
drag, startPoint x: 35, startPoint y: 228, endPoint x: 10, endPoint y: 228, distance: 25.1
click at [10, 228] on div "70% Largeur de l'image 70 % % px auto Hauteur de l'image auto" at bounding box center [79, 241] width 147 height 83
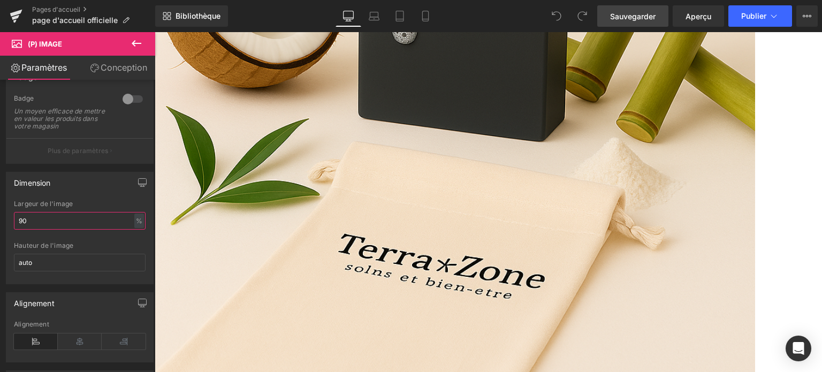
type input "90"
click at [640, 12] on font "Sauvegarder" at bounding box center [632, 16] width 45 height 9
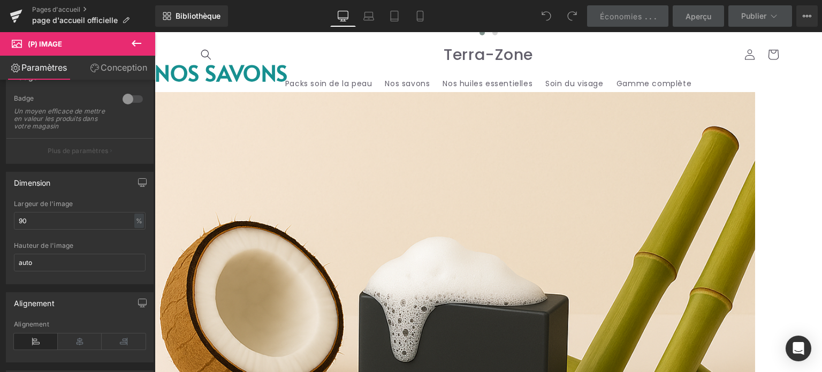
scroll to position [1113, 0]
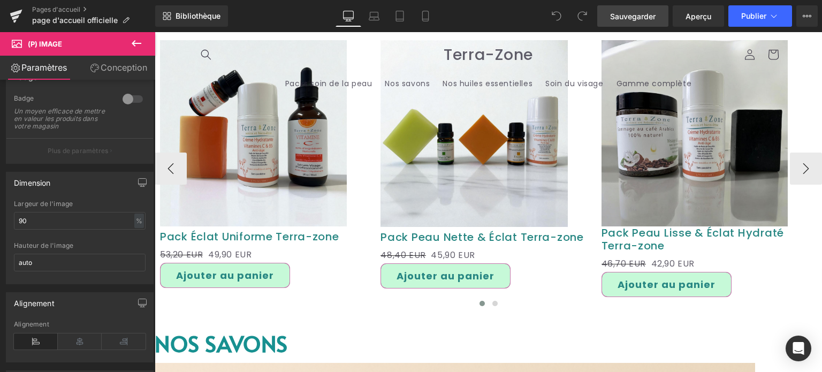
scroll to position [792, 0]
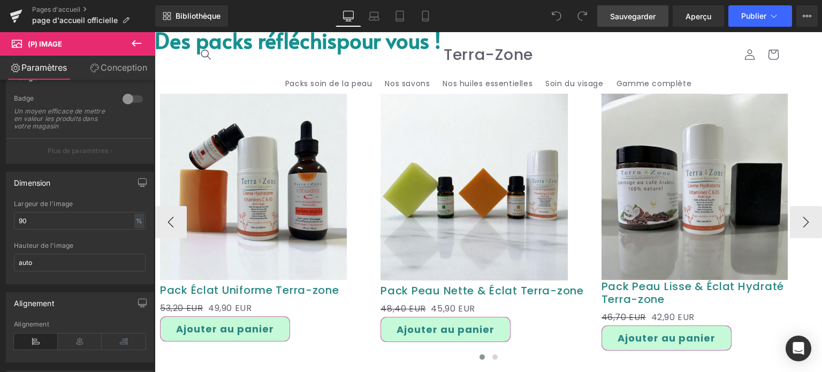
click at [380, 342] on div at bounding box center [484, 342] width 208 height 0
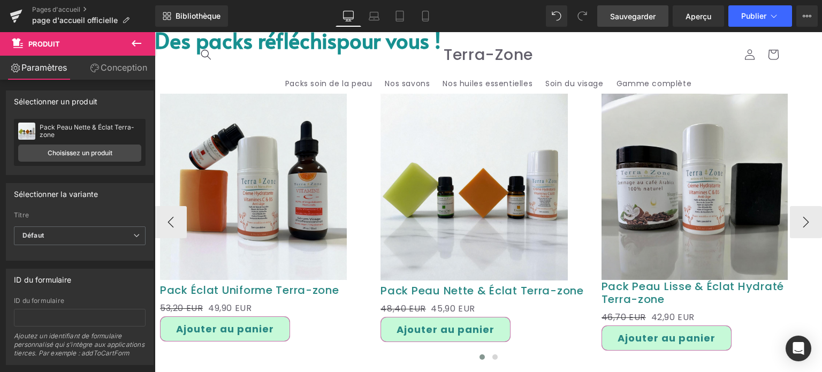
click at [381, 75] on div "Soldes (P) Image Pack Éclat Uniforme Terra-zone (P) Titre 53,20 EUR 49,90 EUR (…" at bounding box center [488, 220] width 667 height 316
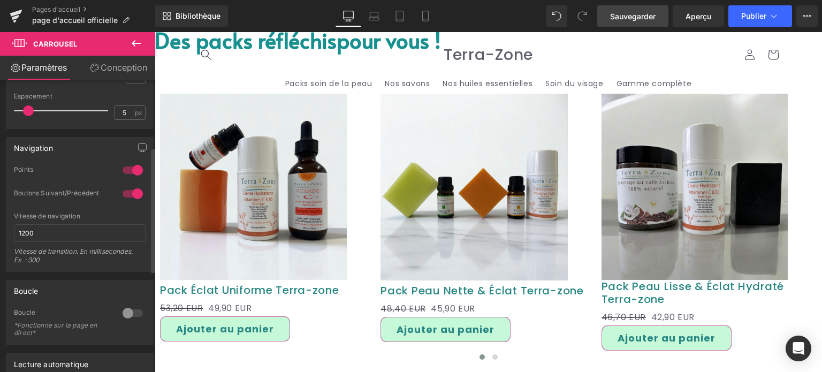
scroll to position [107, 0]
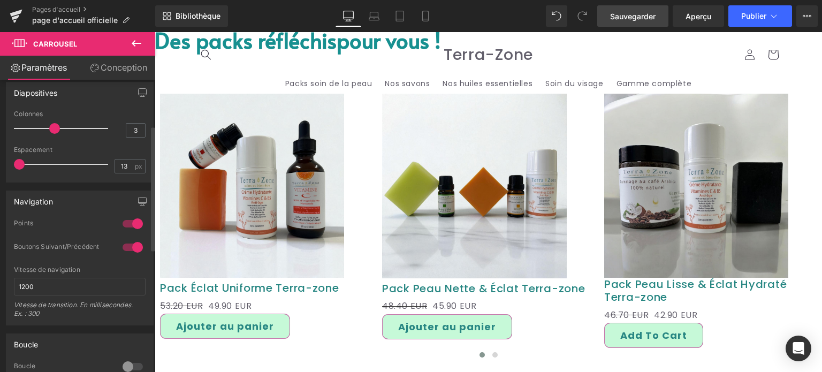
type input "0"
drag, startPoint x: 30, startPoint y: 164, endPoint x: 6, endPoint y: 162, distance: 24.2
click at [6, 162] on div "3 Colonnes 3 3 Colonnes 3 3 Colonnes 3 1 Colonnes 1 0px Espacement 0 px 5px Esp…" at bounding box center [79, 146] width 147 height 72
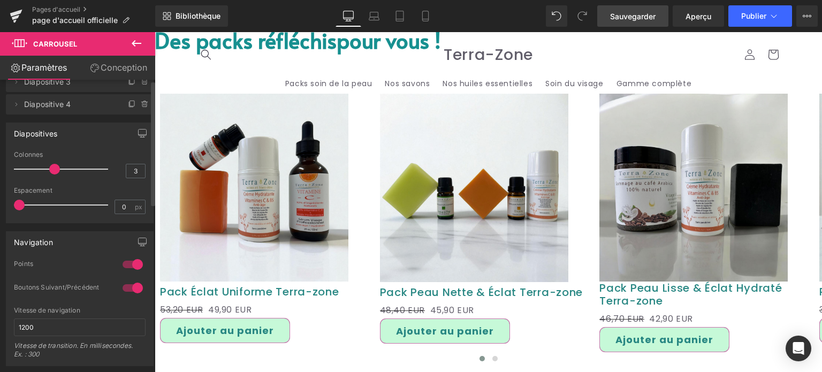
scroll to position [0, 0]
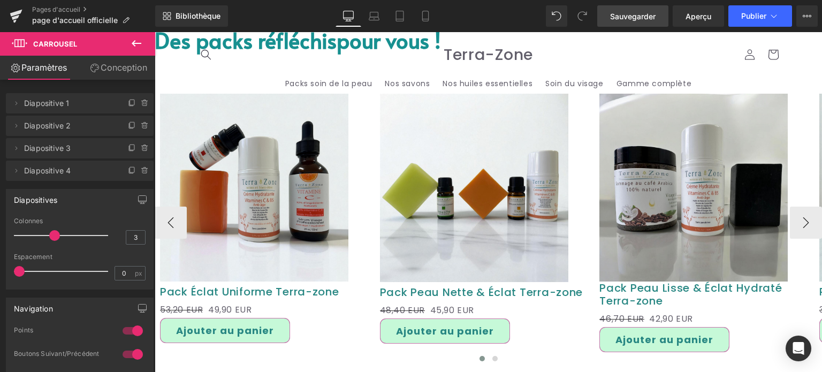
click at [355, 83] on div "Soldes (P) Image Pack Éclat Uniforme Terra-zone (P) Titre 53,20 EUR 49,90 EUR (…" at bounding box center [265, 218] width 220 height 281
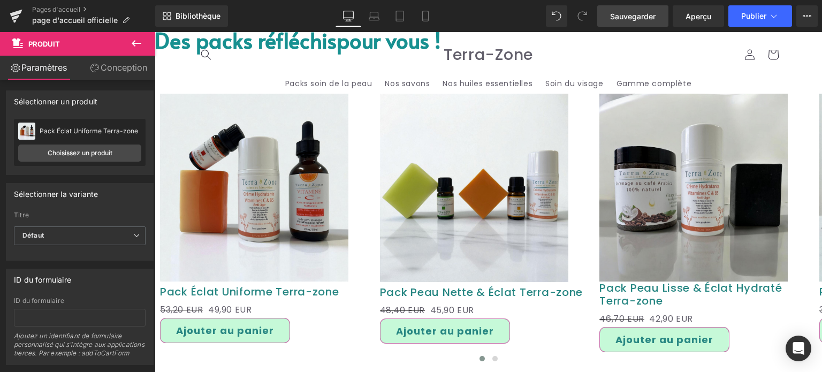
click at [116, 68] on font "Conception" at bounding box center [124, 67] width 47 height 11
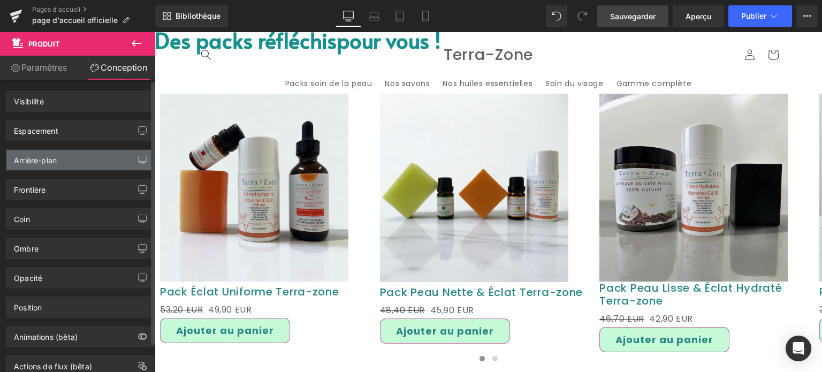
click at [52, 150] on div "Arrière-plan" at bounding box center [35, 157] width 43 height 15
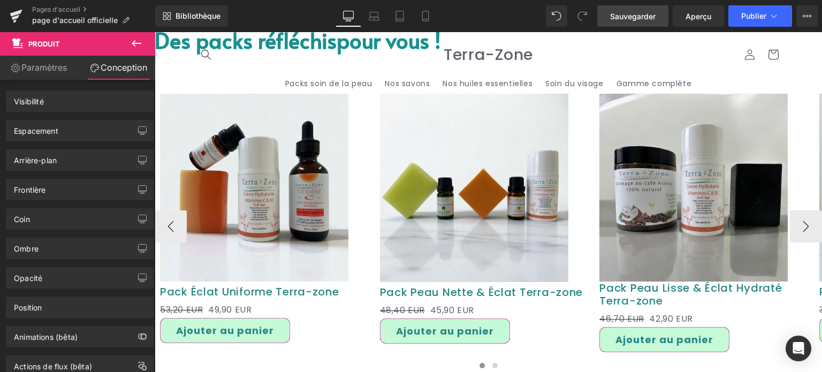
click at [397, 81] on div "Soldes (P) Image Pack Peau Nette & Éclat Terra-zone (P) Titre 48,40 EUR 45,90 E…" at bounding box center [484, 219] width 220 height 282
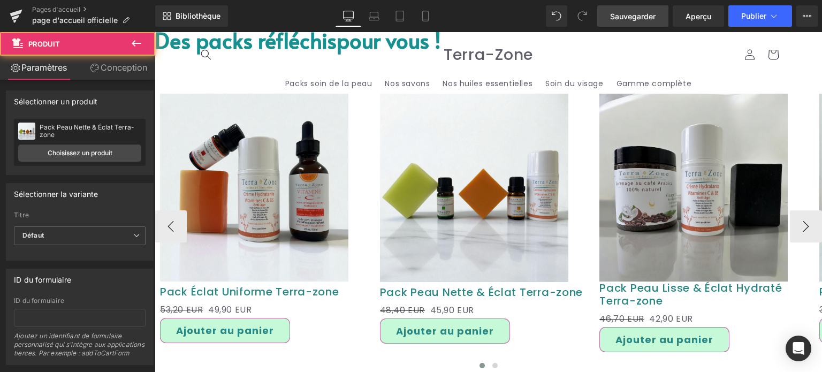
click at [374, 68] on div "Soldes (P) Image Pack Éclat Uniforme Terra-zone (P) Titre 53,20 EUR 49,90 EUR (…" at bounding box center [488, 224] width 667 height 325
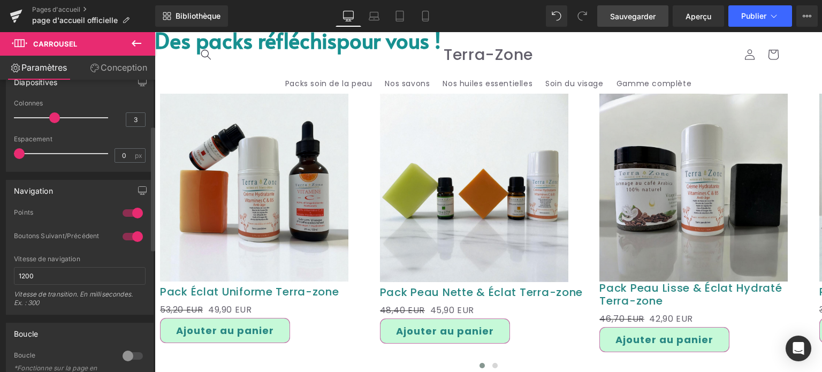
scroll to position [107, 0]
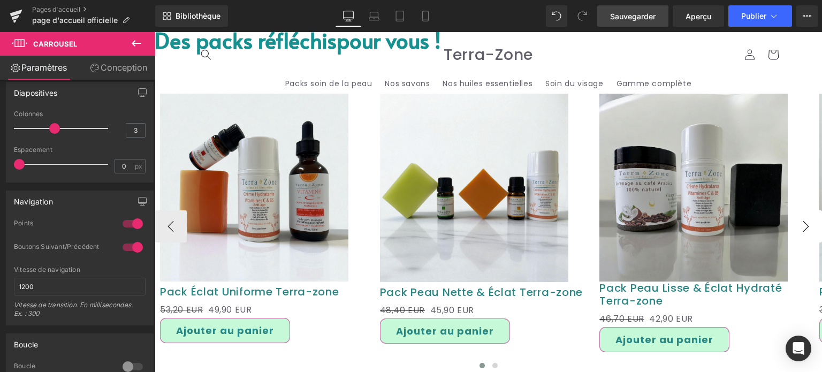
click at [803, 218] on button "›" at bounding box center [806, 226] width 32 height 32
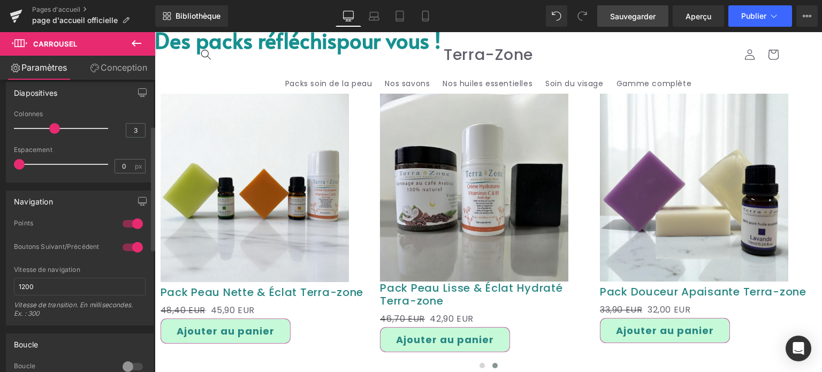
type input "4"
drag, startPoint x: 56, startPoint y: 127, endPoint x: 94, endPoint y: 147, distance: 42.8
click at [60, 127] on span at bounding box center [54, 128] width 11 height 11
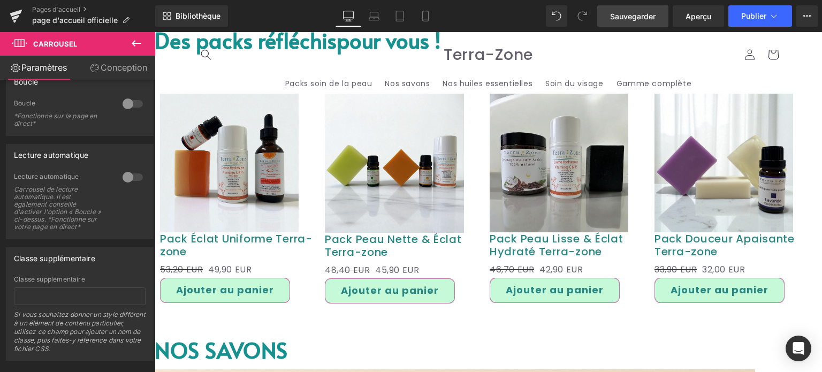
scroll to position [374, 0]
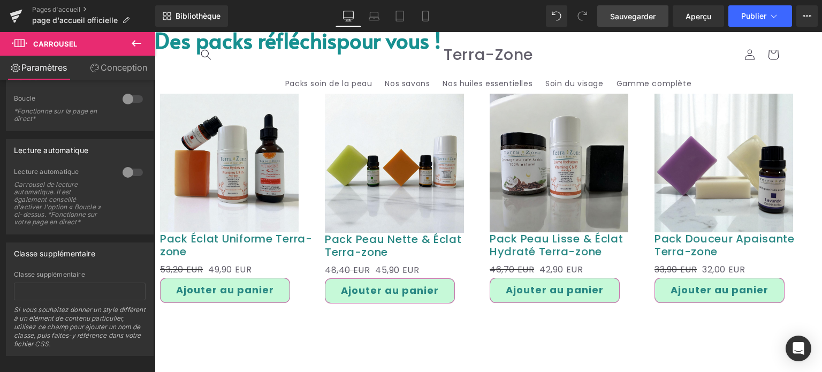
click at [155, 32] on font "Carrousel" at bounding box center [155, 32] width 0 height 0
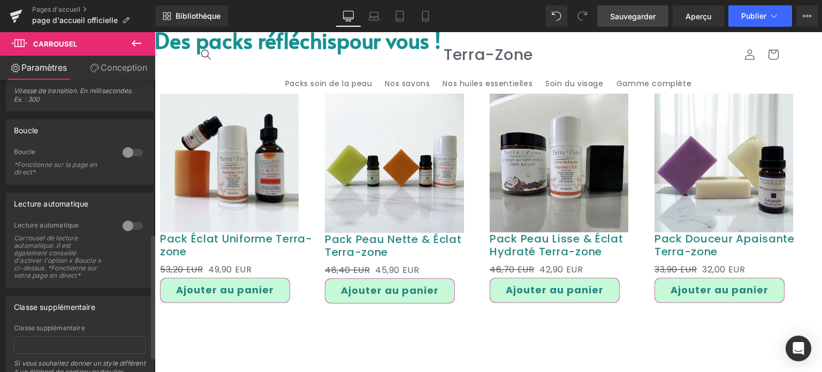
scroll to position [394, 0]
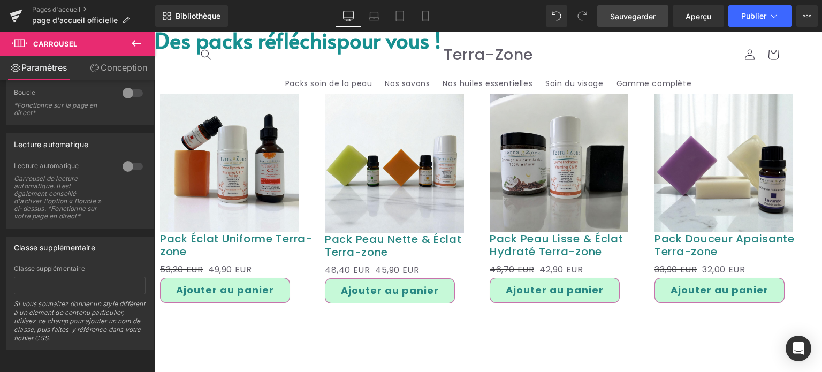
click at [251, 199] on img at bounding box center [229, 163] width 139 height 139
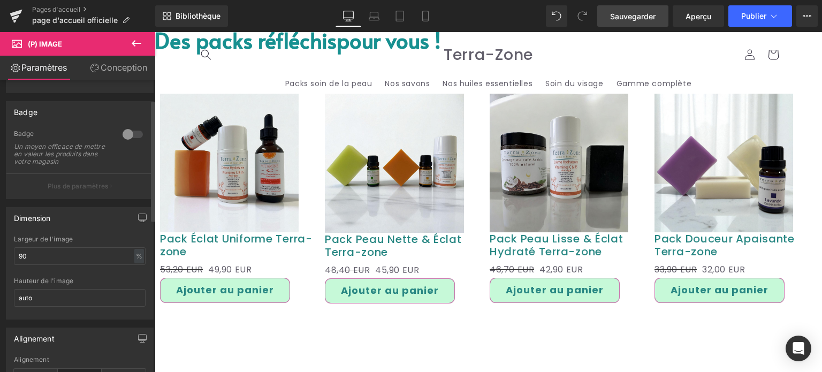
scroll to position [107, 0]
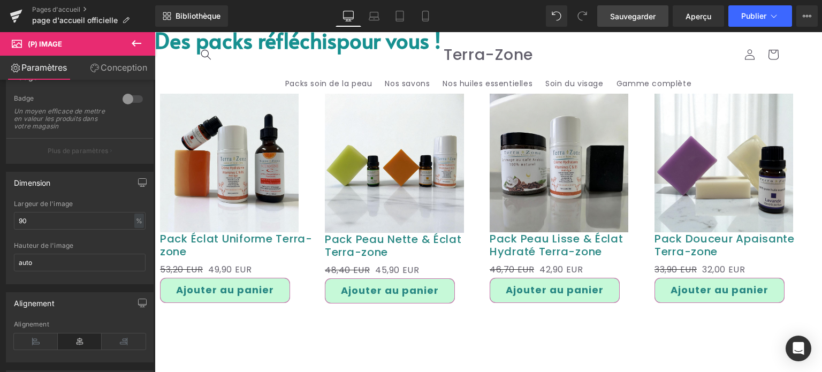
click at [641, 14] on font "Sauvegarder" at bounding box center [632, 16] width 45 height 9
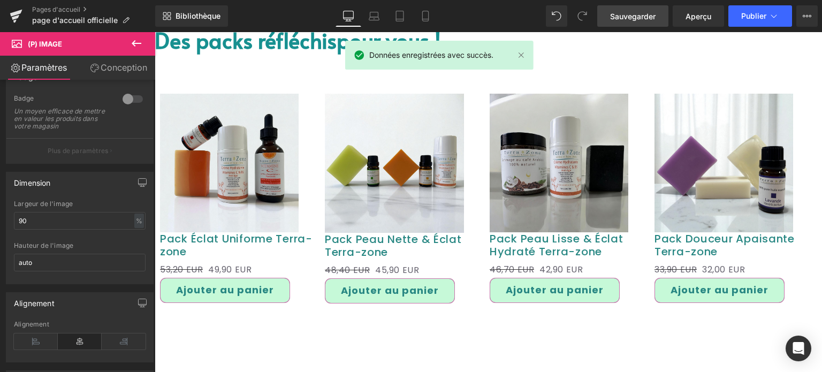
scroll to position [1060, 0]
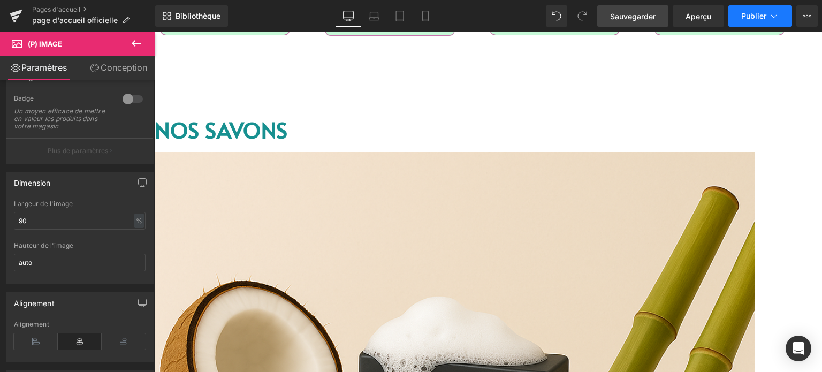
click at [761, 17] on font "Publier" at bounding box center [753, 15] width 25 height 9
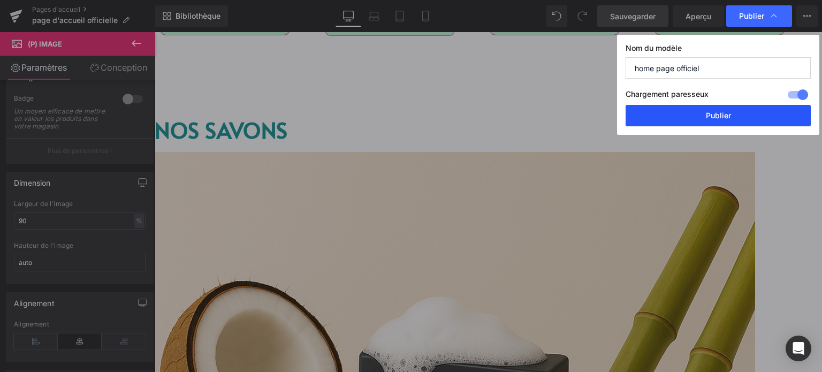
drag, startPoint x: 701, startPoint y: 111, endPoint x: 541, endPoint y: 78, distance: 163.2
click at [701, 111] on button "Publier" at bounding box center [717, 115] width 185 height 21
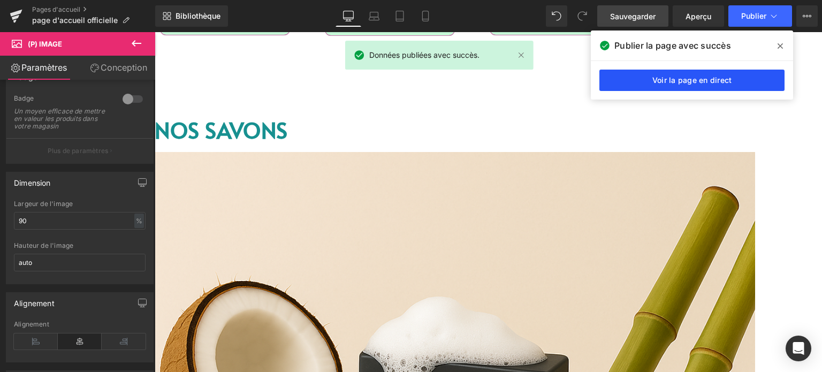
click at [660, 72] on link "Voir la page en direct" at bounding box center [691, 80] width 185 height 21
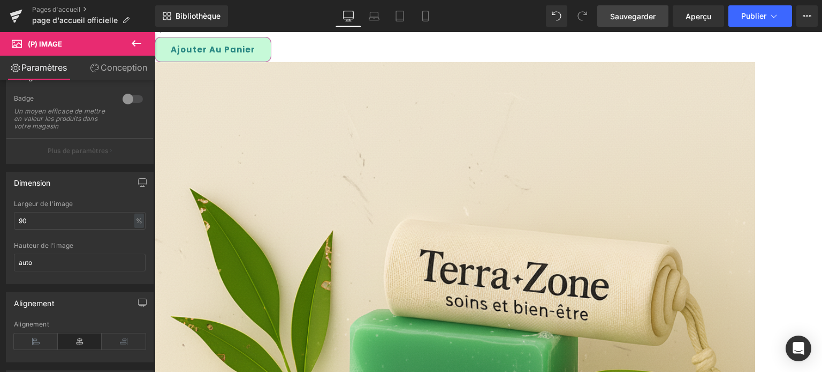
scroll to position [2492, 0]
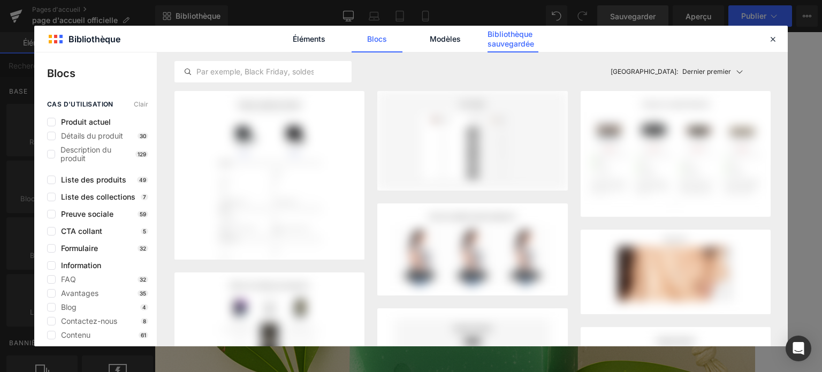
click at [501, 42] on font "Bibliothèque sauvegardée" at bounding box center [510, 38] width 47 height 19
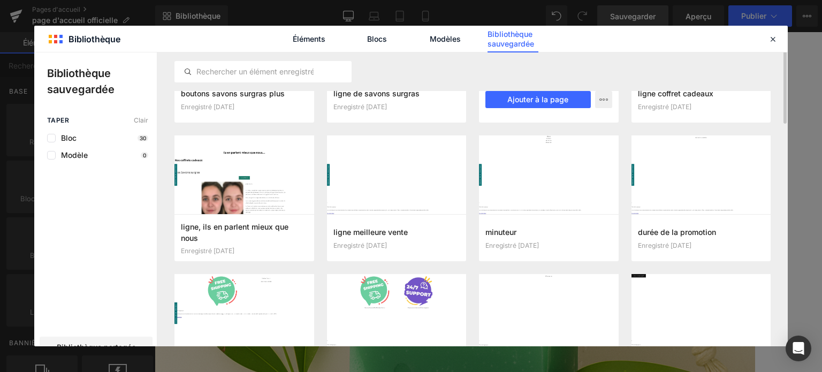
scroll to position [376, 0]
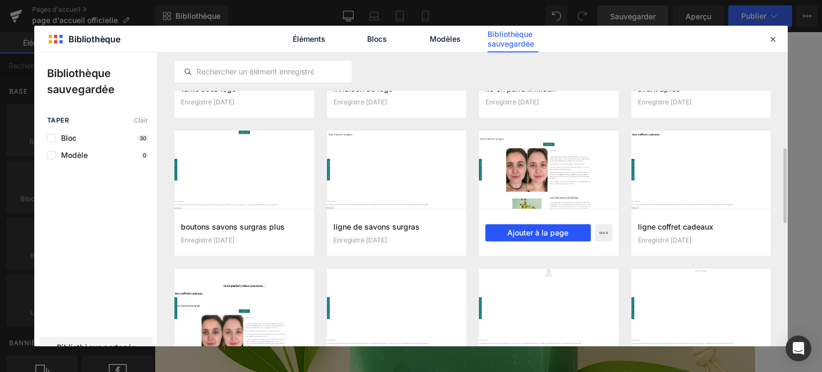
drag, startPoint x: 533, startPoint y: 228, endPoint x: 378, endPoint y: 196, distance: 158.9
click at [533, 228] on font "Ajouter à la page" at bounding box center [537, 232] width 61 height 9
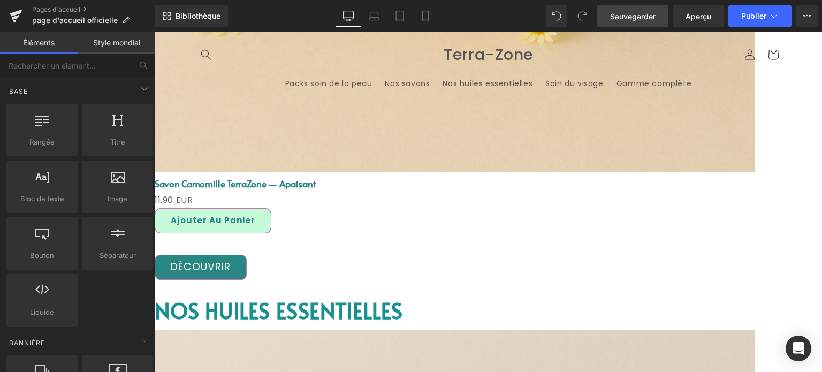
scroll to position [3558, 0]
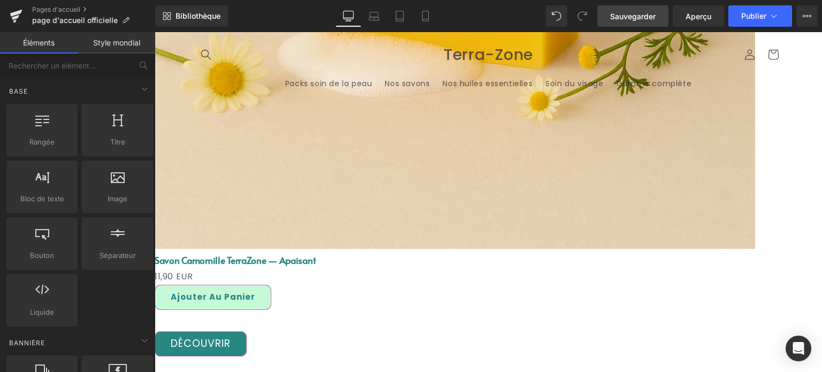
click icon
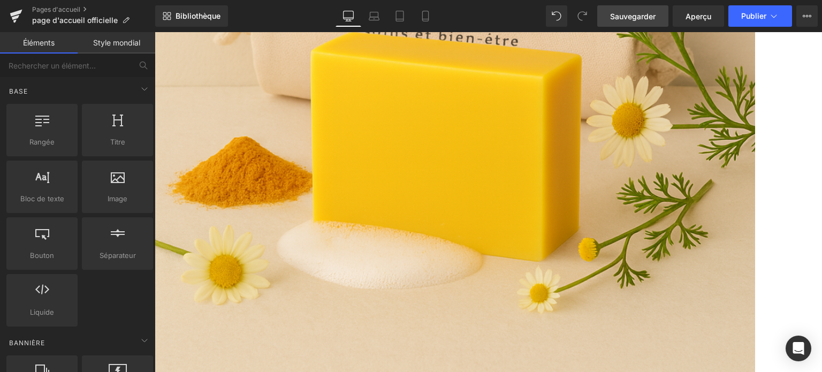
scroll to position [3505, 0]
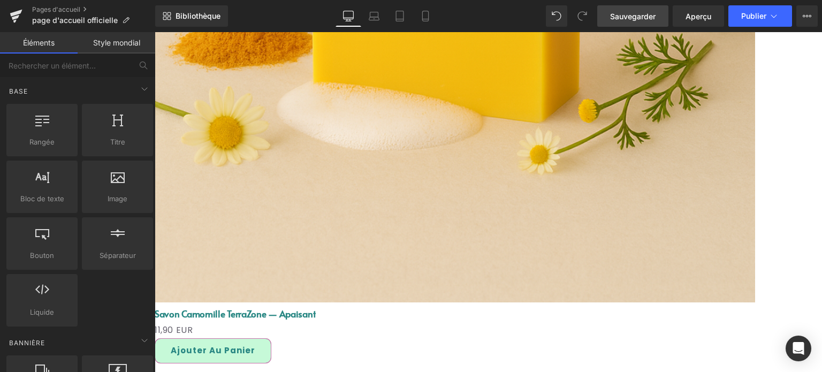
click icon
click div "Conseils pratiques sur l'utilisation des huiles"
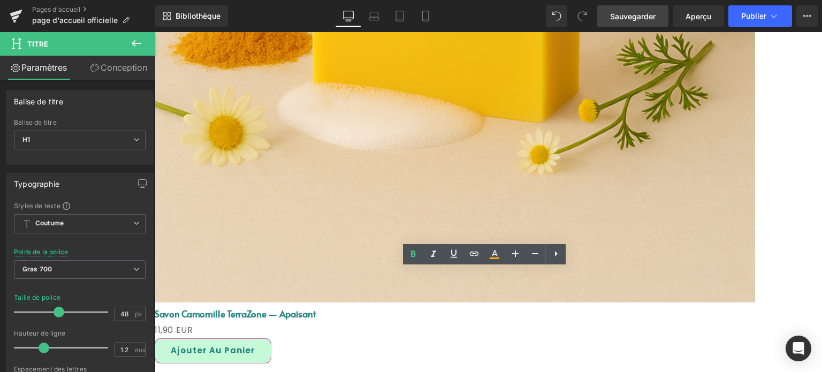
click div "Tout afficher"
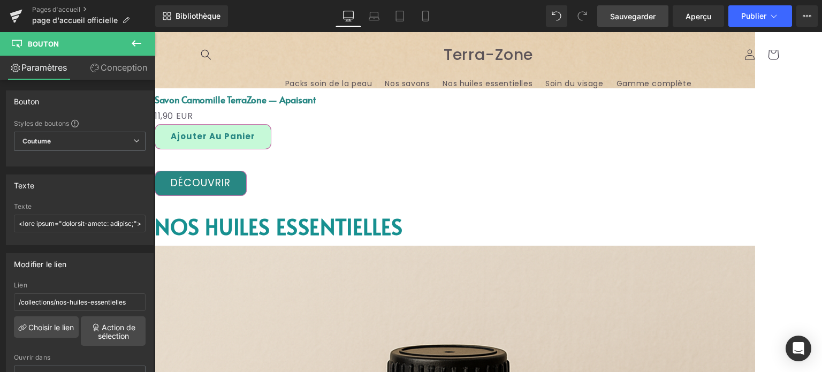
scroll to position [3558, 0]
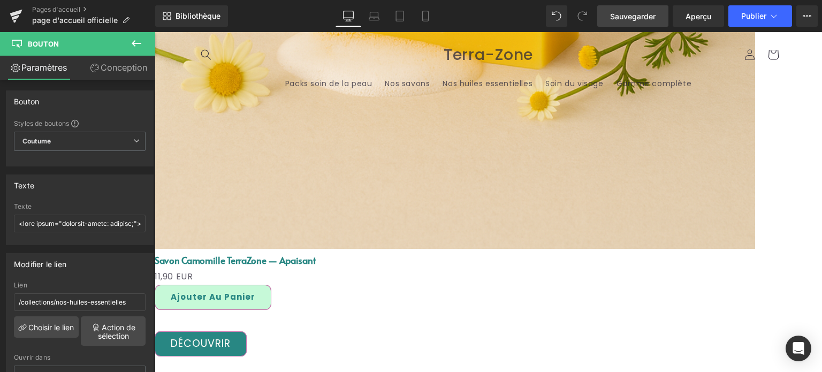
click icon
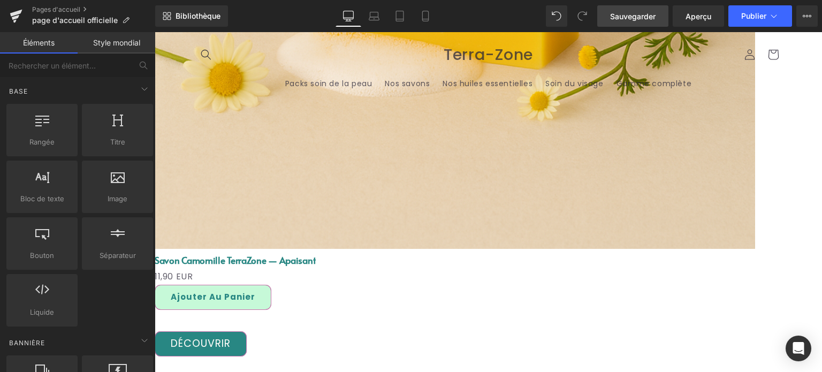
click icon
click link
click div "Image ‹ › Carrousel TerraZone – Des soins naturels pour une peau éclatante Form…"
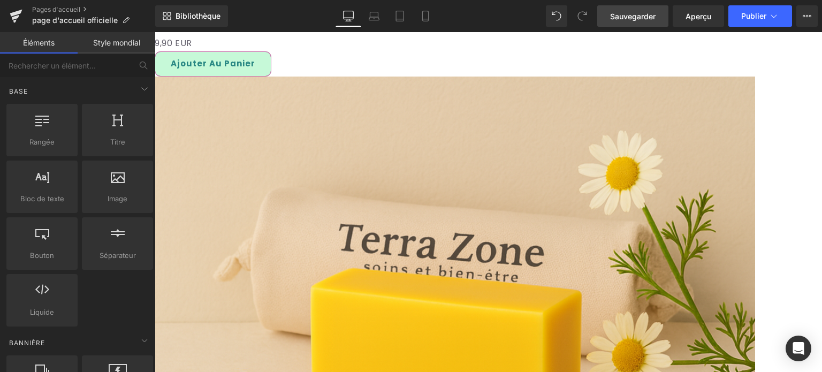
scroll to position [3184, 0]
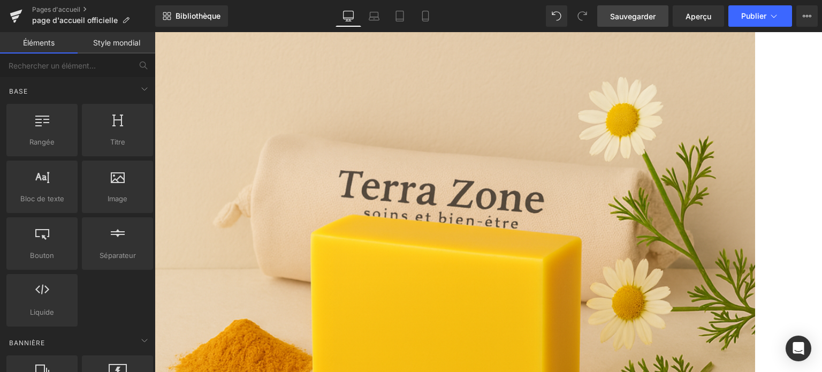
click img
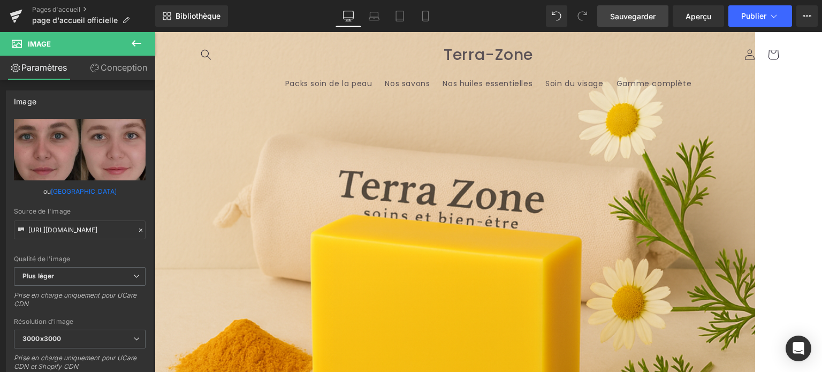
scroll to position [3077, 0]
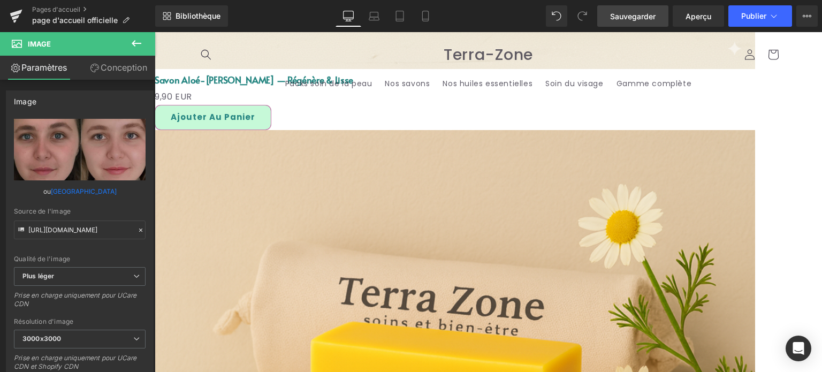
click font "L'acné est un problème de peau qui touche de nombreuses personnes, en particuli…"
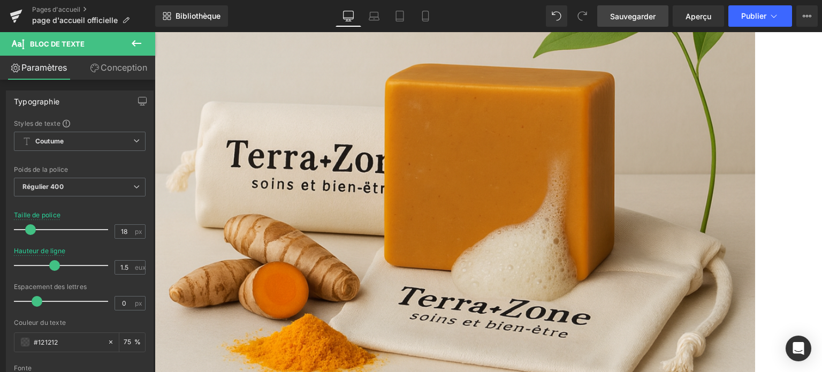
scroll to position [2168, 0]
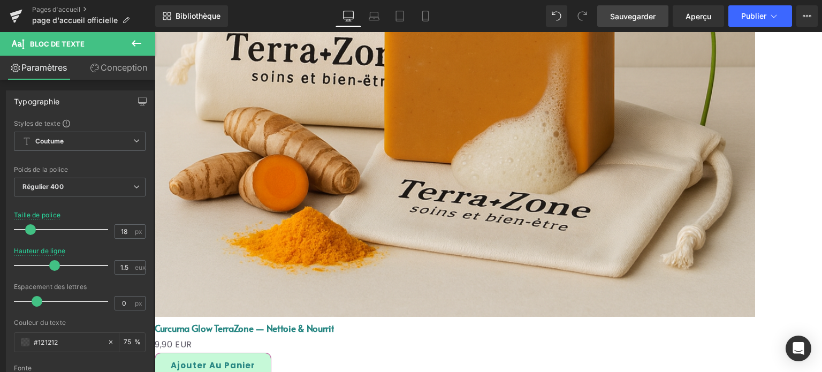
click icon
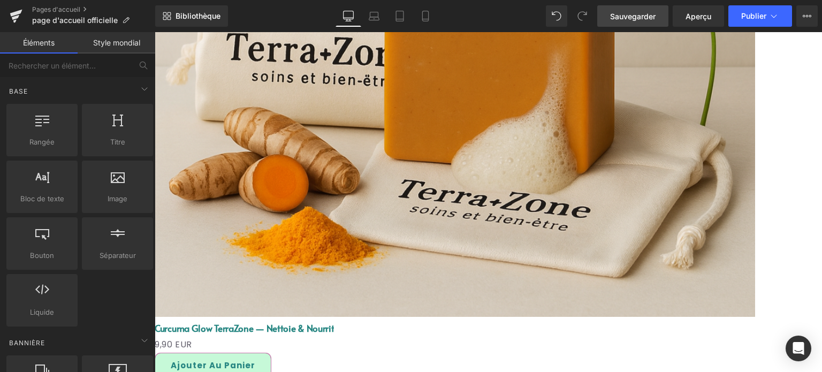
click icon
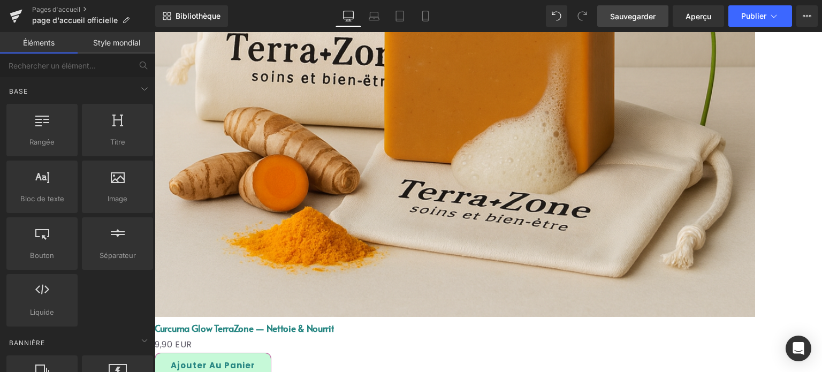
click icon
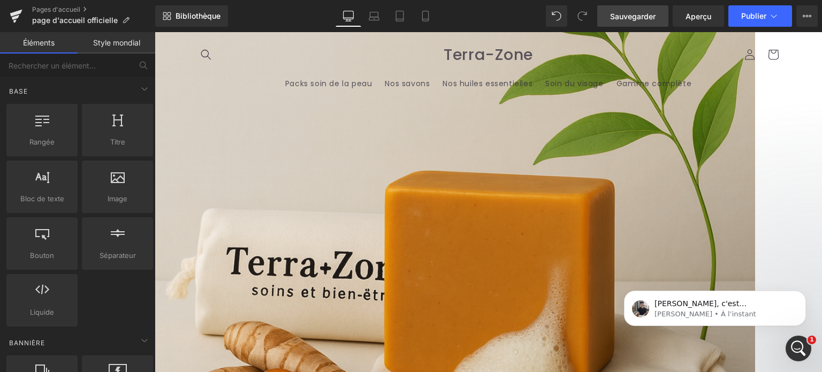
scroll to position [0, 0]
click at [682, 311] on font "[PERSON_NAME] • À l'instant" at bounding box center [704, 314] width 101 height 8
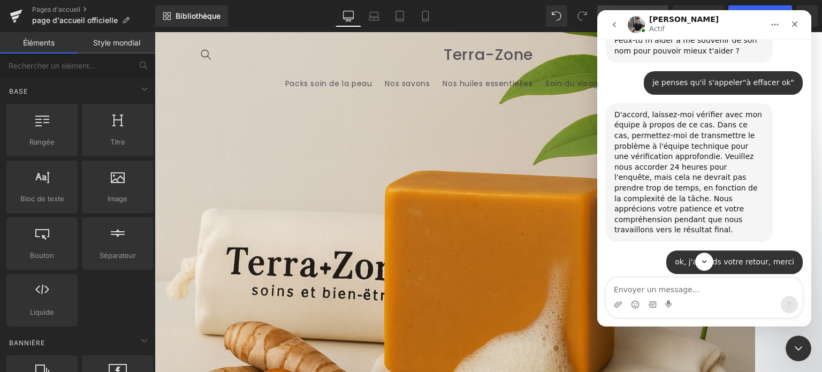
scroll to position [6879, 0]
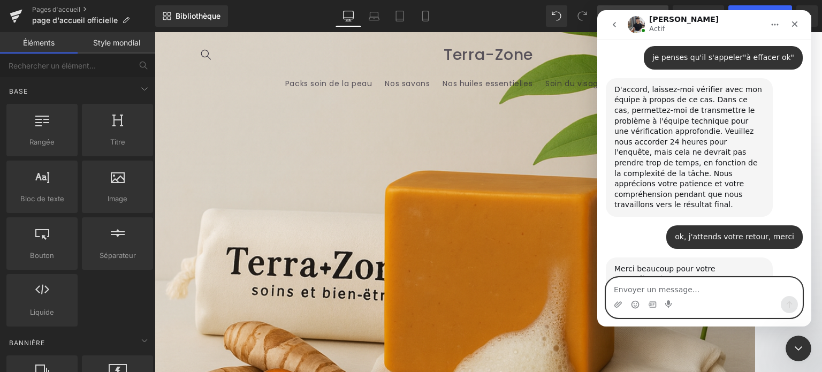
click at [648, 284] on textarea "Envoyer un message..." at bounding box center [704, 287] width 196 height 18
type textarea "lorsque j'essaie d'acceder"
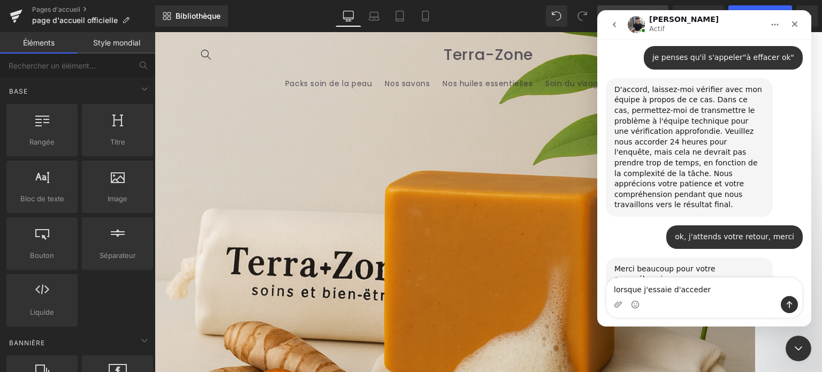
click at [406, 210] on div at bounding box center [411, 170] width 822 height 340
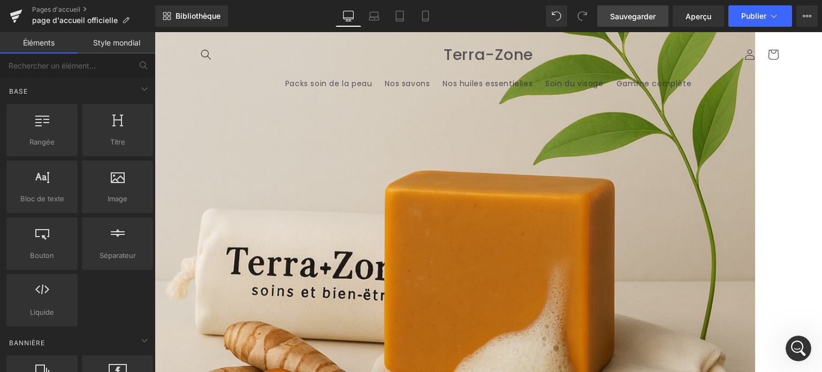
scroll to position [0, 0]
click img
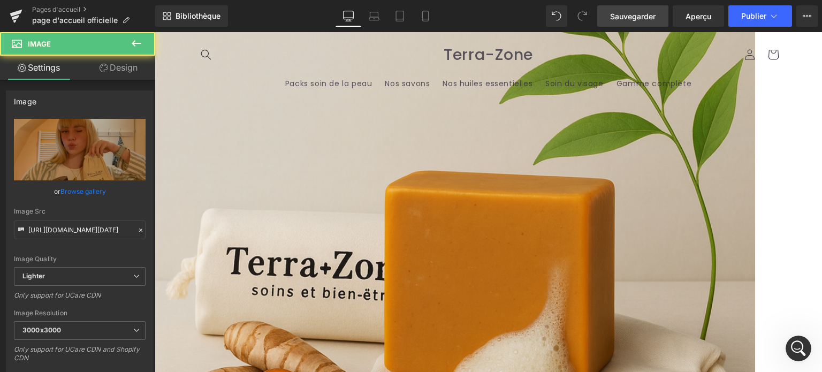
scroll to position [6892, 0]
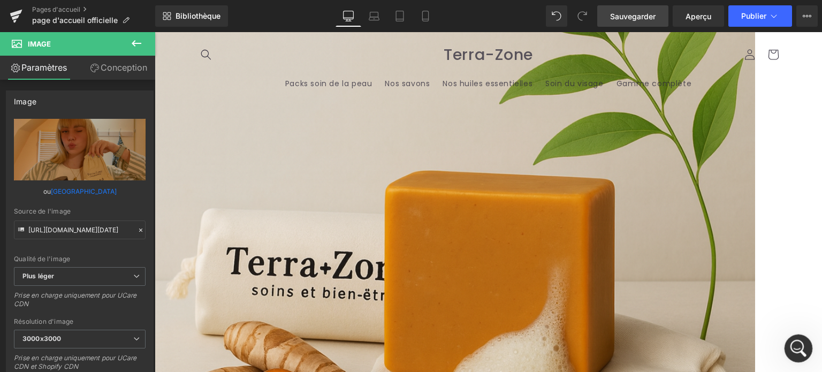
click at [797, 343] on icon "Ouvrir le Messenger Intercom" at bounding box center [797, 347] width 18 height 18
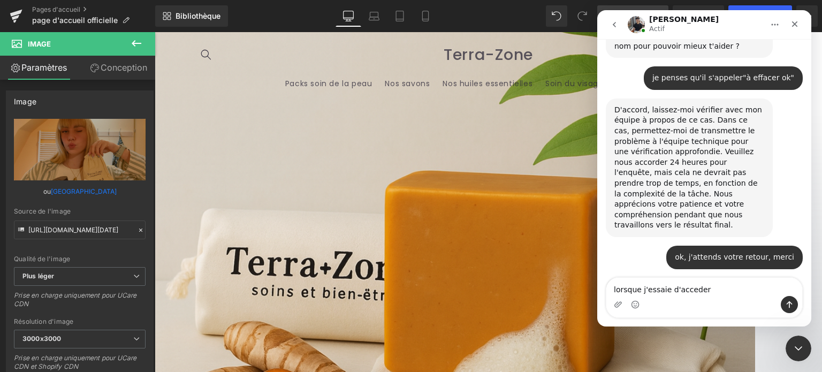
scroll to position [6862, 0]
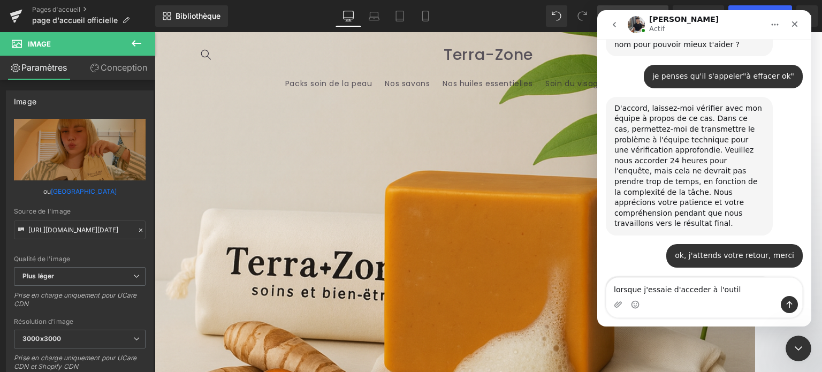
type textarea "lorsque j'essaie d'acceder à l'outil"
click at [107, 65] on div at bounding box center [411, 170] width 822 height 340
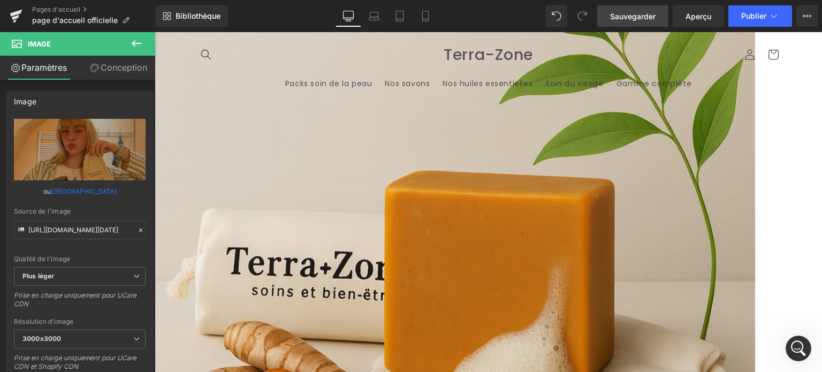
click at [107, 65] on font "Conception" at bounding box center [124, 67] width 47 height 11
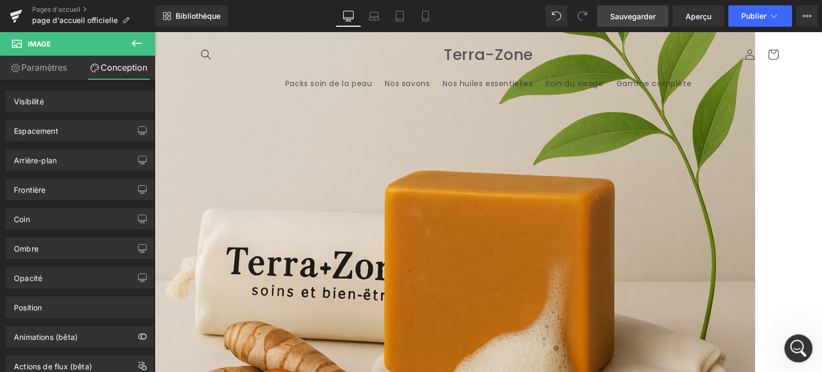
click at [790, 341] on div "Ouvrir le Messenger Intercom" at bounding box center [796, 346] width 35 height 35
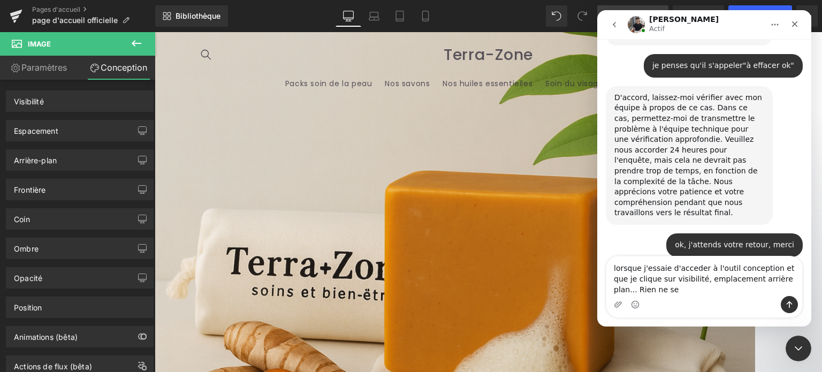
scroll to position [6883, 0]
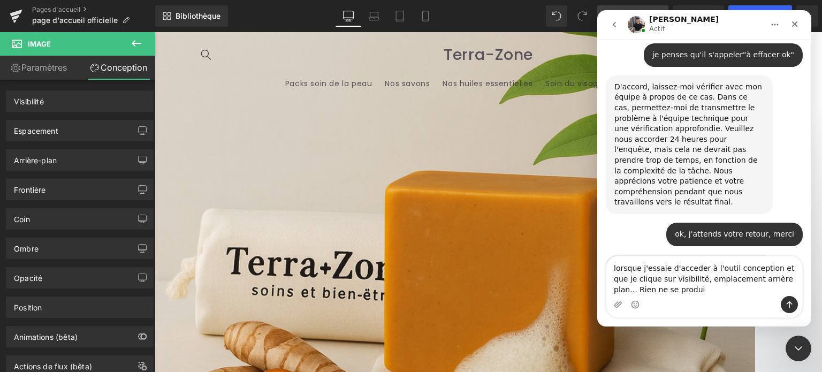
type textarea "lorsque j'essaie d'acceder à l'outil conception et que je clique sur visibilité…"
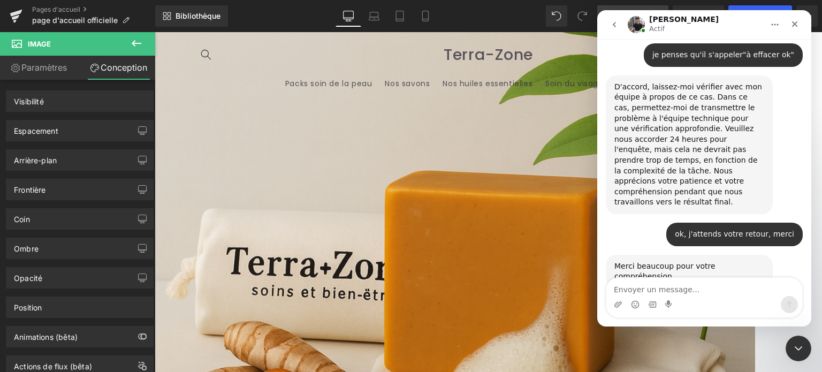
scroll to position [6914, 0]
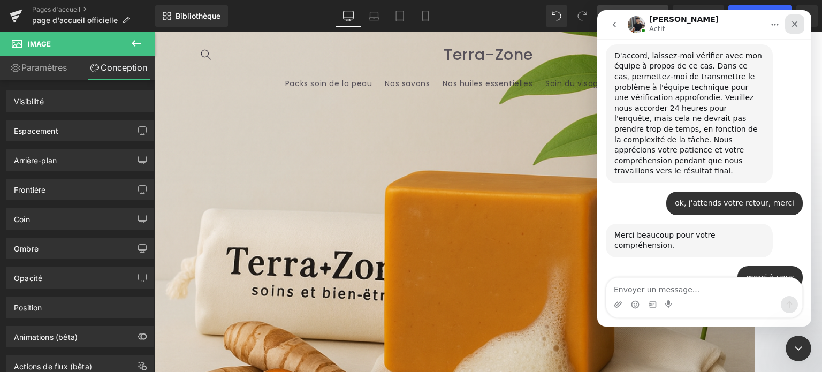
drag, startPoint x: 800, startPoint y: 20, endPoint x: 1375, endPoint y: 36, distance: 575.3
click at [800, 20] on div "Fermer" at bounding box center [794, 23] width 19 height 19
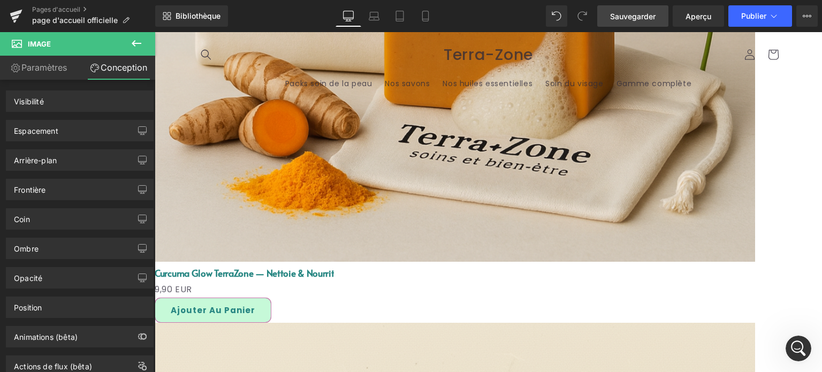
scroll to position [2221, 0]
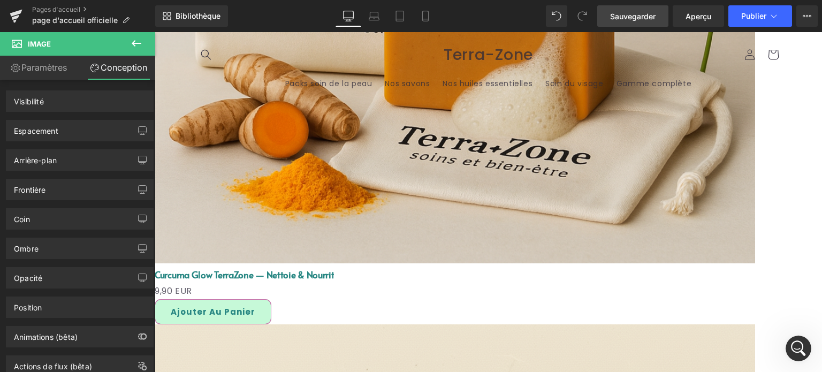
click font "Avant / Après"
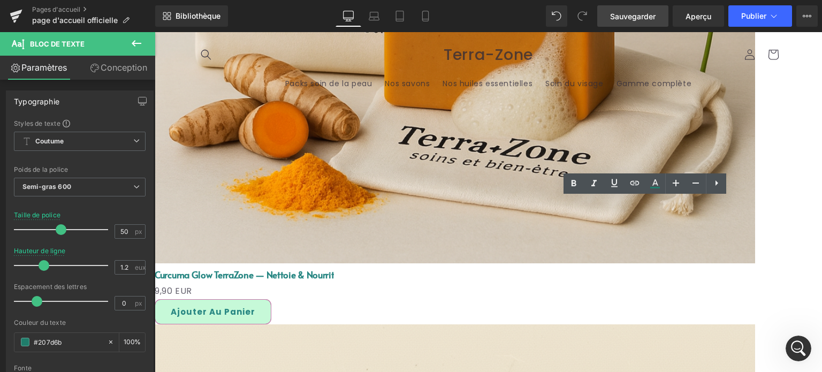
click link "L'HISTOIRE DE TERRA-ZONE"
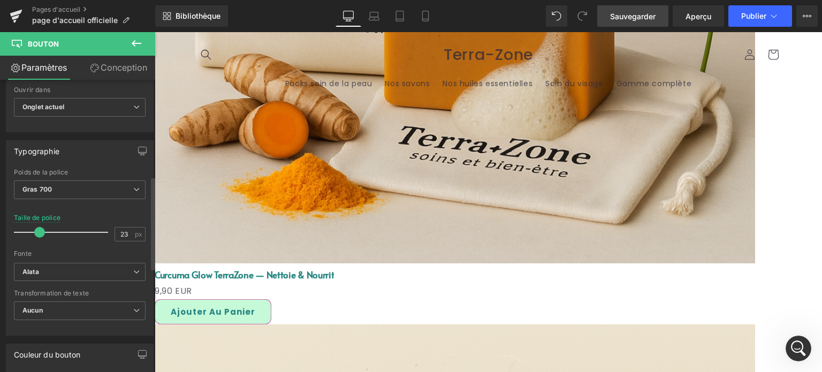
scroll to position [374, 0]
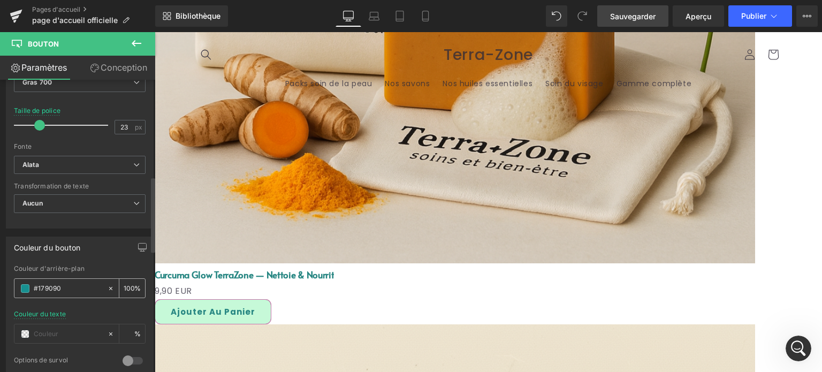
drag, startPoint x: 45, startPoint y: 284, endPoint x: 35, endPoint y: 283, distance: 10.8
click at [35, 283] on input "#179090" at bounding box center [68, 288] width 68 height 12
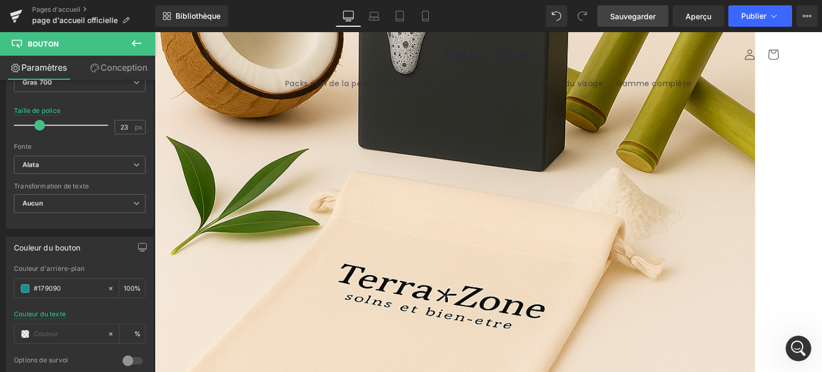
scroll to position [1312, 0]
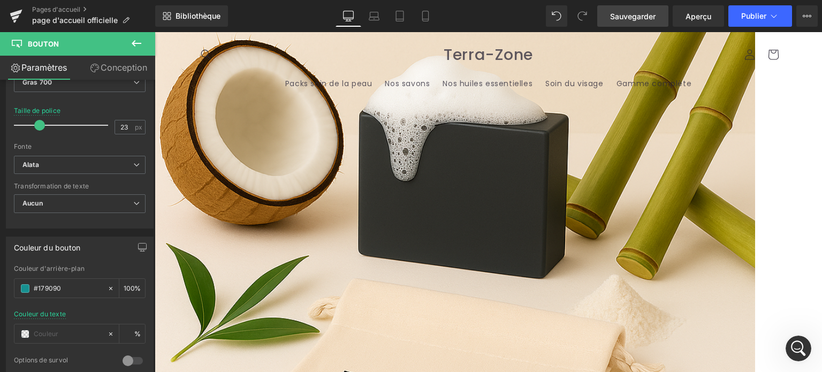
click font "NOS HUILES ESSENTIELLES"
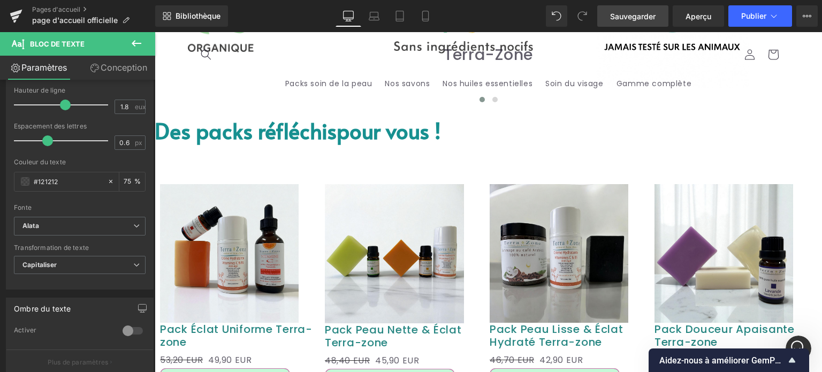
scroll to position [670, 0]
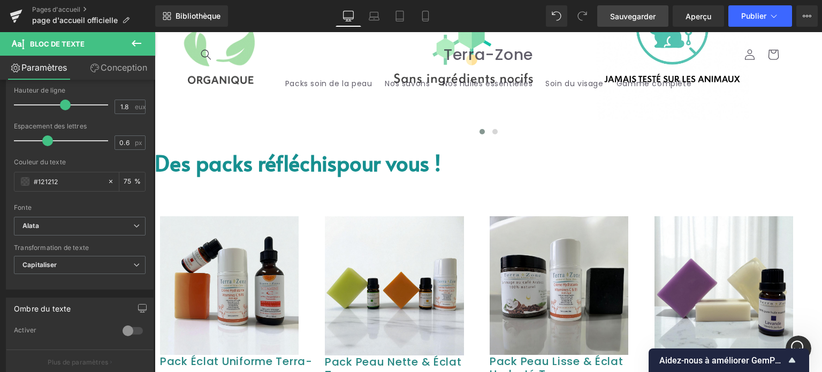
click font "Des packs réfléchis"
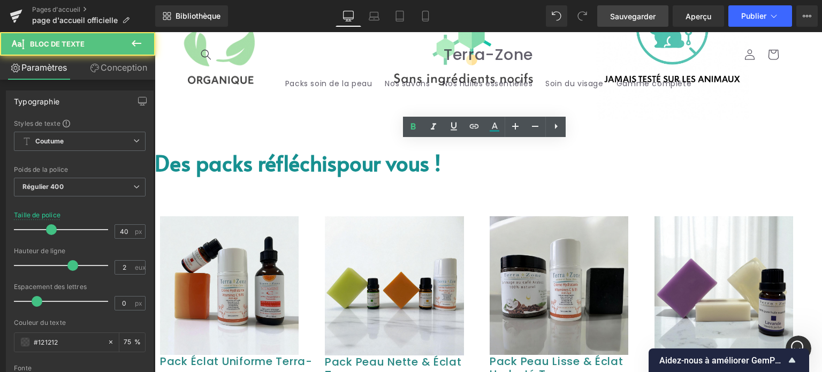
click font "Des packs réfléchis"
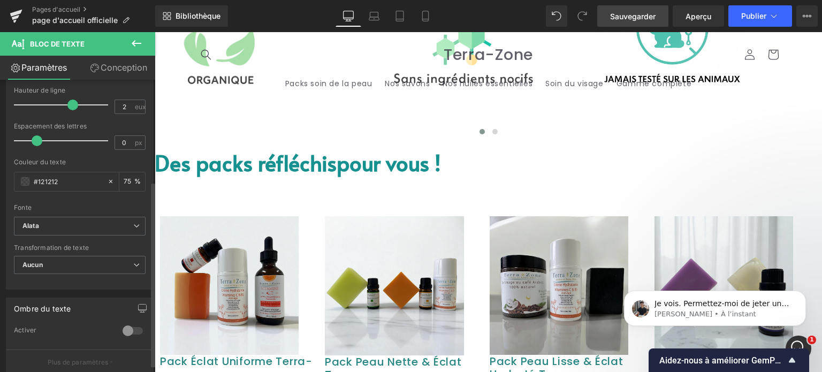
scroll to position [6956, 0]
click font "Bloc de texte"
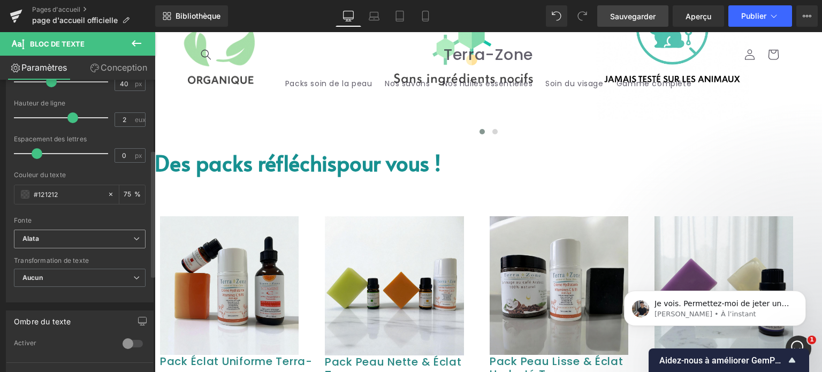
scroll to position [160, 0]
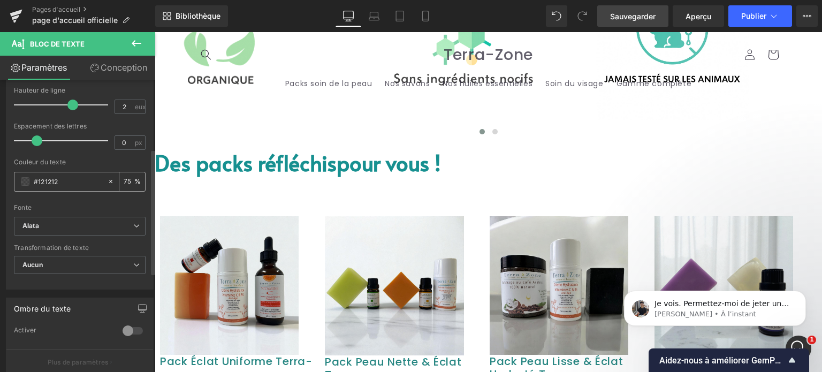
drag, startPoint x: 62, startPoint y: 181, endPoint x: 22, endPoint y: 181, distance: 39.1
click at [22, 181] on div "#121212" at bounding box center [60, 181] width 93 height 19
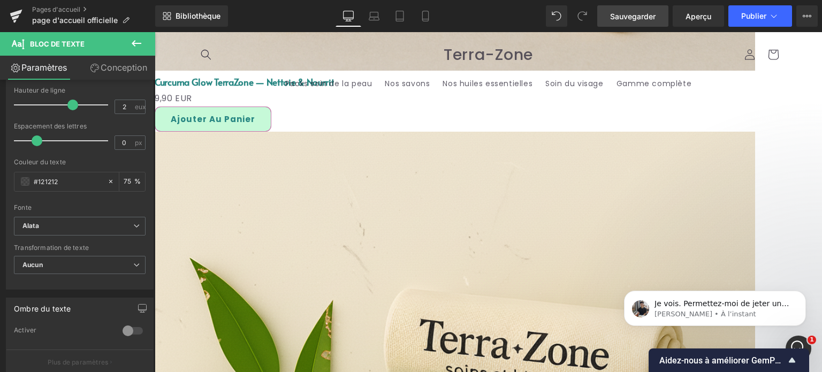
scroll to position [2328, 0]
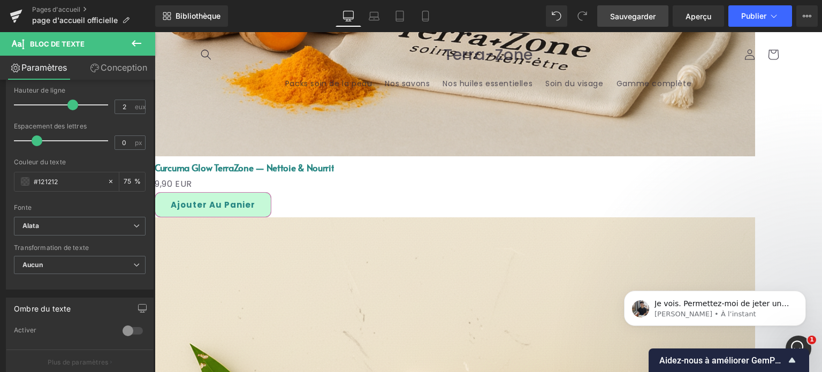
click font "Avant / Après"
drag, startPoint x: 68, startPoint y: 181, endPoint x: 0, endPoint y: 192, distance: 68.8
click at [0, 192] on div "Typographie Styles de texte Coutume Coutume Configurer le style global Coutume …" at bounding box center [80, 106] width 160 height 368
type input "#121212"
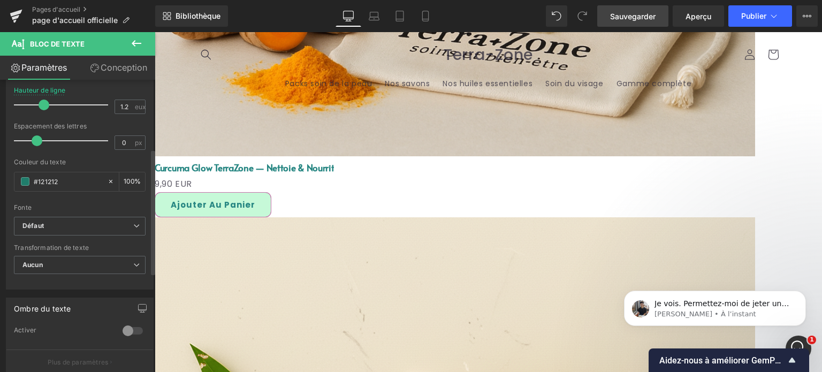
click at [65, 194] on div "Couleur du texte #121212 100 %" at bounding box center [80, 180] width 132 height 45
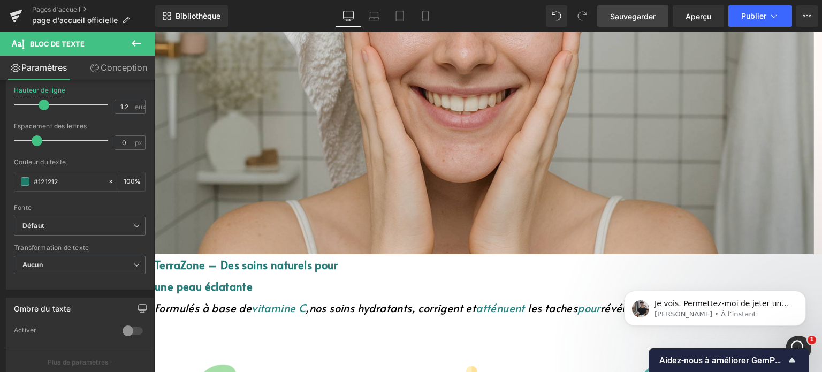
scroll to position [456, 0]
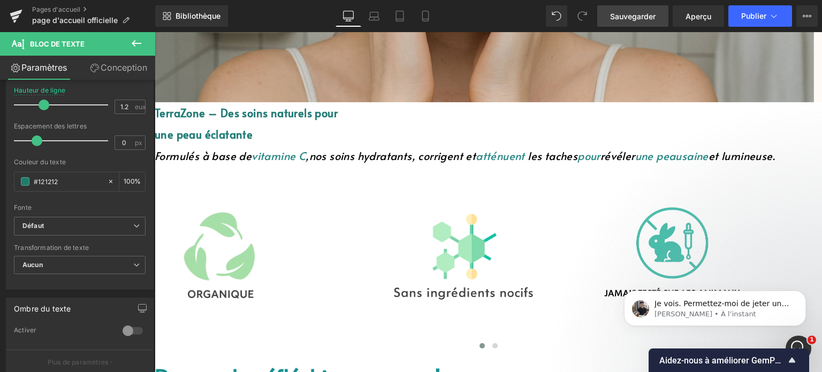
click font "TerraZone – Des soins naturels pour"
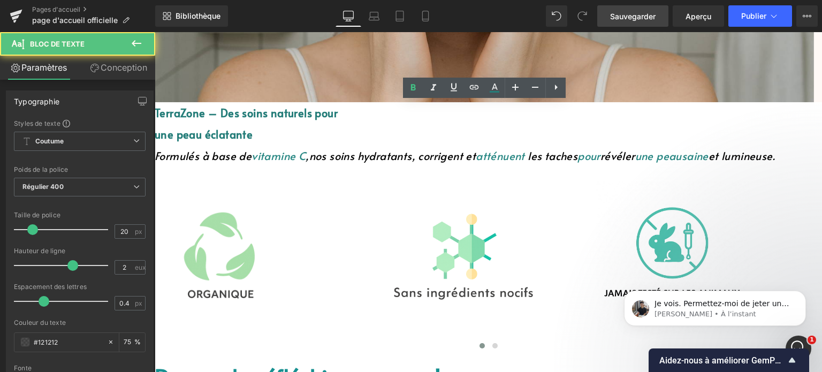
click font "TerraZone – Des soins naturels pour"
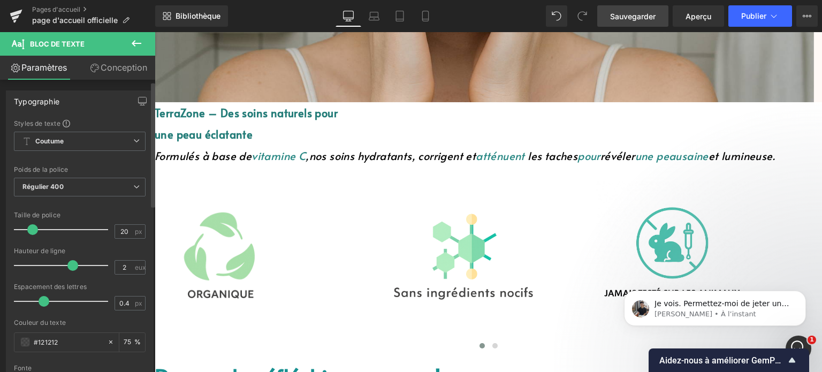
scroll to position [107, 0]
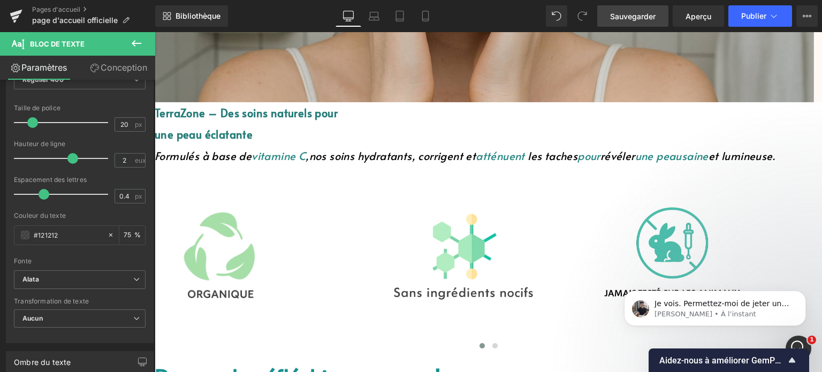
click font "TerraZone – Des soins naturels pour"
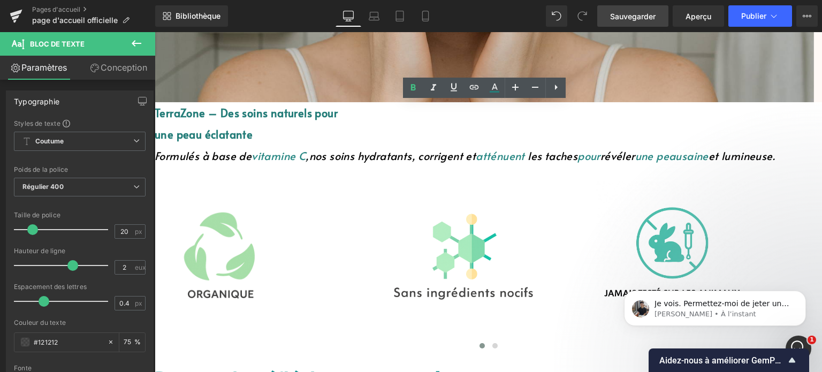
click font "atténuent"
click at [494, 90] on icon at bounding box center [494, 87] width 13 height 13
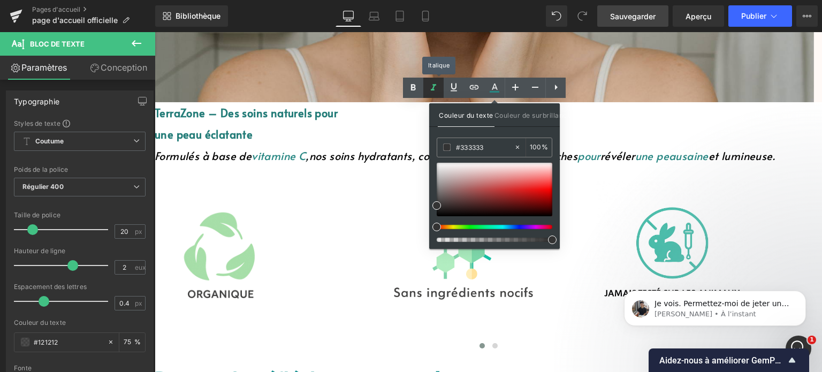
click at [430, 90] on icon at bounding box center [433, 87] width 13 height 13
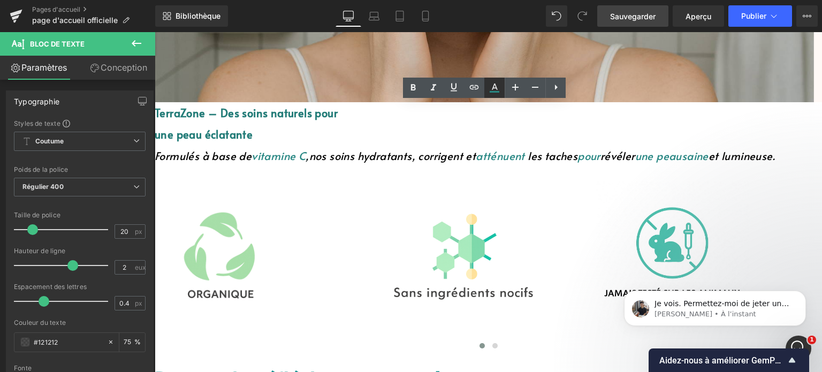
click at [488, 87] on icon at bounding box center [494, 87] width 13 height 13
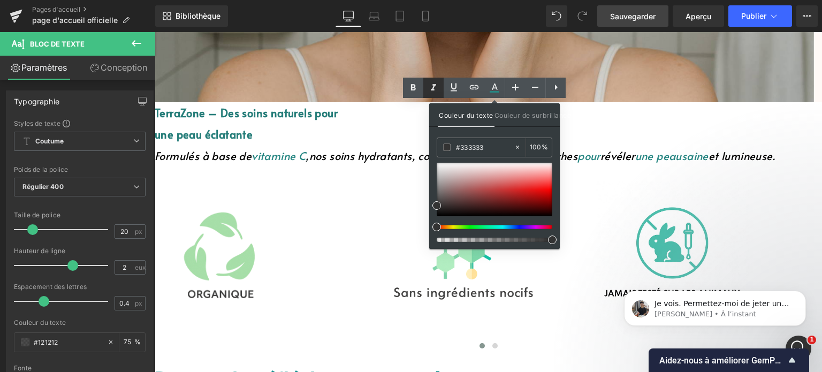
click at [432, 88] on icon at bounding box center [433, 87] width 5 height 6
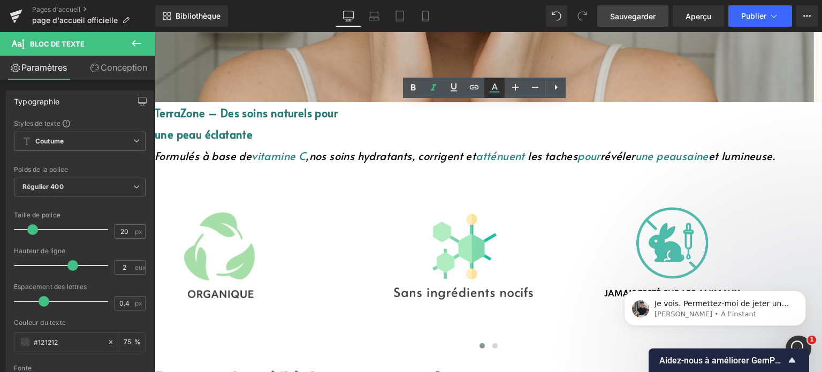
click at [494, 97] on link at bounding box center [494, 88] width 20 height 20
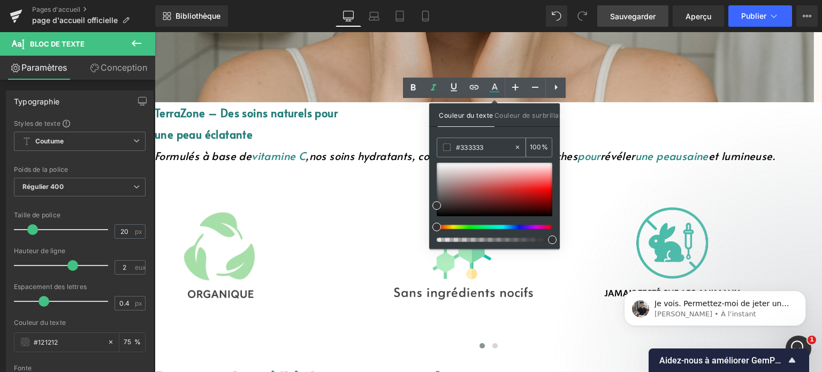
drag, startPoint x: 491, startPoint y: 143, endPoint x: 453, endPoint y: 151, distance: 38.8
click at [454, 151] on div "#333333" at bounding box center [475, 147] width 76 height 19
click p "une peau éclatante"
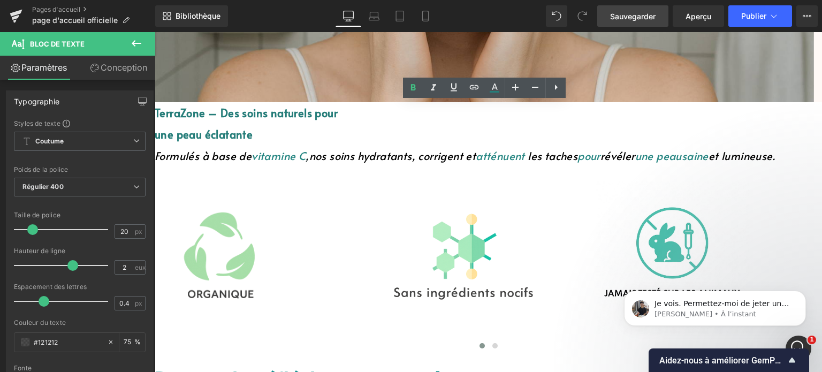
click font "atténuent"
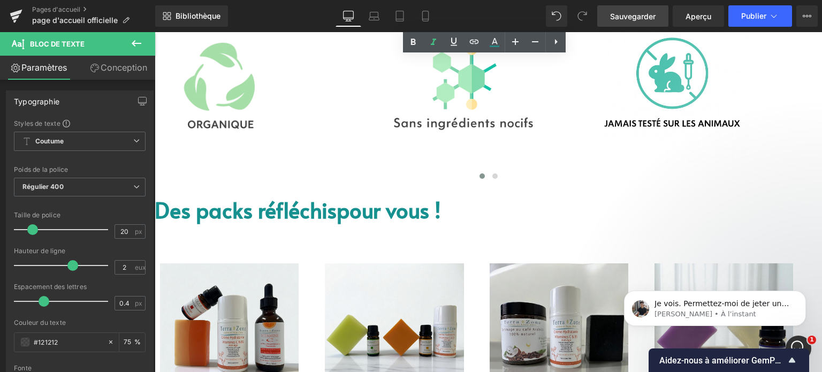
scroll to position [670, 0]
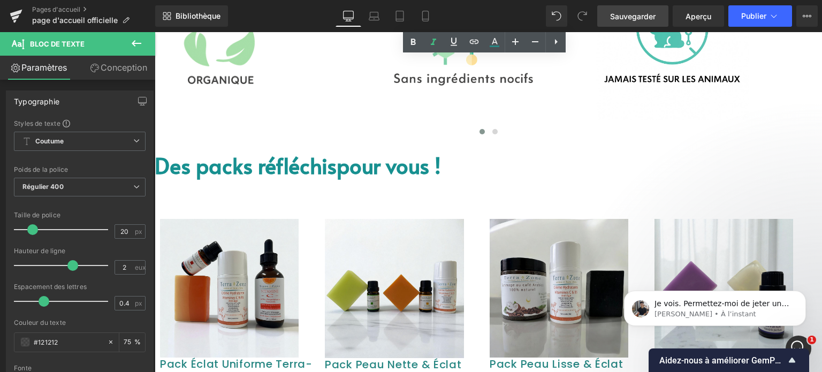
click font "Des packs réfléchis"
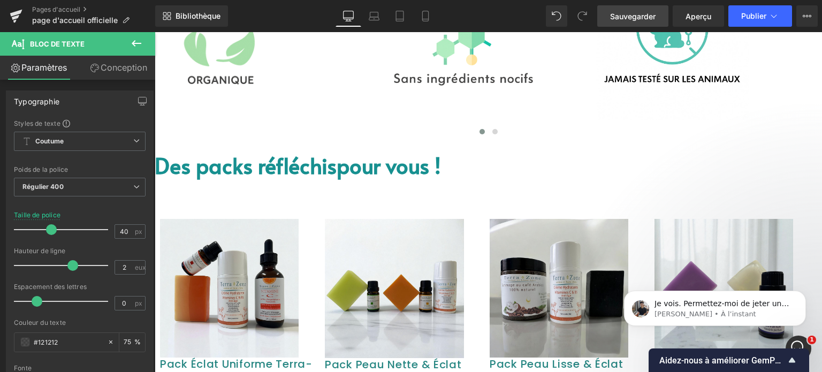
click font "Bloc de texte"
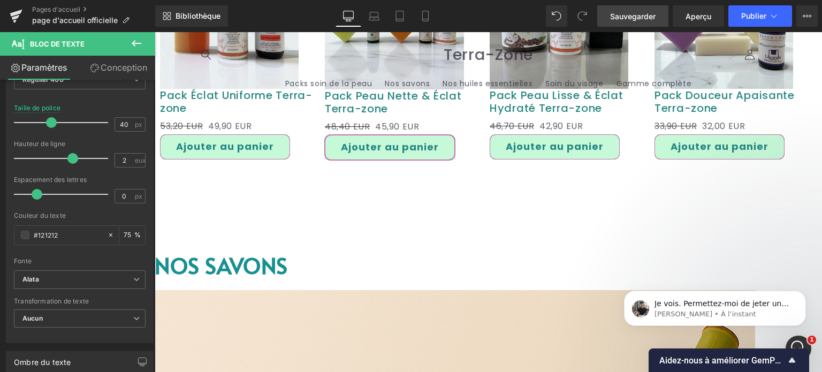
scroll to position [937, 0]
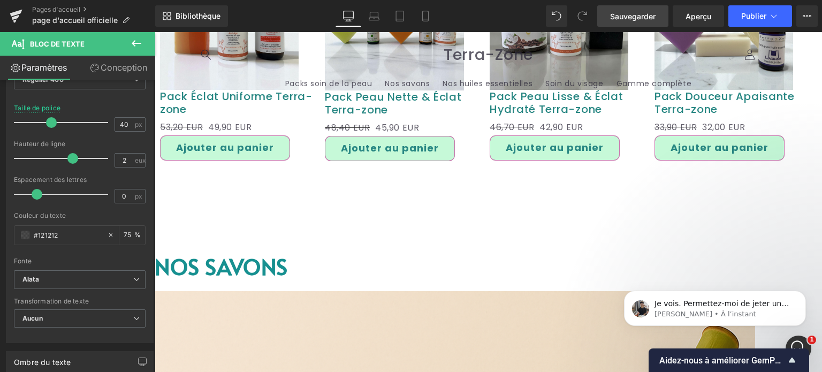
click div "Ajouter au panier (P) Bouton Panier"
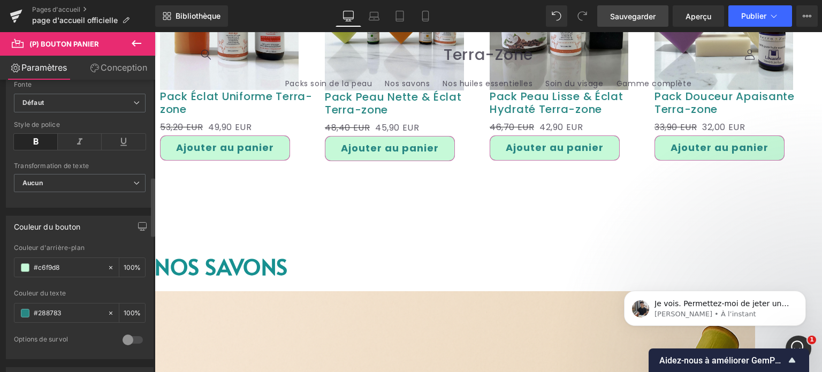
scroll to position [535, 0]
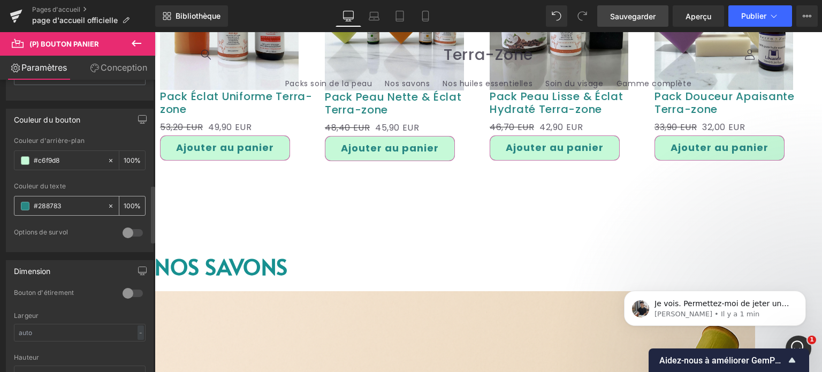
drag, startPoint x: 63, startPoint y: 206, endPoint x: 26, endPoint y: 207, distance: 37.5
click at [26, 207] on div "#288783" at bounding box center [60, 205] width 93 height 19
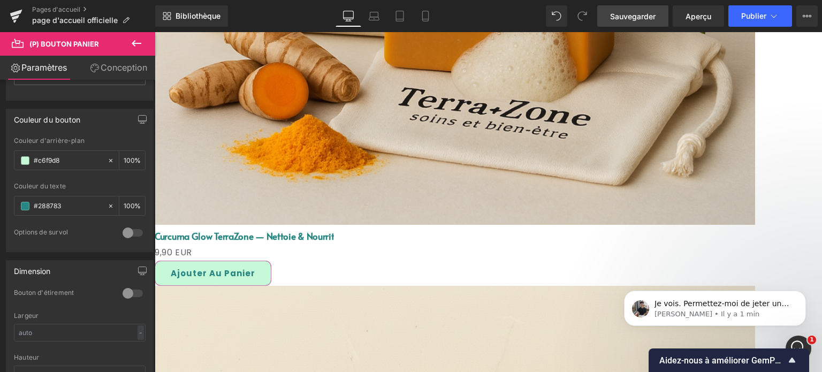
scroll to position [2328, 0]
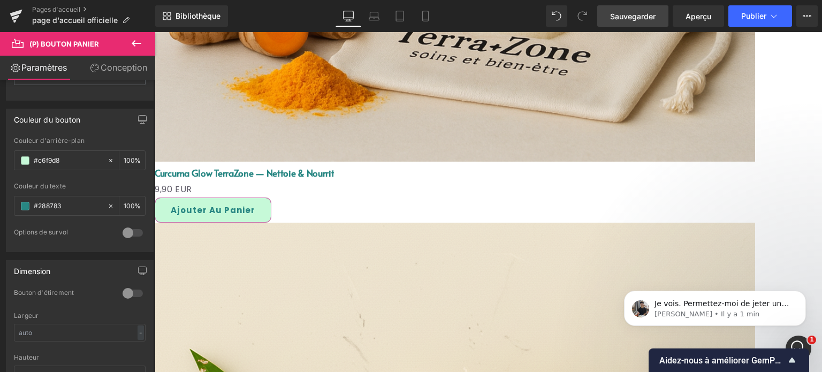
click font "Avant / Après"
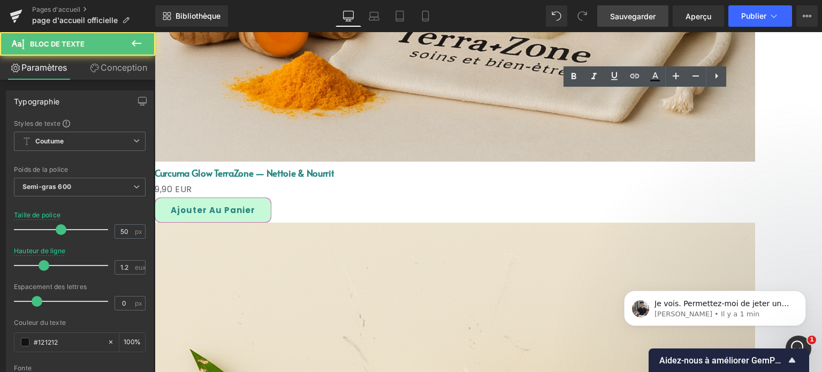
drag, startPoint x: 454, startPoint y: 101, endPoint x: 334, endPoint y: 105, distance: 120.4
click div "Avant / Après Bloc de texte L'acné est un problème de peau qui touche de nombre…"
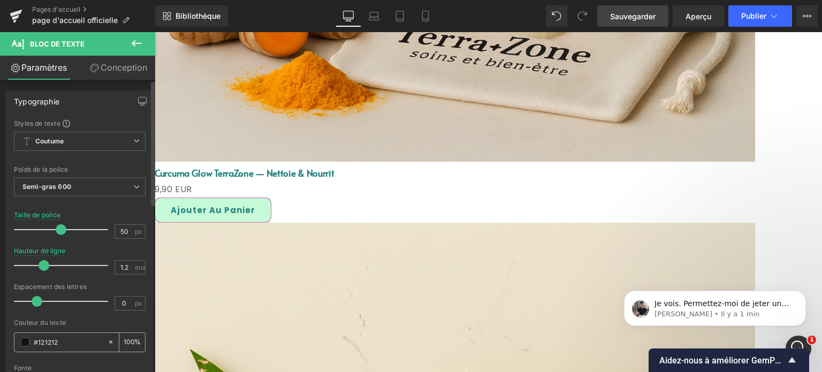
drag, startPoint x: 62, startPoint y: 338, endPoint x: 17, endPoint y: 338, distance: 45.5
click at [17, 338] on div "#121212" at bounding box center [60, 342] width 93 height 19
type input "#288783"
click at [84, 357] on div at bounding box center [80, 360] width 132 height 7
click div
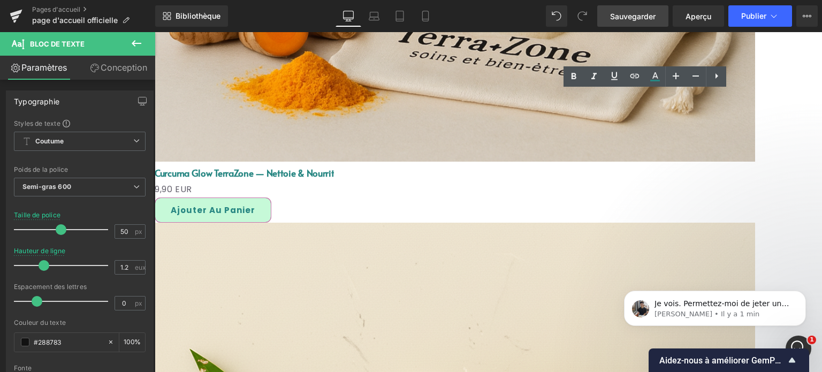
click div "Image Avant / Après Bloc de texte L'acné est un problème de peau qui touche de …"
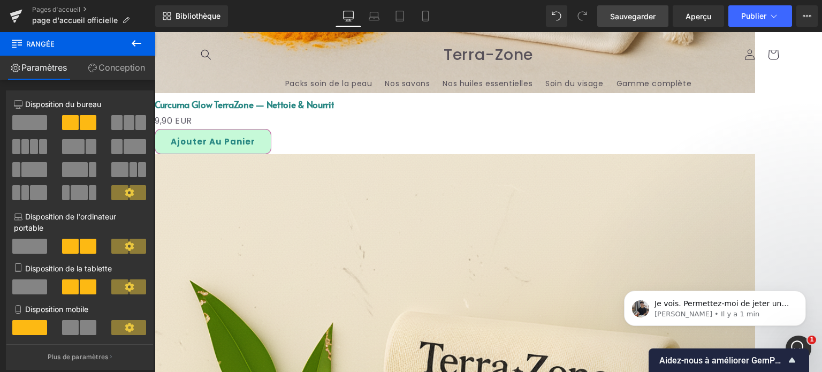
scroll to position [2382, 0]
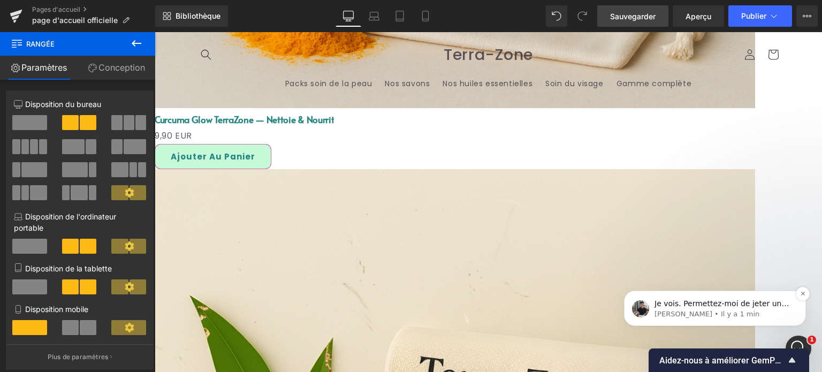
click at [691, 309] on div "Je vois. Permettez-moi de jeter un coup d'œil pour vous." at bounding box center [723, 304] width 141 height 14
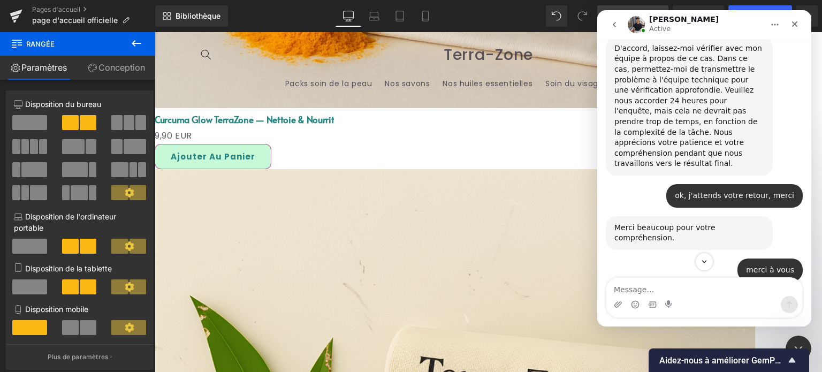
scroll to position [7016, 0]
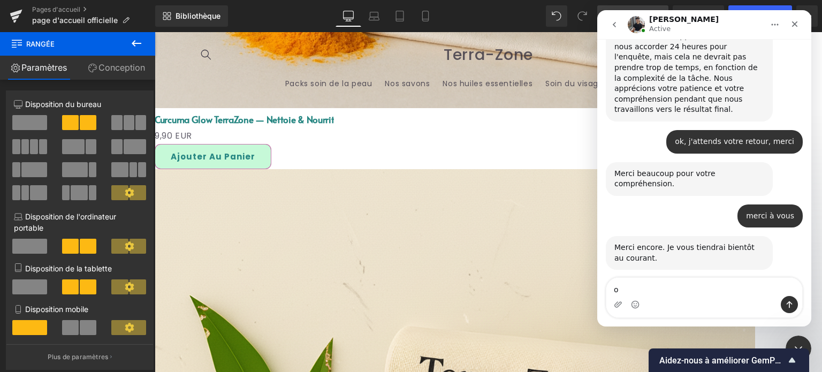
type textarea "ok"
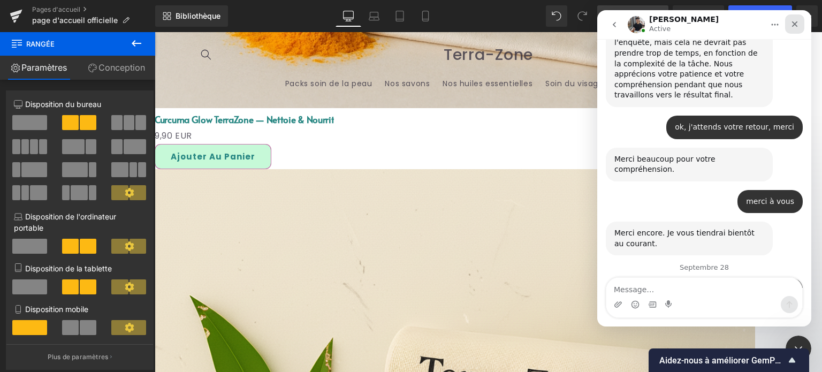
click at [794, 22] on icon "Fermer" at bounding box center [794, 24] width 9 height 9
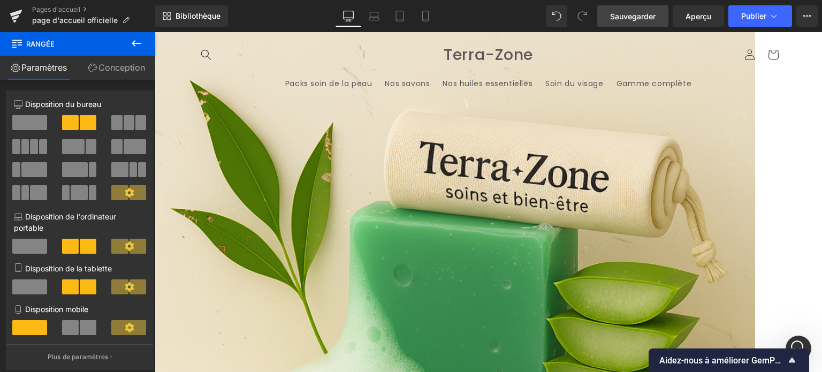
scroll to position [2596, 0]
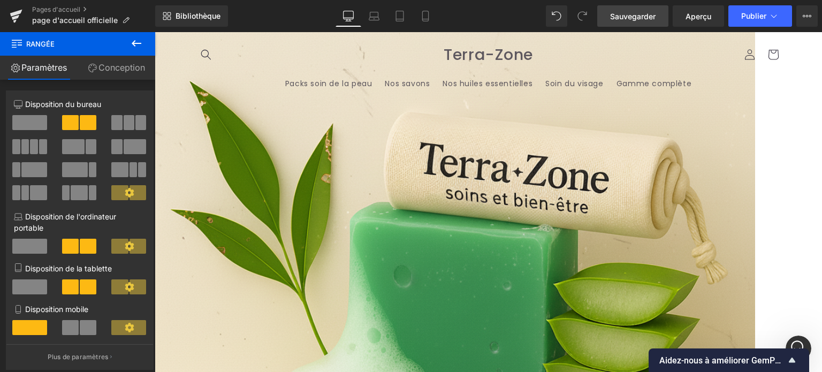
click icon
click link
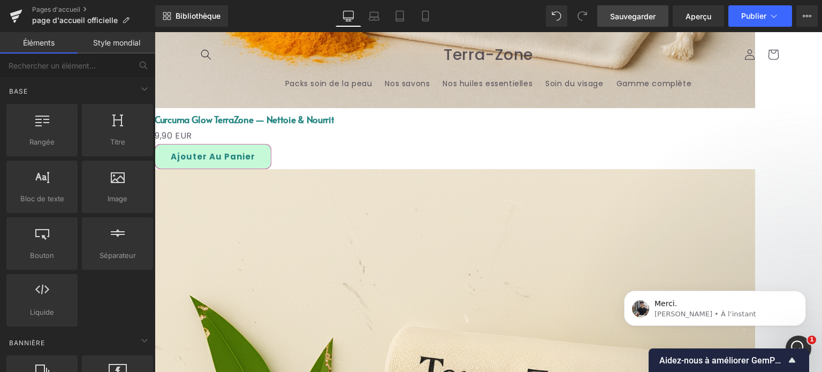
scroll to position [2328, 0]
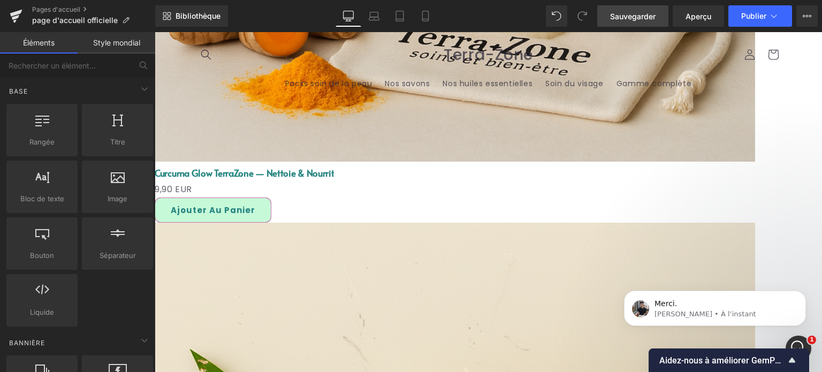
click at [155, 32] on icon at bounding box center [155, 32] width 0 height 0
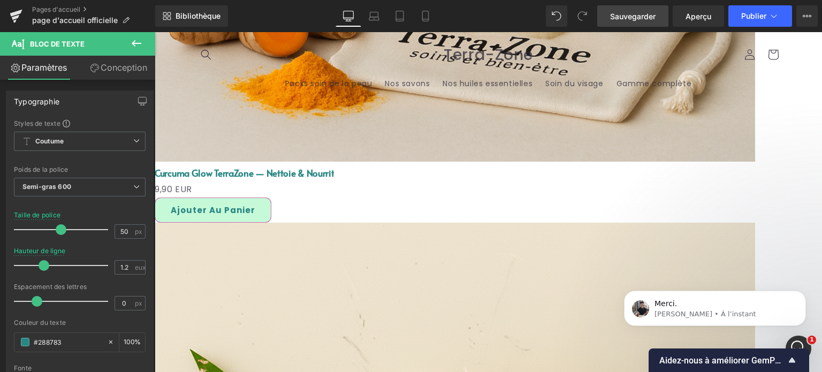
drag, startPoint x: 417, startPoint y: 126, endPoint x: 430, endPoint y: 141, distance: 19.7
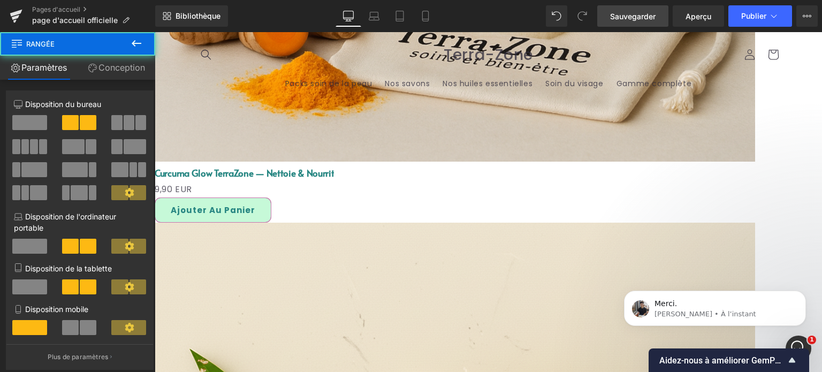
click at [155, 32] on font "Bloc de texte" at bounding box center [155, 32] width 0 height 0
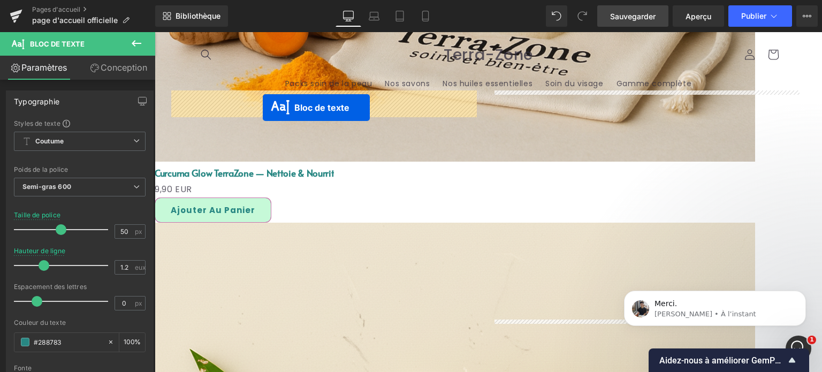
drag, startPoint x: 614, startPoint y: 119, endPoint x: 263, endPoint y: 108, distance: 351.7
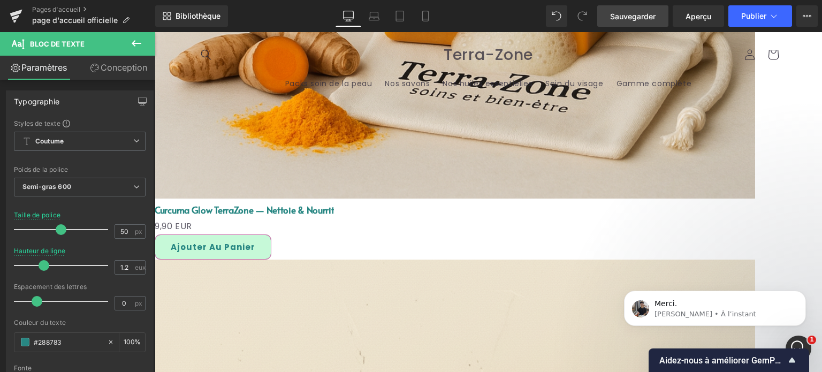
scroll to position [2221, 0]
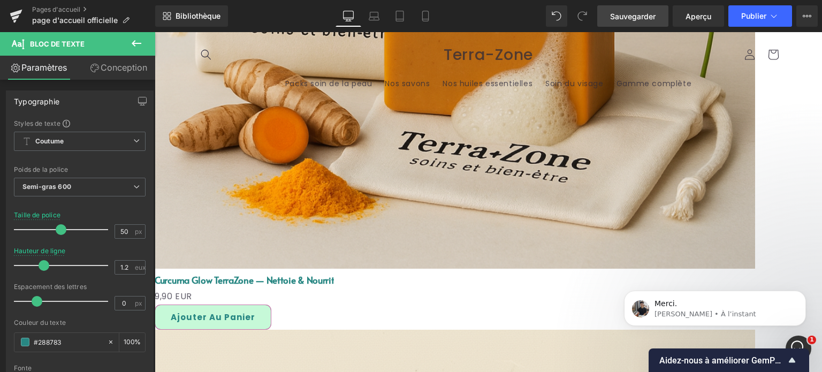
click at [155, 32] on link at bounding box center [155, 32] width 0 height 0
click at [155, 32] on icon at bounding box center [155, 32] width 0 height 0
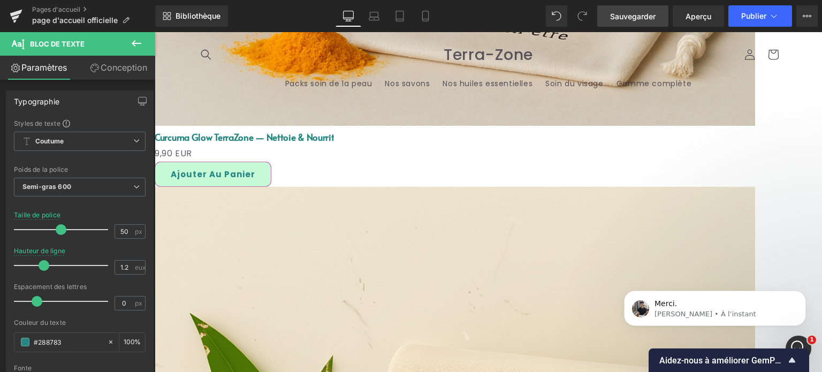
scroll to position [2347, 0]
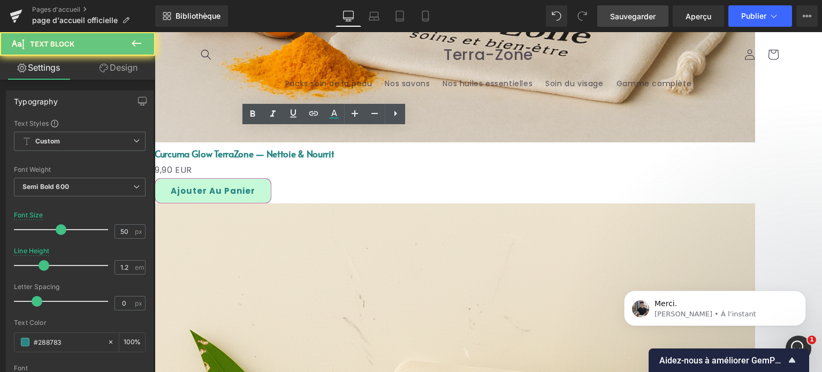
drag, startPoint x: 343, startPoint y: 172, endPoint x: 234, endPoint y: 172, distance: 109.1
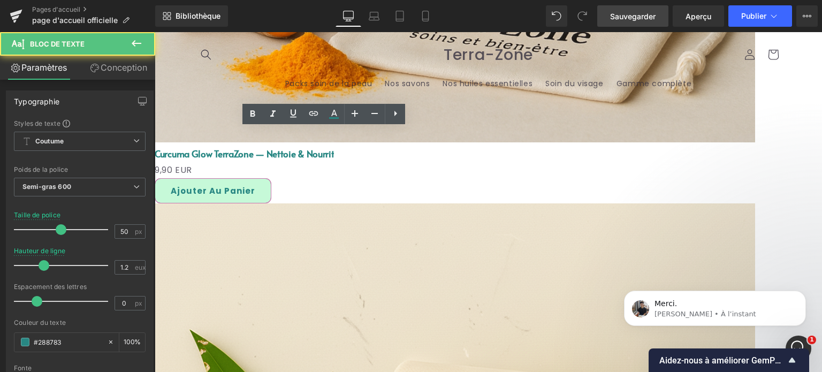
drag, startPoint x: 341, startPoint y: 170, endPoint x: 170, endPoint y: 180, distance: 172.0
drag, startPoint x: 171, startPoint y: 170, endPoint x: 351, endPoint y: 166, distance: 179.8
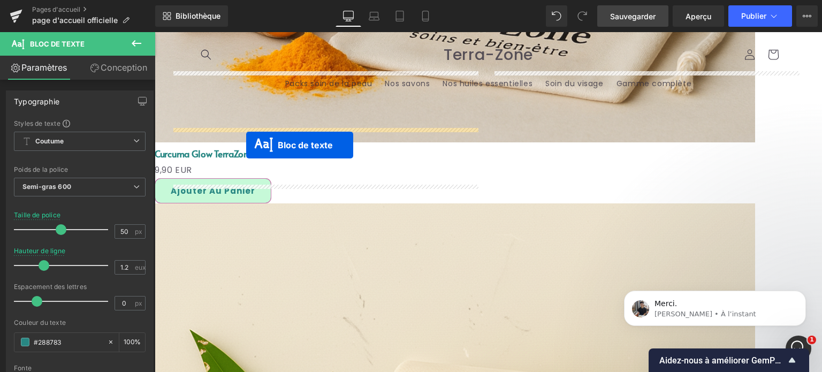
drag, startPoint x: 612, startPoint y: 174, endPoint x: 278, endPoint y: 162, distance: 334.0
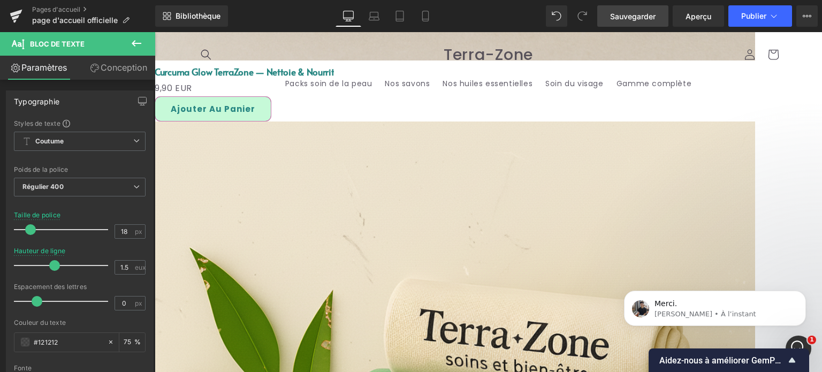
scroll to position [2389, 0]
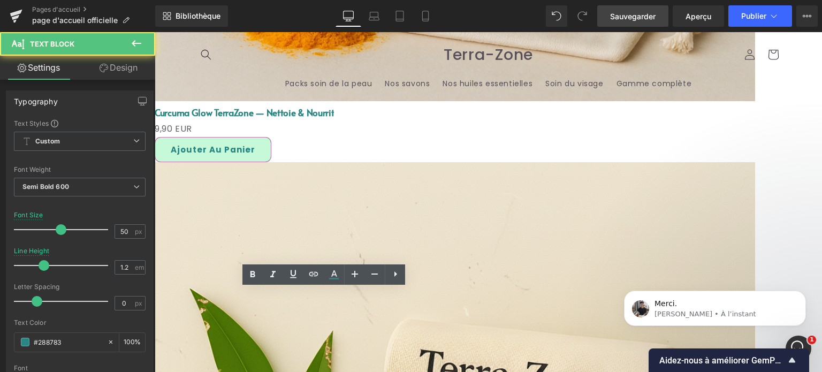
scroll to position [7104, 0]
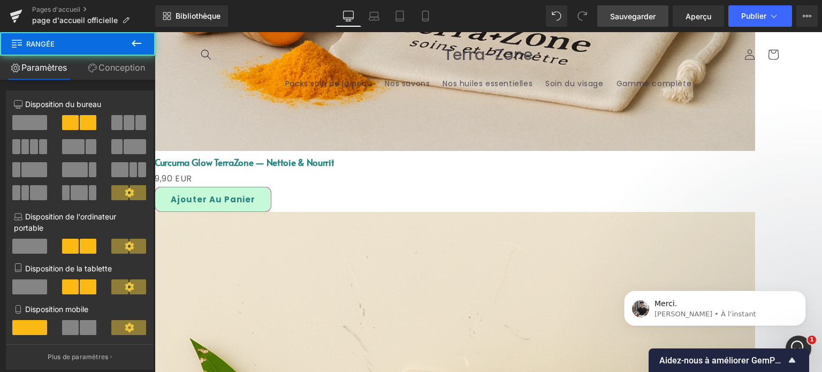
scroll to position [2282, 0]
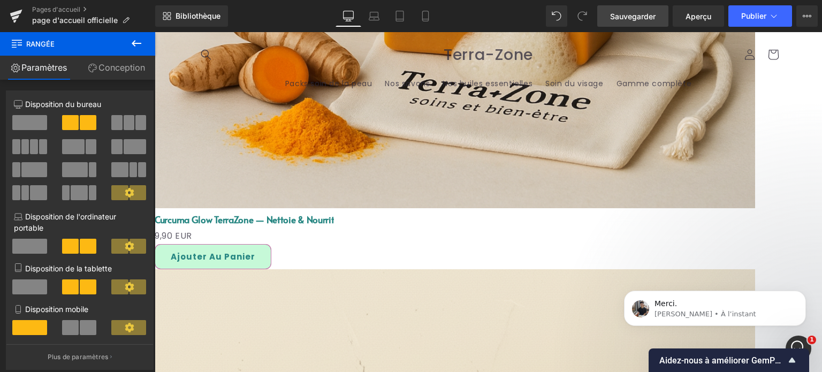
click at [135, 40] on icon at bounding box center [136, 43] width 13 height 13
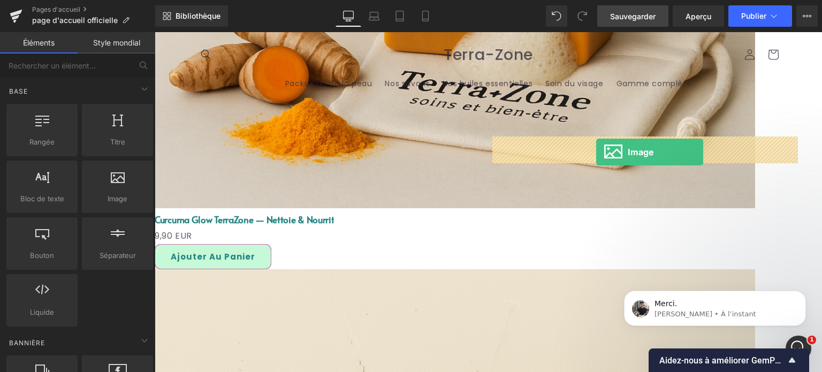
drag, startPoint x: 281, startPoint y: 219, endPoint x: 596, endPoint y: 152, distance: 321.7
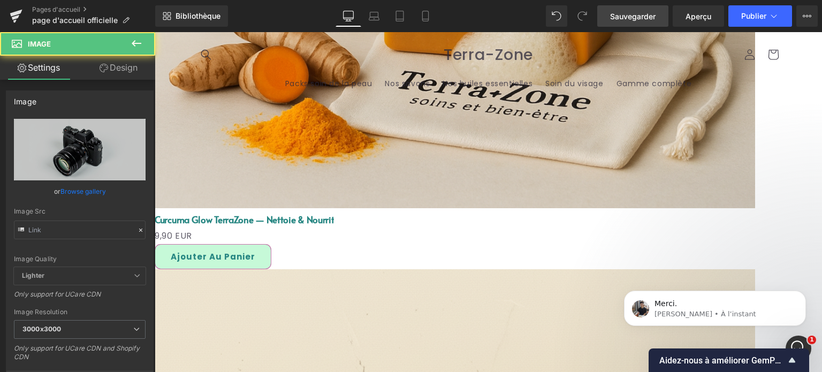
type input "//[DOMAIN_NAME][URL]"
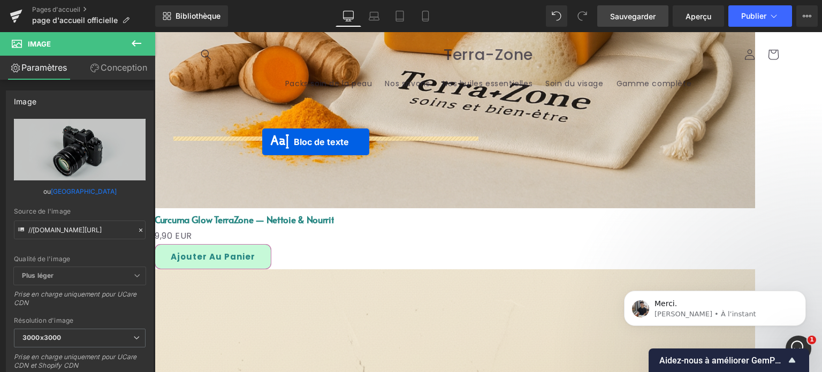
drag, startPoint x: 274, startPoint y: 165, endPoint x: 262, endPoint y: 142, distance: 25.8
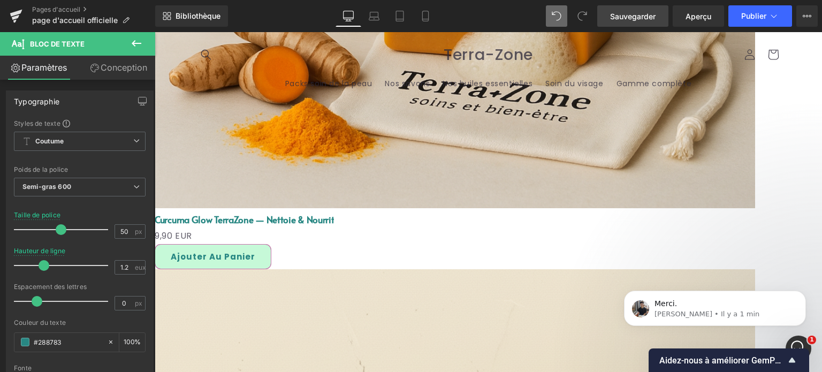
click at [547, 17] on span at bounding box center [556, 15] width 21 height 21
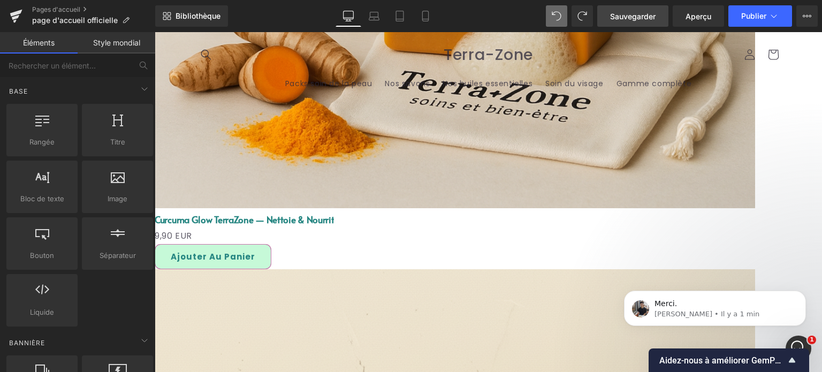
click at [550, 17] on span at bounding box center [556, 15] width 21 height 21
click at [552, 18] on icon at bounding box center [557, 16] width 10 height 10
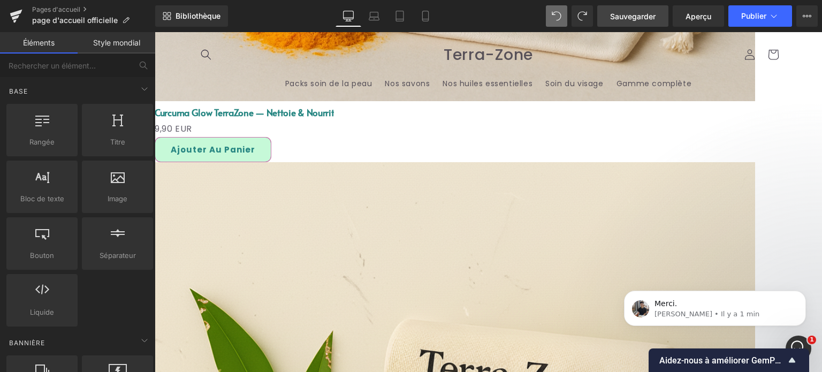
scroll to position [2335, 0]
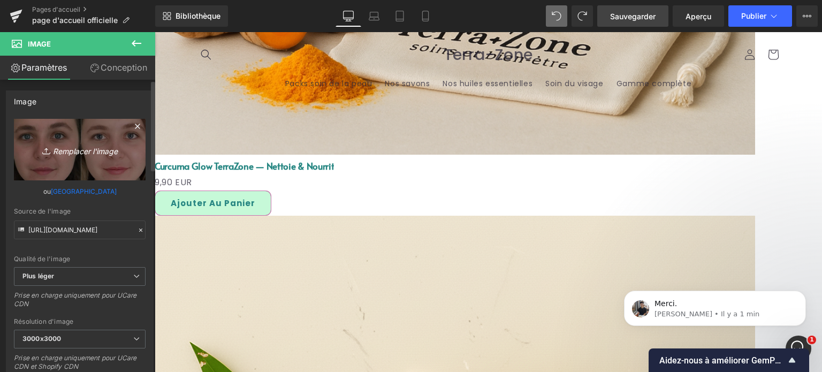
click at [82, 143] on icon "Remplacer l'image" at bounding box center [80, 149] width 86 height 13
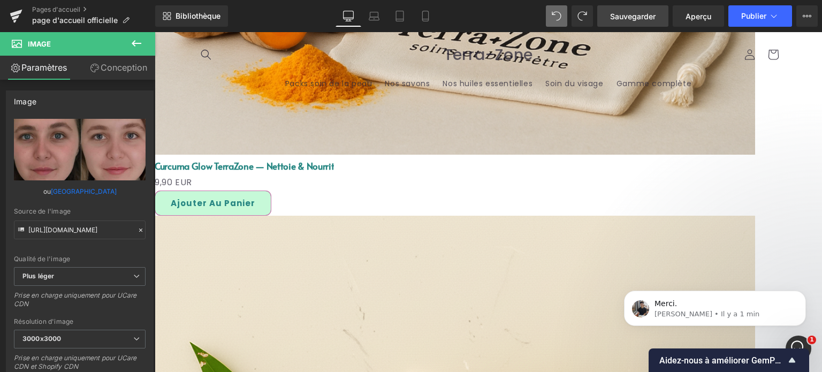
type input "C:\fakepath\Ajouter un sous-titre.png"
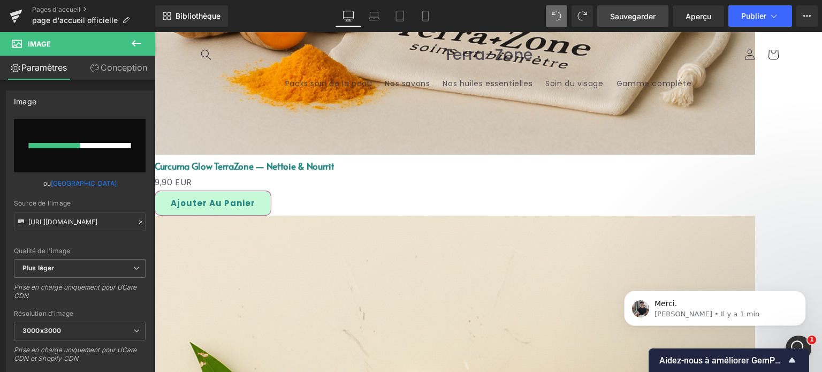
scroll to position [7104, 0]
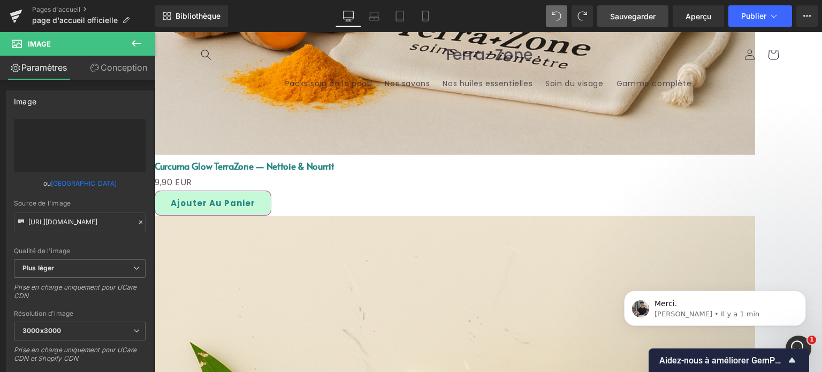
type input "[URL][DOMAIN_NAME]"
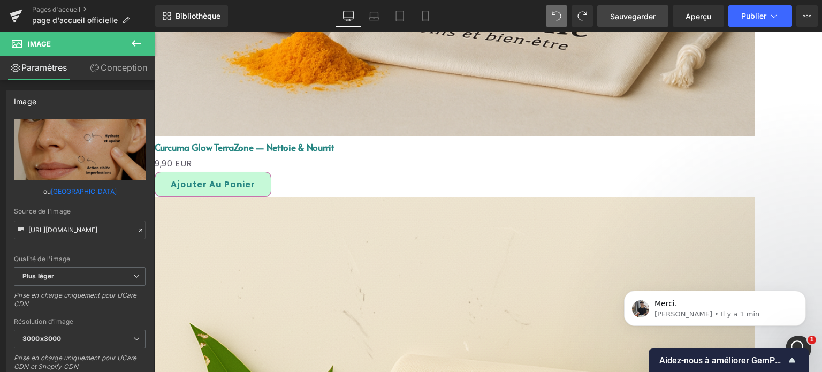
scroll to position [2335, 0]
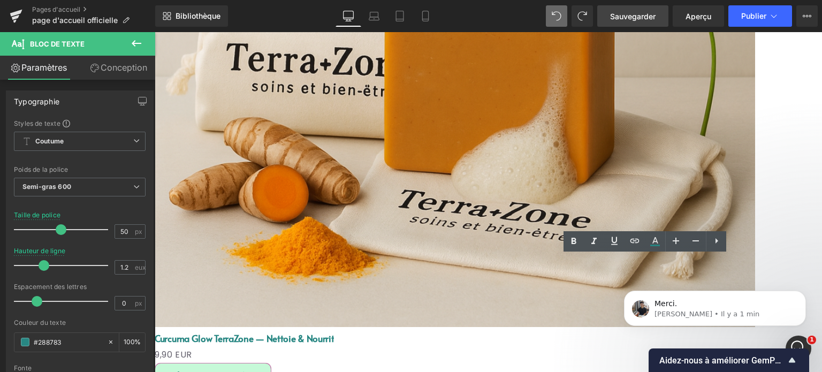
scroll to position [2163, 0]
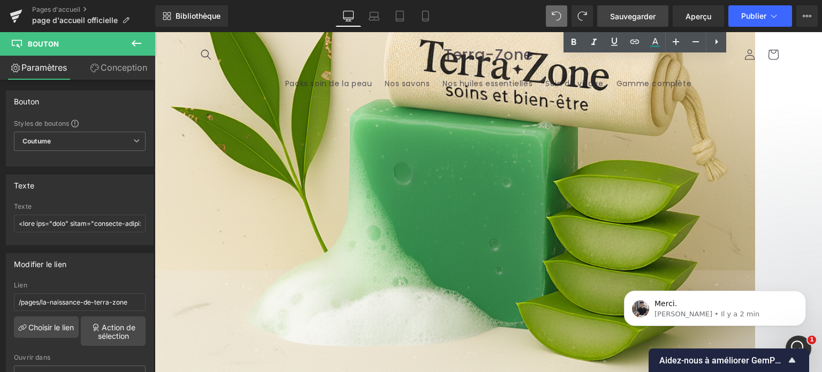
scroll to position [2591, 0]
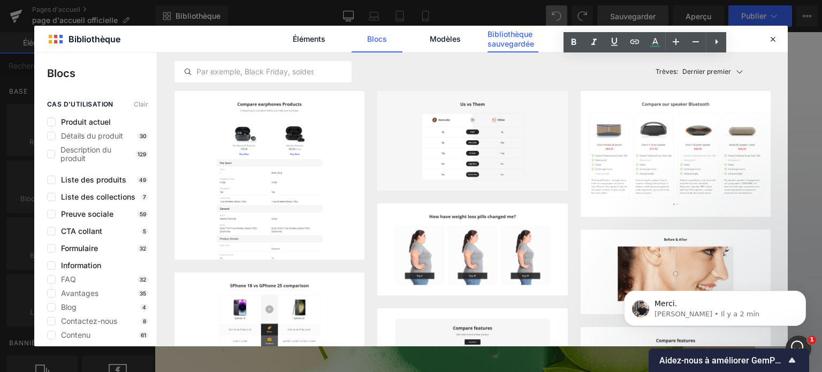
click at [506, 44] on font "Bibliothèque sauvegardée" at bounding box center [510, 38] width 47 height 19
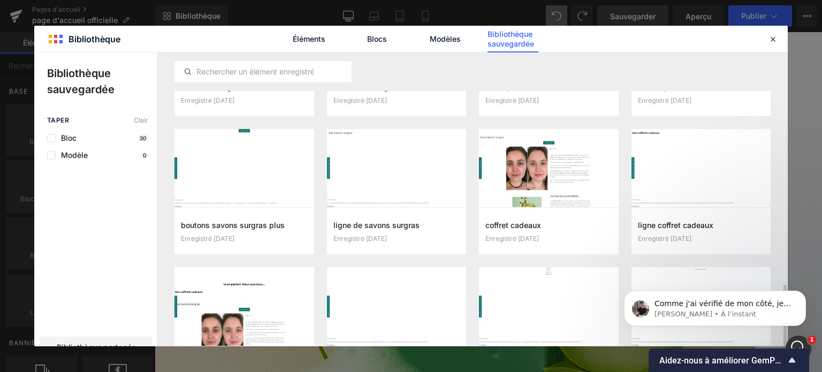
scroll to position [485, 0]
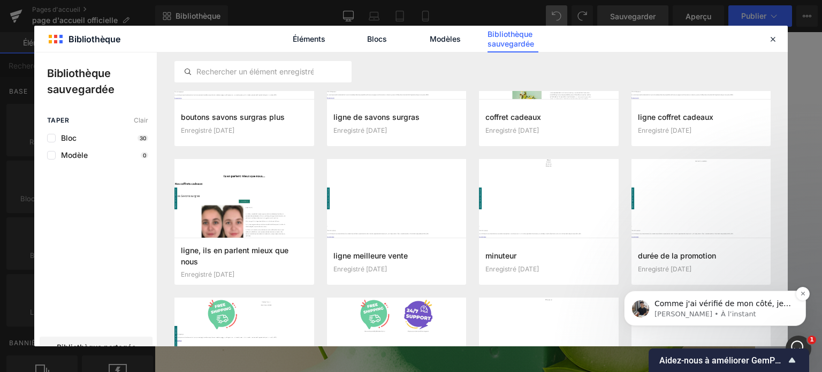
click at [692, 313] on p "[PERSON_NAME] • À l’instant" at bounding box center [723, 314] width 138 height 10
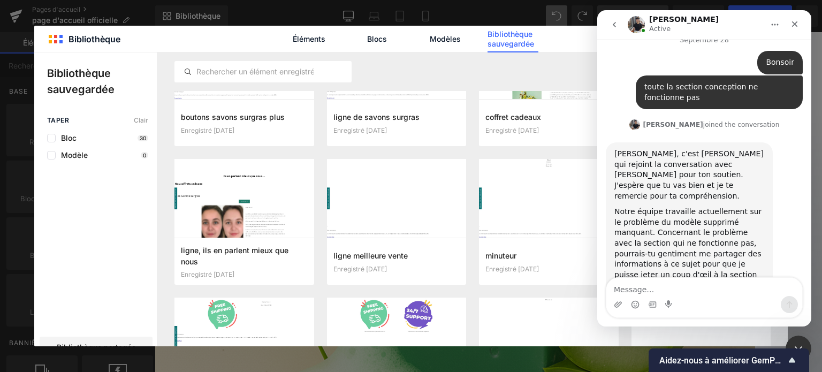
scroll to position [7282, 0]
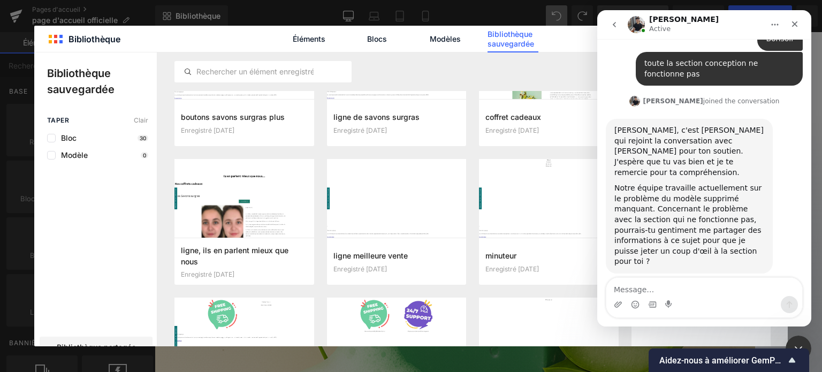
click at [800, 23] on div "Fermer" at bounding box center [794, 23] width 19 height 19
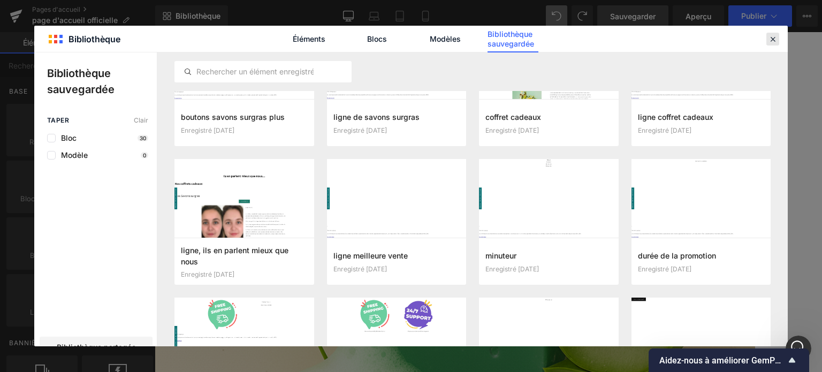
click at [769, 38] on icon at bounding box center [773, 39] width 10 height 10
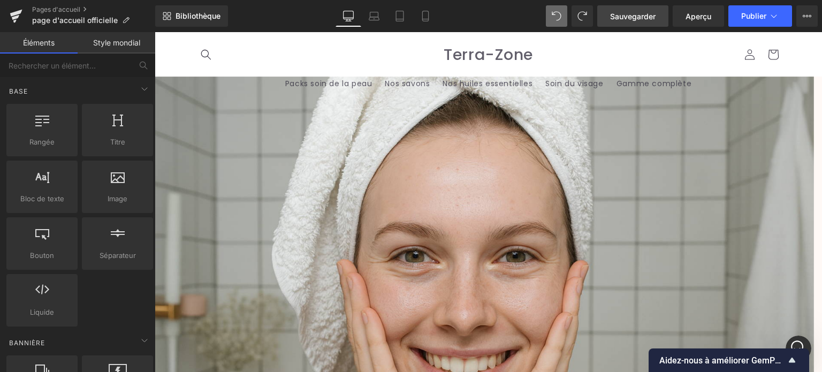
scroll to position [0, 0]
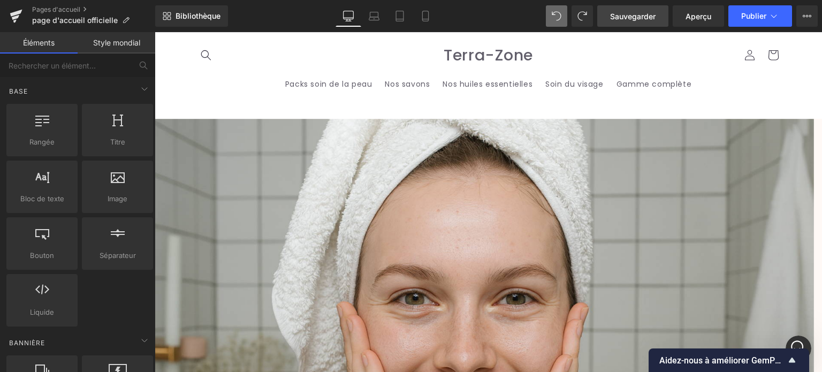
click at [155, 32] on font "Carrousel" at bounding box center [155, 32] width 0 height 0
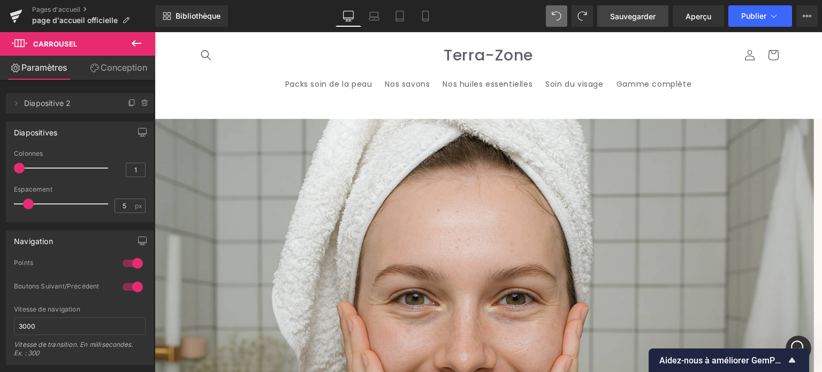
click at [126, 68] on font "Conception" at bounding box center [124, 67] width 47 height 11
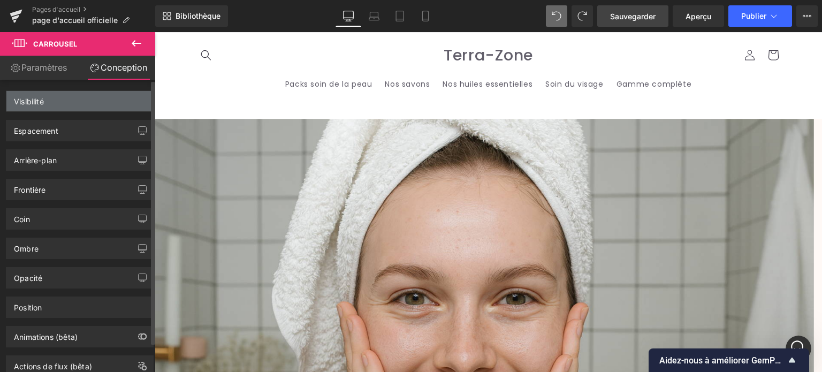
click at [110, 95] on div "Visibilité" at bounding box center [79, 101] width 147 height 20
click at [110, 101] on div "Visibilité" at bounding box center [79, 101] width 147 height 20
click at [111, 101] on div "Visibilité" at bounding box center [79, 101] width 147 height 20
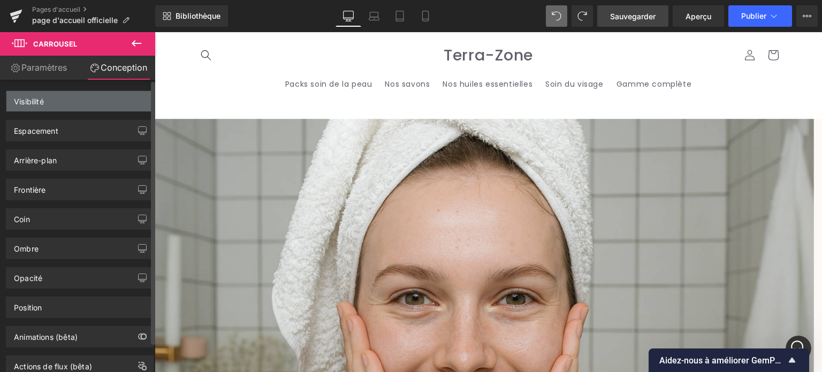
click at [111, 101] on div "Visibilité" at bounding box center [79, 101] width 147 height 20
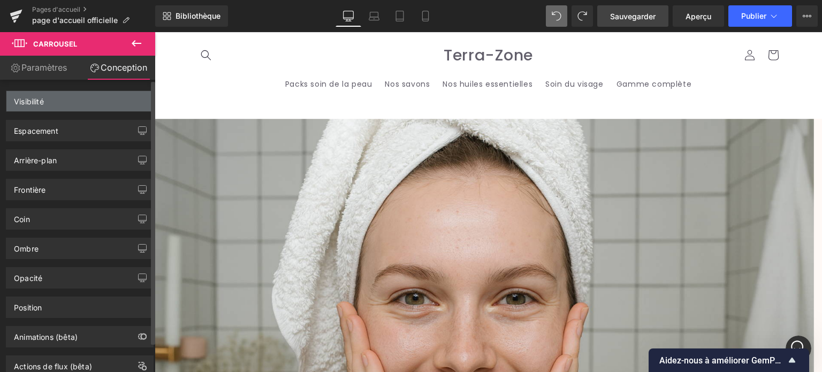
click at [111, 101] on div "Visibilité" at bounding box center [79, 101] width 147 height 20
click at [115, 102] on div "Visibilité" at bounding box center [79, 101] width 147 height 20
click at [116, 101] on div "Visibilité" at bounding box center [79, 101] width 147 height 20
click at [117, 101] on div "Visibilité" at bounding box center [79, 101] width 147 height 20
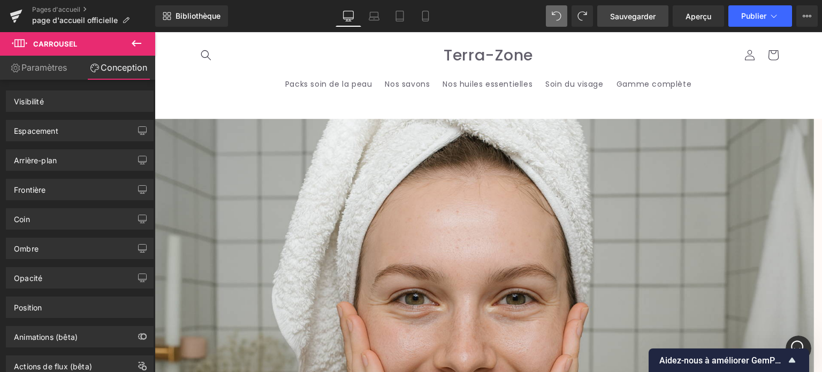
drag, startPoint x: 271, startPoint y: 133, endPoint x: 638, endPoint y: 232, distance: 379.6
click at [770, 363] on font "Aidez-nous à améliorer GemPages !" at bounding box center [728, 360] width 139 height 10
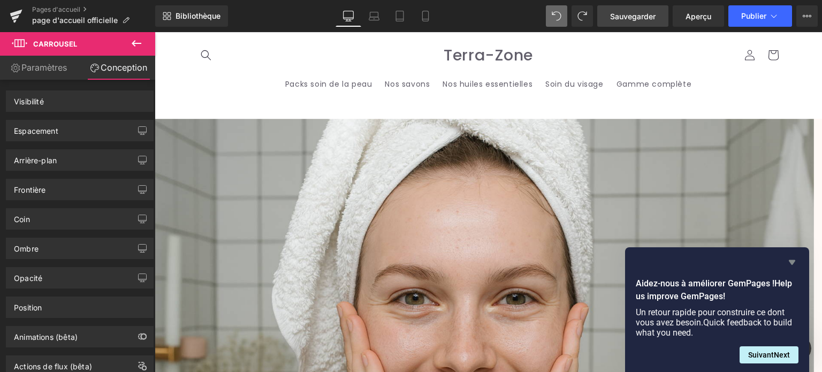
click at [793, 263] on icon "Hide survey" at bounding box center [791, 262] width 13 height 13
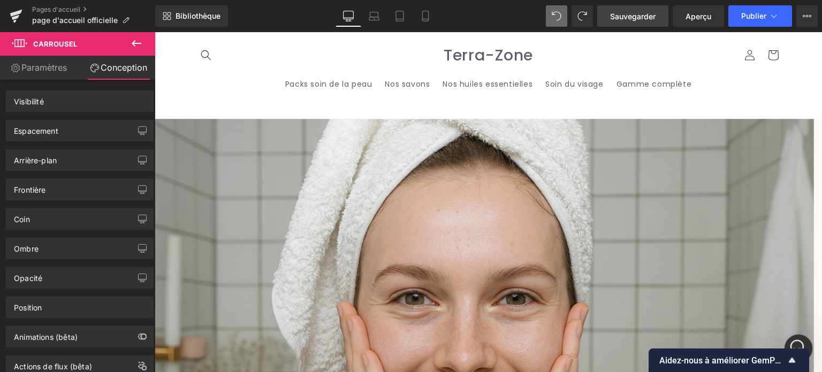
click at [798, 339] on div "Ouvrir le Messenger Intercom" at bounding box center [796, 346] width 35 height 35
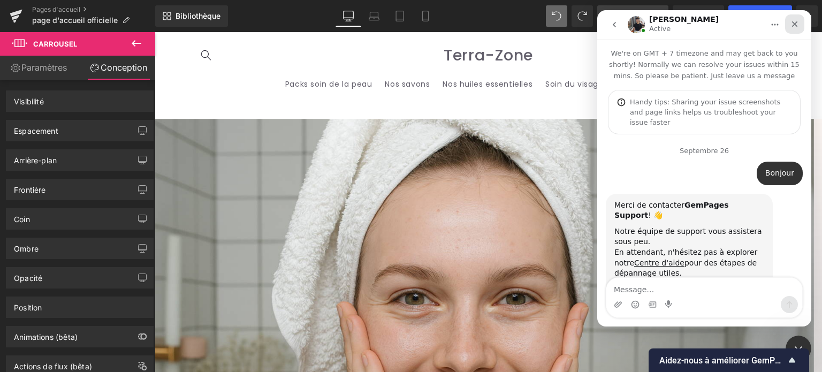
click at [792, 24] on icon "Fermer" at bounding box center [794, 24] width 9 height 9
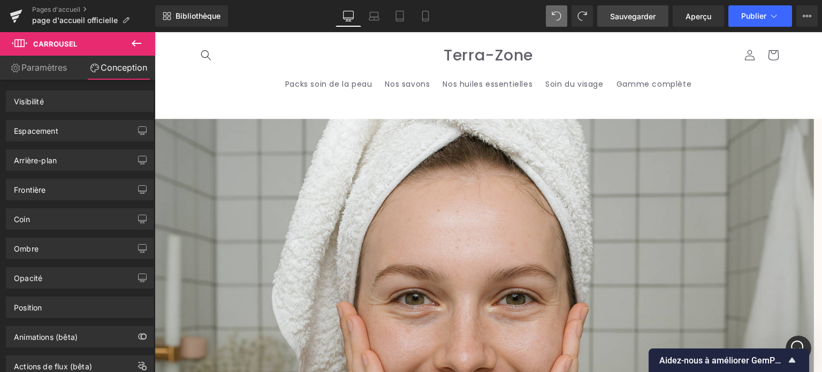
click at [137, 41] on icon at bounding box center [136, 43] width 13 height 13
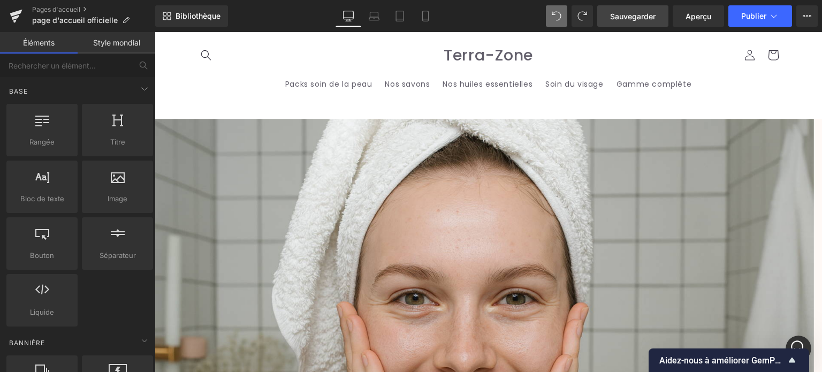
scroll to position [7264, 0]
click at [124, 40] on font "Style mondial" at bounding box center [116, 42] width 47 height 9
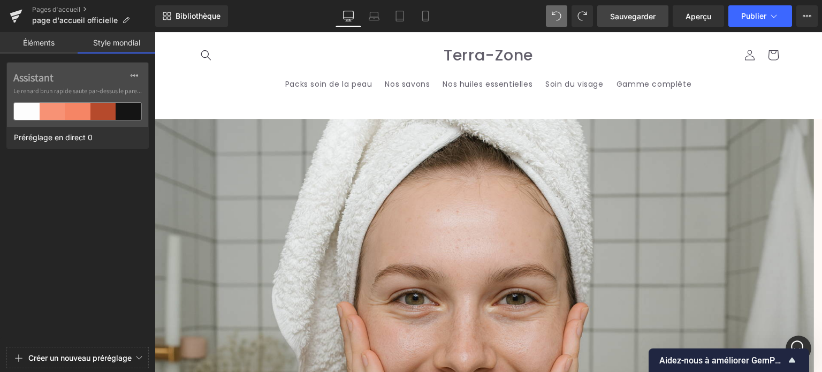
click at [155, 32] on font "Carrousel" at bounding box center [155, 32] width 0 height 0
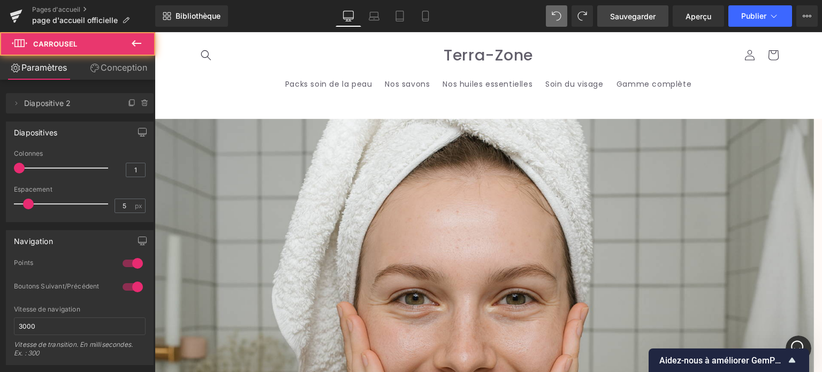
click at [106, 68] on font "Conception" at bounding box center [124, 67] width 47 height 11
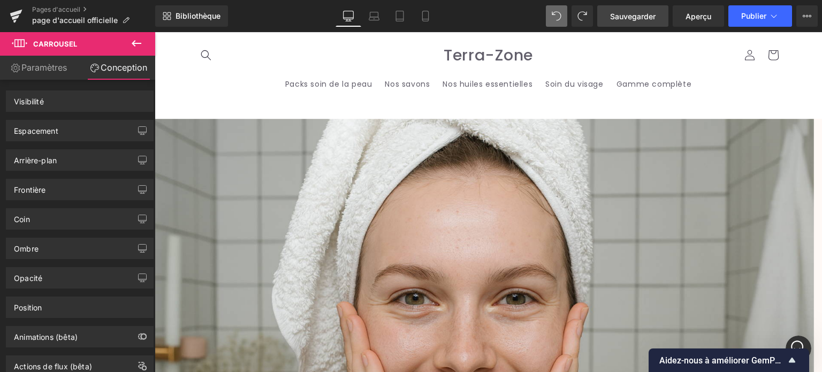
click at [106, 68] on font "Conception" at bounding box center [124, 67] width 47 height 11
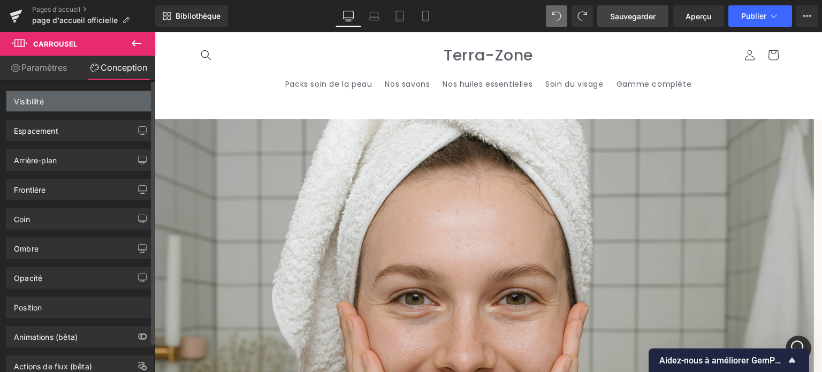
click at [60, 98] on div "Visibilité" at bounding box center [79, 101] width 147 height 20
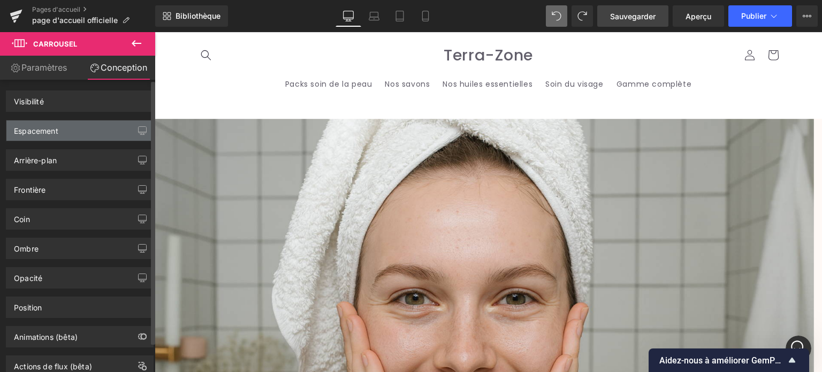
click at [103, 132] on div "Espacement" at bounding box center [79, 130] width 147 height 20
click at [138, 129] on icon "button" at bounding box center [142, 130] width 9 height 9
click at [138, 128] on icon "button" at bounding box center [142, 130] width 9 height 9
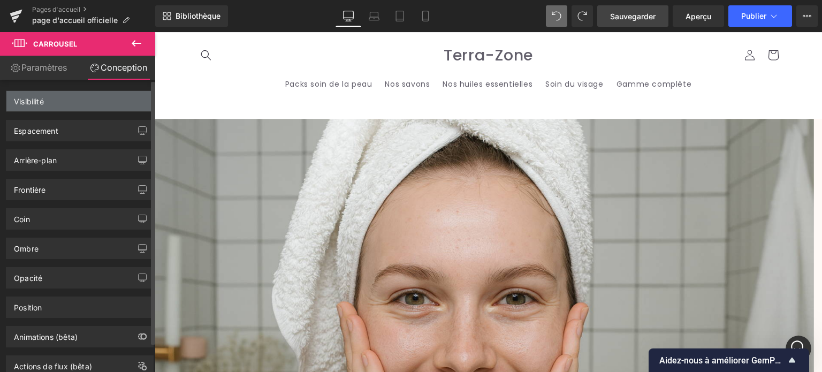
click at [134, 102] on div "Visibilité" at bounding box center [79, 101] width 147 height 20
click at [135, 102] on div "Visibilité" at bounding box center [79, 101] width 147 height 20
click at [136, 102] on div "Visibilité" at bounding box center [79, 101] width 147 height 20
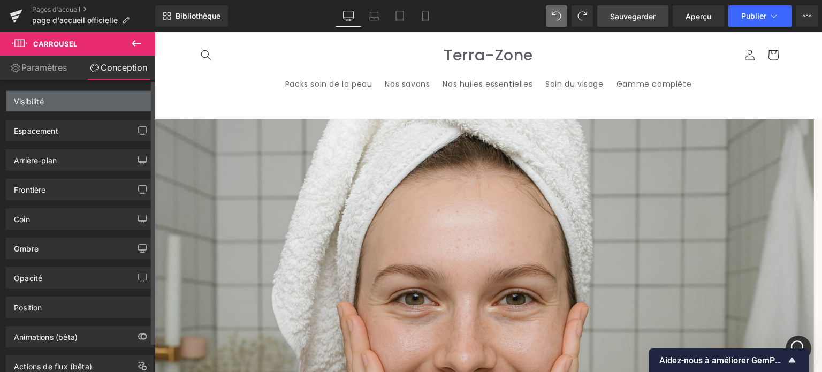
click at [137, 102] on div "Visibilité" at bounding box center [79, 101] width 147 height 20
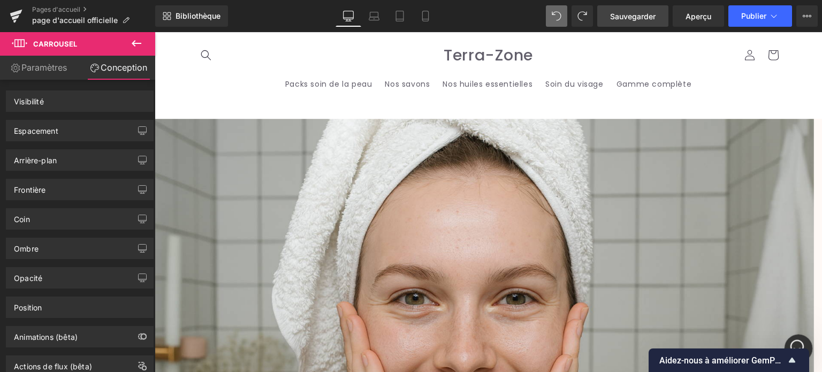
click at [793, 339] on icon "Ouvrir le Messenger Intercom" at bounding box center [797, 347] width 18 height 18
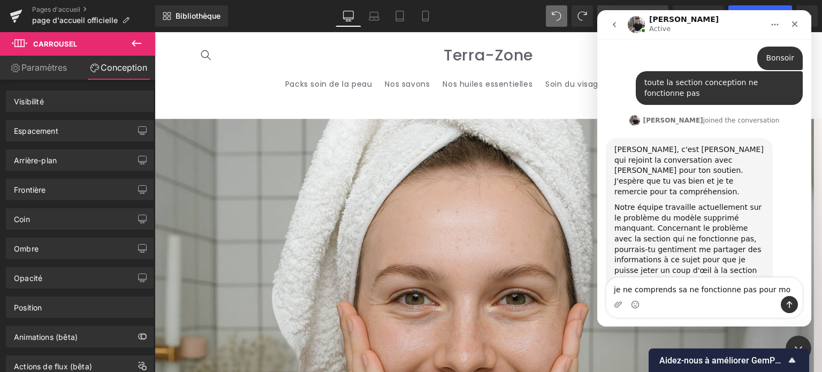
type textarea "je ne comprends sa ne fonctionne pas pour moi"
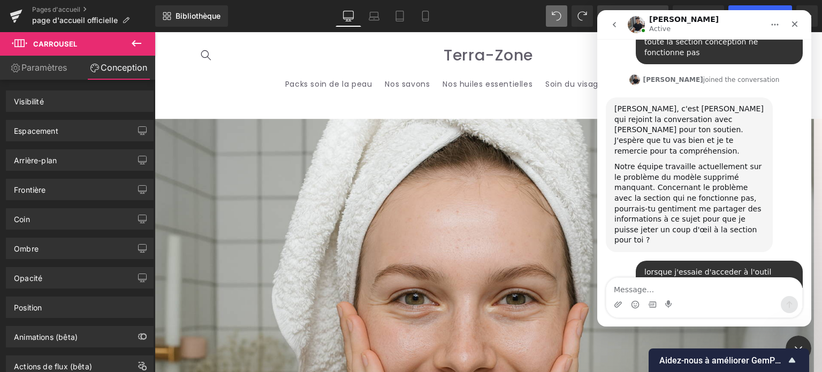
scroll to position [7306, 0]
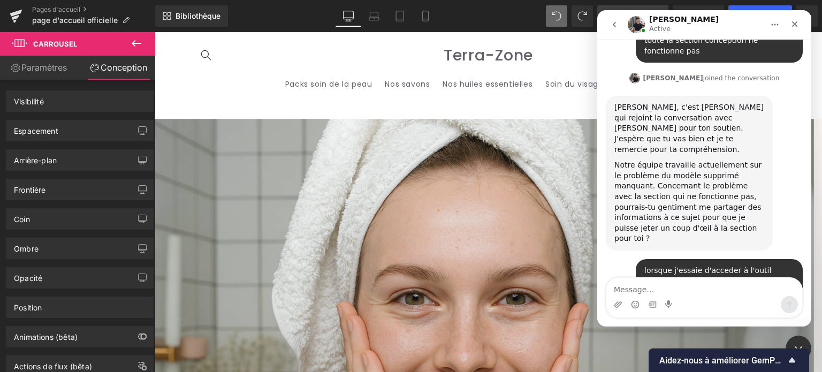
click at [118, 104] on div at bounding box center [411, 170] width 822 height 340
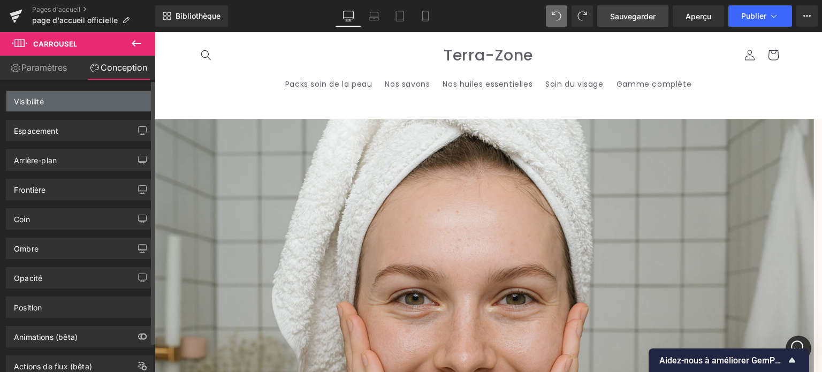
click at [119, 101] on div "Visibilité" at bounding box center [79, 101] width 147 height 20
drag, startPoint x: 118, startPoint y: 102, endPoint x: 98, endPoint y: 103, distance: 20.3
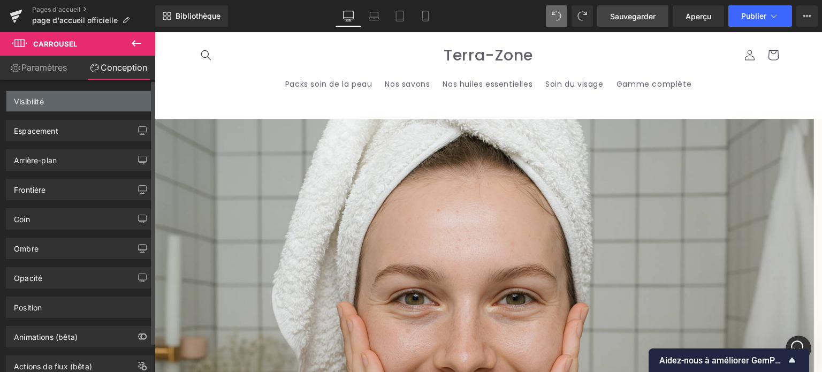
click at [113, 104] on div "Visibilité" at bounding box center [79, 101] width 147 height 20
click at [58, 112] on div "Espacement Marge [GEOGRAPHIC_DATA]" at bounding box center [80, 126] width 160 height 29
drag, startPoint x: 58, startPoint y: 112, endPoint x: 56, endPoint y: 98, distance: 14.5
click at [57, 112] on div "Espacement Marge [GEOGRAPHIC_DATA]" at bounding box center [80, 126] width 160 height 29
drag, startPoint x: 56, startPoint y: 96, endPoint x: 27, endPoint y: 96, distance: 28.9
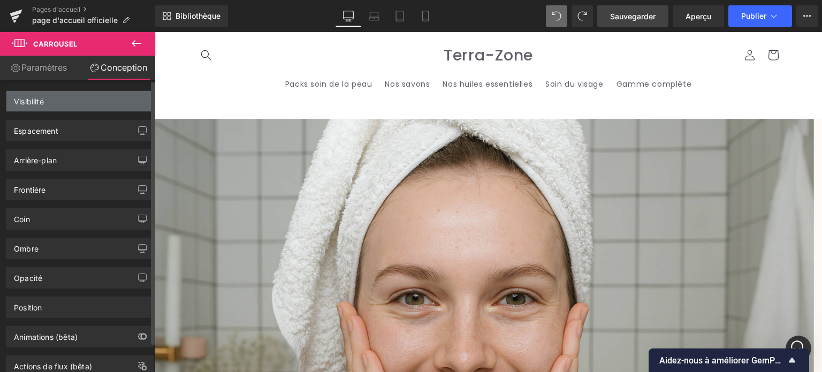
click at [27, 96] on div "Visibilité" at bounding box center [29, 98] width 30 height 15
click at [30, 97] on font "Visibilité" at bounding box center [29, 101] width 30 height 9
drag, startPoint x: 30, startPoint y: 97, endPoint x: 45, endPoint y: 91, distance: 16.1
click at [31, 97] on font "Visibilité" at bounding box center [29, 101] width 30 height 9
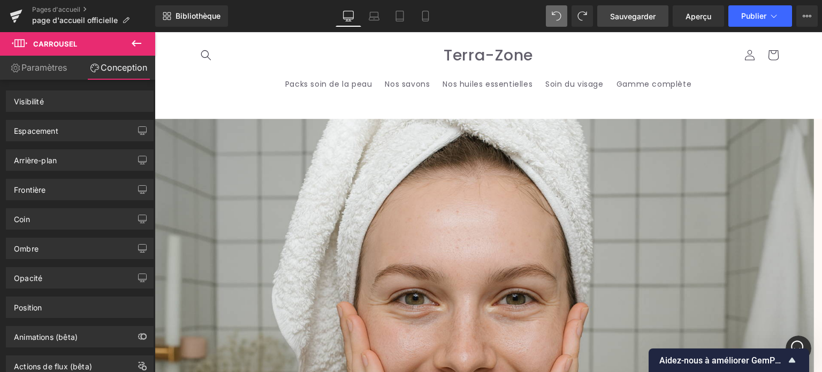
click at [43, 72] on font "Paramètres" at bounding box center [43, 67] width 45 height 11
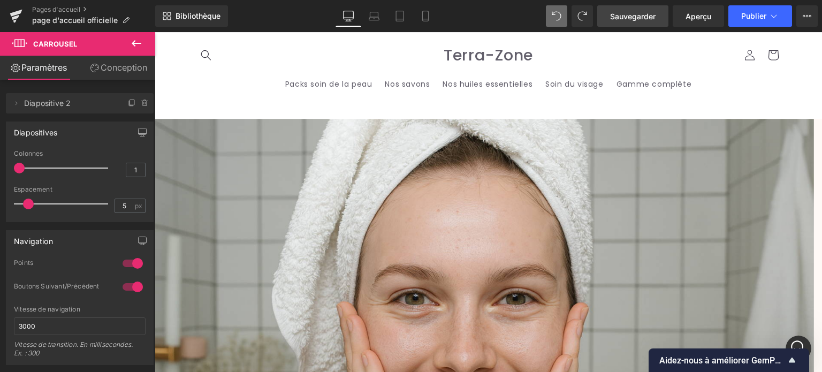
click at [120, 64] on font "Conception" at bounding box center [124, 67] width 47 height 11
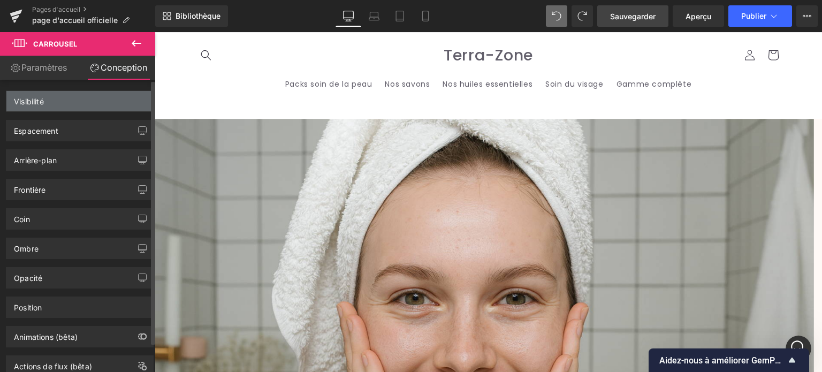
click at [122, 100] on div "Visibilité" at bounding box center [79, 101] width 147 height 20
click at [121, 101] on div "Visibilité" at bounding box center [79, 101] width 147 height 20
click at [120, 101] on div "Visibilité" at bounding box center [79, 101] width 147 height 20
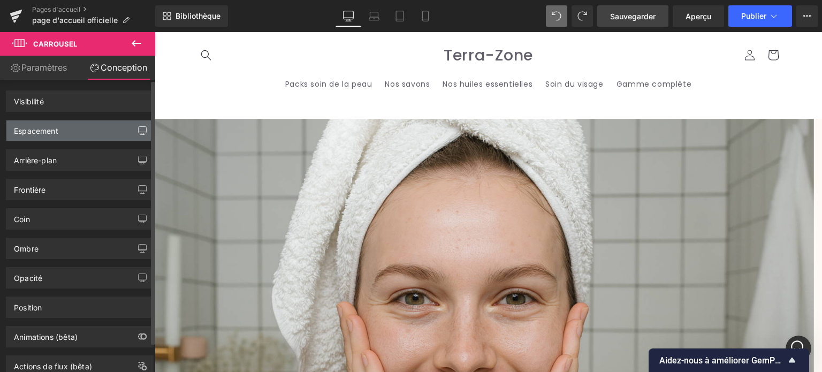
click at [134, 122] on button "button" at bounding box center [142, 130] width 17 height 20
click at [135, 126] on button "button" at bounding box center [142, 130] width 17 height 20
click at [138, 126] on icon "button" at bounding box center [142, 130] width 9 height 9
drag, startPoint x: 135, startPoint y: 126, endPoint x: 122, endPoint y: 130, distance: 13.9
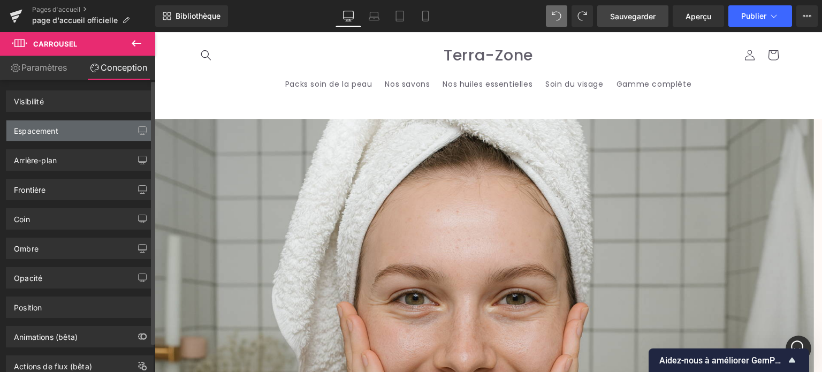
click at [126, 130] on div "Espacement" at bounding box center [79, 130] width 147 height 20
click at [96, 131] on div "Espacement" at bounding box center [79, 130] width 147 height 20
click at [96, 132] on div "Espacement" at bounding box center [79, 130] width 147 height 20
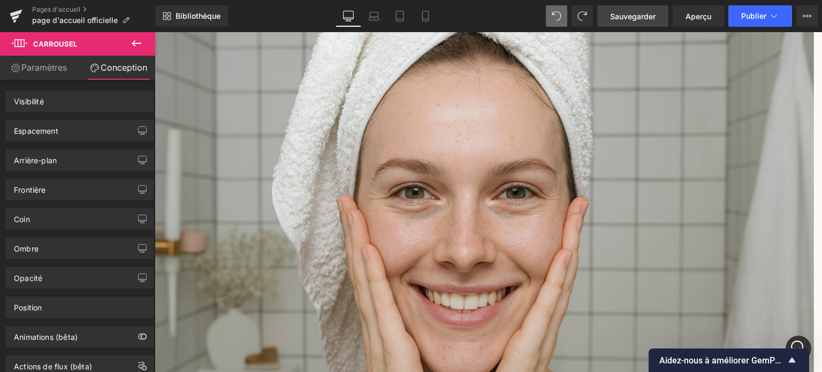
scroll to position [160, 0]
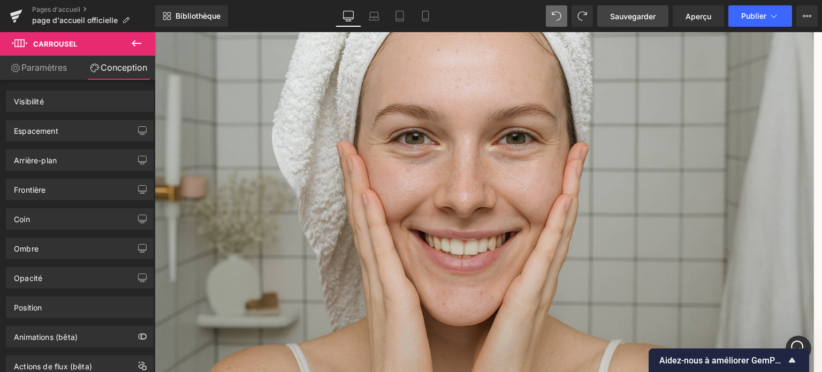
click at [447, 127] on img at bounding box center [484, 177] width 659 height 439
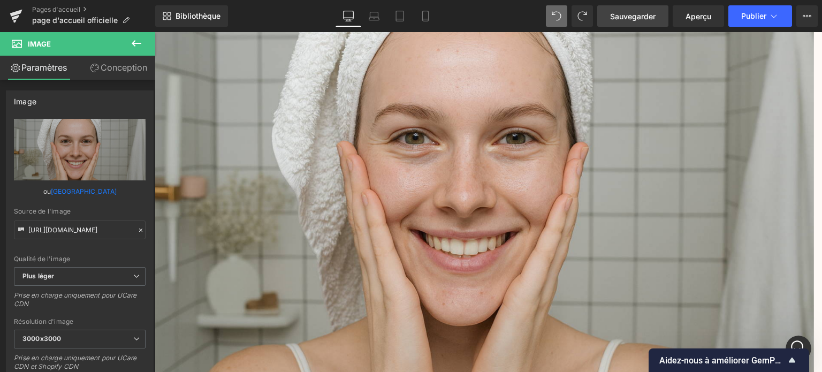
click at [133, 69] on font "Conception" at bounding box center [124, 67] width 47 height 11
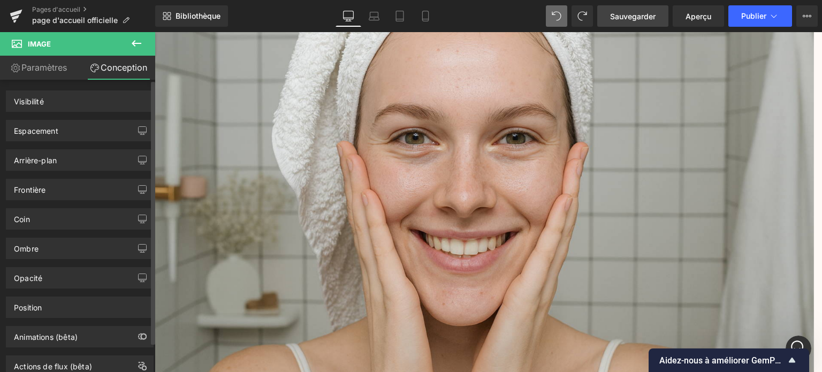
click at [81, 120] on div "Espacement Marge [GEOGRAPHIC_DATA]" at bounding box center [80, 130] width 148 height 21
click at [85, 110] on div "Visibilité" at bounding box center [79, 101] width 147 height 20
click at [86, 109] on div "Visibilité" at bounding box center [79, 101] width 147 height 20
drag, startPoint x: 86, startPoint y: 109, endPoint x: 86, endPoint y: 117, distance: 8.0
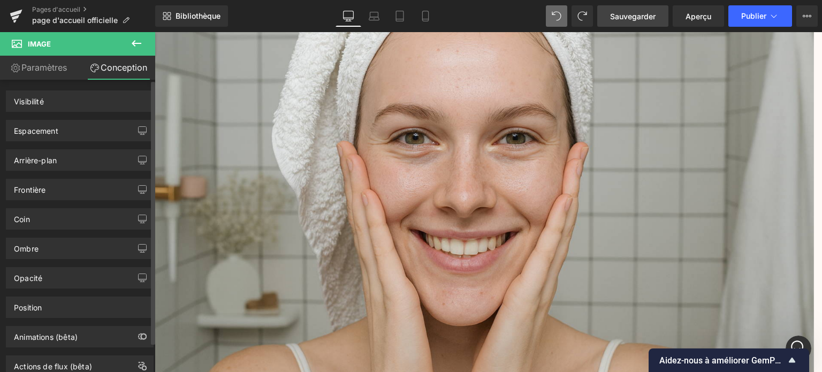
click at [86, 111] on div "Visibilité 0|0|0|0" at bounding box center [80, 100] width 148 height 21
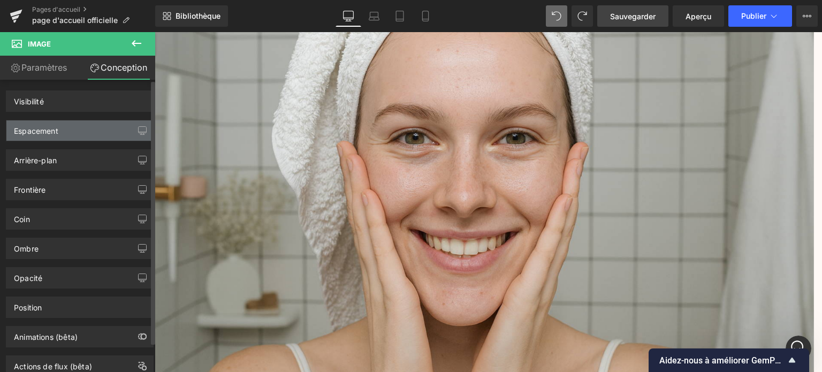
click at [86, 121] on div "Espacement" at bounding box center [79, 130] width 147 height 20
click at [88, 126] on div "Espacement" at bounding box center [79, 130] width 147 height 20
click at [88, 128] on div "Espacement" at bounding box center [79, 130] width 147 height 20
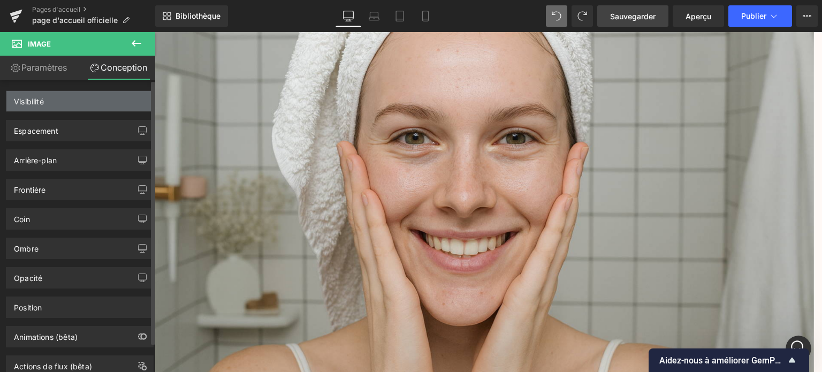
click at [90, 108] on div "Visibilité" at bounding box center [79, 101] width 147 height 20
click at [95, 104] on div "Visibilité" at bounding box center [79, 101] width 147 height 20
click at [96, 104] on div "Visibilité" at bounding box center [79, 101] width 147 height 20
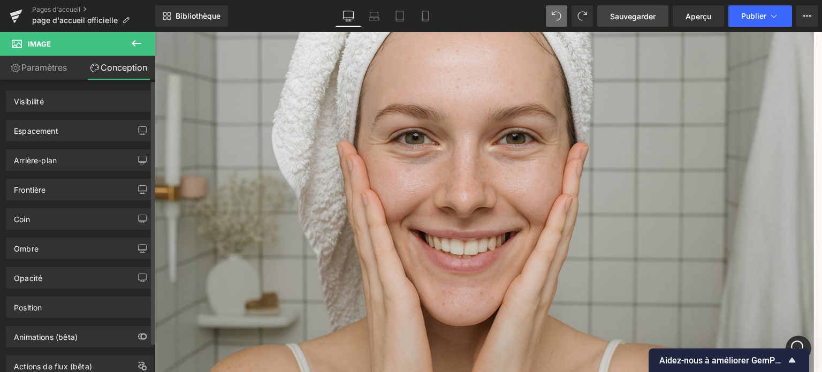
click at [116, 112] on div "Visibilité 0|0|0|0 Espacement Marge [GEOGRAPHIC_DATA] Arrière-plan Arrière-plan…" at bounding box center [80, 228] width 160 height 297
click at [793, 340] on icon "Ouvrir le Messenger Intercom" at bounding box center [797, 347] width 18 height 18
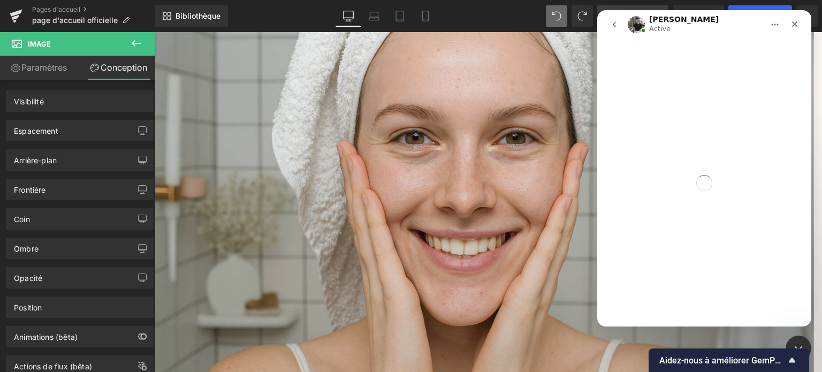
click at [407, 209] on div at bounding box center [411, 170] width 822 height 340
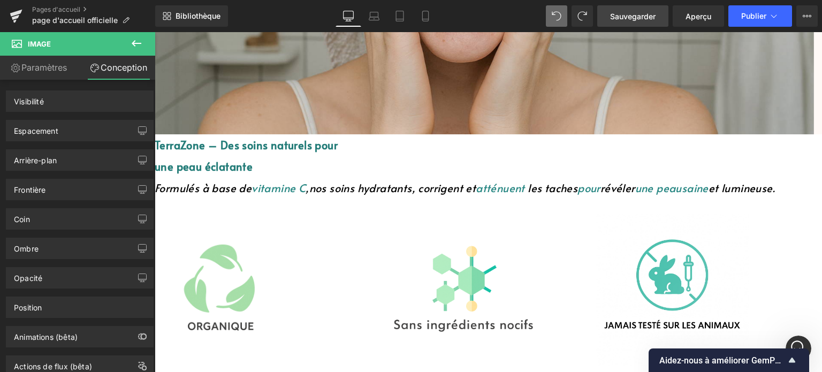
scroll to position [428, 0]
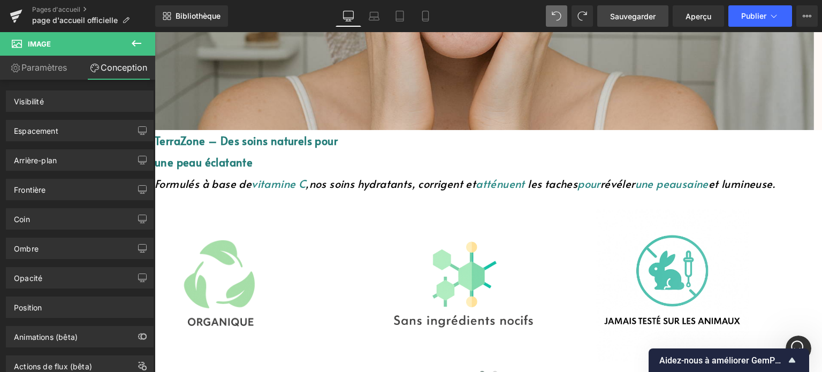
click at [338, 143] on font "TerraZone – Des soins naturels pour" at bounding box center [246, 140] width 183 height 15
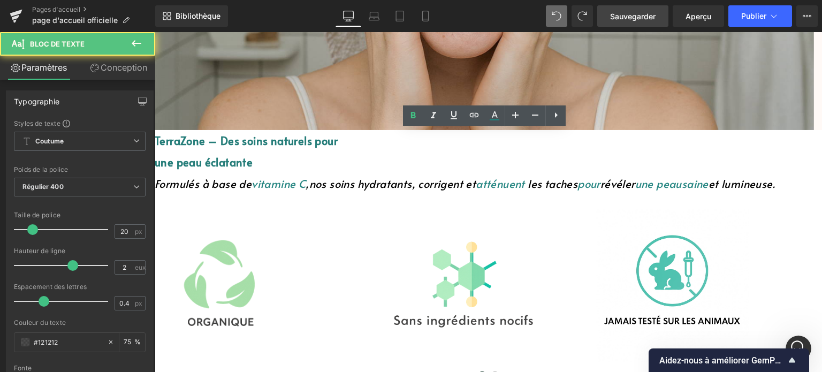
click at [338, 141] on font "TerraZone – Des soins naturels pour" at bounding box center [246, 140] width 183 height 15
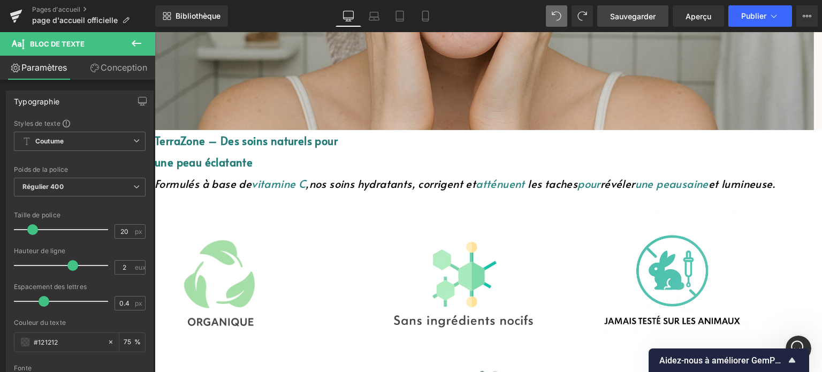
click at [135, 62] on font "Conception" at bounding box center [124, 67] width 47 height 11
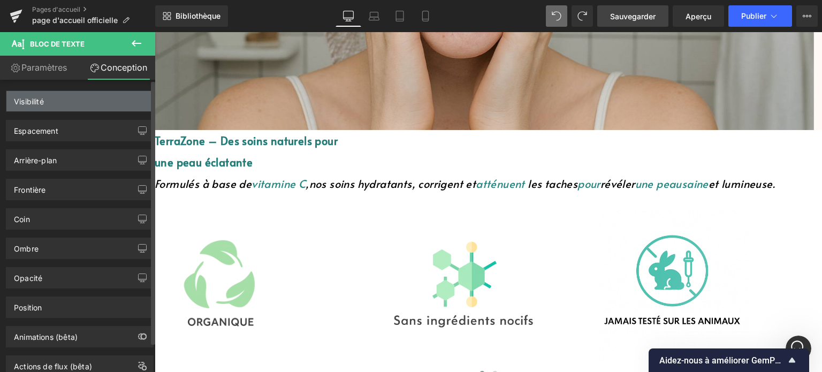
click at [79, 105] on div "Visibilité" at bounding box center [79, 101] width 147 height 20
click at [80, 104] on div "Visibilité" at bounding box center [79, 101] width 147 height 20
drag, startPoint x: 80, startPoint y: 104, endPoint x: 131, endPoint y: 124, distance: 54.0
click at [81, 104] on div "Visibilité" at bounding box center [79, 101] width 147 height 20
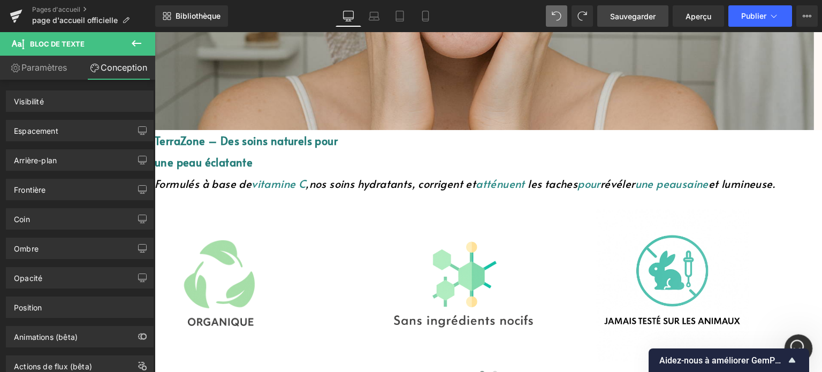
click at [793, 341] on icon "Ouvrir le Messenger Intercom" at bounding box center [797, 347] width 18 height 18
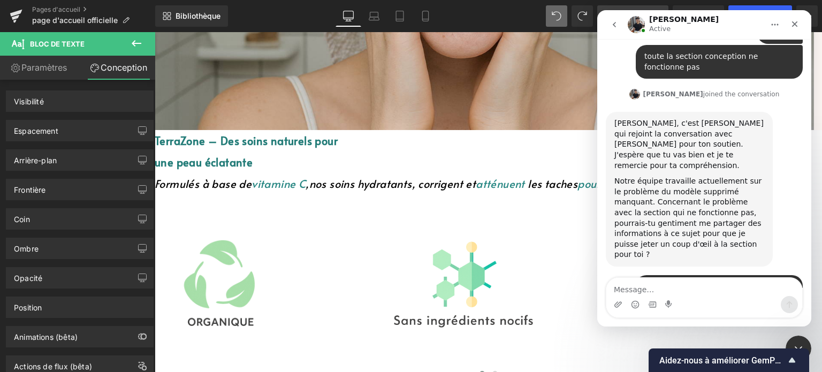
scroll to position [7306, 0]
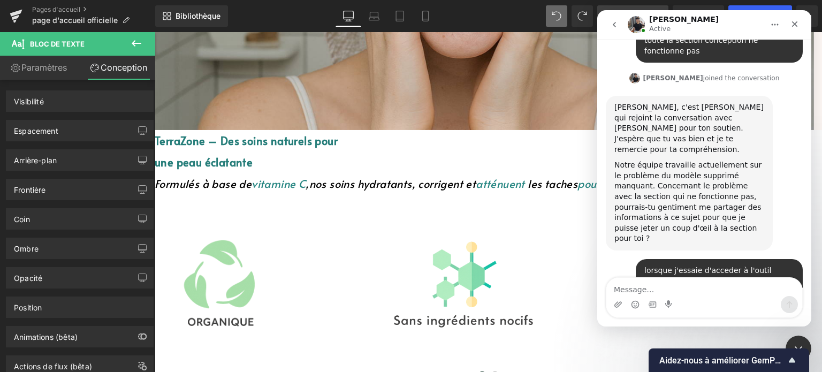
click at [661, 293] on textarea "Message…" at bounding box center [704, 287] width 196 height 18
type textarea "vérifier si je n'ai pas un blocage"
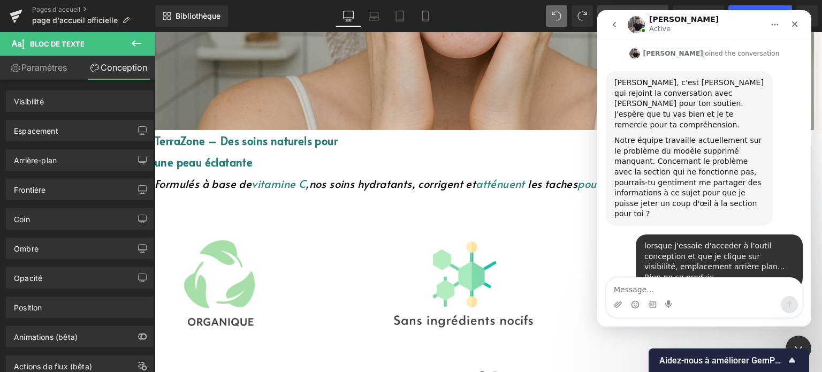
click at [96, 102] on div at bounding box center [411, 170] width 822 height 340
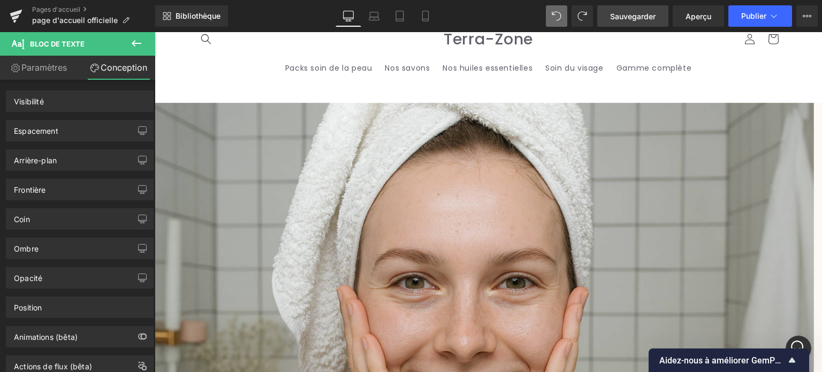
scroll to position [0, 0]
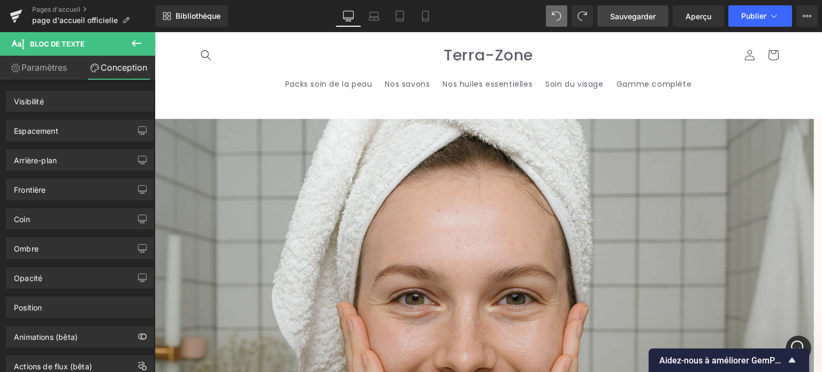
click at [155, 32] on font "Carrousel" at bounding box center [155, 32] width 0 height 0
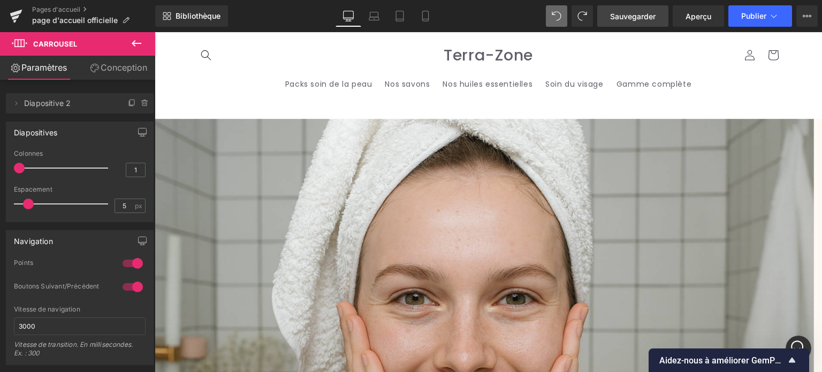
click at [124, 70] on font "Conception" at bounding box center [124, 67] width 47 height 11
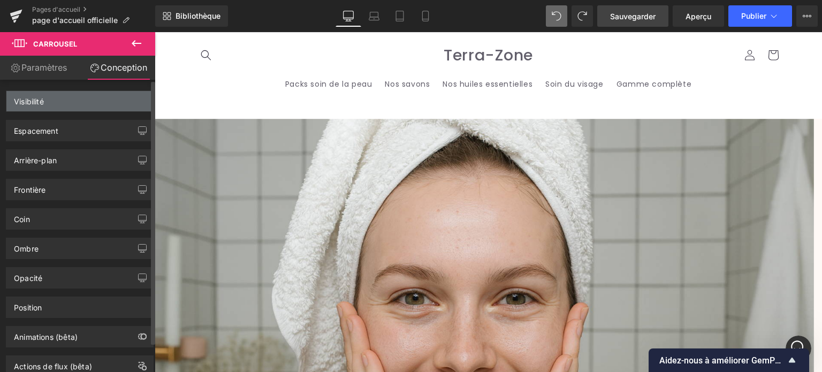
click at [127, 99] on div "Visibilité" at bounding box center [79, 101] width 147 height 20
click at [59, 93] on div "Visibilité" at bounding box center [79, 101] width 147 height 20
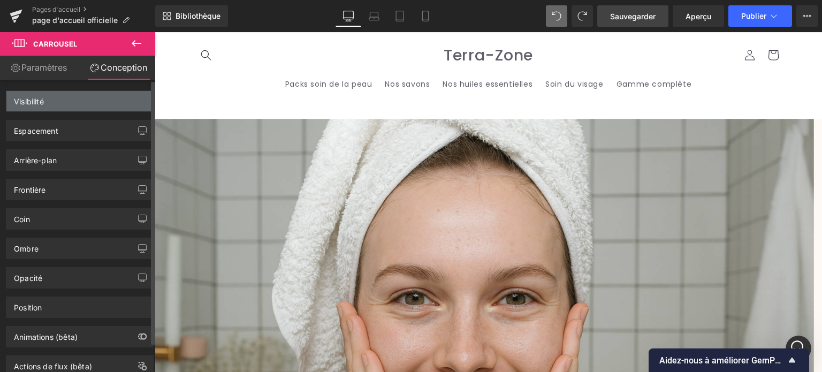
click at [59, 93] on div "Visibilité" at bounding box center [79, 101] width 147 height 20
click at [28, 102] on font "Visibilité" at bounding box center [29, 101] width 30 height 9
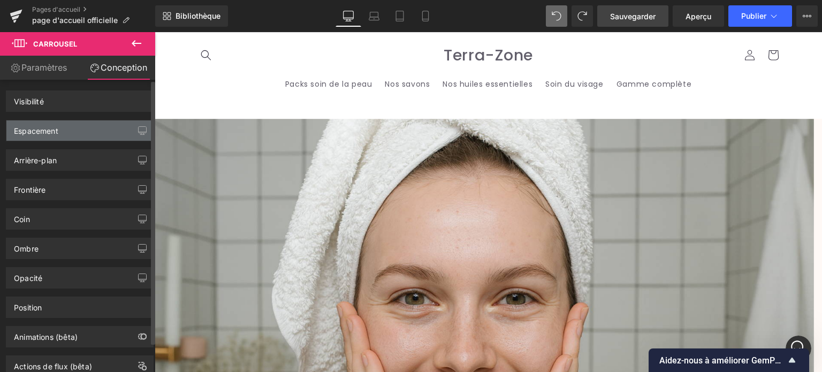
click at [34, 130] on font "Espacement" at bounding box center [36, 130] width 44 height 9
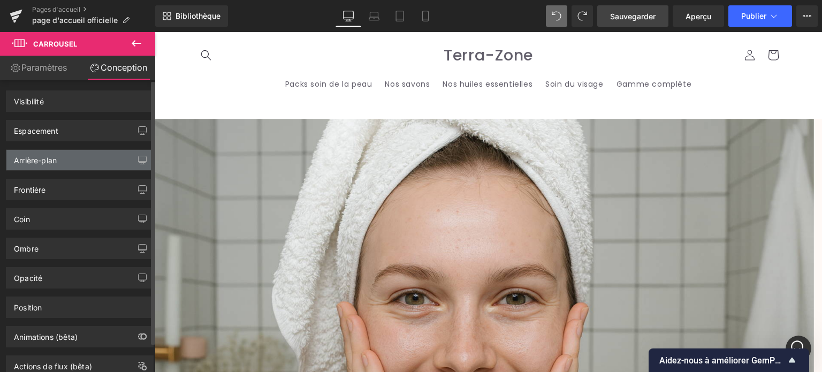
click at [35, 157] on font "Arrière-plan" at bounding box center [35, 160] width 43 height 9
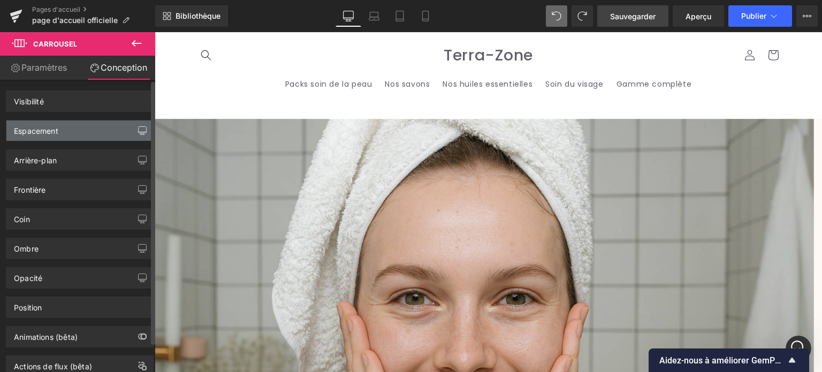
click at [143, 127] on button "button" at bounding box center [142, 130] width 17 height 20
click at [141, 128] on icon "button" at bounding box center [142, 130] width 9 height 9
drag, startPoint x: 141, startPoint y: 128, endPoint x: 135, endPoint y: 128, distance: 5.9
click at [141, 128] on icon "button" at bounding box center [142, 130] width 9 height 9
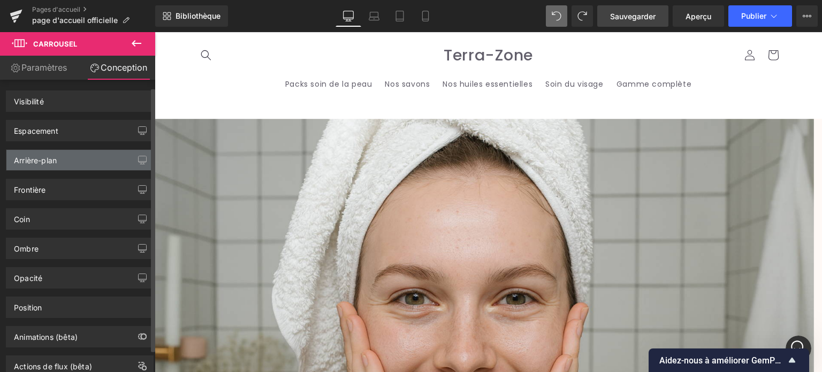
scroll to position [32, 0]
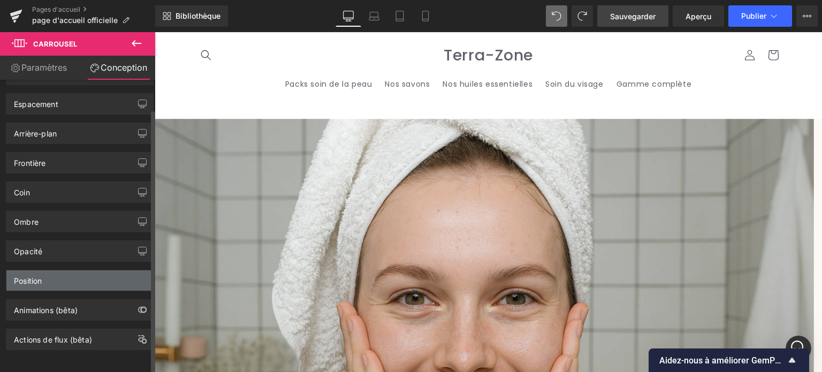
click at [24, 276] on font "Position" at bounding box center [28, 280] width 28 height 9
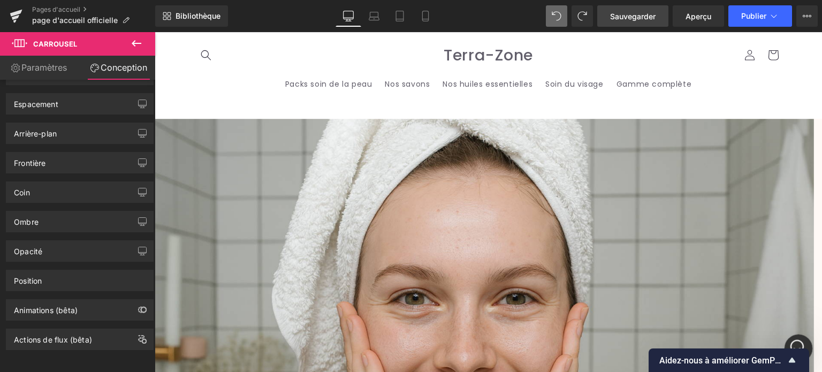
click at [797, 336] on div "Ouvrir le Messenger Intercom" at bounding box center [796, 346] width 35 height 35
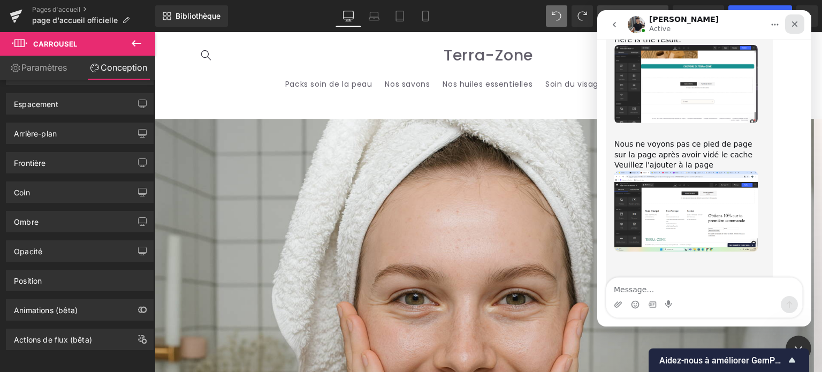
click at [799, 25] on div "Fermer" at bounding box center [794, 23] width 19 height 19
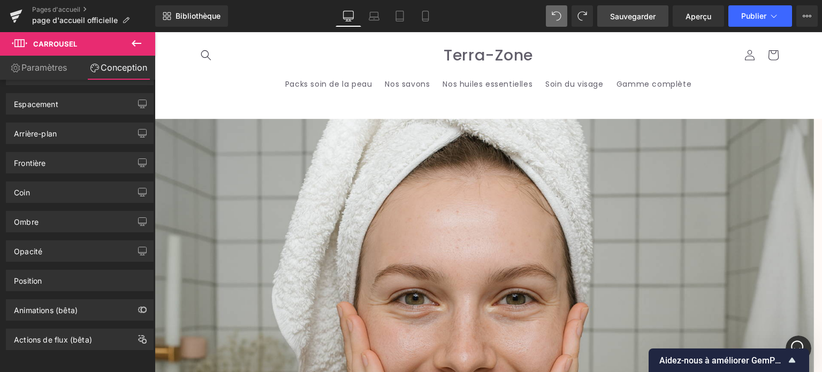
scroll to position [7331, 0]
click at [794, 335] on div "Ouvrir le Messenger Intercom" at bounding box center [796, 346] width 35 height 35
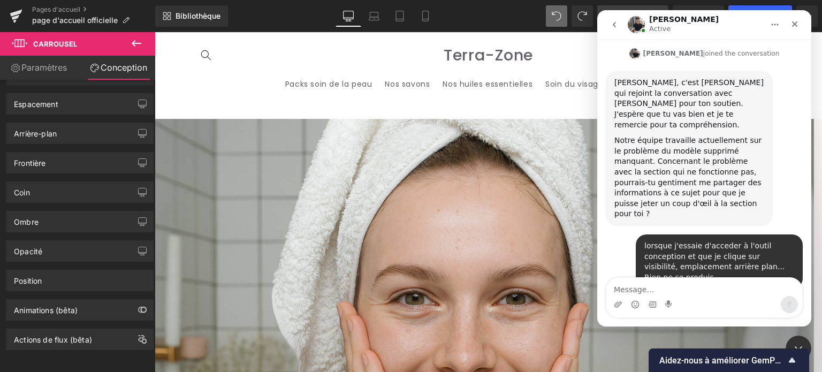
scroll to position [7372, 0]
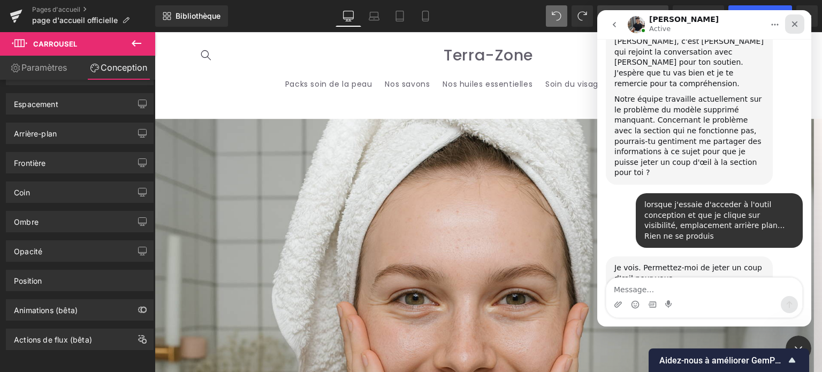
drag, startPoint x: 794, startPoint y: 21, endPoint x: 1382, endPoint y: 35, distance: 588.1
click at [794, 21] on icon "Fermer" at bounding box center [794, 24] width 9 height 9
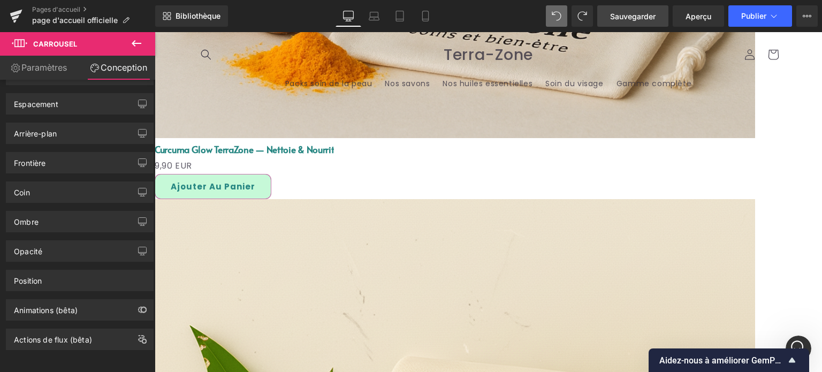
scroll to position [2300, 0]
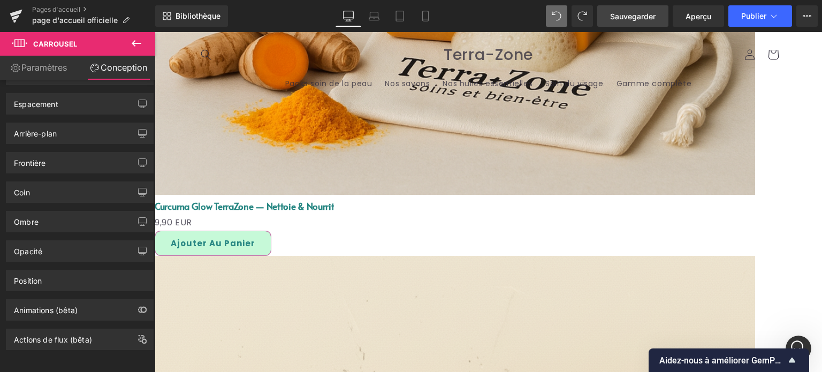
click at [155, 32] on icon at bounding box center [155, 32] width 0 height 0
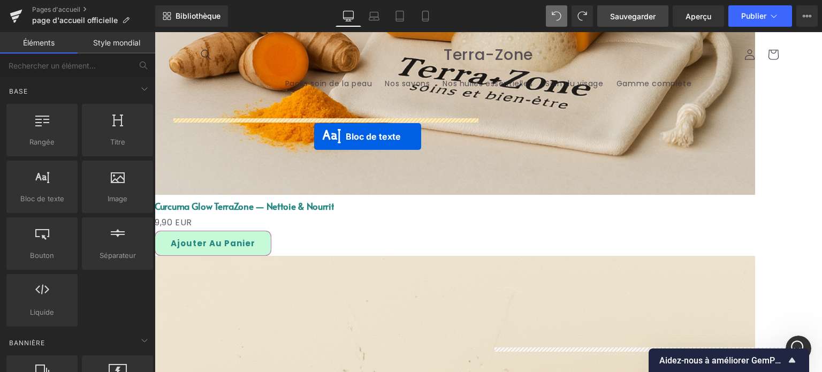
drag, startPoint x: 613, startPoint y: 147, endPoint x: 314, endPoint y: 136, distance: 298.7
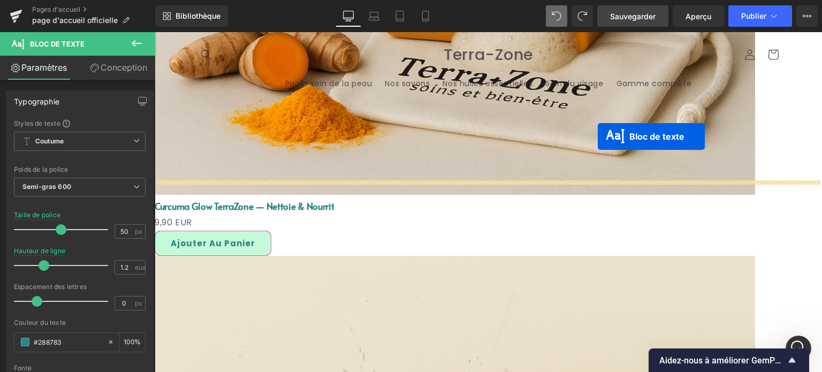
drag, startPoint x: 612, startPoint y: 220, endPoint x: 598, endPoint y: 147, distance: 74.2
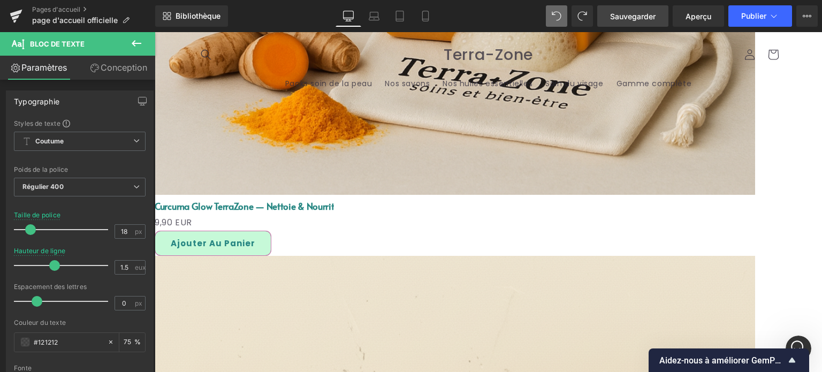
click at [557, 14] on icon at bounding box center [557, 16] width 10 height 10
click at [552, 17] on icon at bounding box center [557, 16] width 10 height 10
click at [137, 39] on icon at bounding box center [136, 43] width 13 height 13
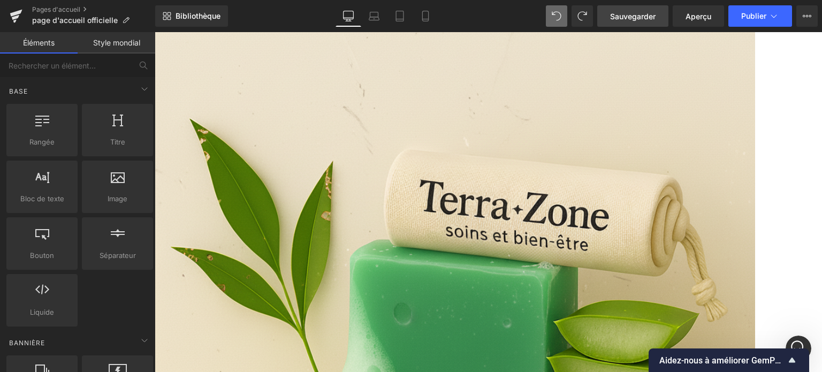
scroll to position [2652, 0]
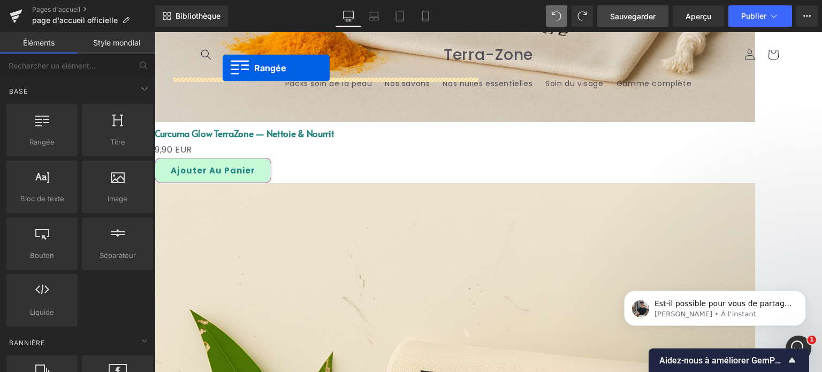
scroll to position [2298, 0]
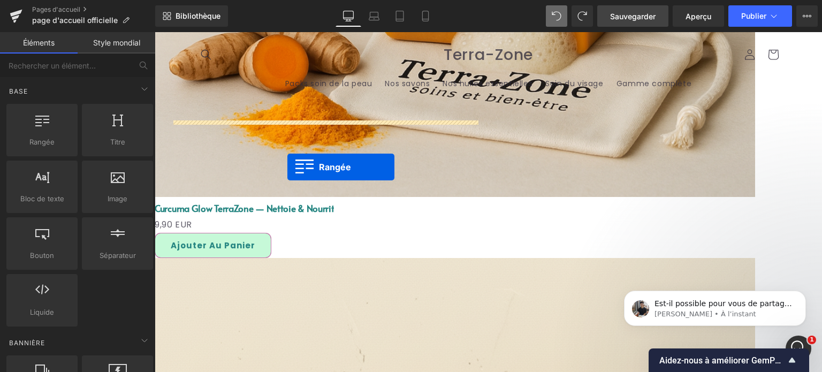
drag, startPoint x: 171, startPoint y: 136, endPoint x: 287, endPoint y: 166, distance: 119.8
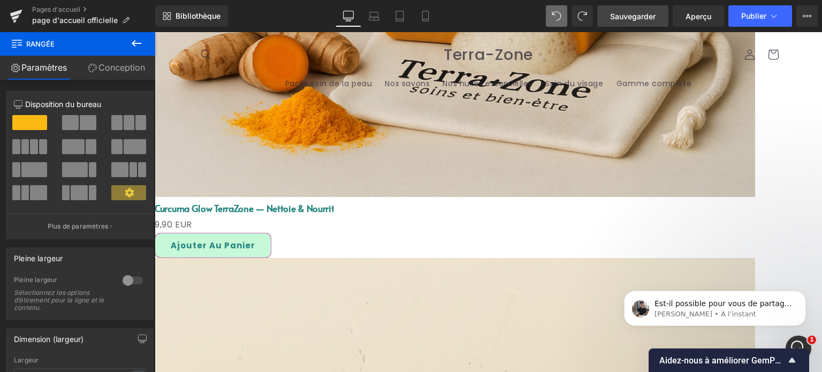
click at [560, 17] on icon at bounding box center [557, 16] width 10 height 10
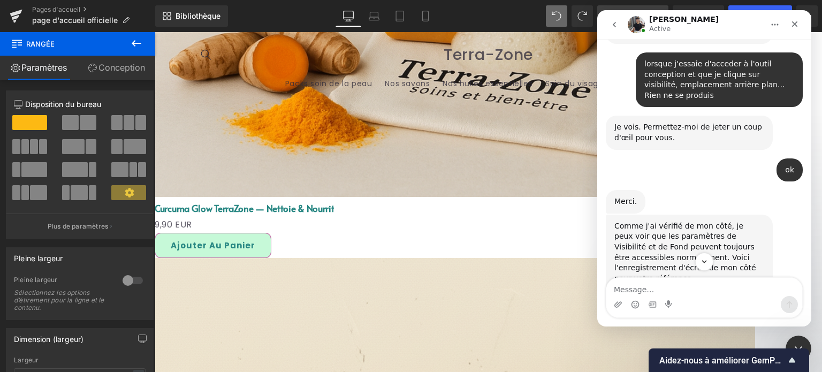
scroll to position [7528, 0]
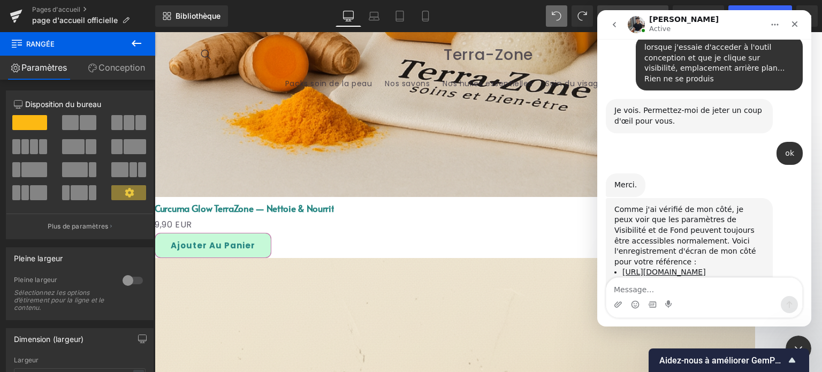
click at [668, 293] on textarea "Message…" at bounding box center [704, 287] width 196 height 18
type textarea "trop technique ce que vous me dites, soyez plus simple"
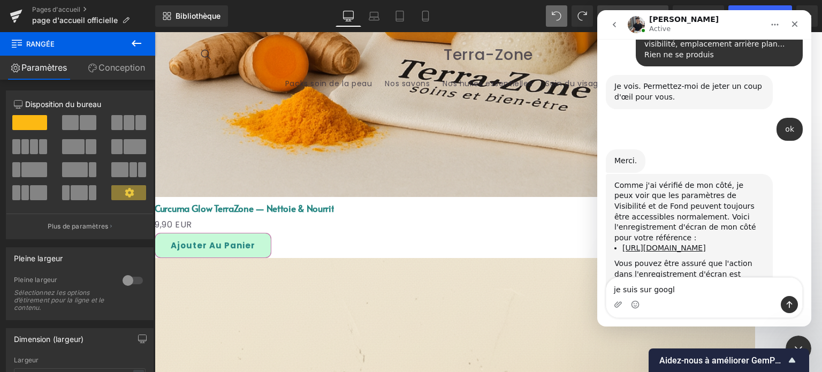
type textarea "je suis sur google"
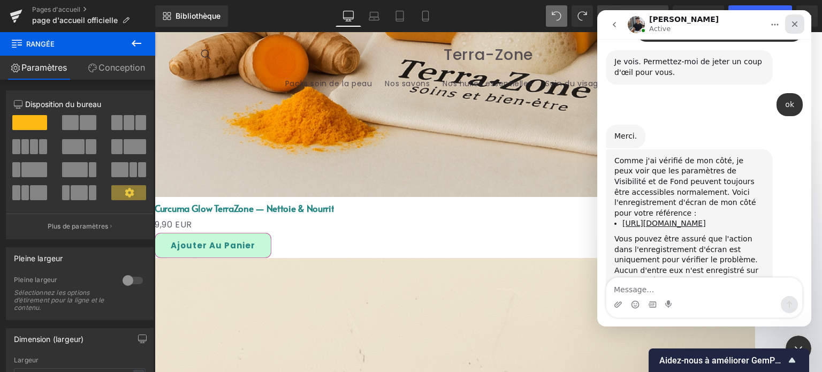
click at [794, 23] on icon "Fermer" at bounding box center [795, 24] width 6 height 6
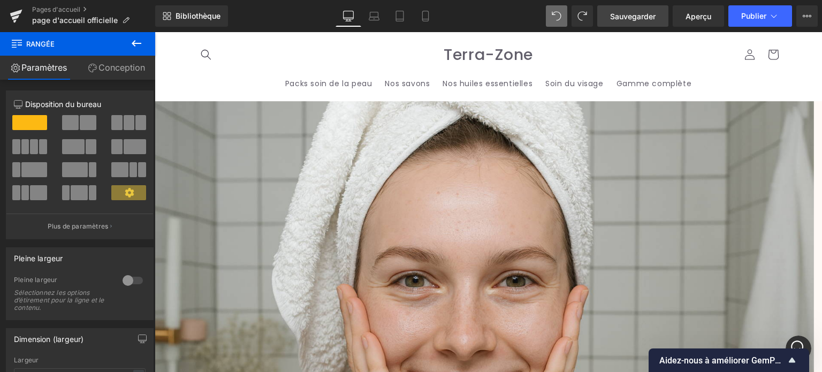
scroll to position [0, 0]
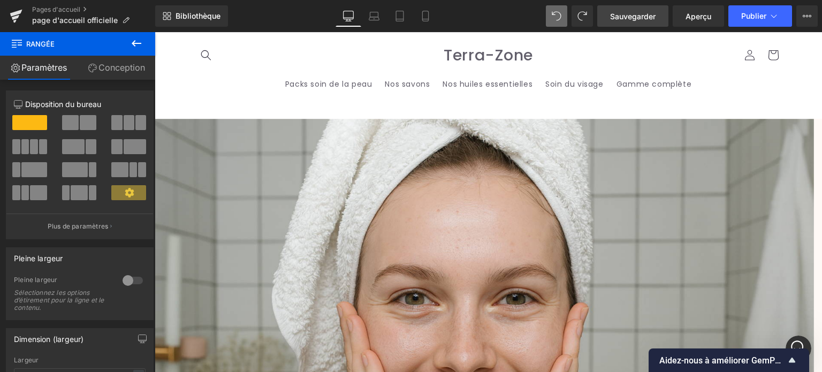
click at [155, 32] on font "Carrousel" at bounding box center [155, 32] width 0 height 0
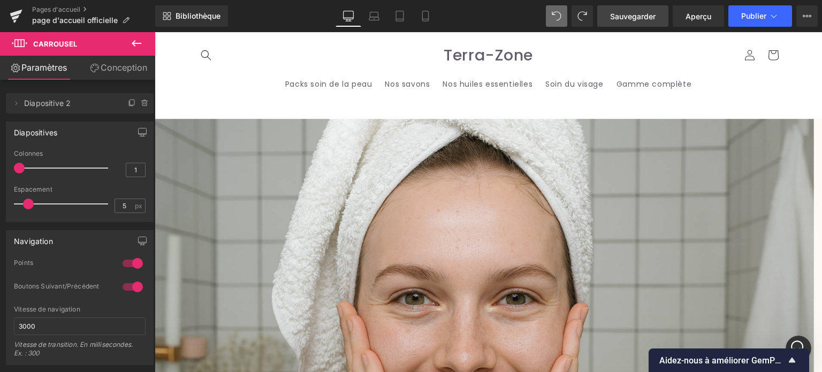
click at [103, 69] on font "Conception" at bounding box center [124, 67] width 47 height 11
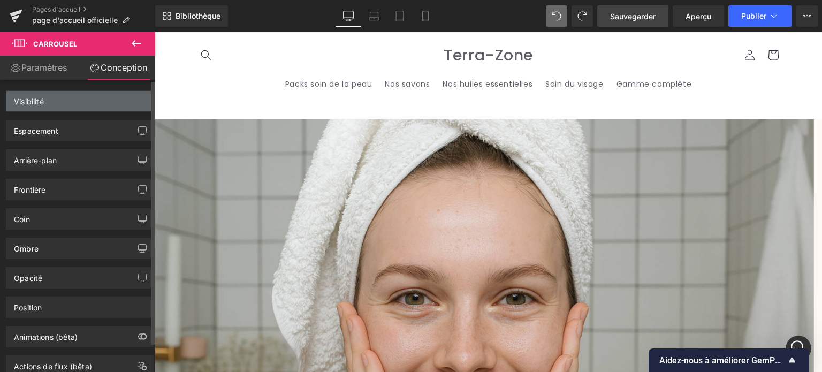
click at [51, 104] on div "Visibilité" at bounding box center [79, 101] width 147 height 20
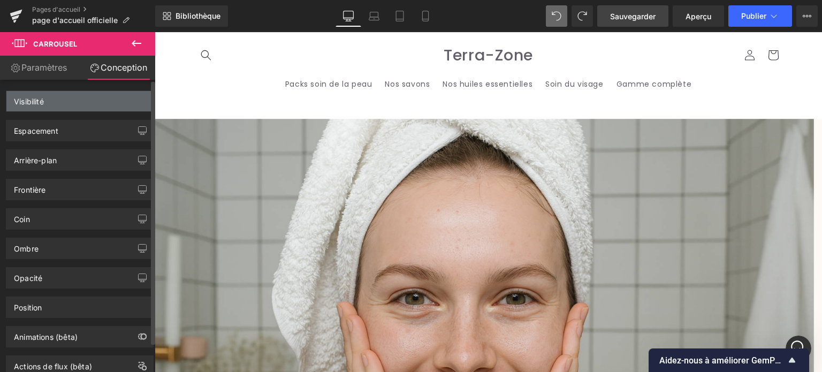
click at [51, 104] on div "Visibilité" at bounding box center [79, 101] width 147 height 20
click at [52, 104] on div "Visibilité" at bounding box center [79, 101] width 147 height 20
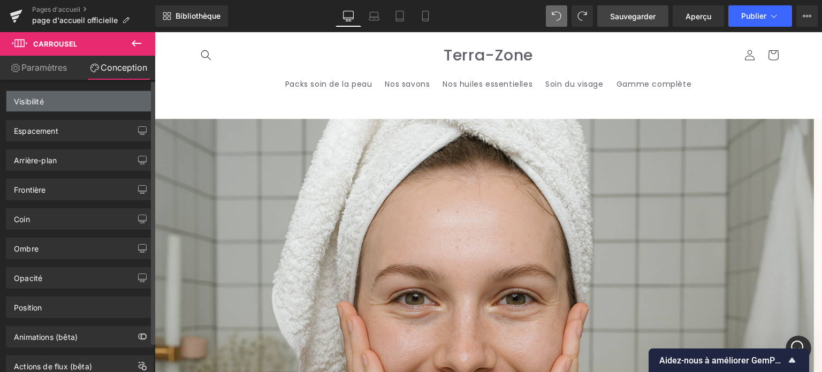
click at [53, 104] on div "Visibilité" at bounding box center [79, 101] width 147 height 20
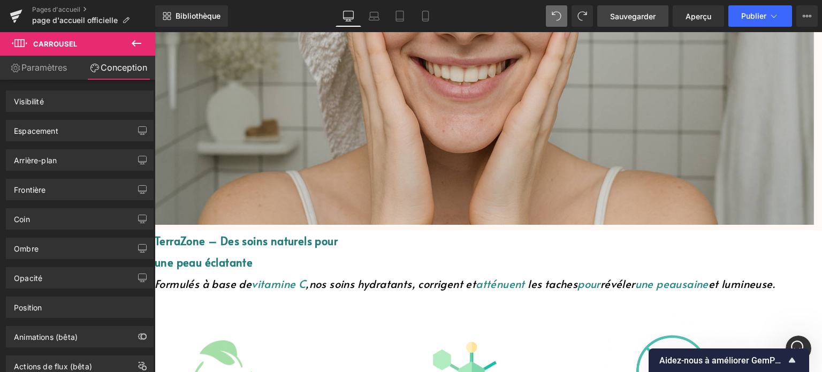
scroll to position [374, 0]
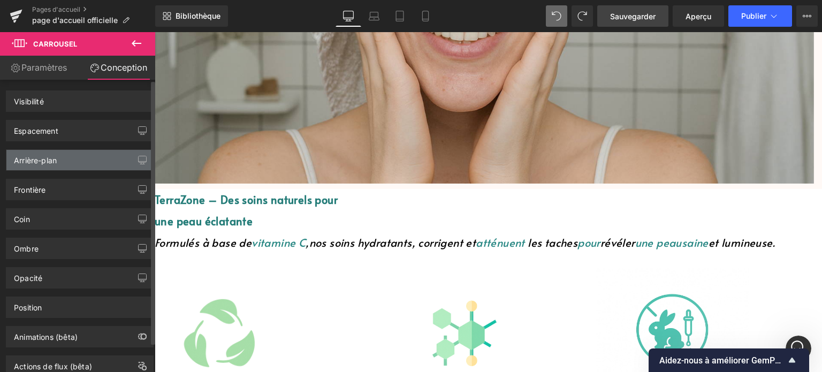
click at [60, 162] on div "Arrière-plan" at bounding box center [79, 160] width 147 height 20
click at [53, 158] on font "Arrière-plan" at bounding box center [35, 160] width 43 height 9
click at [51, 158] on font "Arrière-plan" at bounding box center [35, 160] width 43 height 9
click at [51, 159] on font "Arrière-plan" at bounding box center [35, 160] width 43 height 9
click at [51, 160] on font "Arrière-plan" at bounding box center [35, 160] width 43 height 9
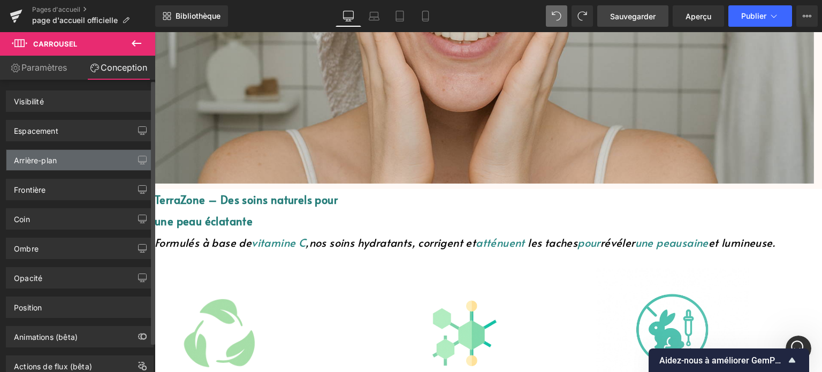
click at [53, 162] on font "Arrière-plan" at bounding box center [35, 160] width 43 height 9
click at [142, 154] on button "button" at bounding box center [142, 160] width 17 height 20
drag, startPoint x: 142, startPoint y: 154, endPoint x: 151, endPoint y: 158, distance: 9.8
click at [142, 155] on button "button" at bounding box center [142, 160] width 17 height 20
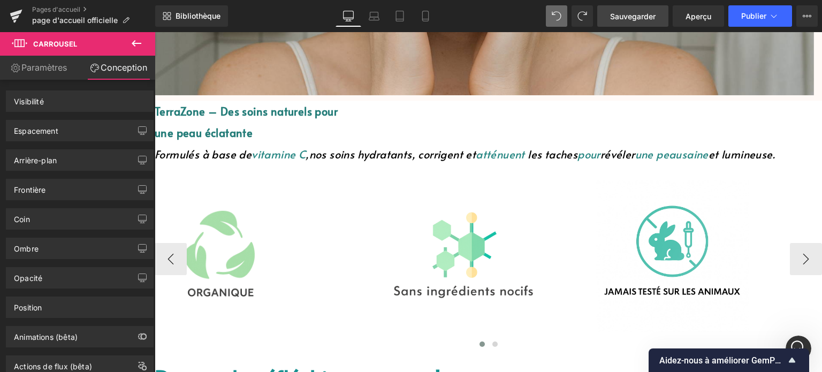
scroll to position [481, 0]
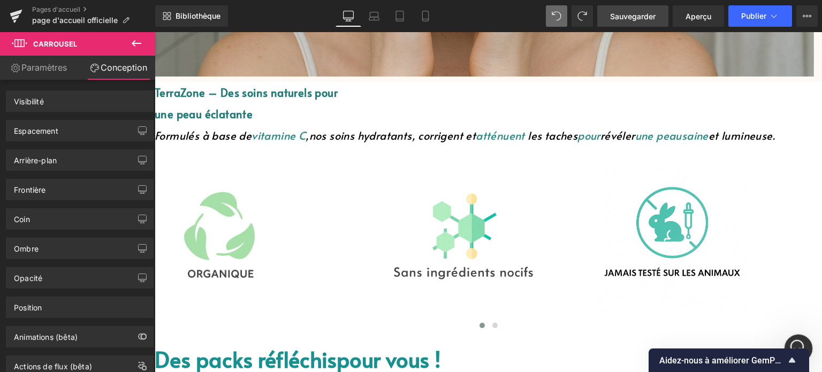
click at [803, 341] on div "Ouvrir le Messenger Intercom" at bounding box center [796, 346] width 35 height 35
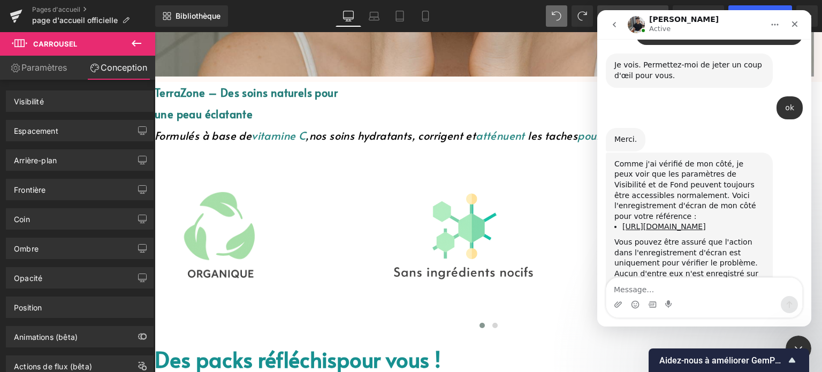
scroll to position [7576, 0]
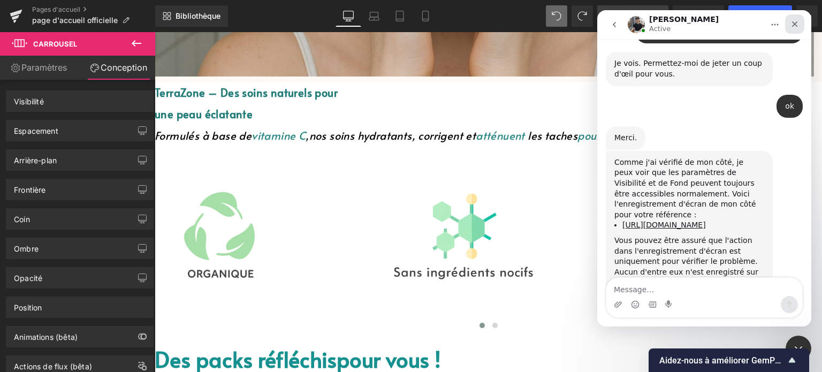
click at [790, 28] on icon "Fermer" at bounding box center [794, 24] width 9 height 9
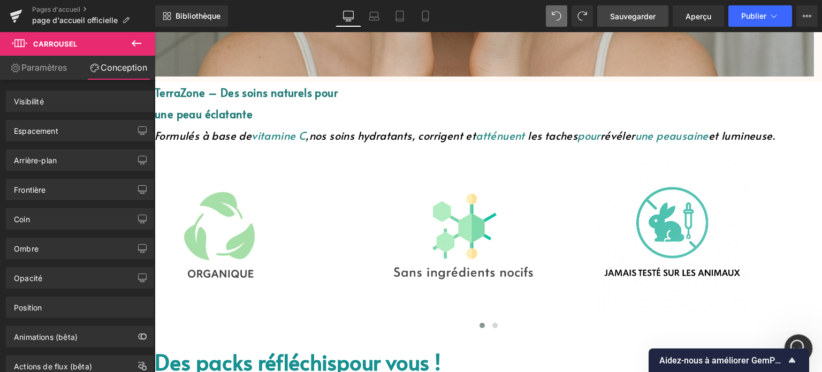
click at [797, 338] on div "Ouvrir le Messenger Intercom" at bounding box center [796, 346] width 35 height 35
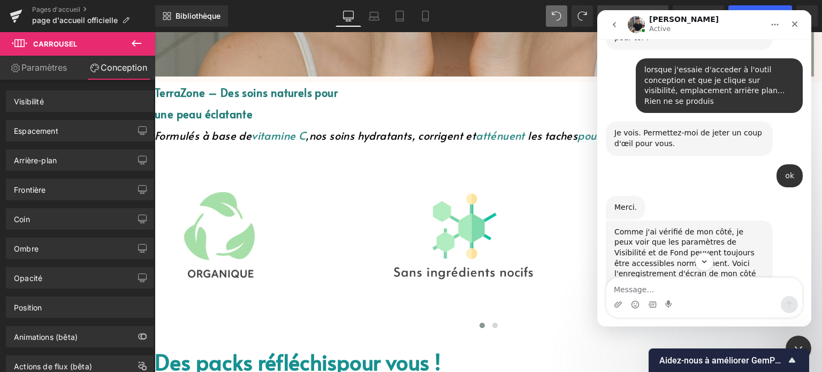
scroll to position [7523, 0]
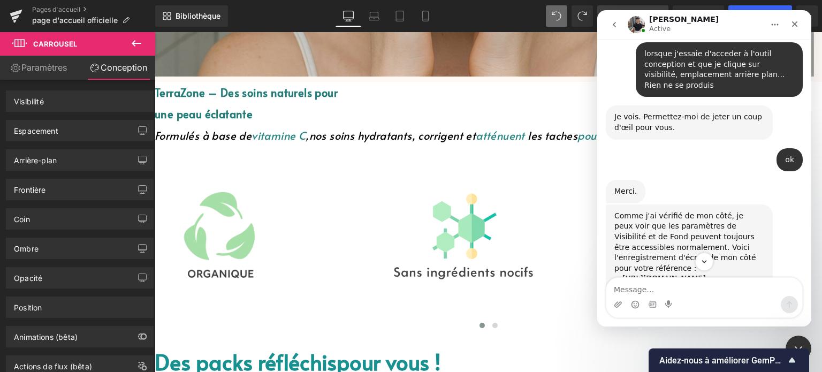
drag, startPoint x: 623, startPoint y: 155, endPoint x: 629, endPoint y: 178, distance: 24.4
copy div "Éteignez toutes les applications existantes ainsi que celles qui s'exécutent en…"
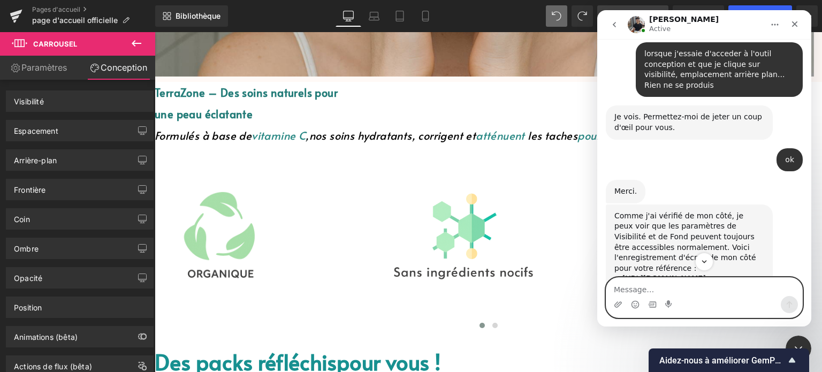
paste textarea "Éteignez toutes les applications existantes ainsi que celles qui s'exécutent en…"
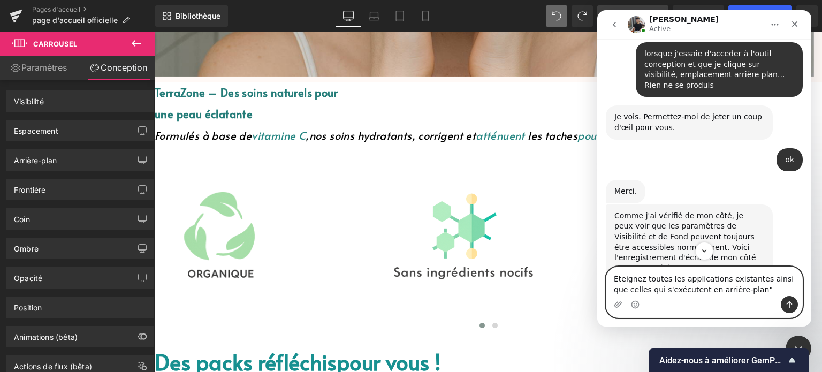
click at [613, 280] on textarea "Éteignez toutes les applications existantes ainsi que celles qui s'exécutent en…" at bounding box center [704, 281] width 196 height 29
click at [749, 295] on textarea ""Éteignez toutes les applications existantes ainsi que celles qui s'exécutent e…" at bounding box center [704, 281] width 196 height 29
click at [753, 288] on textarea ""Éteignez toutes les applications existantes ainsi que celles qui s'exécutent e…" at bounding box center [704, 281] width 196 height 29
click at [751, 292] on textarea ""Éteignez toutes les applications existantes ainsi que celles qui s'exécutent e…" at bounding box center [704, 281] width 196 height 29
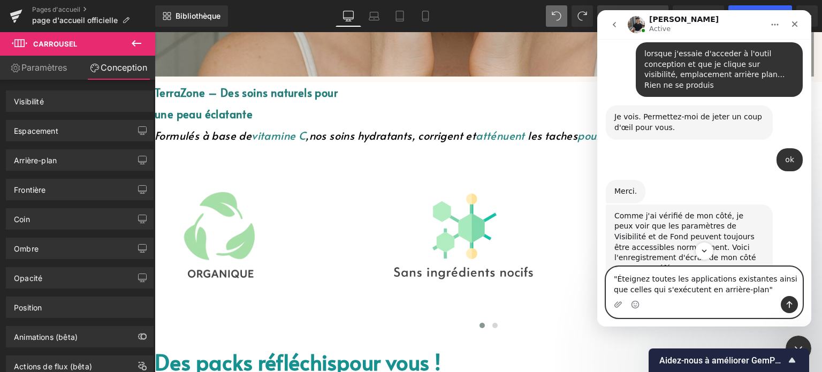
click at [738, 288] on textarea ""Éteignez toutes les applications existantes ainsi que celles qui s'exécutent e…" at bounding box center [704, 281] width 196 height 29
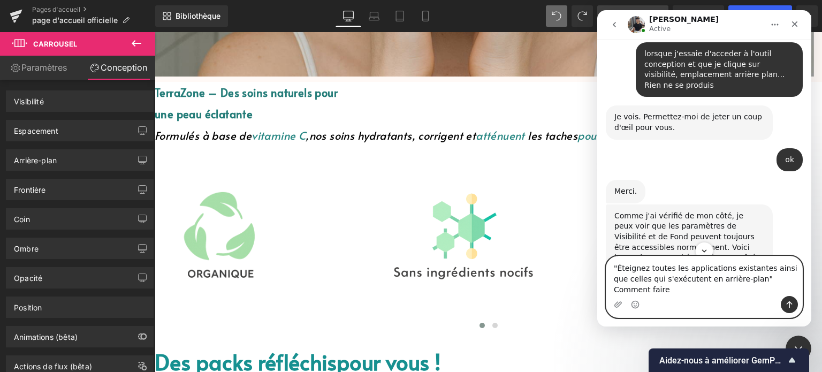
type textarea ""Éteignez toutes les applications existantes ainsi que celles qui s'exécutent e…"
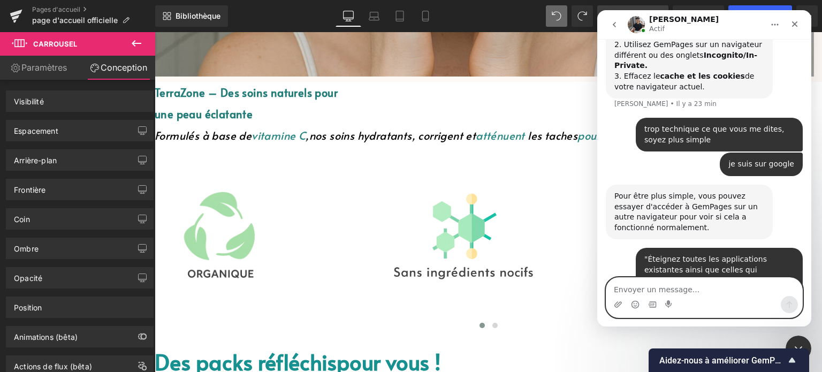
scroll to position [8137, 0]
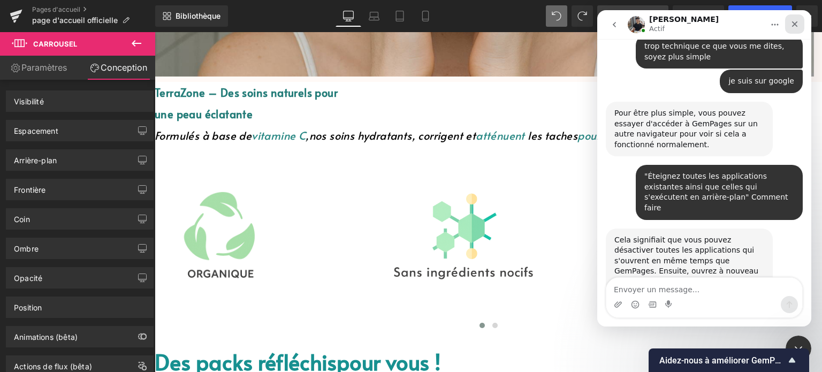
drag, startPoint x: 794, startPoint y: 20, endPoint x: 1382, endPoint y: 30, distance: 588.0
click at [794, 20] on icon "Fermer" at bounding box center [794, 24] width 9 height 9
